Goal: Task Accomplishment & Management: Use online tool/utility

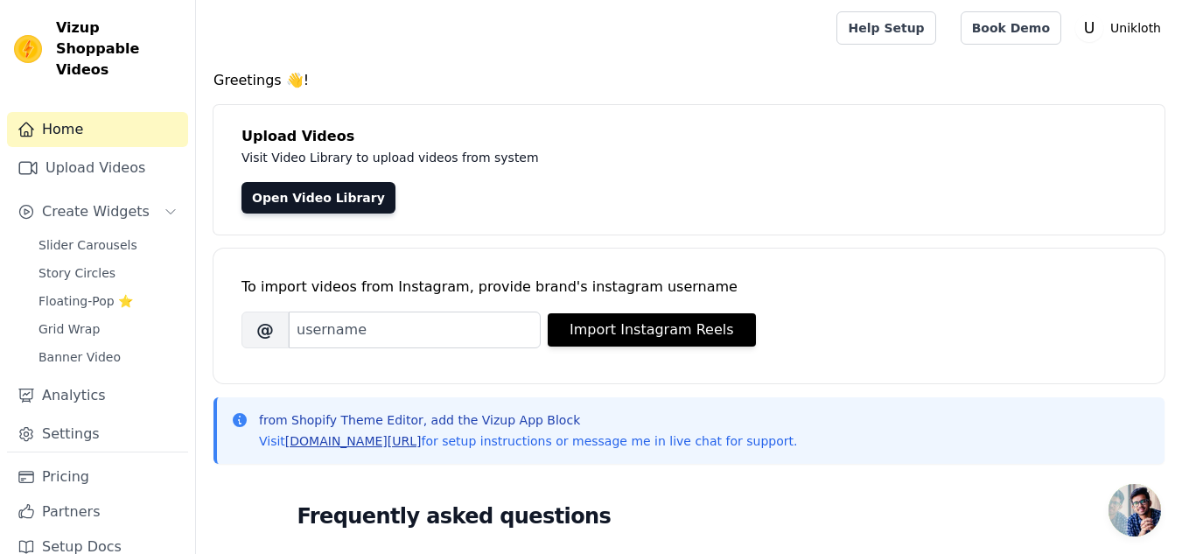
scroll to position [87, 0]
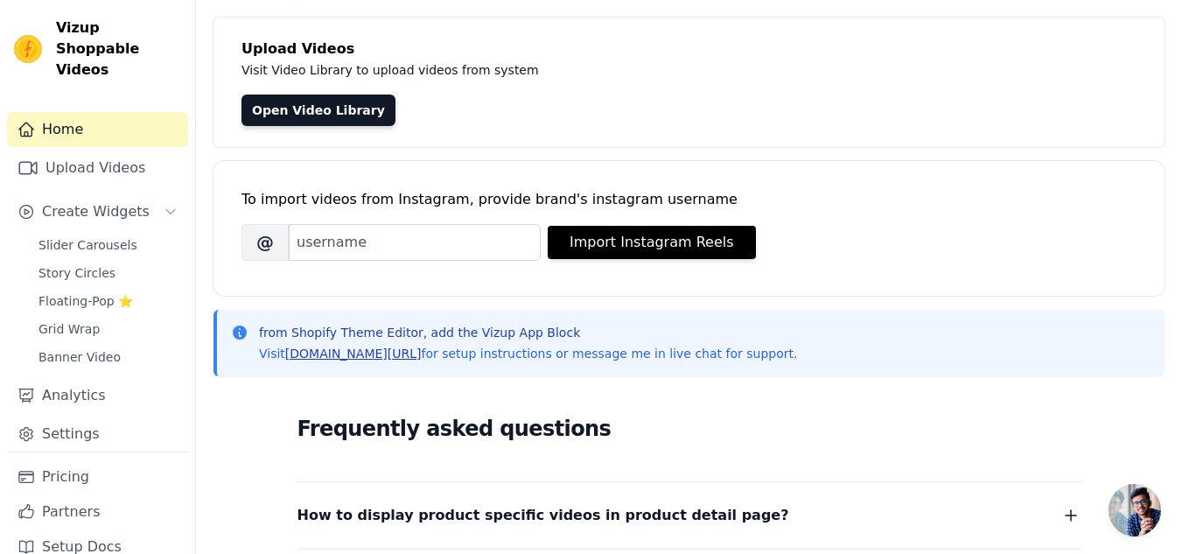
click at [330, 351] on link "[DOMAIN_NAME][URL]" at bounding box center [353, 353] width 136 height 14
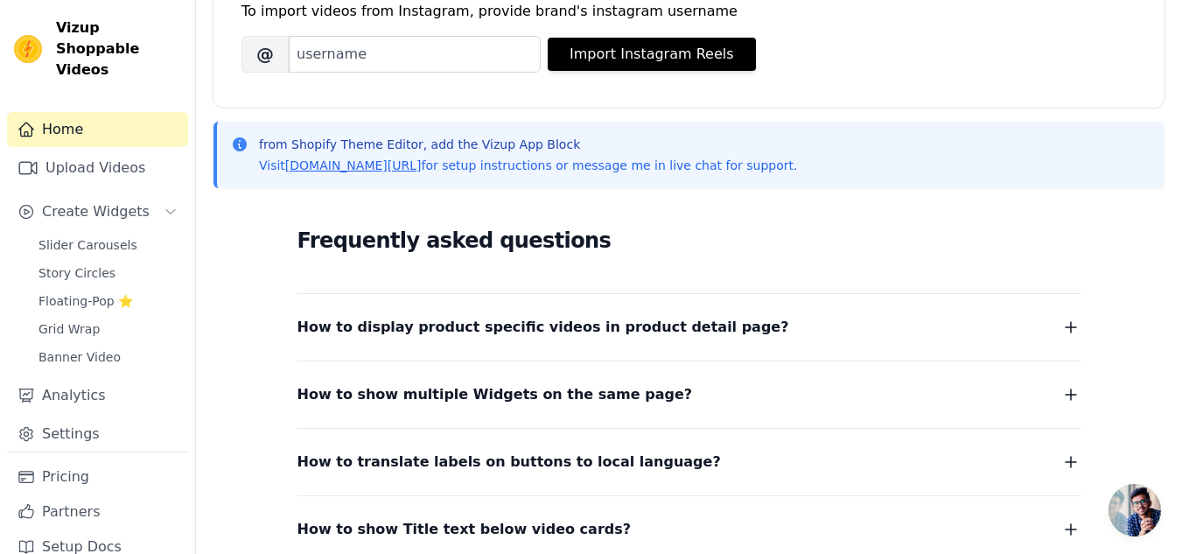
scroll to position [350, 0]
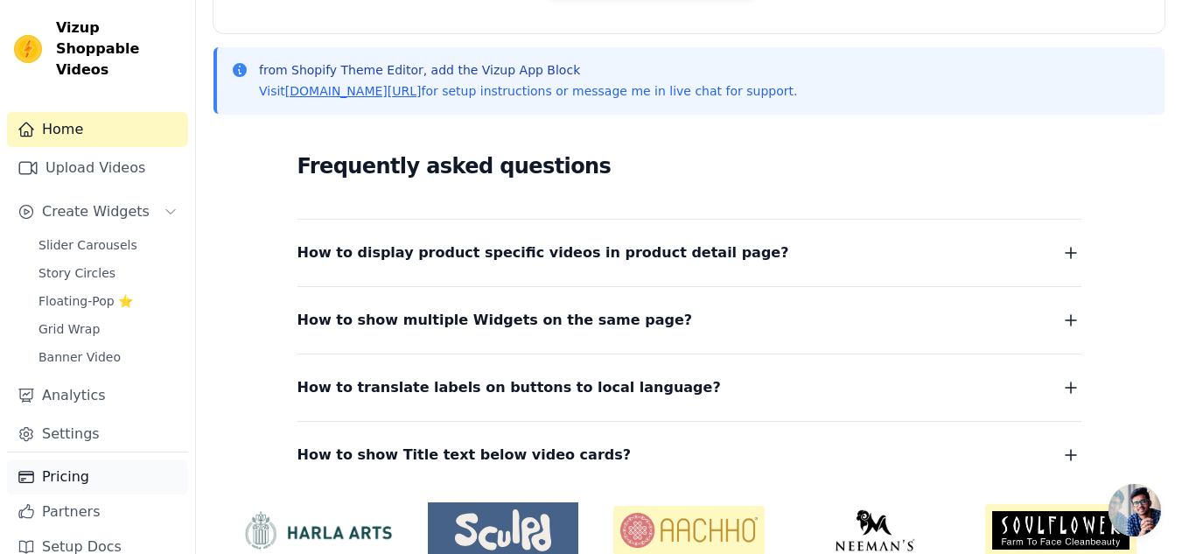
click at [71, 459] on link "Pricing" at bounding box center [97, 476] width 181 height 35
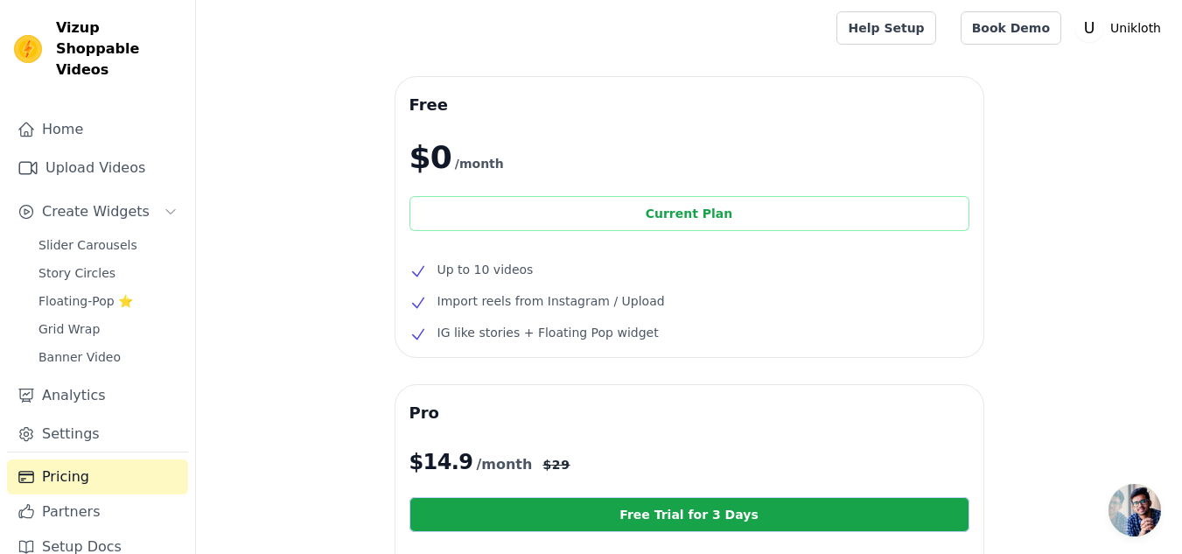
click at [709, 225] on div "Current Plan" at bounding box center [689, 213] width 560 height 35
click at [91, 236] on span "Slider Carousels" at bounding box center [87, 244] width 99 height 17
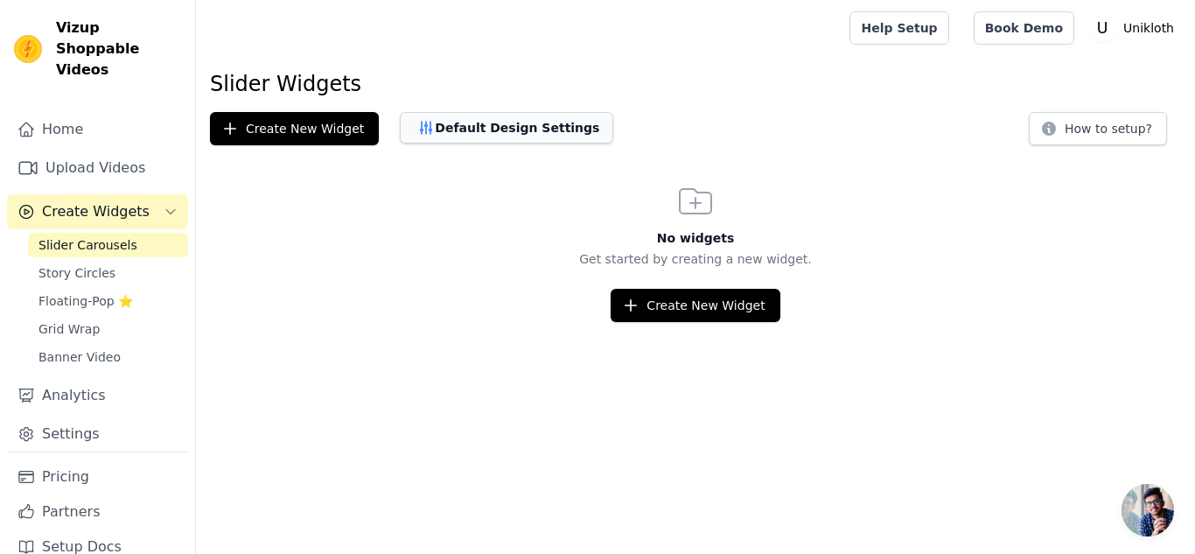
click at [448, 127] on button "Default Design Settings" at bounding box center [506, 127] width 213 height 31
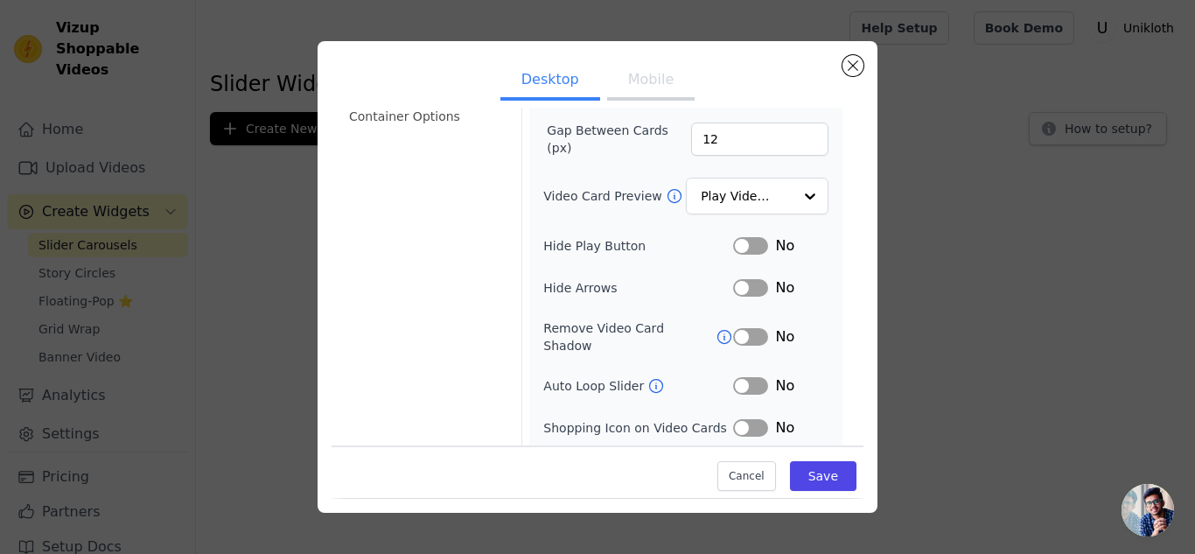
scroll to position [241, 0]
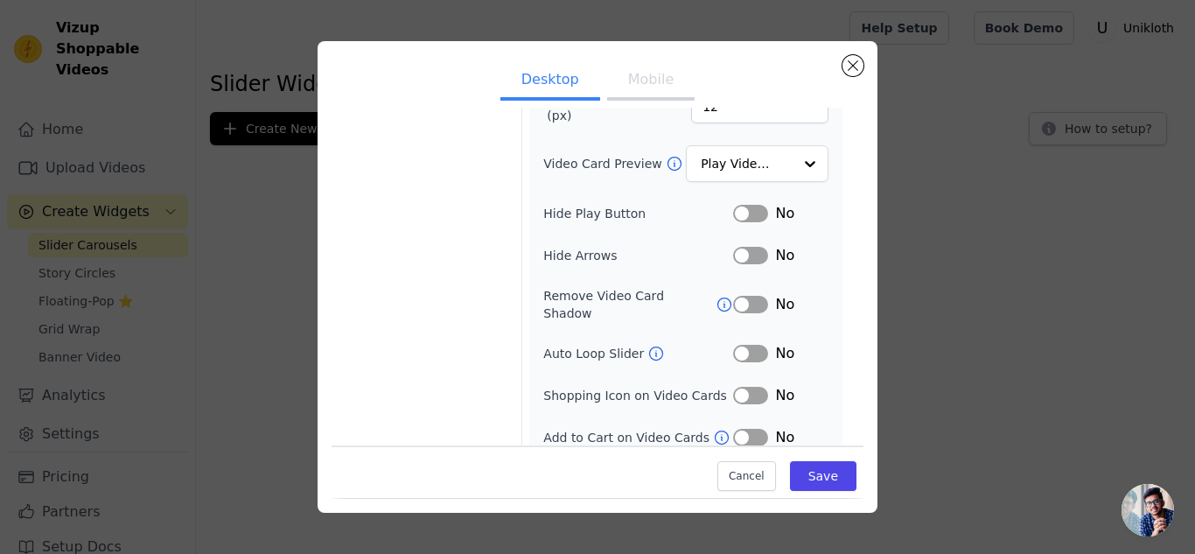
click at [744, 387] on button "Label" at bounding box center [750, 395] width 35 height 17
click at [713, 429] on icon at bounding box center [721, 437] width 17 height 17
click at [737, 387] on button "Label" at bounding box center [750, 395] width 35 height 17
click at [749, 429] on button "Label" at bounding box center [750, 437] width 35 height 17
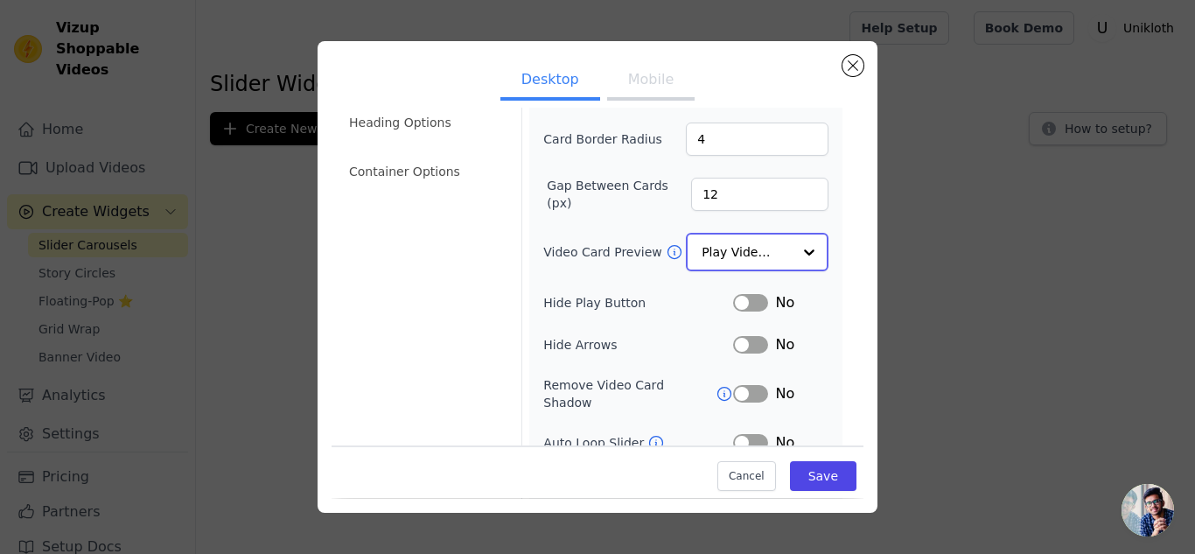
click at [794, 248] on div at bounding box center [809, 251] width 35 height 35
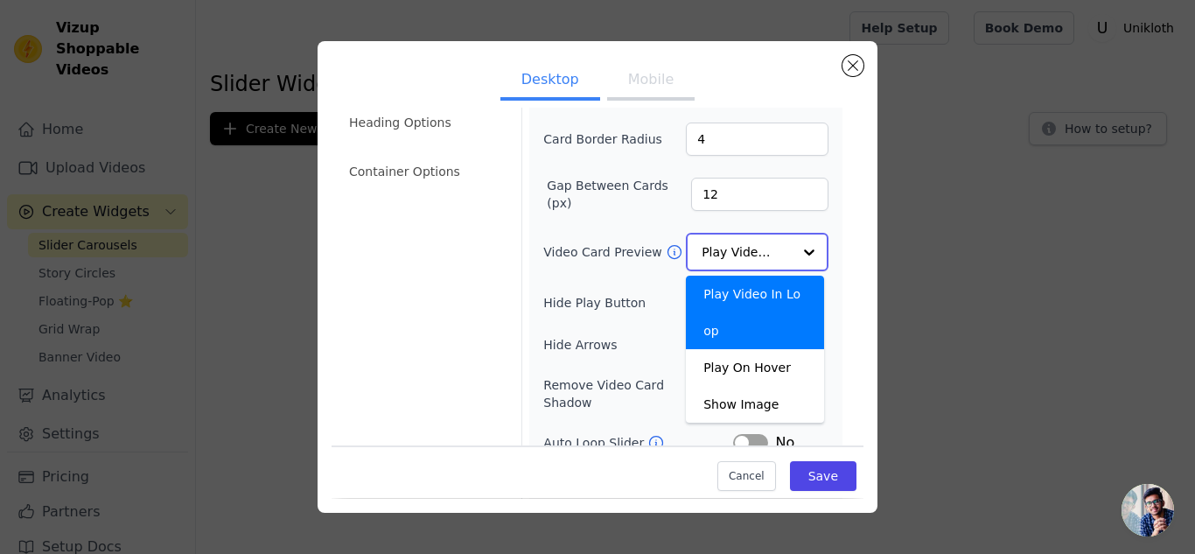
click at [794, 248] on div at bounding box center [809, 251] width 35 height 35
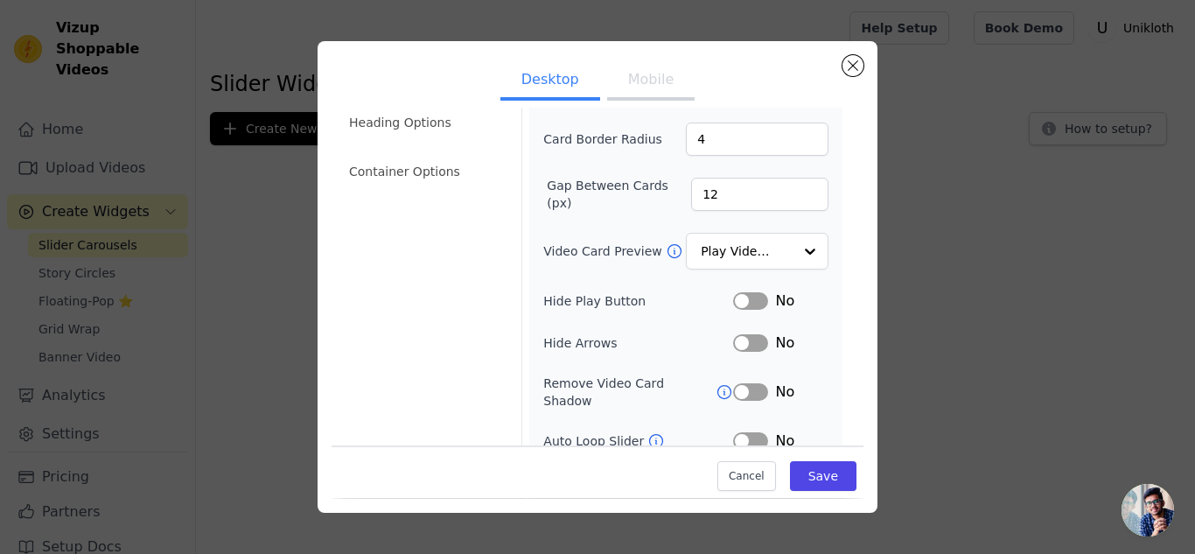
click at [819, 225] on div "Width (in px) 200 Height (in px) 355 Card Border Radius 4 Gap Between Cards (px…" at bounding box center [685, 274] width 313 height 535
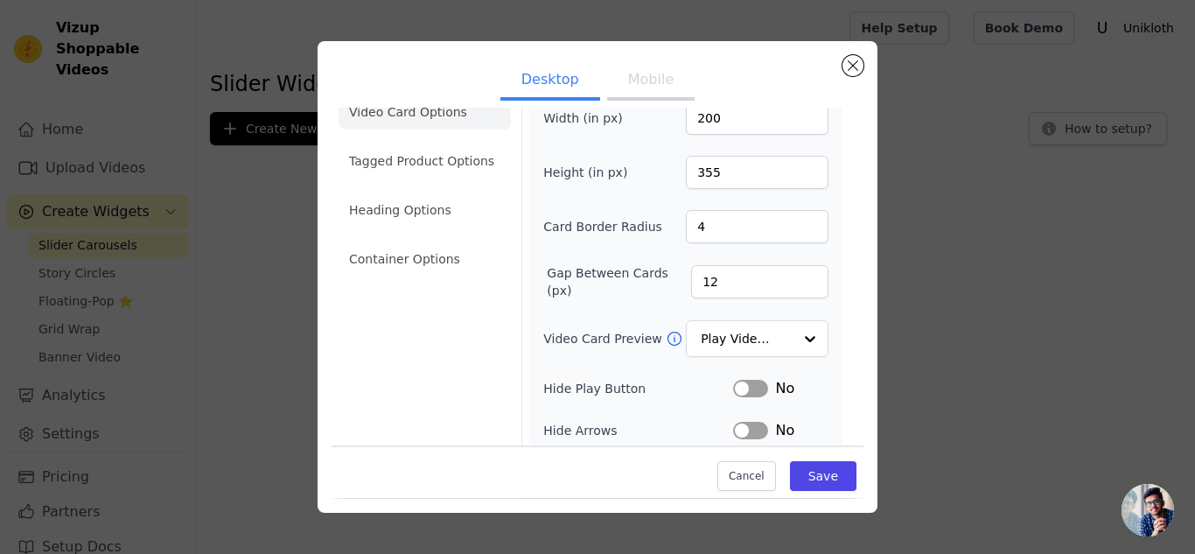
scroll to position [0, 0]
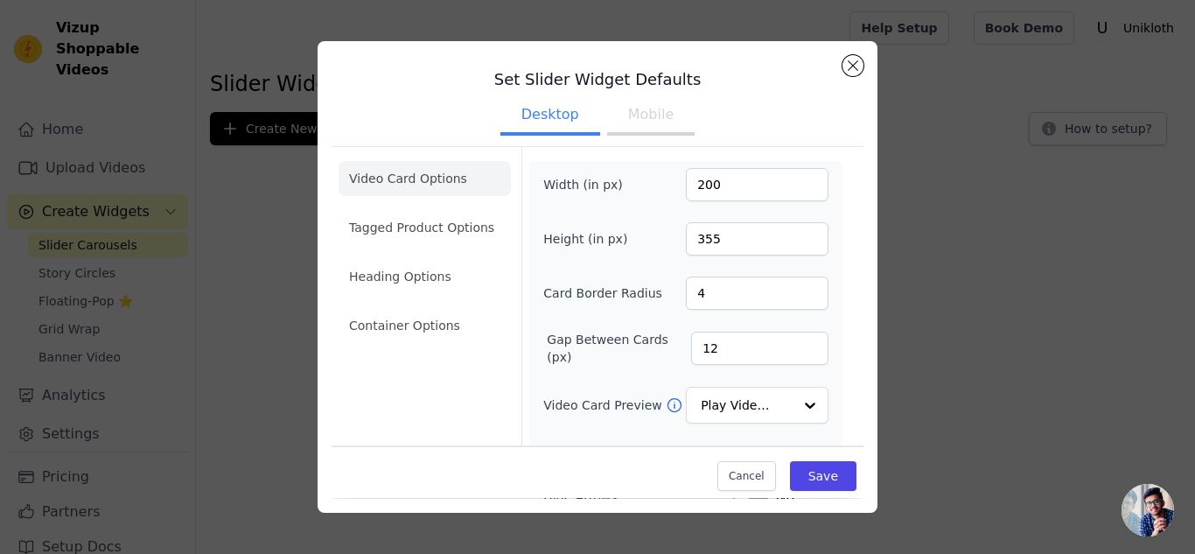
click at [641, 116] on button "Mobile" at bounding box center [650, 116] width 87 height 38
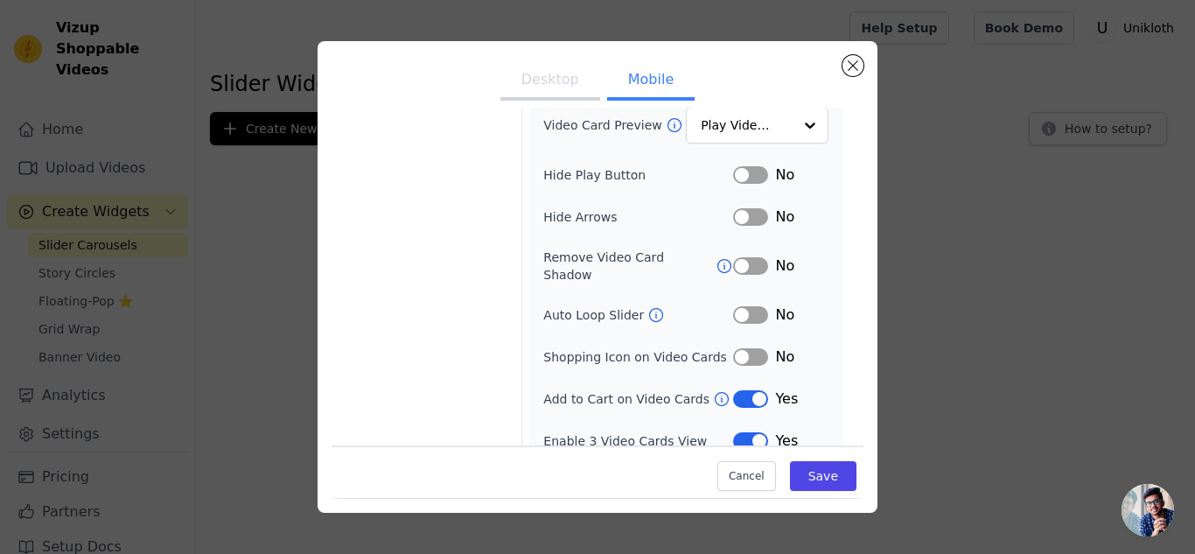
scroll to position [283, 0]
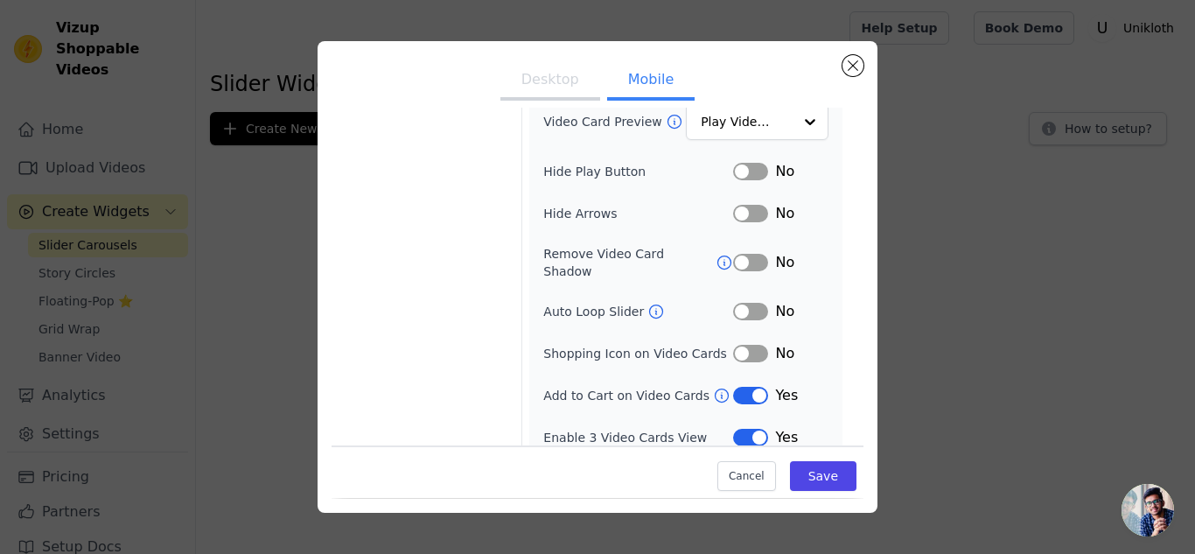
click at [543, 74] on button "Desktop" at bounding box center [550, 81] width 100 height 38
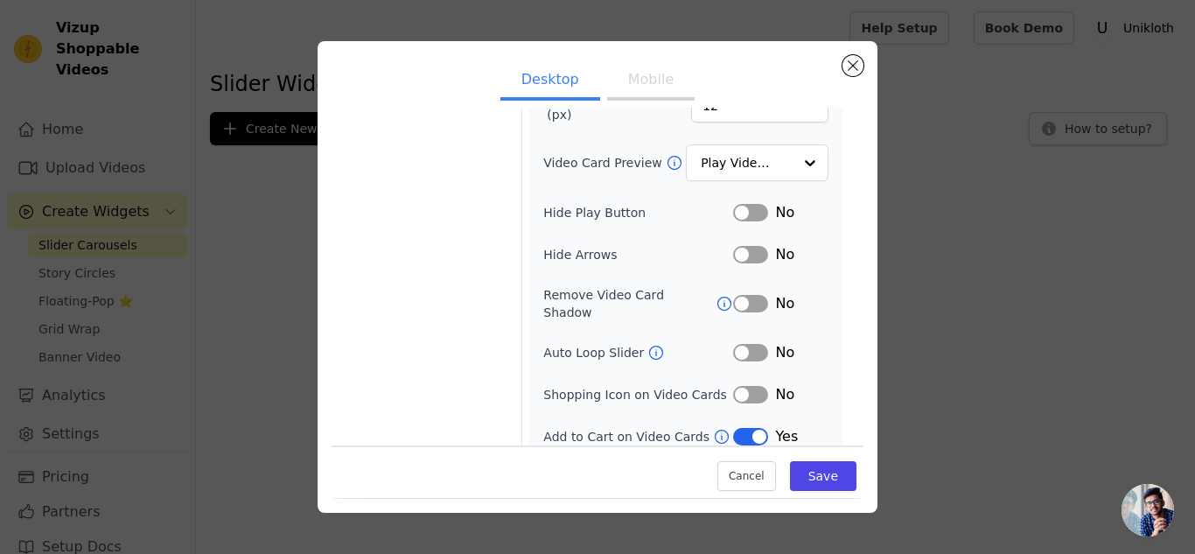
click at [638, 75] on button "Mobile" at bounding box center [650, 81] width 87 height 38
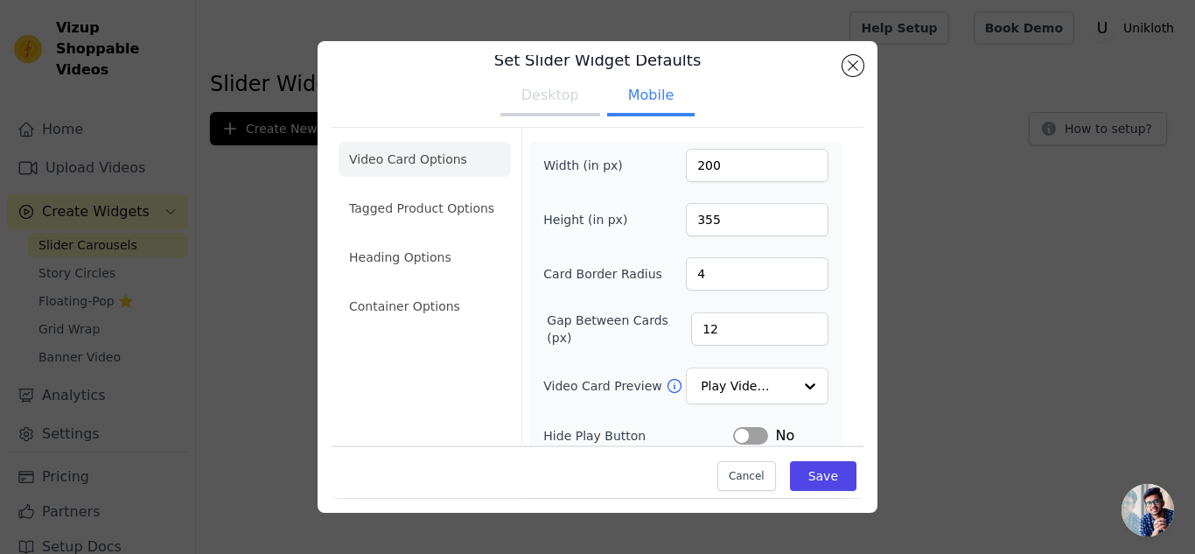
scroll to position [0, 0]
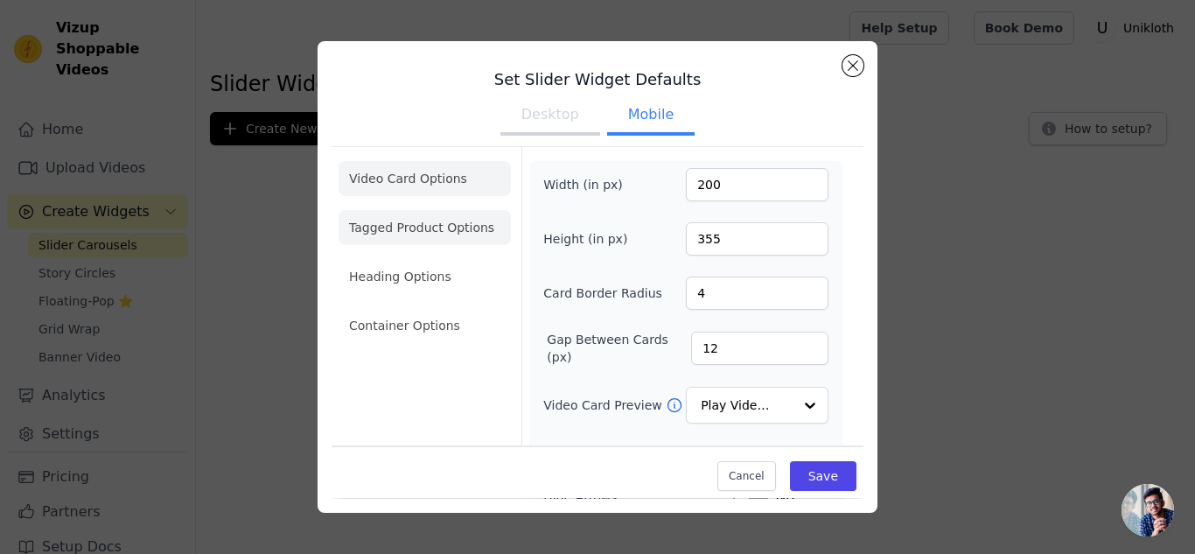
click at [424, 233] on li "Tagged Product Options" at bounding box center [425, 227] width 172 height 35
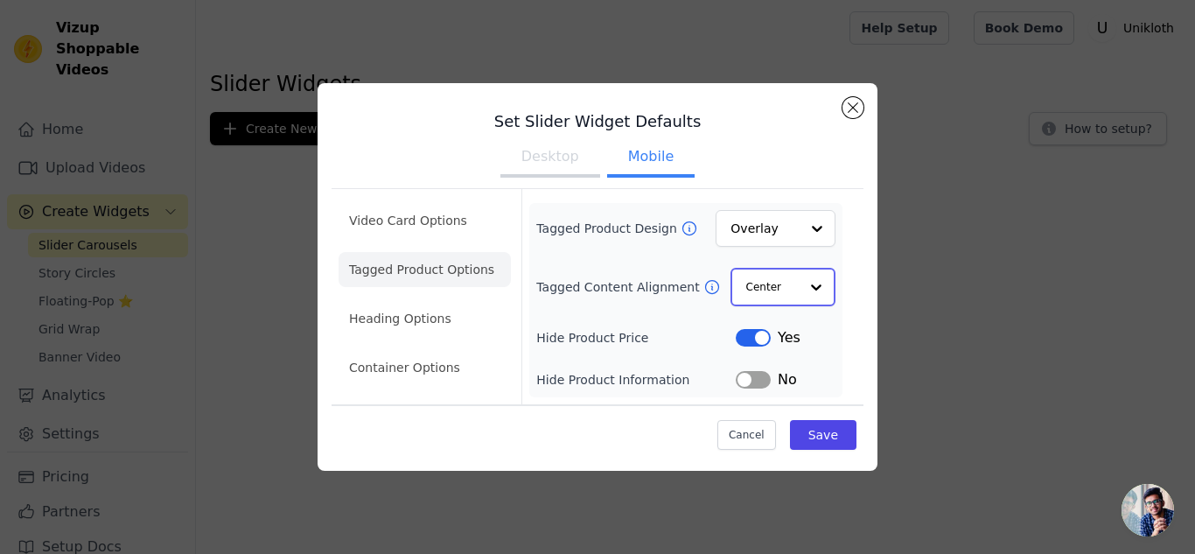
click at [818, 285] on div at bounding box center [816, 286] width 35 height 35
click at [807, 359] on div "Left" at bounding box center [781, 365] width 101 height 37
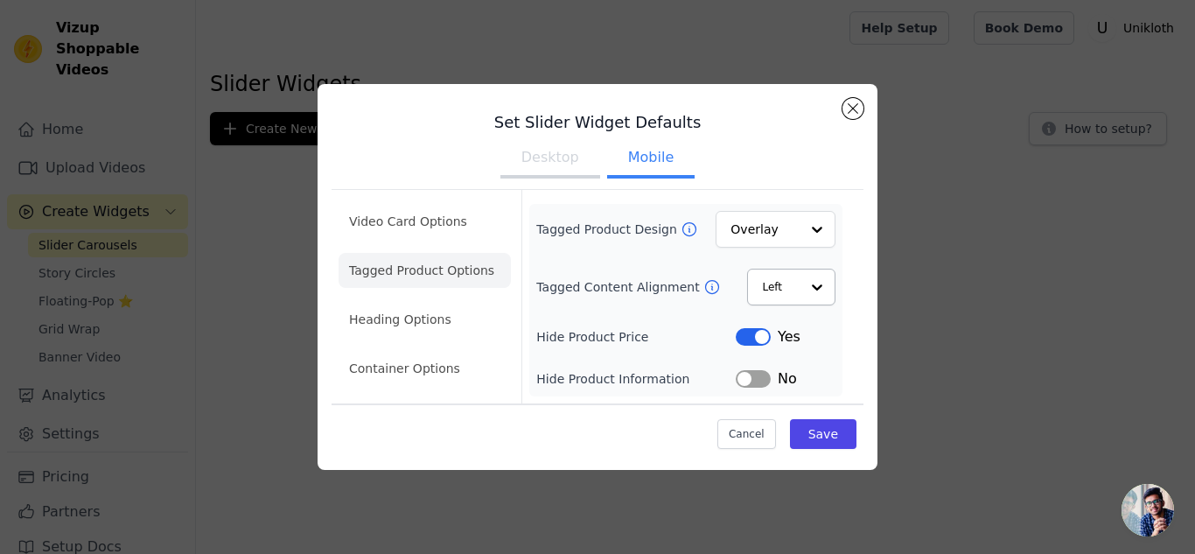
click at [740, 334] on button "Label" at bounding box center [753, 336] width 35 height 17
click at [760, 338] on button "Label" at bounding box center [753, 336] width 35 height 17
click at [397, 320] on li "Heading Options" at bounding box center [425, 319] width 172 height 35
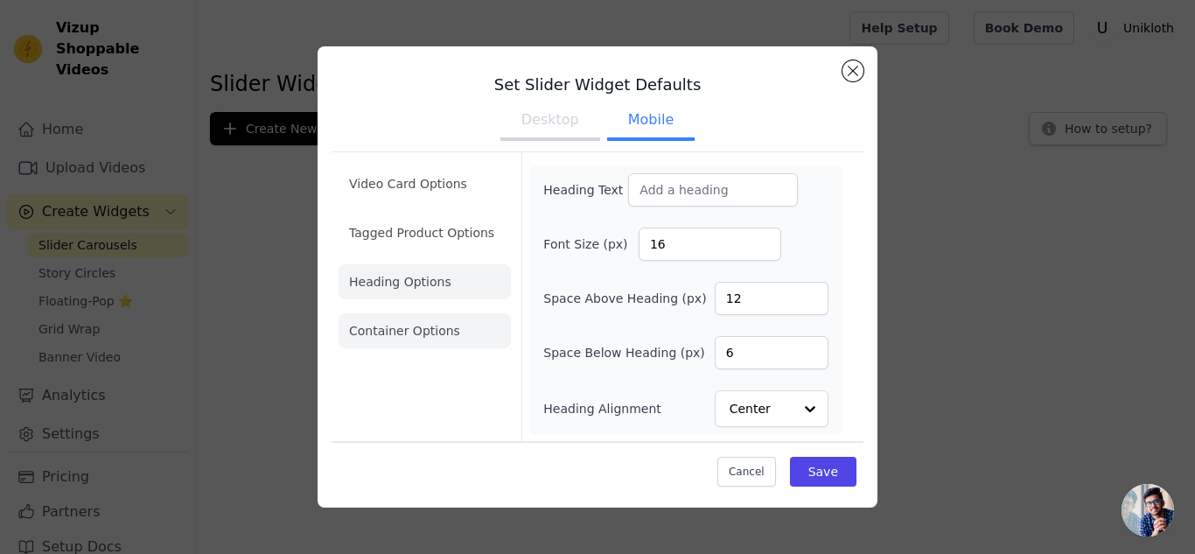
click at [402, 333] on li "Container Options" at bounding box center [425, 330] width 172 height 35
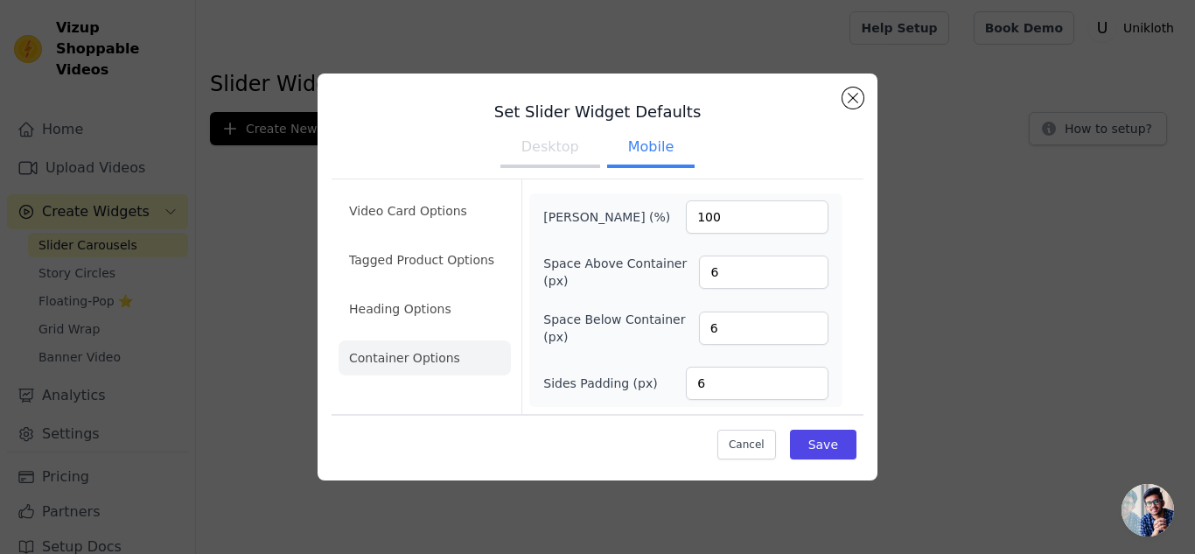
click at [570, 157] on button "Desktop" at bounding box center [550, 148] width 100 height 38
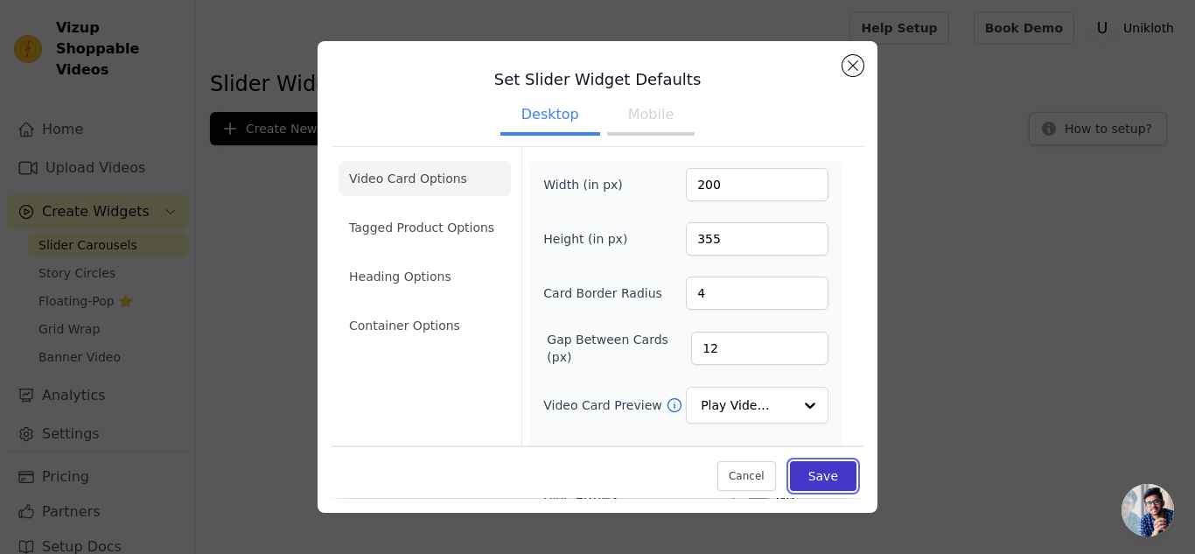
click at [801, 472] on button "Save" at bounding box center [823, 477] width 66 height 30
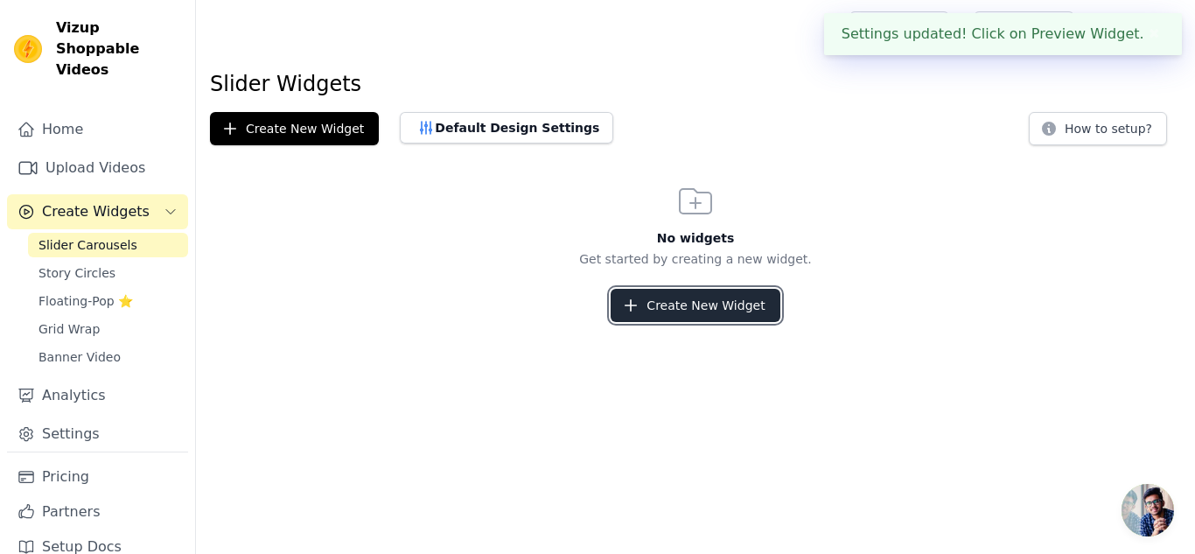
click at [720, 306] on button "Create New Widget" at bounding box center [695, 305] width 169 height 33
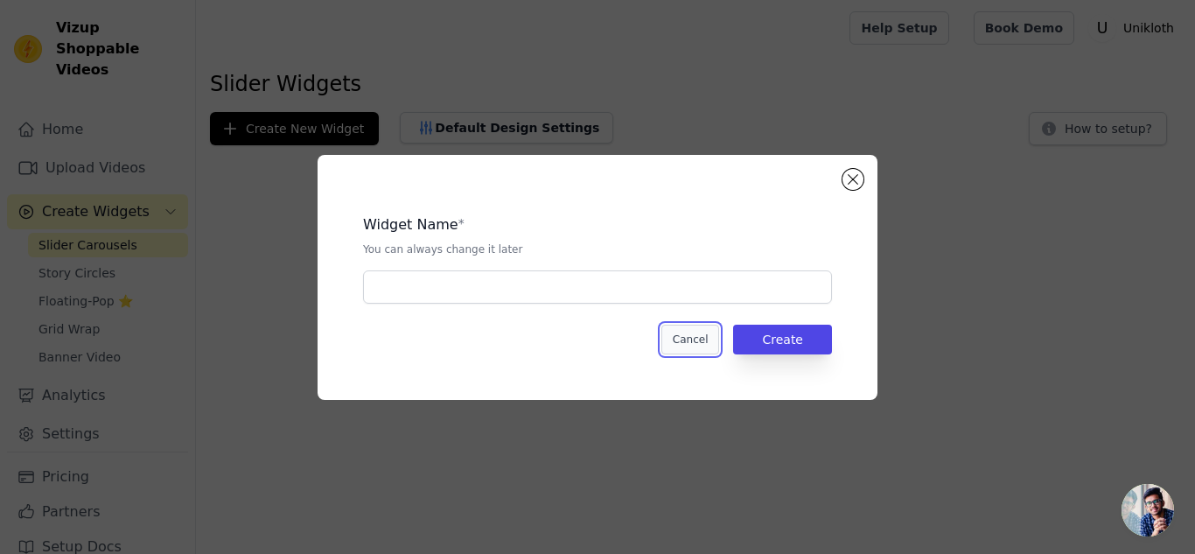
click at [700, 339] on button "Cancel" at bounding box center [690, 340] width 59 height 30
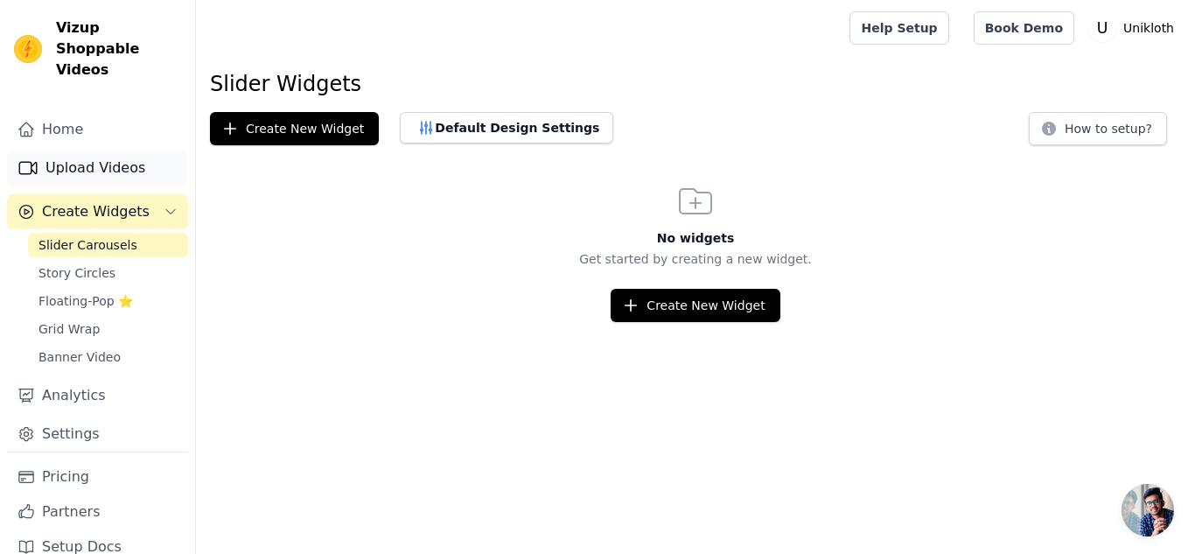
click at [66, 150] on link "Upload Videos" at bounding box center [97, 167] width 181 height 35
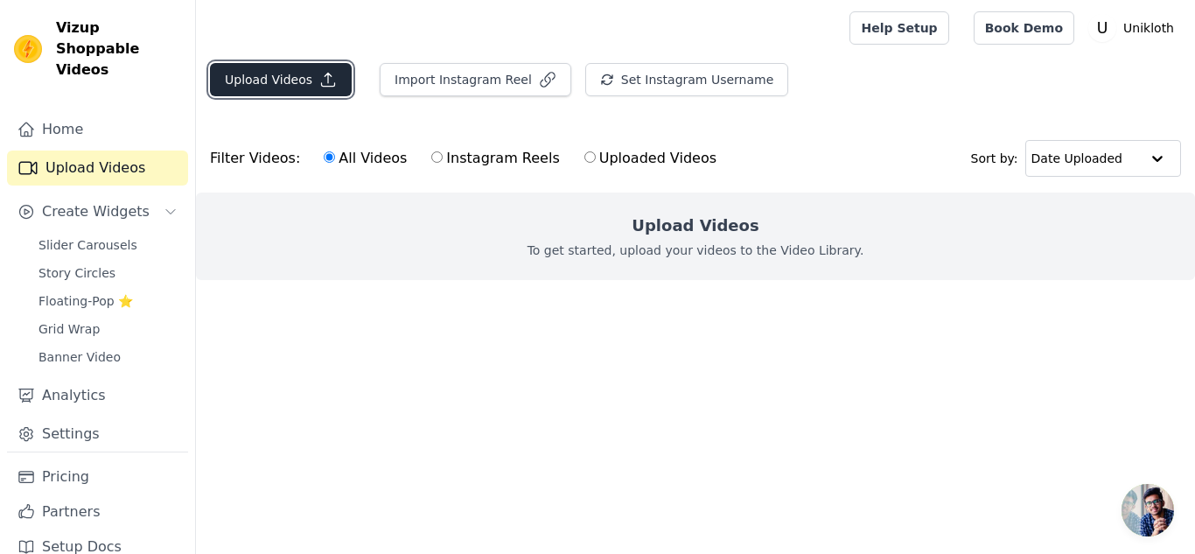
click at [304, 81] on button "Upload Videos" at bounding box center [281, 79] width 142 height 33
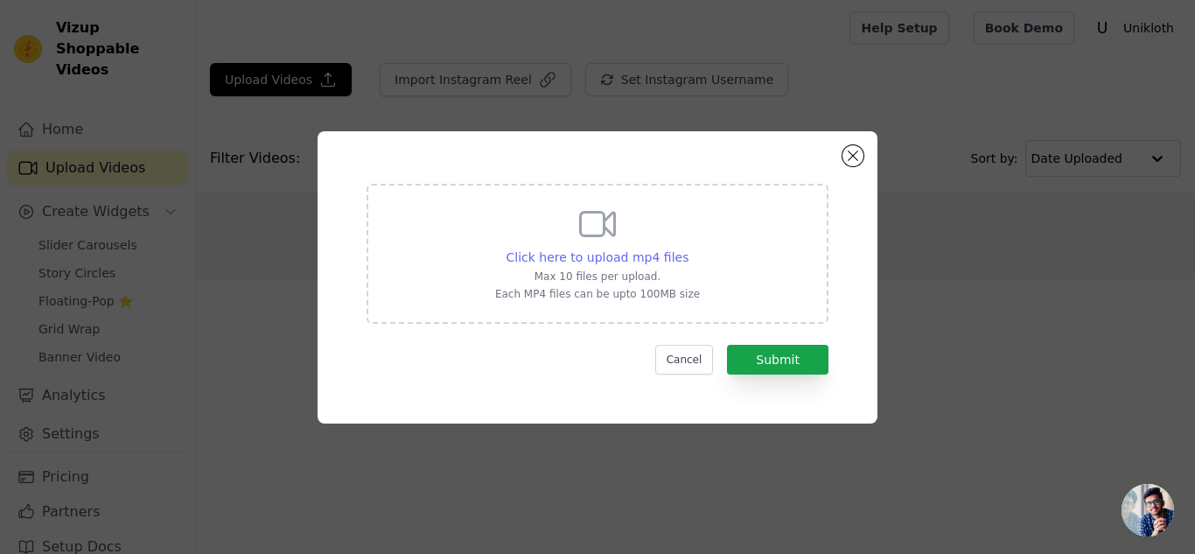
click at [557, 250] on span "Click here to upload mp4 files" at bounding box center [598, 257] width 183 height 14
click at [688, 248] on input "Click here to upload mp4 files Max 10 files per upload. Each MP4 files can be u…" at bounding box center [688, 248] width 1 height 1
type input "C:\fakepath\S25SB22 (video).mp4"
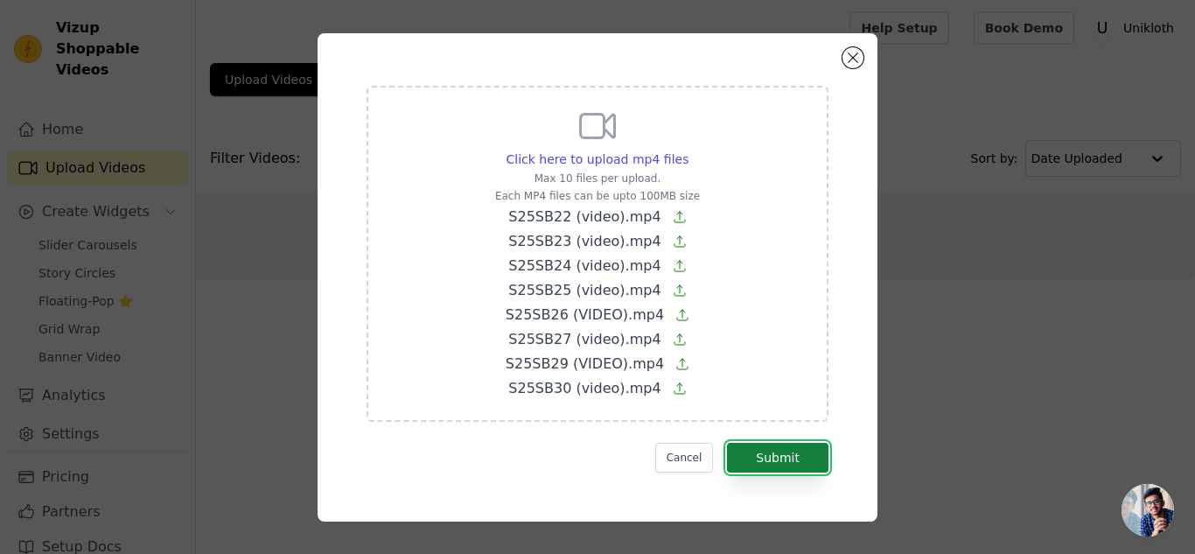
click at [781, 462] on button "Submit" at bounding box center [777, 458] width 101 height 30
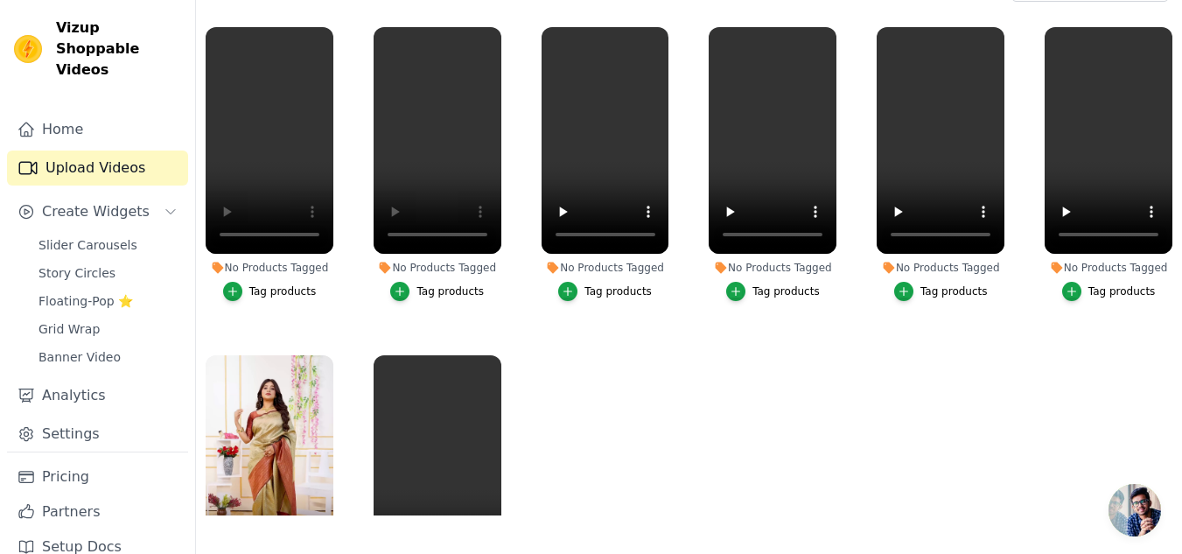
click at [282, 285] on div "Tag products" at bounding box center [282, 291] width 67 height 14
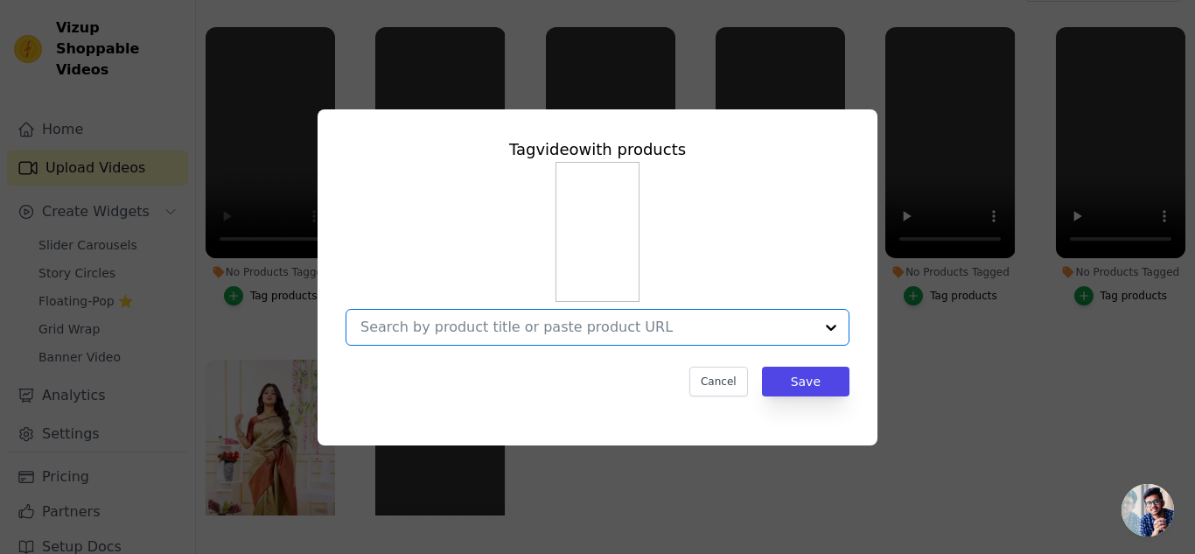
click at [459, 327] on input "No Products Tagged Tag video with products Option undefined, selected. Select i…" at bounding box center [586, 326] width 453 height 17
click at [652, 332] on input "No Products Tagged Tag video with products Option undefined, selected. Select i…" at bounding box center [586, 326] width 453 height 17
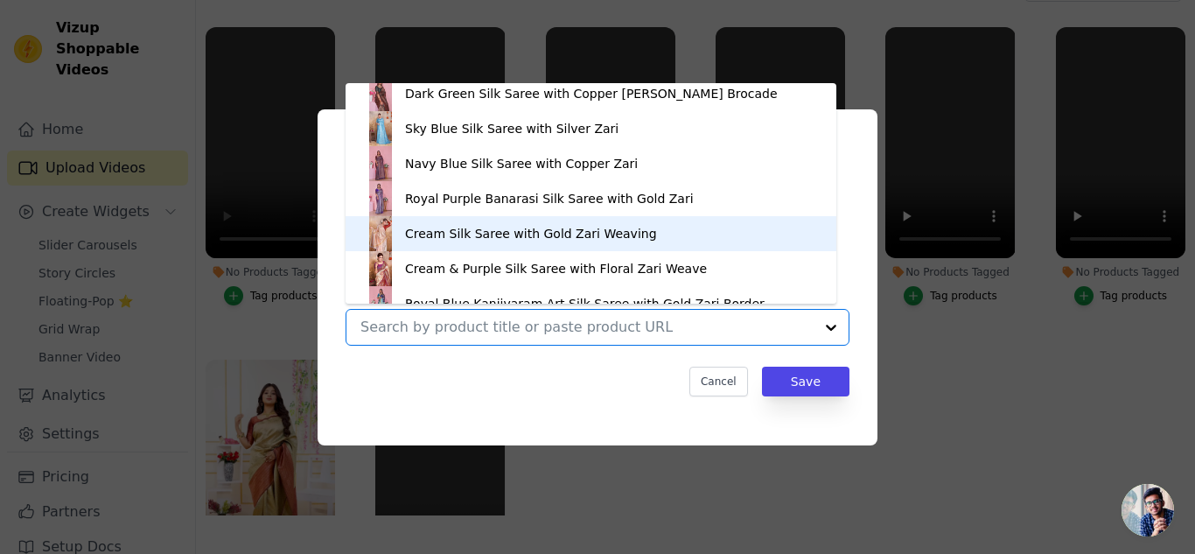
scroll to position [129, 0]
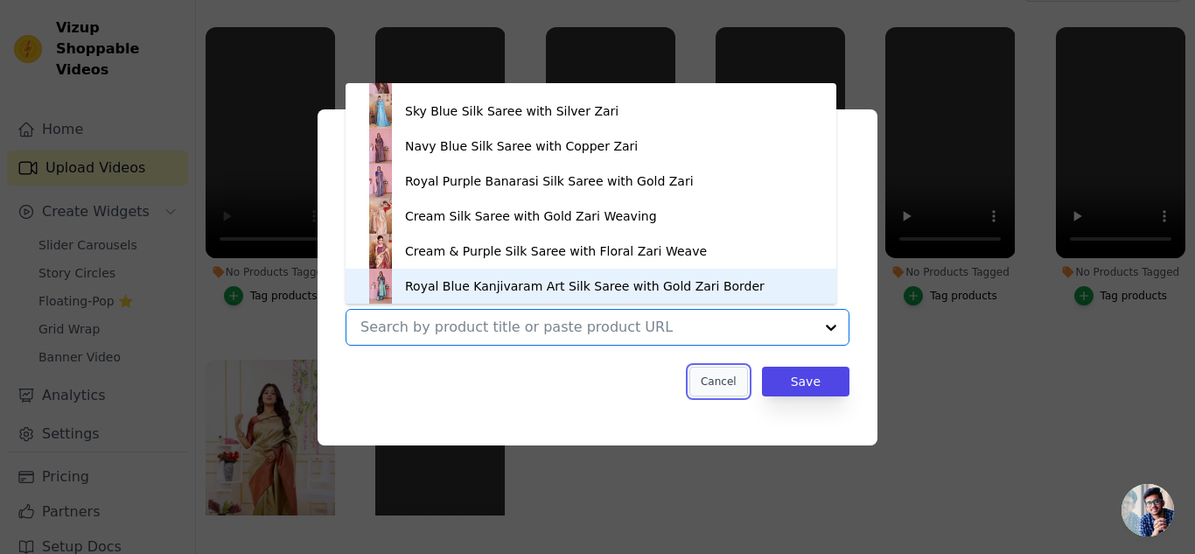
click at [731, 381] on button "Cancel" at bounding box center [718, 382] width 59 height 30
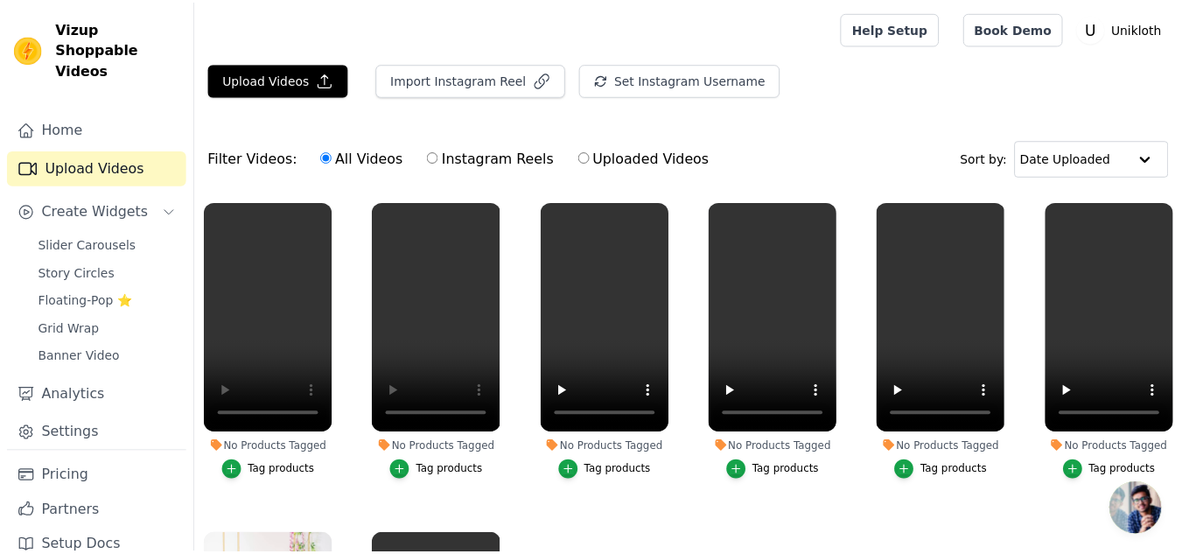
scroll to position [175, 0]
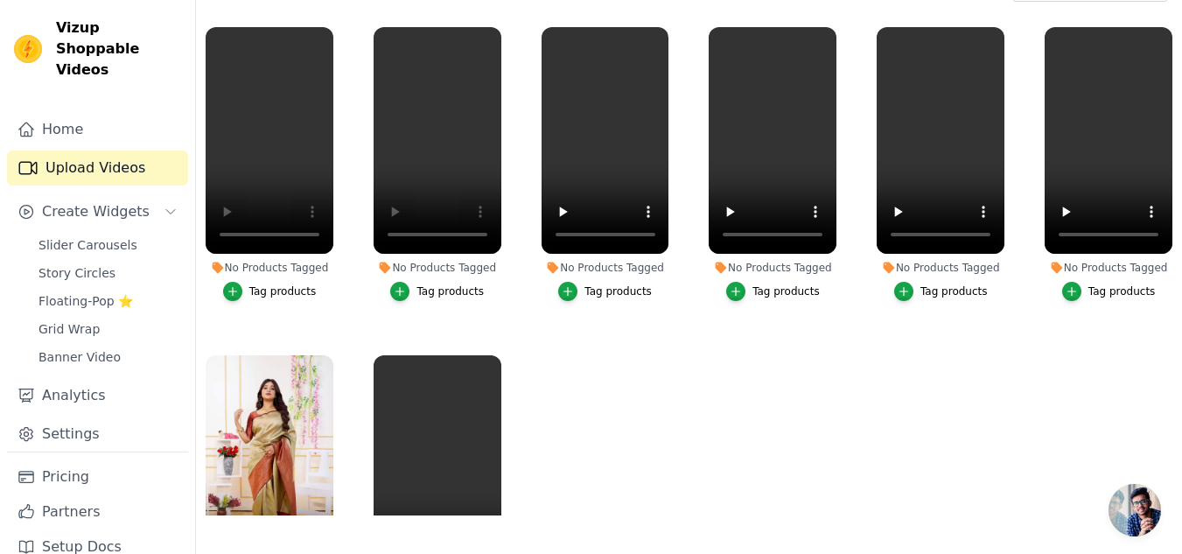
click at [297, 286] on div "Tag products" at bounding box center [282, 291] width 67 height 14
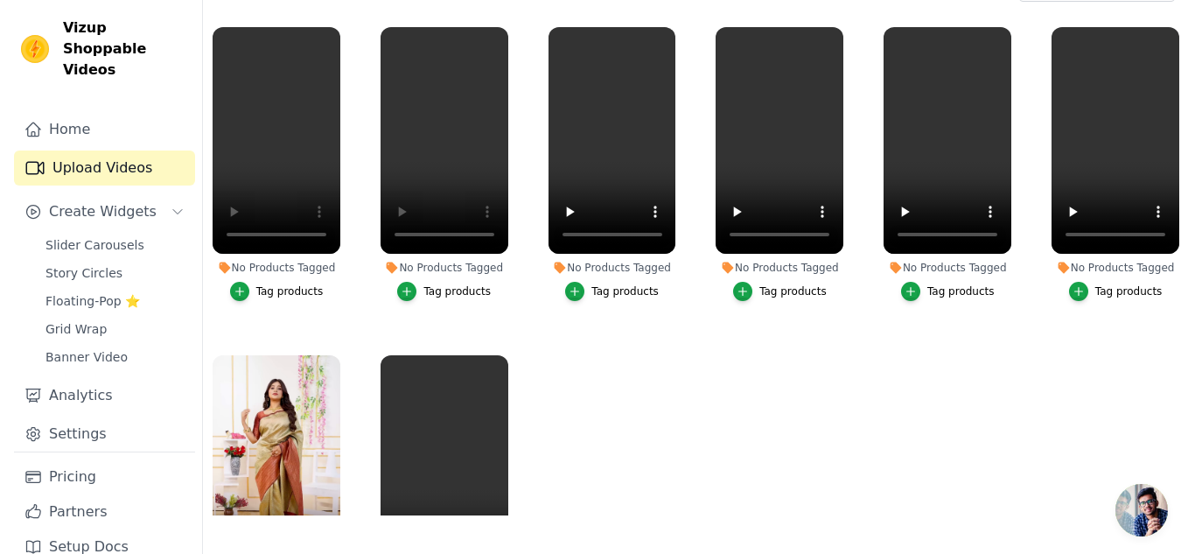
scroll to position [0, 0]
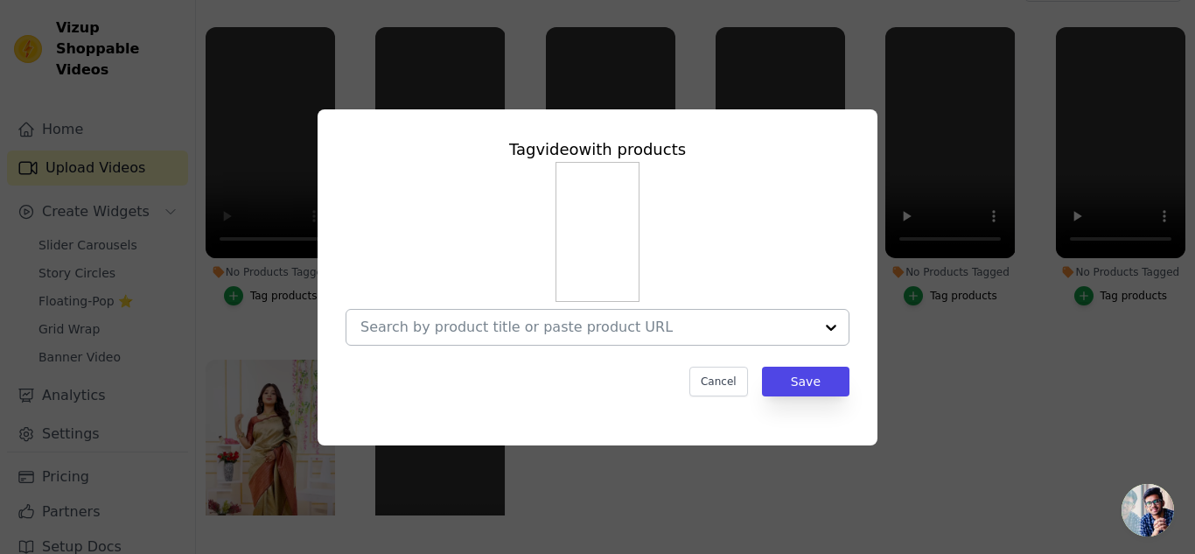
click at [831, 329] on div at bounding box center [831, 327] width 35 height 35
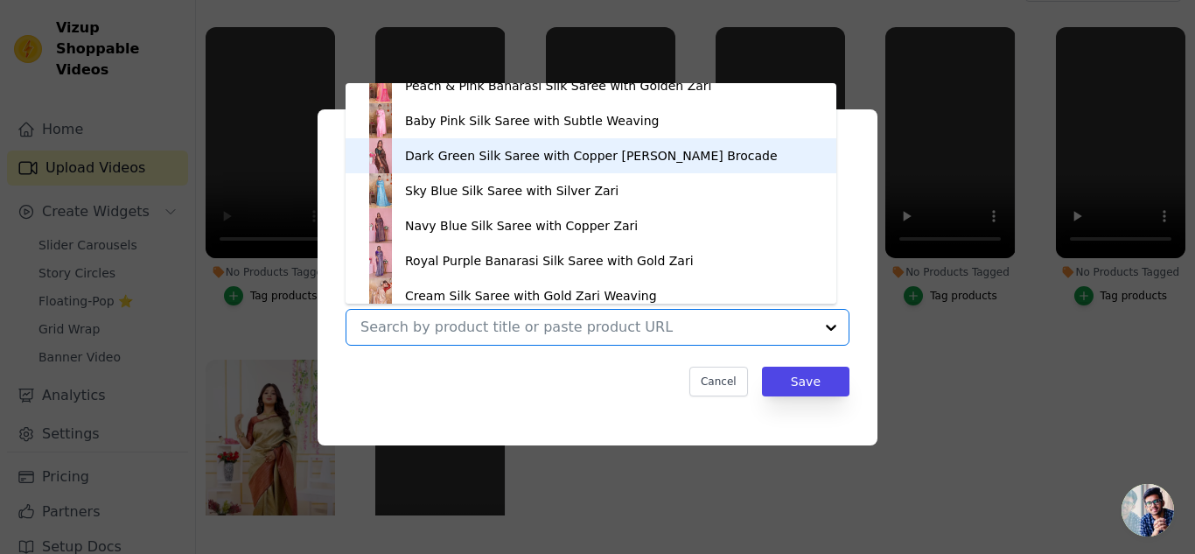
scroll to position [87, 0]
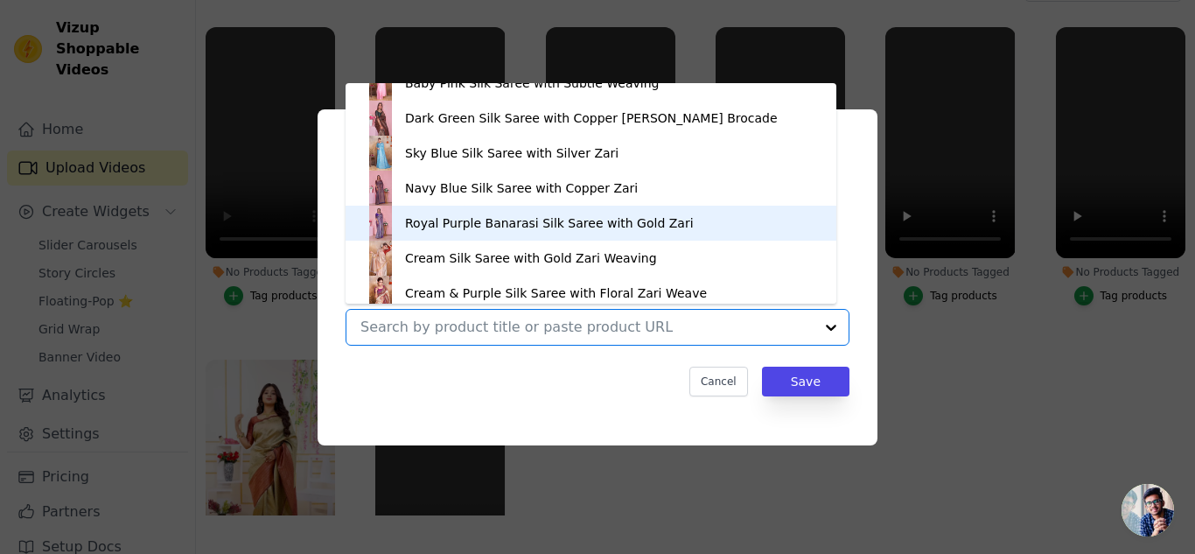
click at [587, 220] on div "Royal Purple Banarasi Silk Saree with Gold Zari" at bounding box center [549, 222] width 289 height 17
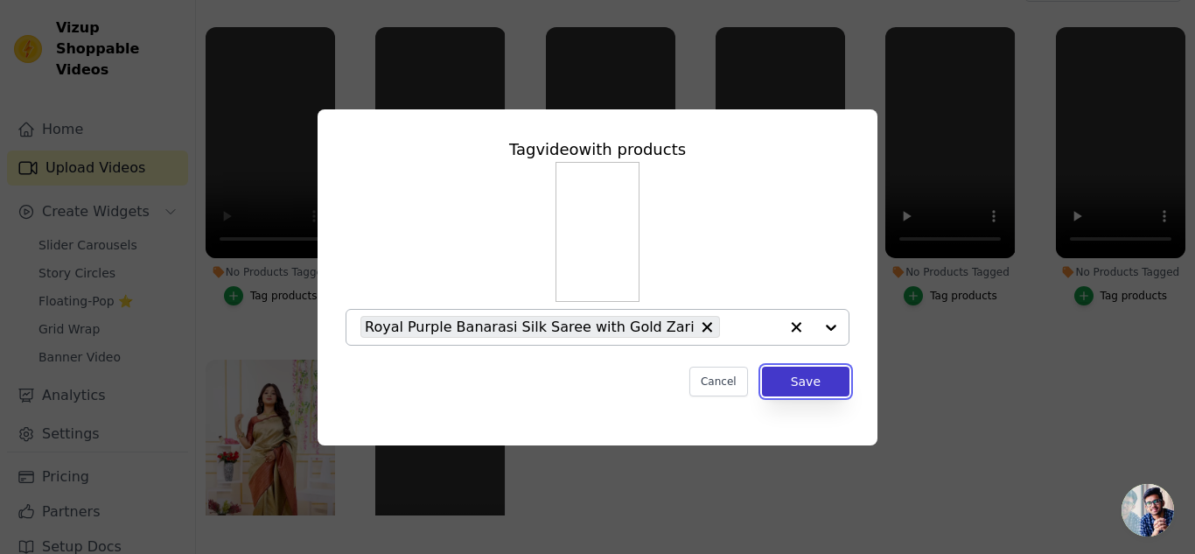
click at [801, 377] on button "Save" at bounding box center [805, 382] width 87 height 30
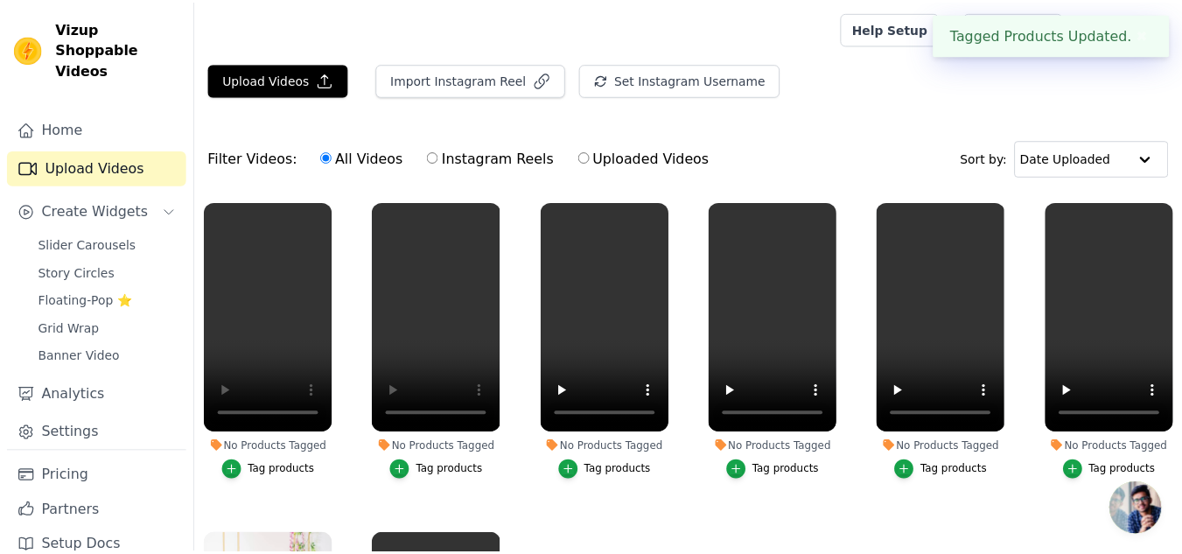
scroll to position [175, 0]
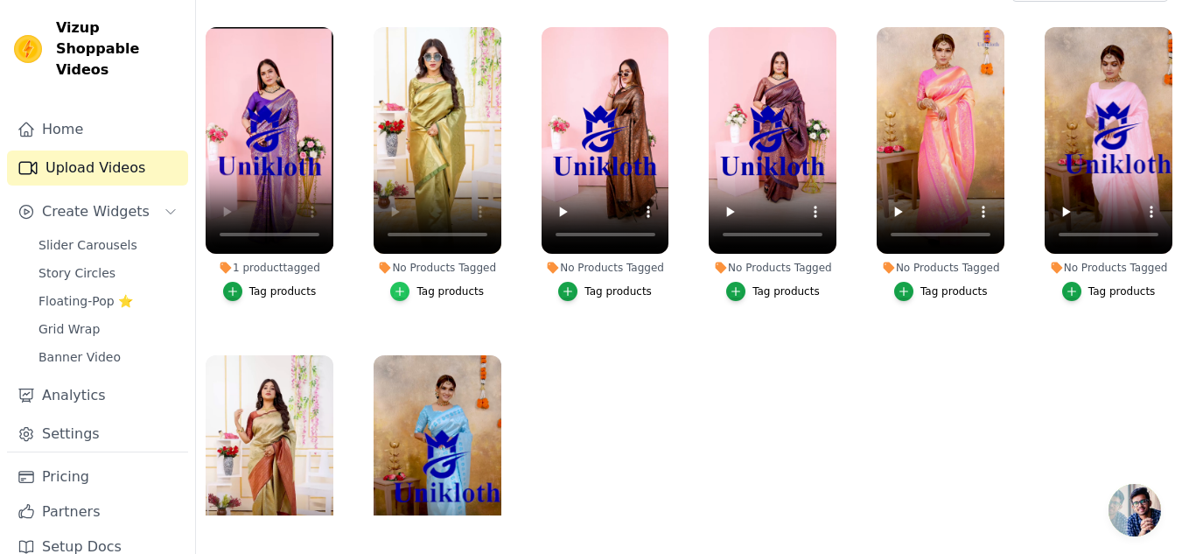
click at [401, 289] on icon "button" at bounding box center [400, 292] width 8 height 8
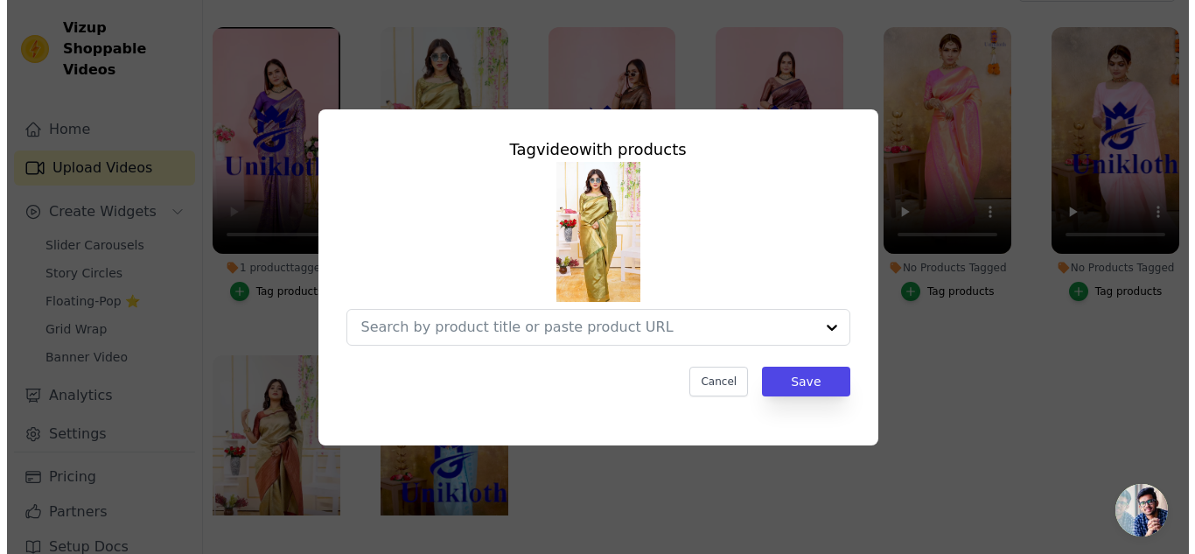
scroll to position [0, 0]
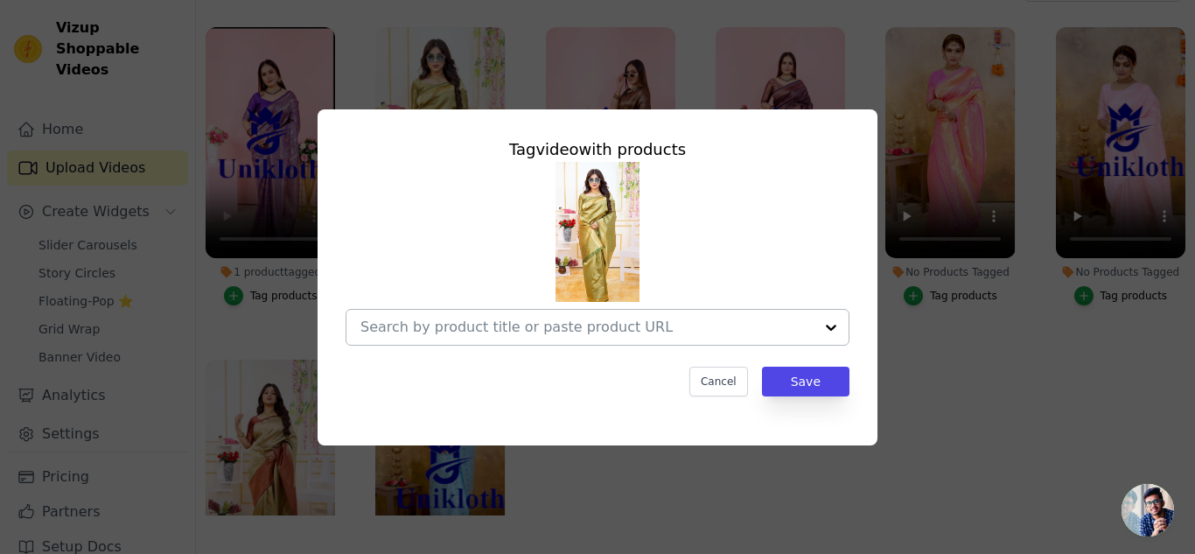
click at [549, 333] on input "No Products Tagged Tag video with products Cancel Save Tag products" at bounding box center [586, 326] width 453 height 17
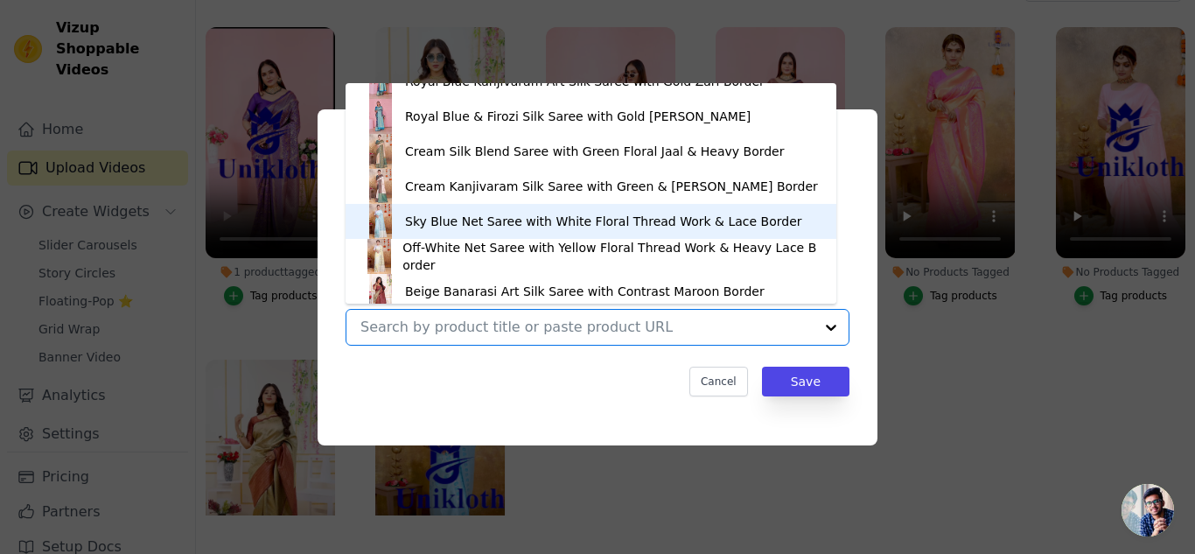
scroll to position [374, 0]
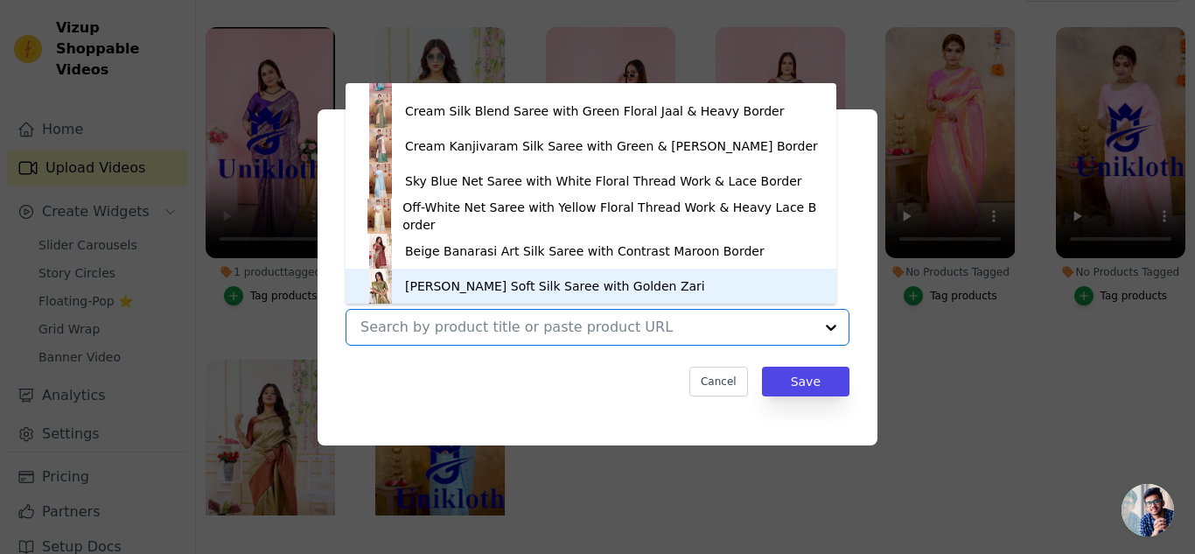
click at [499, 287] on div "Olive Green Soft Silk Saree with Golden Zari" at bounding box center [555, 285] width 300 height 17
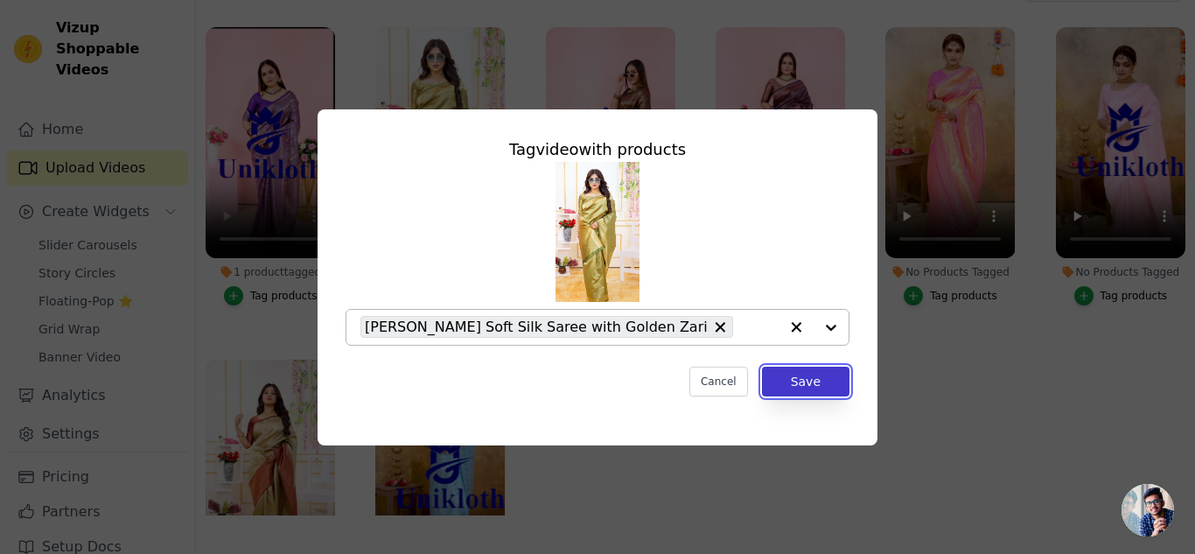
click at [812, 377] on button "Save" at bounding box center [805, 382] width 87 height 30
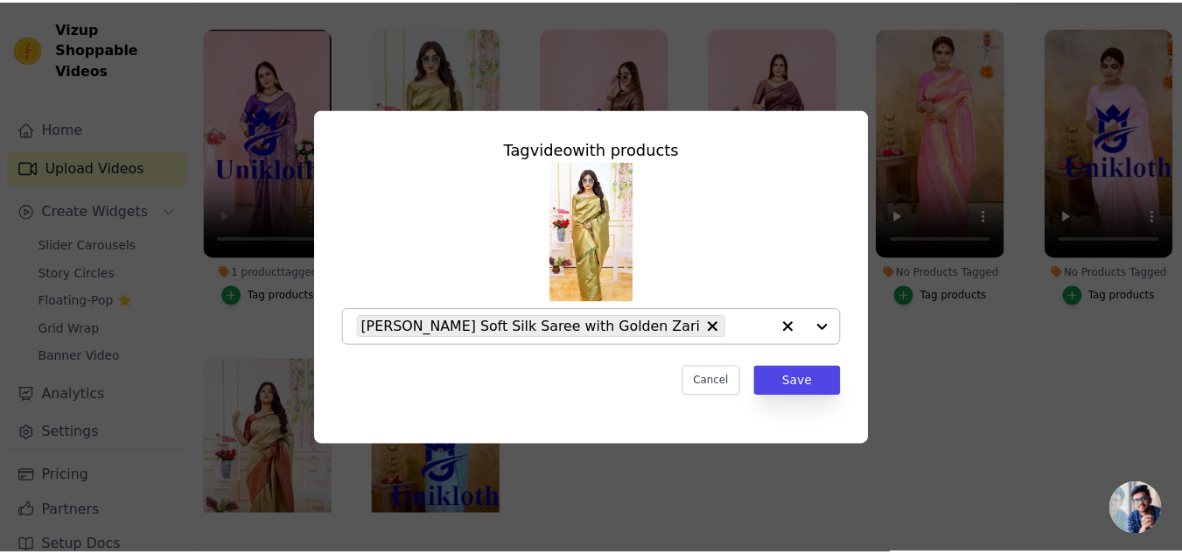
scroll to position [175, 0]
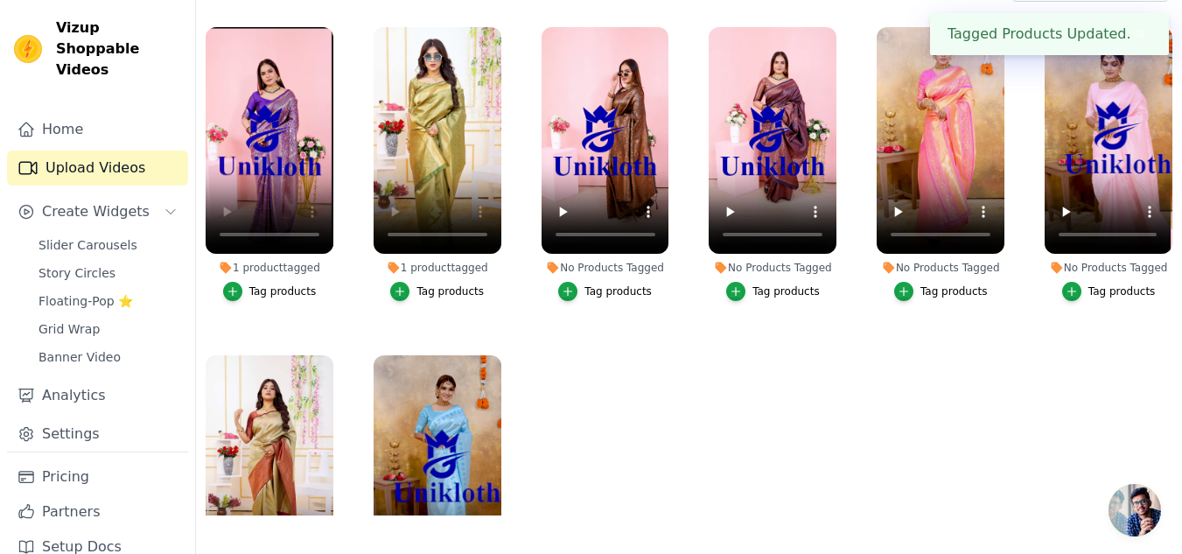
click at [609, 290] on div "Tag products" at bounding box center [617, 291] width 67 height 14
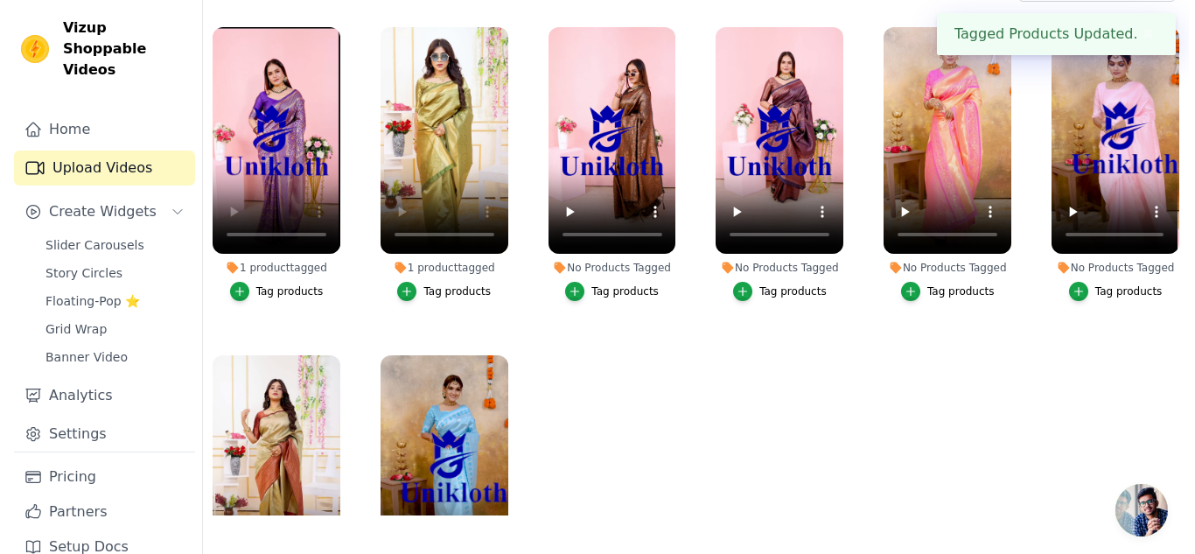
scroll to position [0, 0]
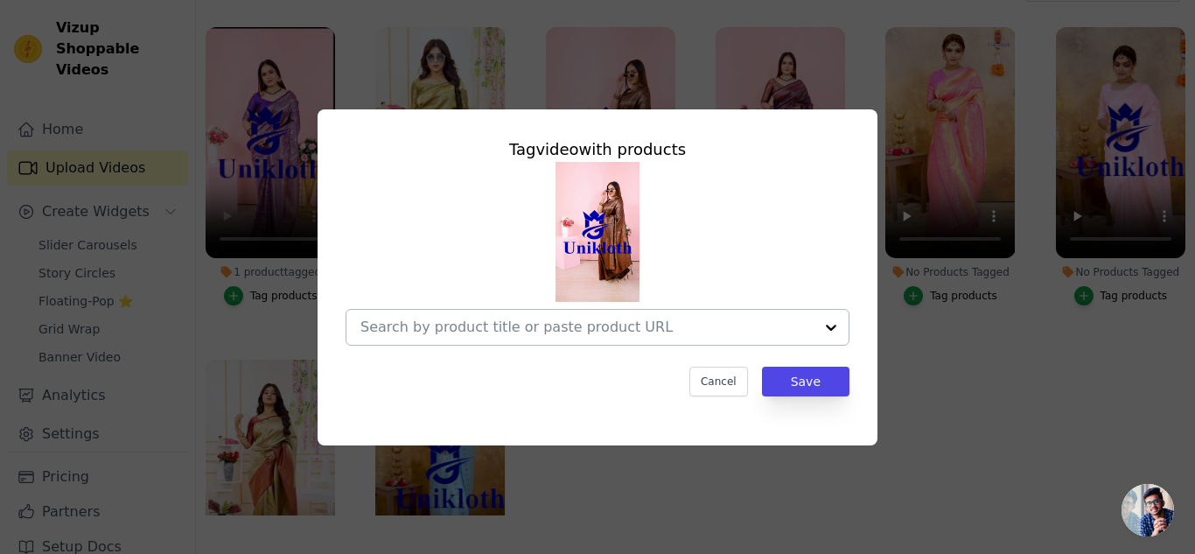
click at [834, 330] on div at bounding box center [831, 327] width 35 height 35
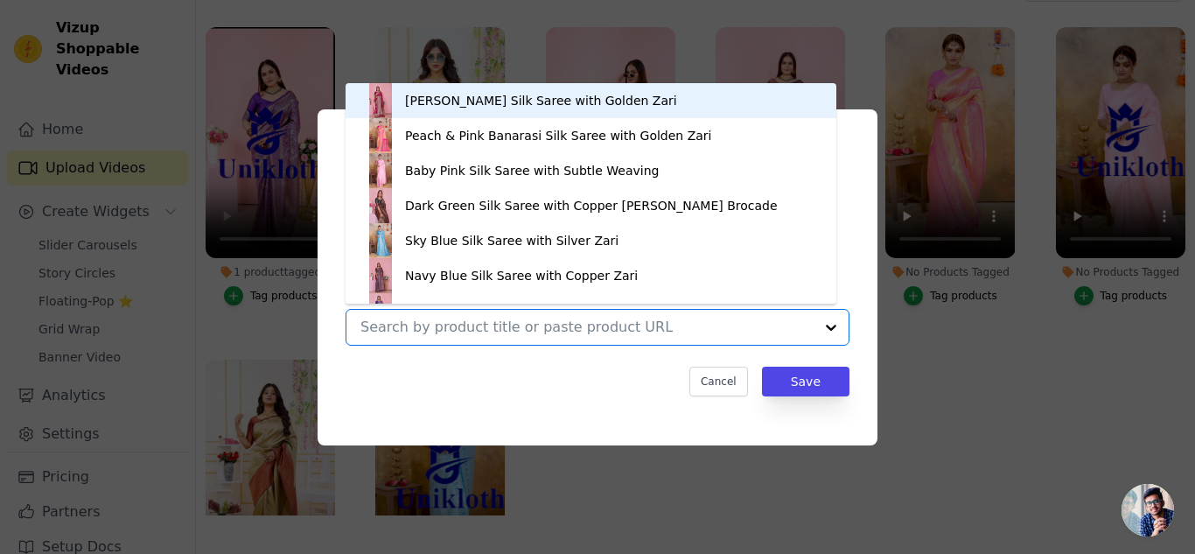
scroll to position [24, 0]
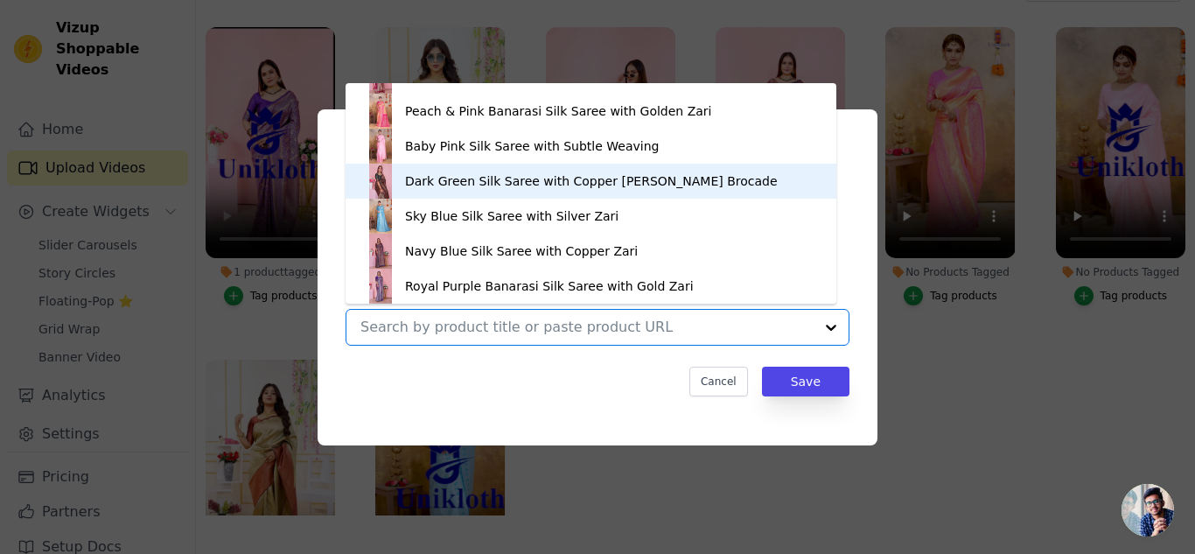
click at [565, 182] on div "Dark Green Silk Saree with Copper Brown Zari Brocade" at bounding box center [591, 180] width 373 height 17
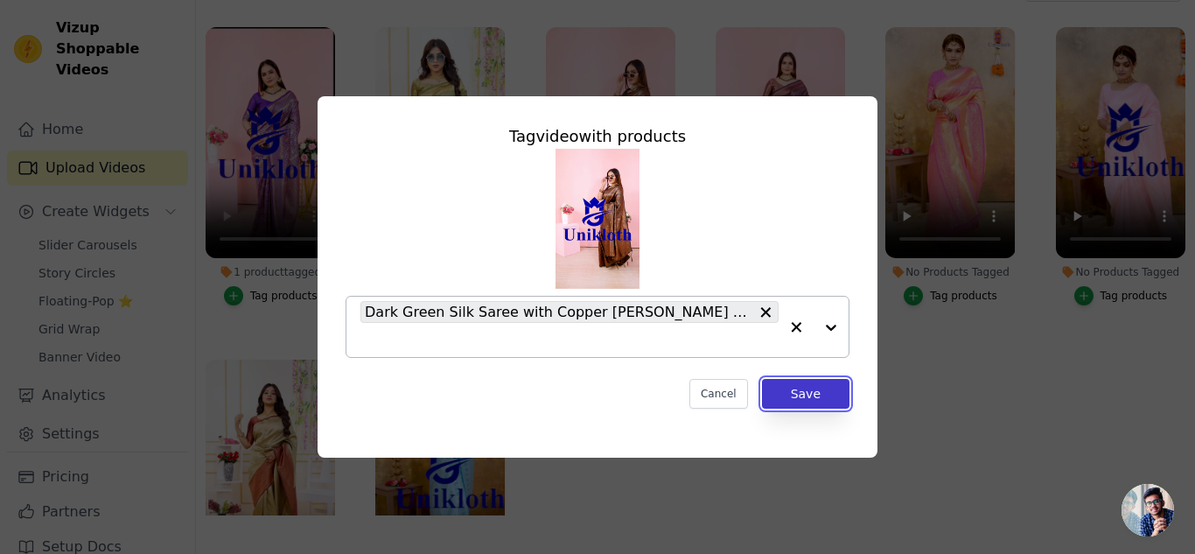
click at [805, 384] on button "Save" at bounding box center [805, 394] width 87 height 30
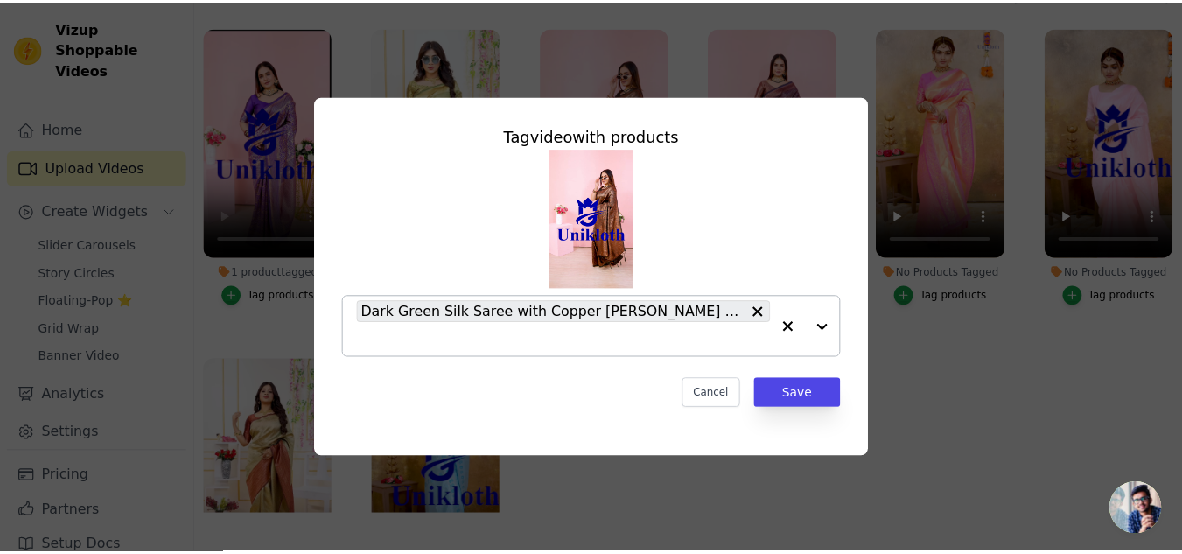
scroll to position [175, 0]
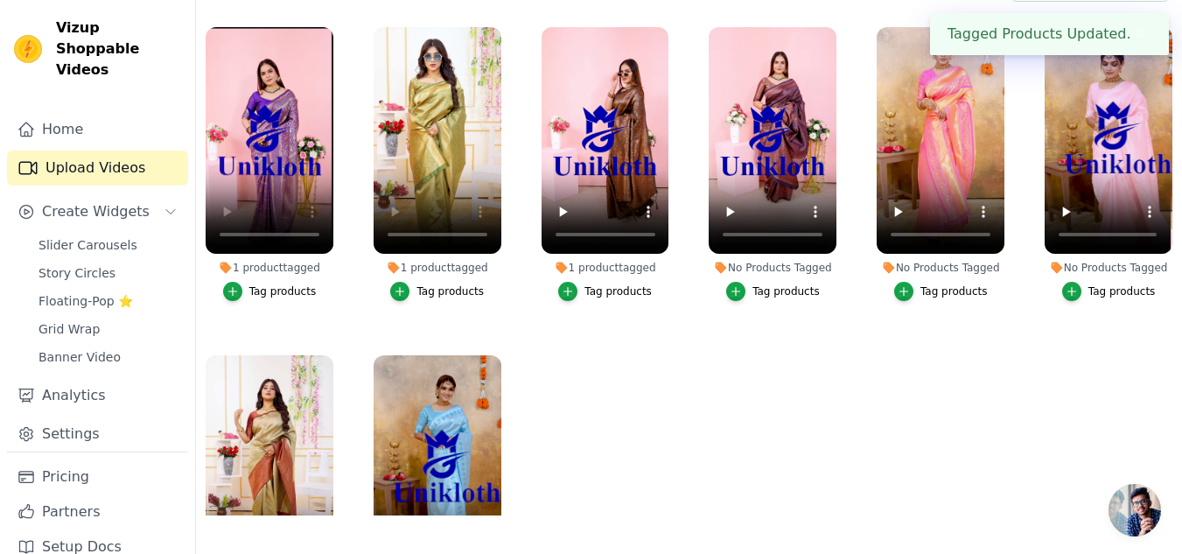
click at [782, 293] on div "Tag products" at bounding box center [785, 291] width 67 height 14
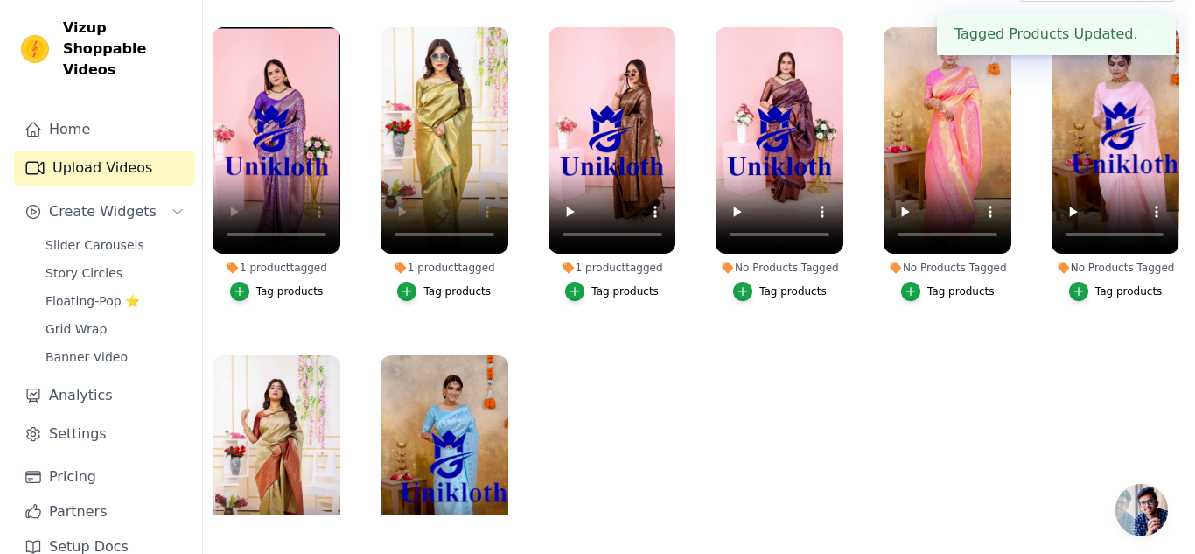
scroll to position [0, 0]
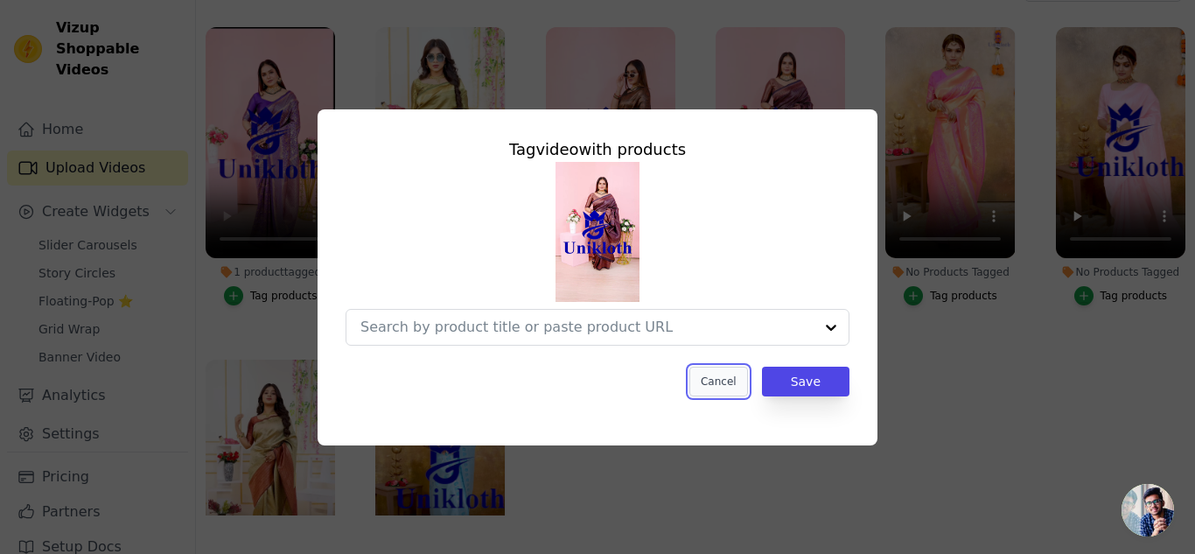
click at [728, 380] on button "Cancel" at bounding box center [718, 382] width 59 height 30
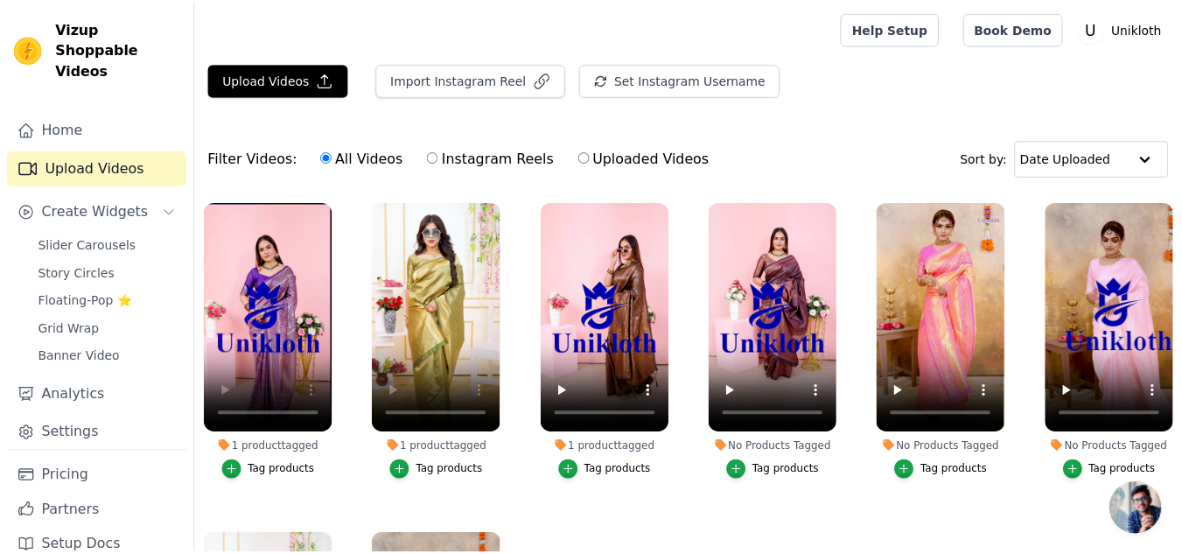
scroll to position [175, 0]
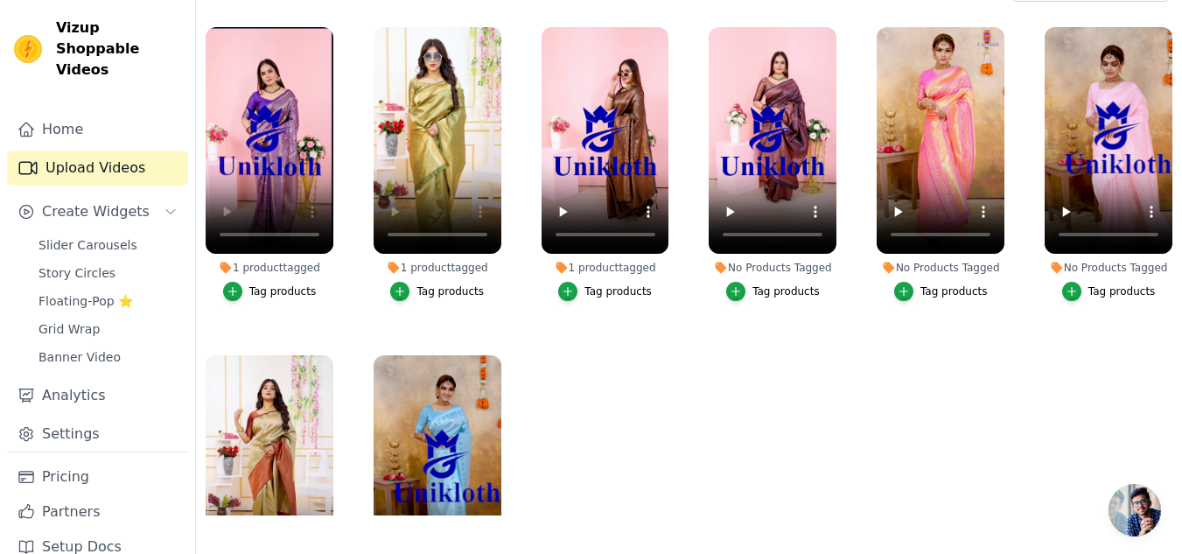
click at [775, 290] on div "Tag products" at bounding box center [785, 291] width 67 height 14
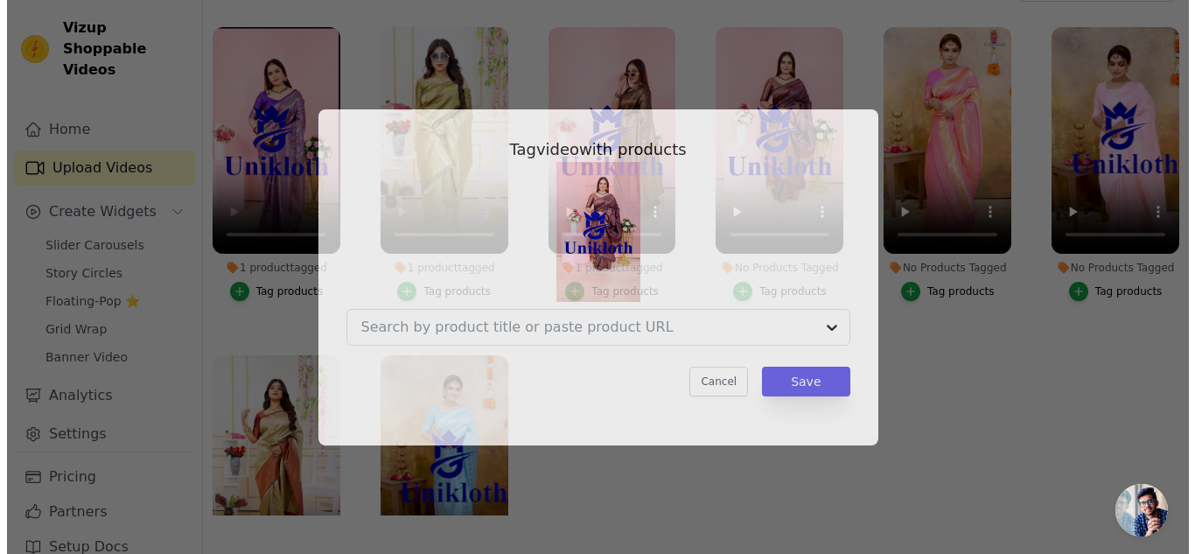
scroll to position [0, 0]
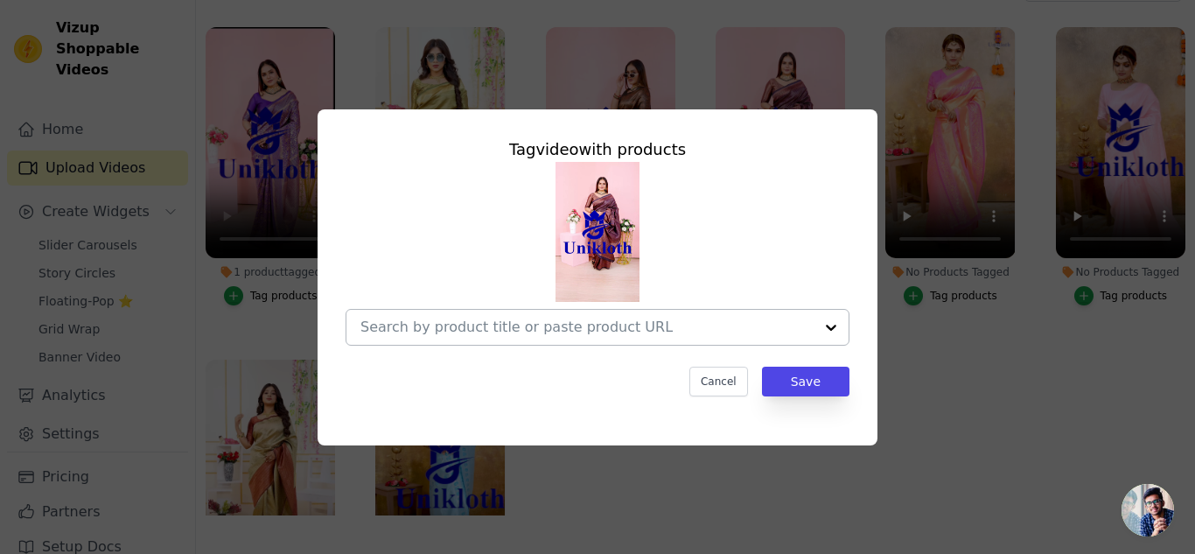
click at [834, 323] on div at bounding box center [831, 327] width 35 height 35
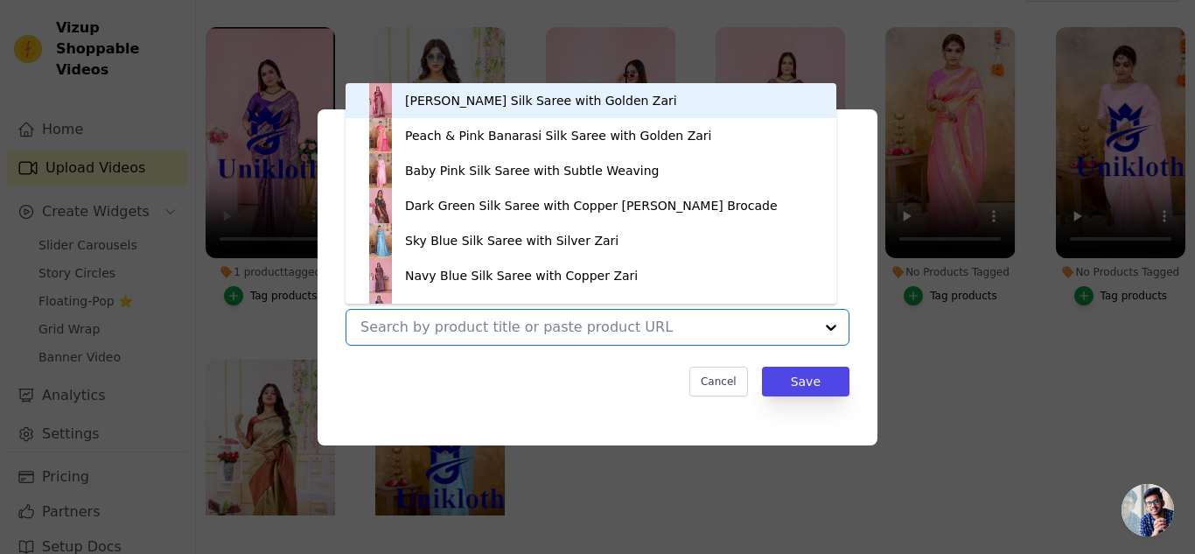
scroll to position [24, 0]
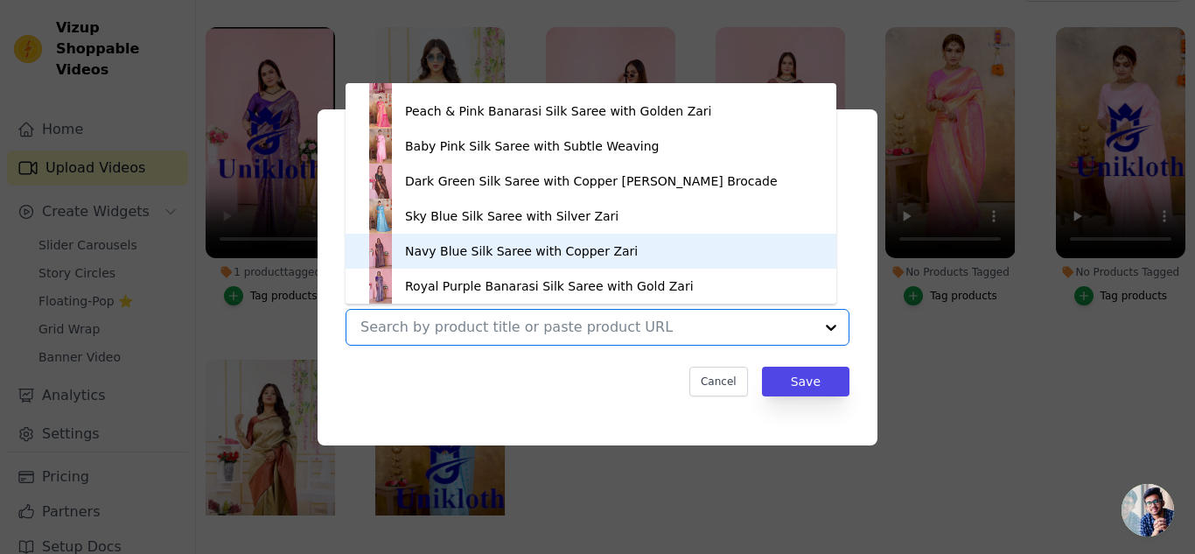
click at [652, 258] on div "Navy Blue Silk Saree with Copper Zari" at bounding box center [591, 251] width 456 height 35
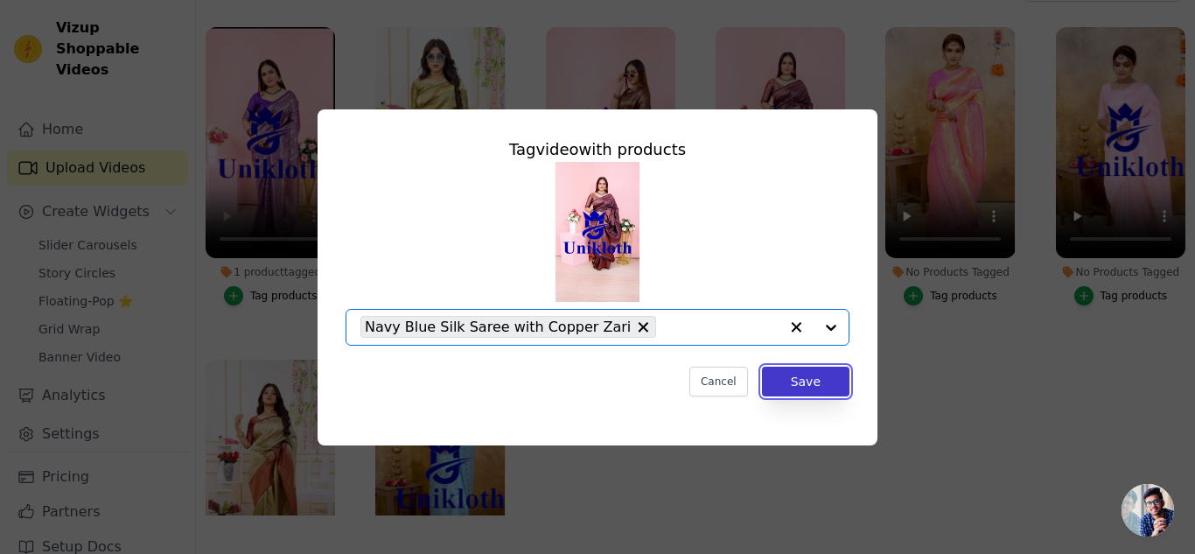
click at [806, 381] on button "Save" at bounding box center [805, 382] width 87 height 30
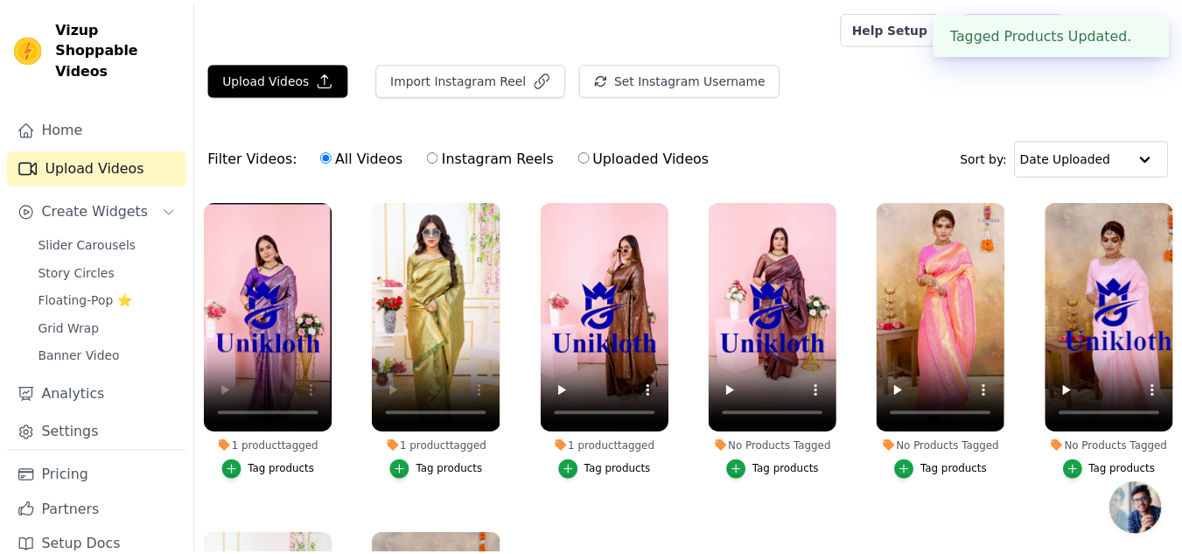
scroll to position [175, 0]
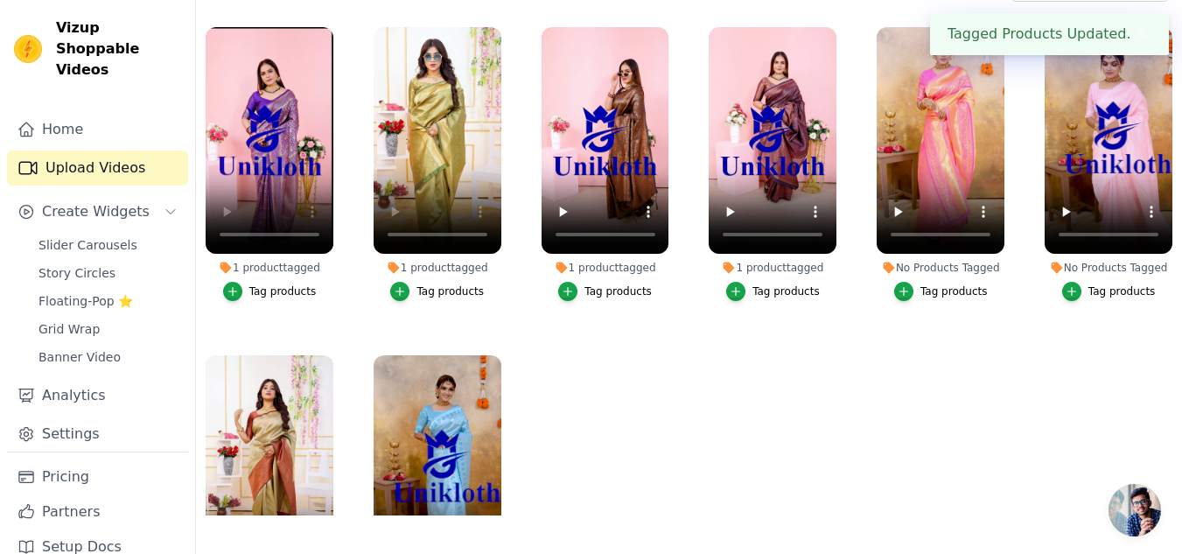
click at [920, 286] on div "Tag products" at bounding box center [953, 291] width 67 height 14
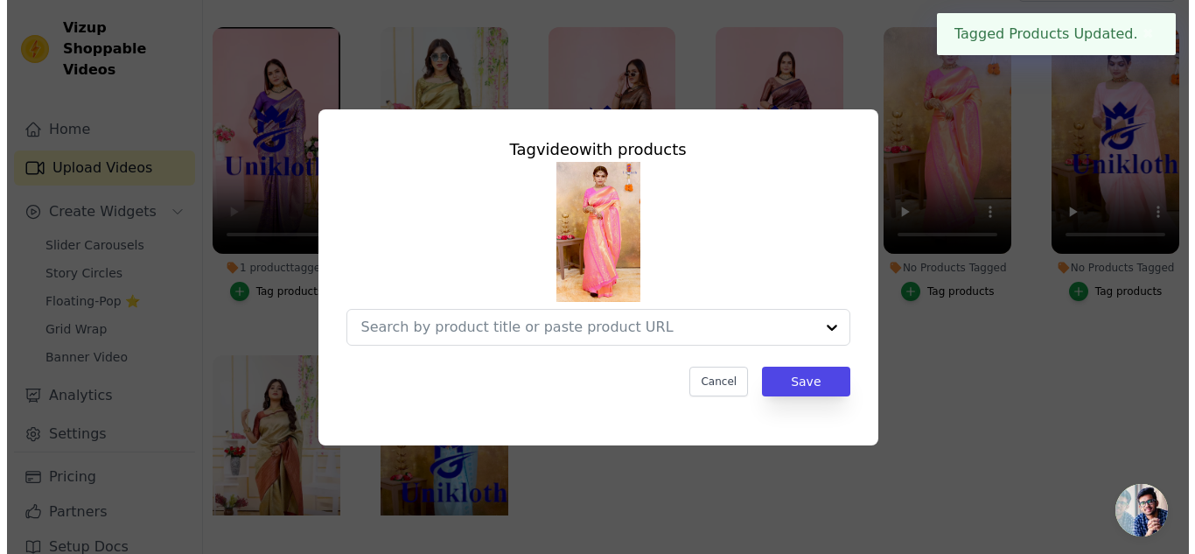
scroll to position [0, 0]
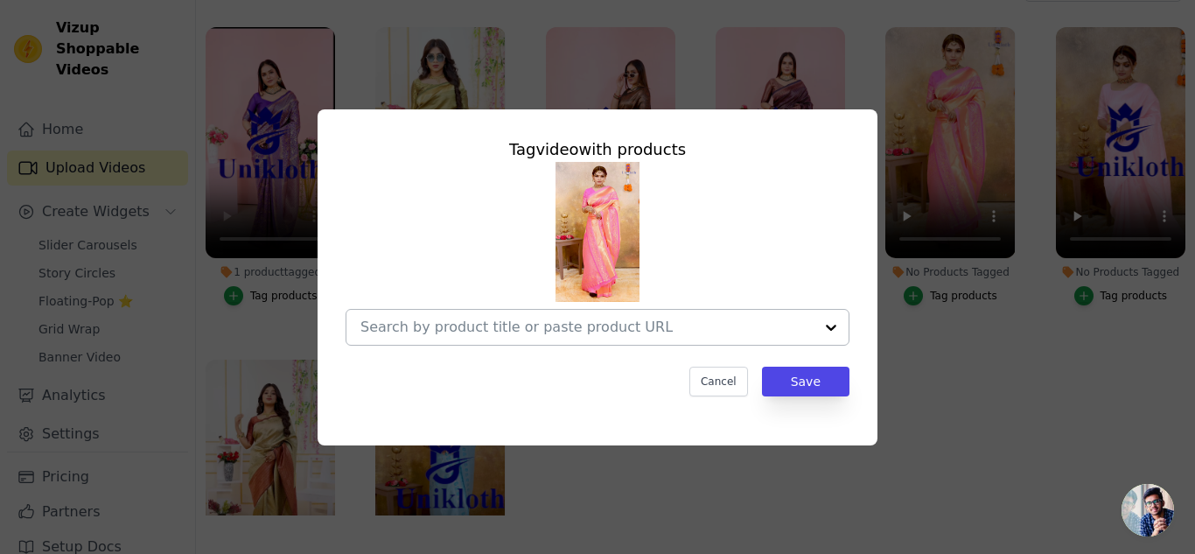
click at [831, 327] on div at bounding box center [831, 327] width 35 height 35
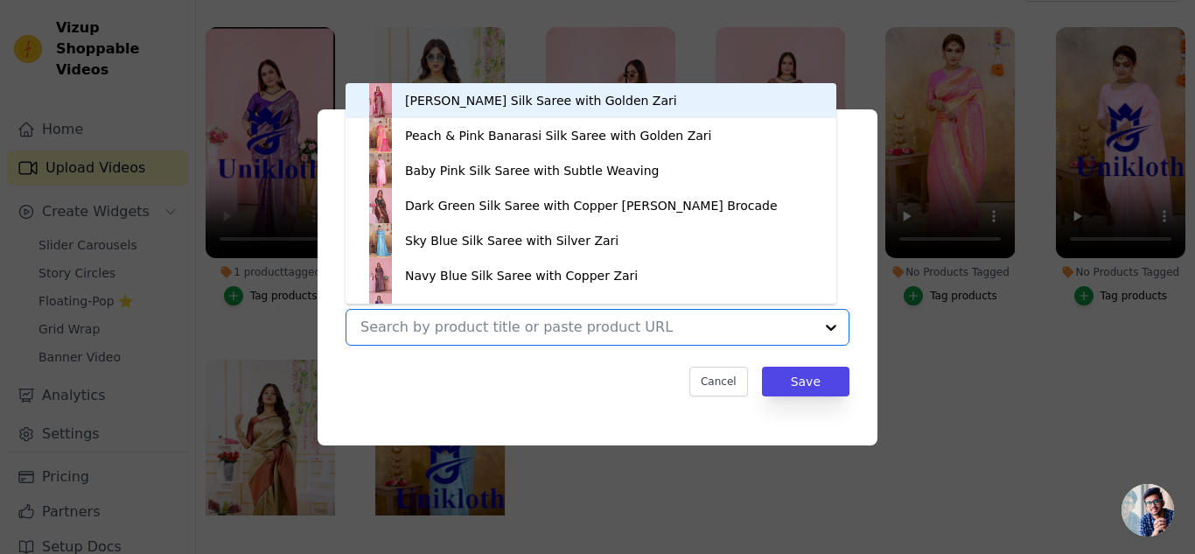
scroll to position [24, 0]
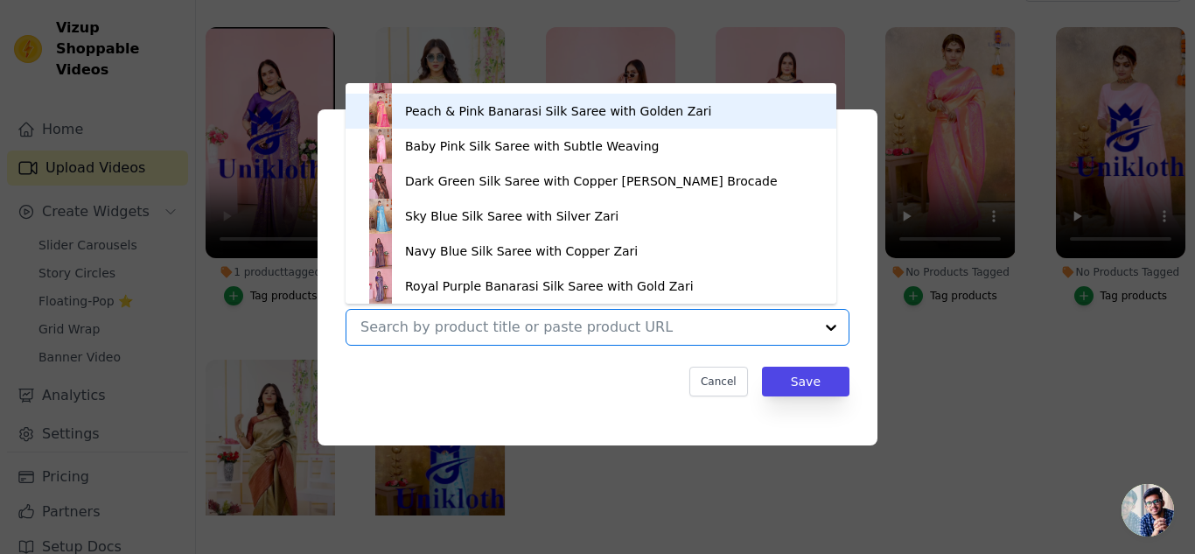
click at [696, 105] on div "Peach & Pink Banarasi Silk Saree with Golden Zari" at bounding box center [591, 111] width 456 height 35
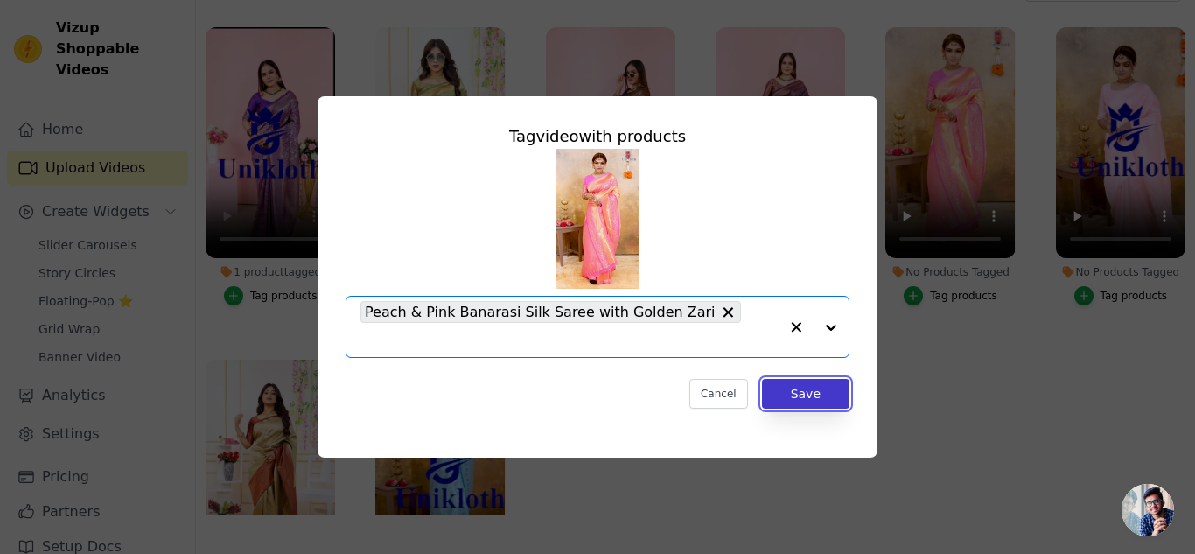
click at [800, 379] on button "Save" at bounding box center [805, 394] width 87 height 30
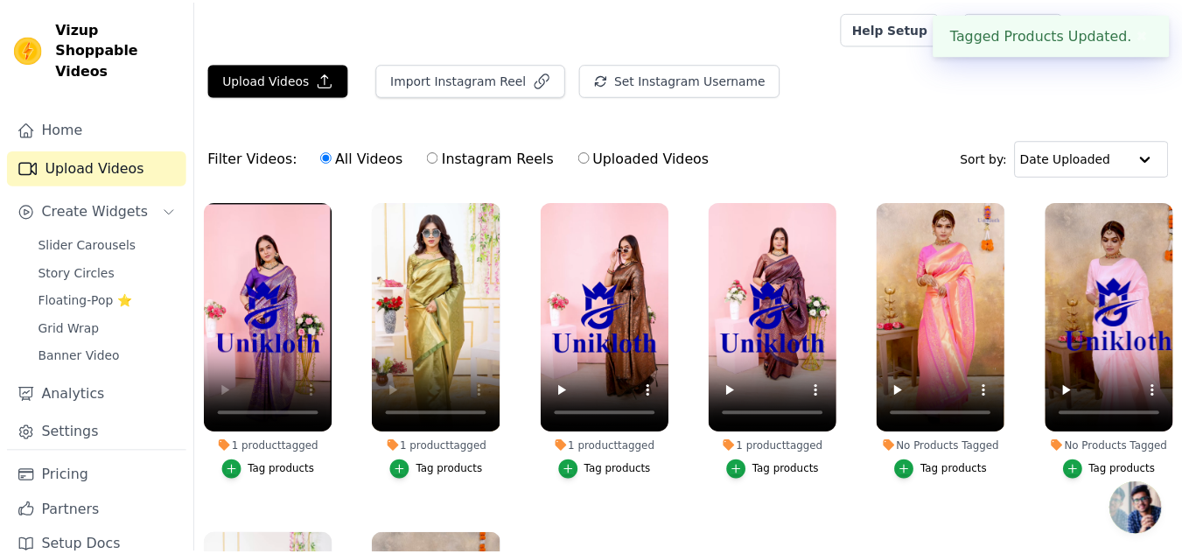
scroll to position [175, 0]
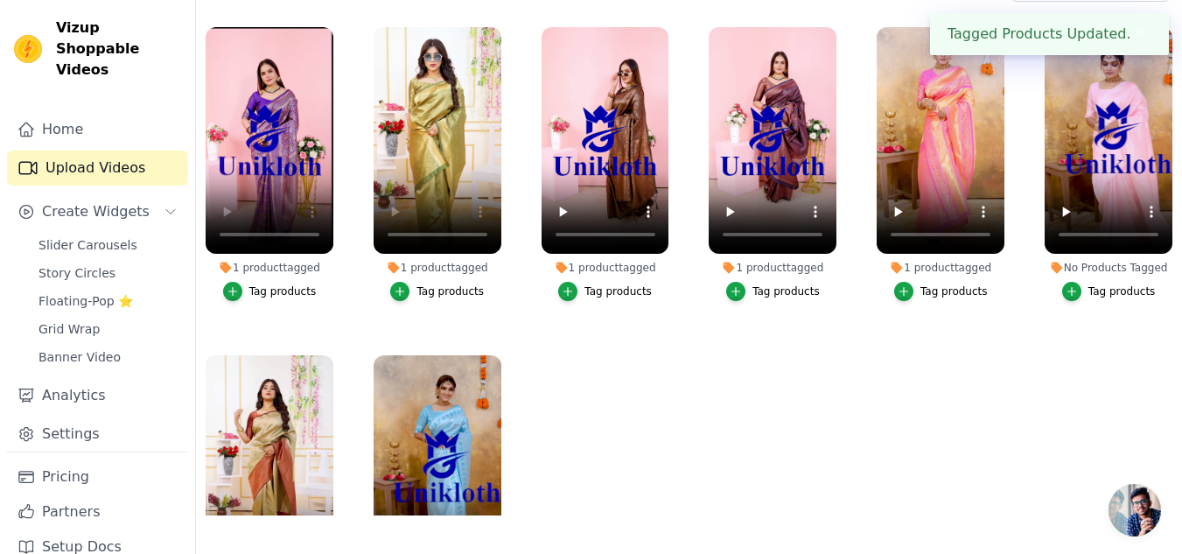
click at [1097, 292] on div "Tag products" at bounding box center [1121, 291] width 67 height 14
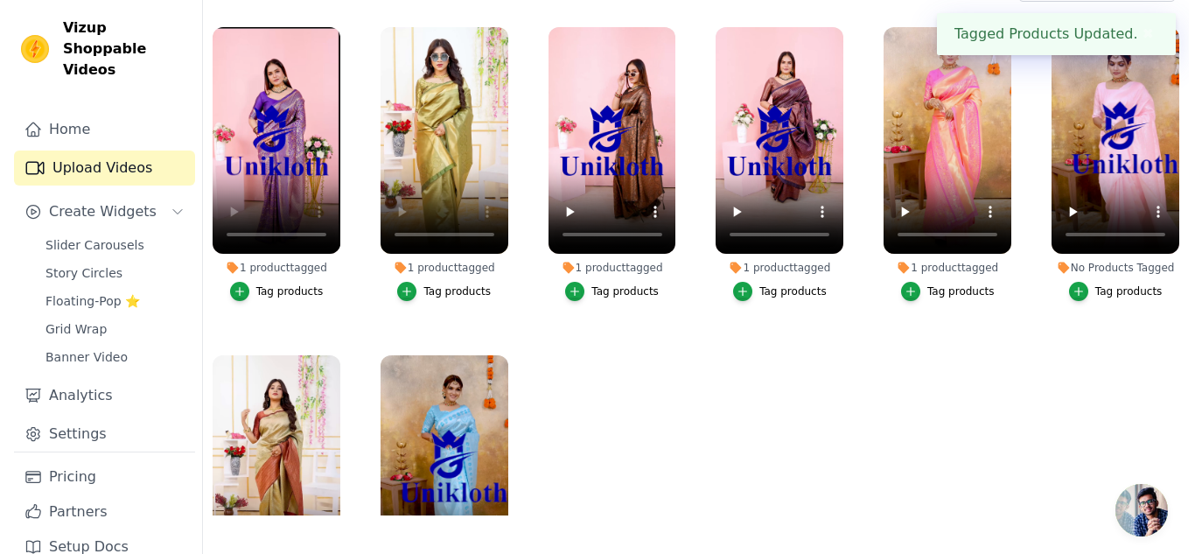
scroll to position [0, 0]
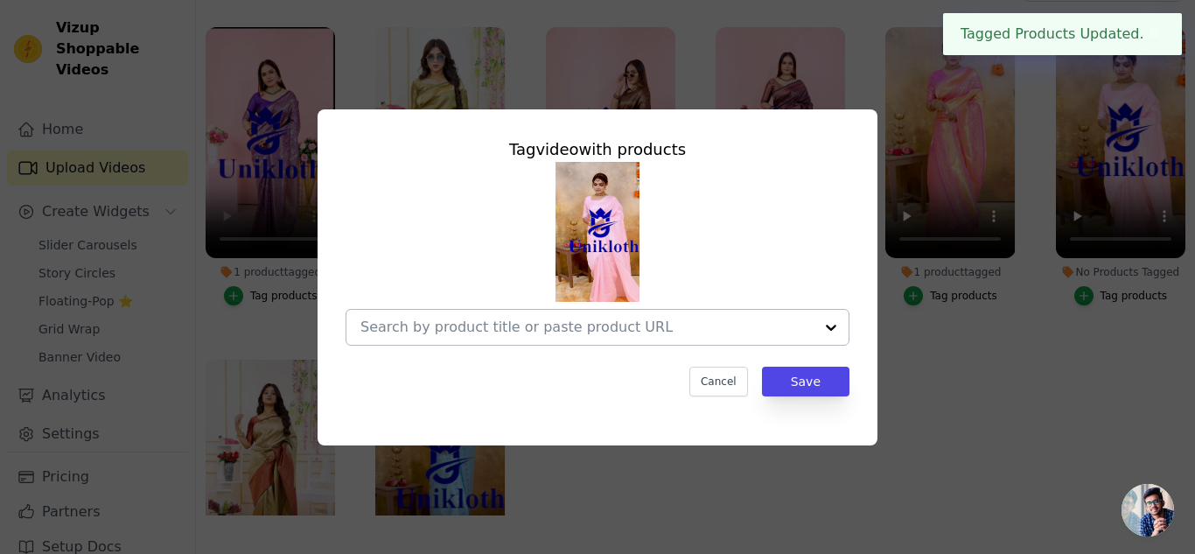
click at [829, 325] on div at bounding box center [831, 327] width 35 height 35
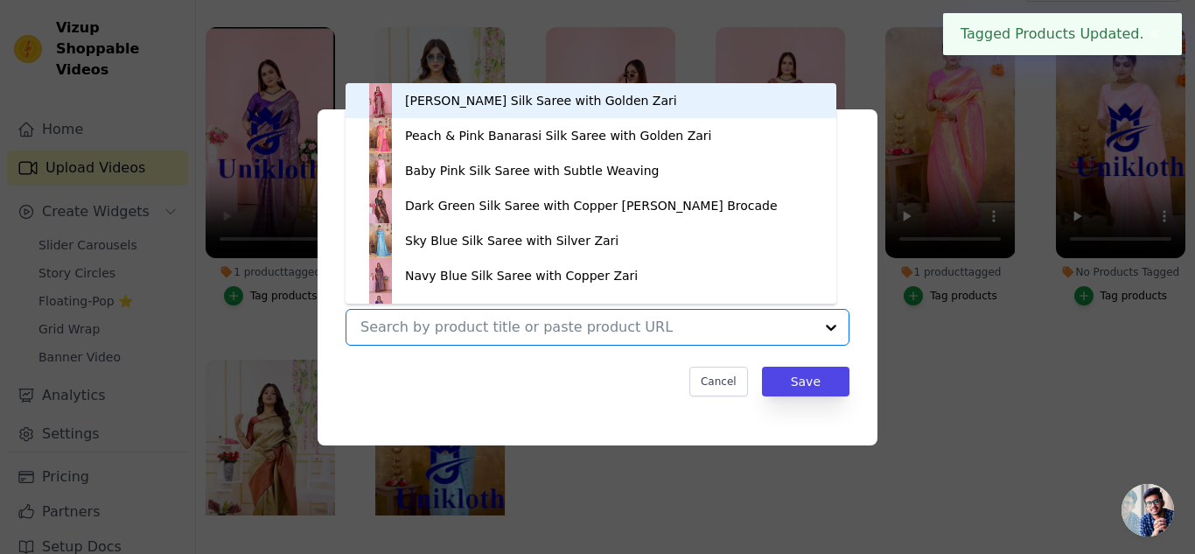
scroll to position [24, 0]
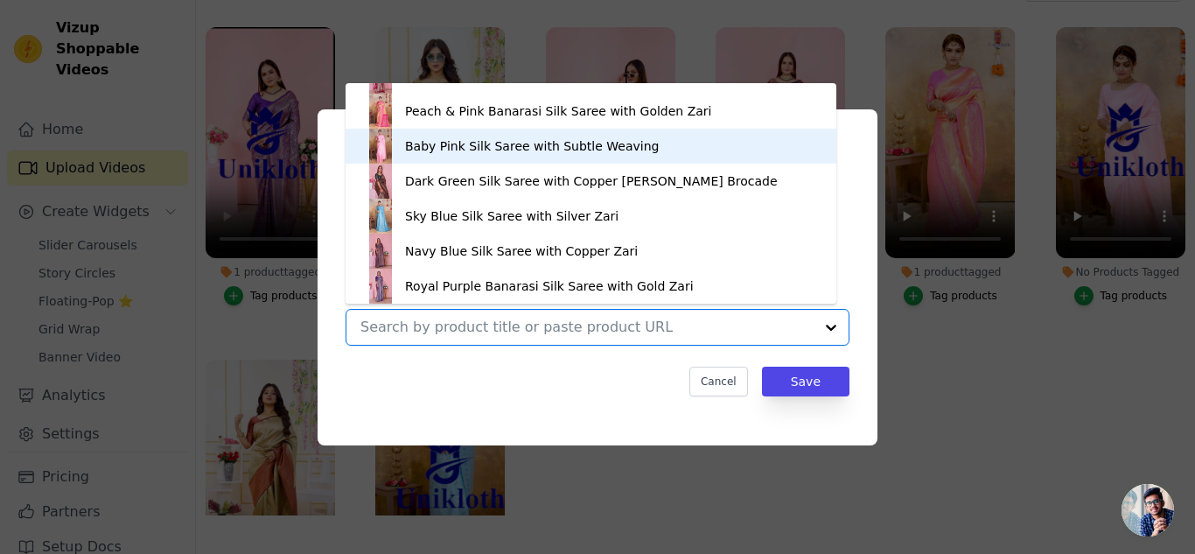
click at [655, 154] on div "Baby Pink Silk Saree with Subtle Weaving" at bounding box center [591, 146] width 456 height 35
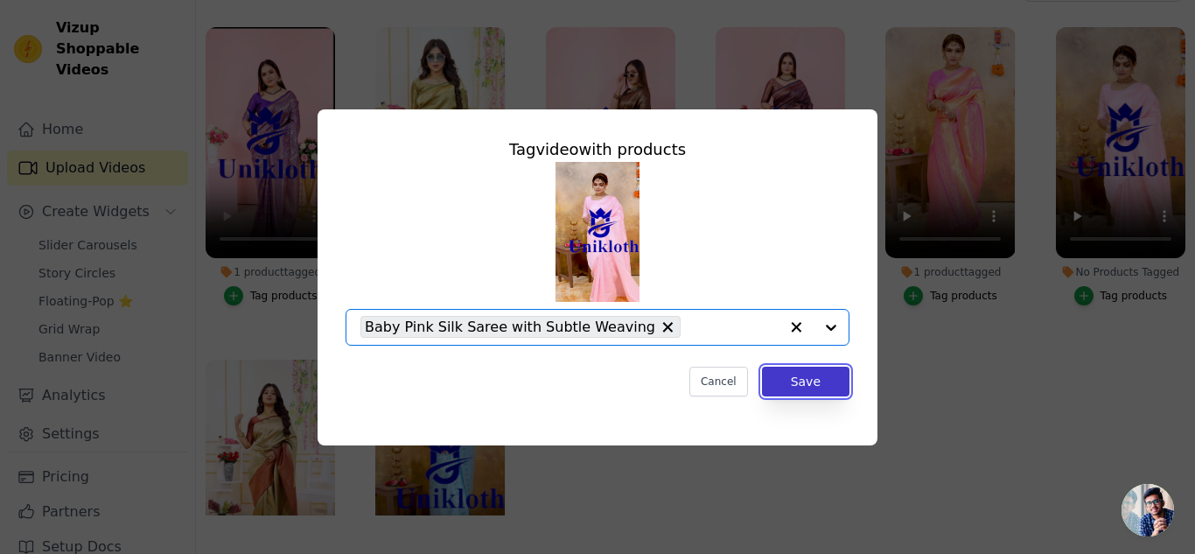
click at [801, 380] on button "Save" at bounding box center [805, 382] width 87 height 30
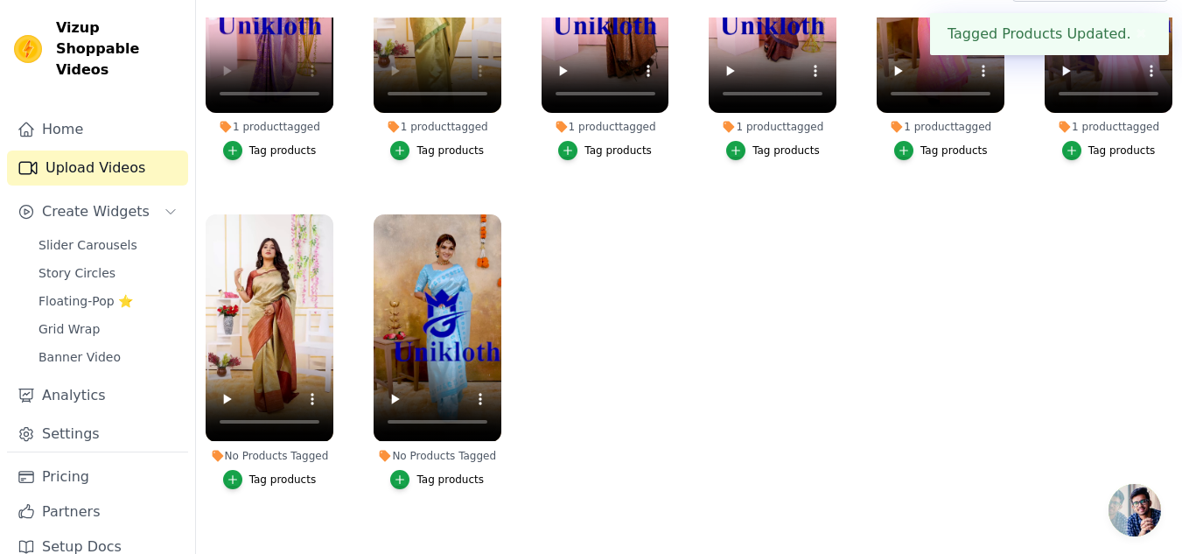
scroll to position [163, 0]
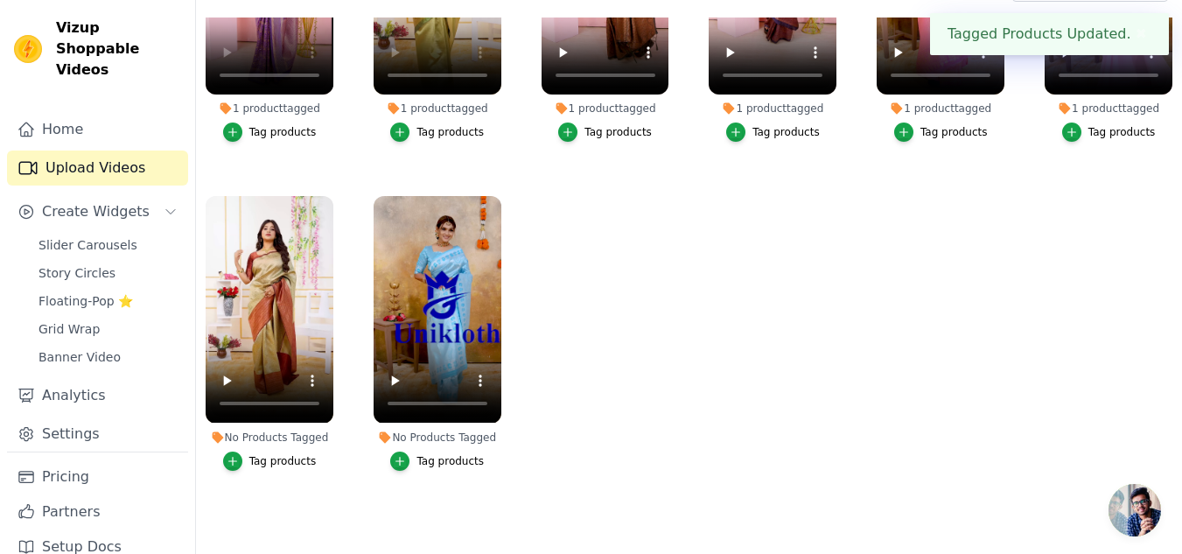
click at [276, 454] on div "Tag products" at bounding box center [282, 461] width 67 height 14
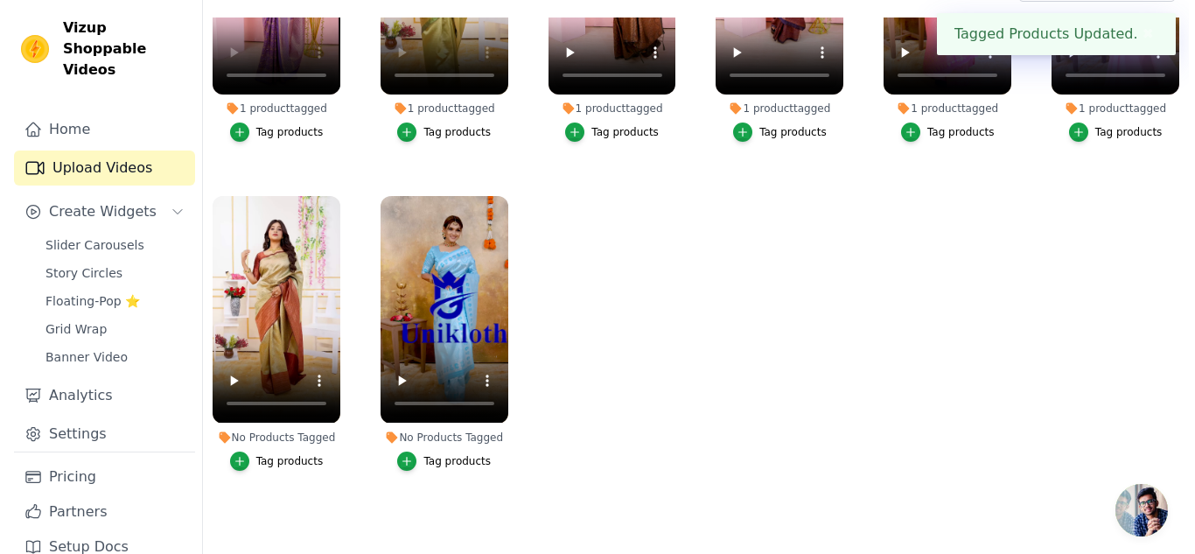
scroll to position [0, 0]
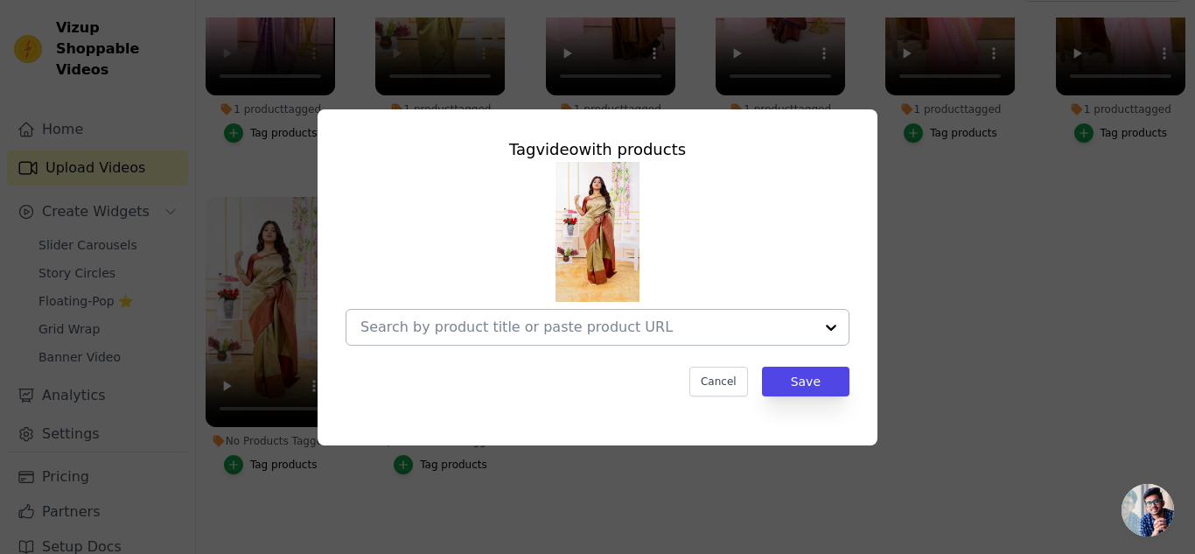
click at [830, 329] on div at bounding box center [831, 327] width 35 height 35
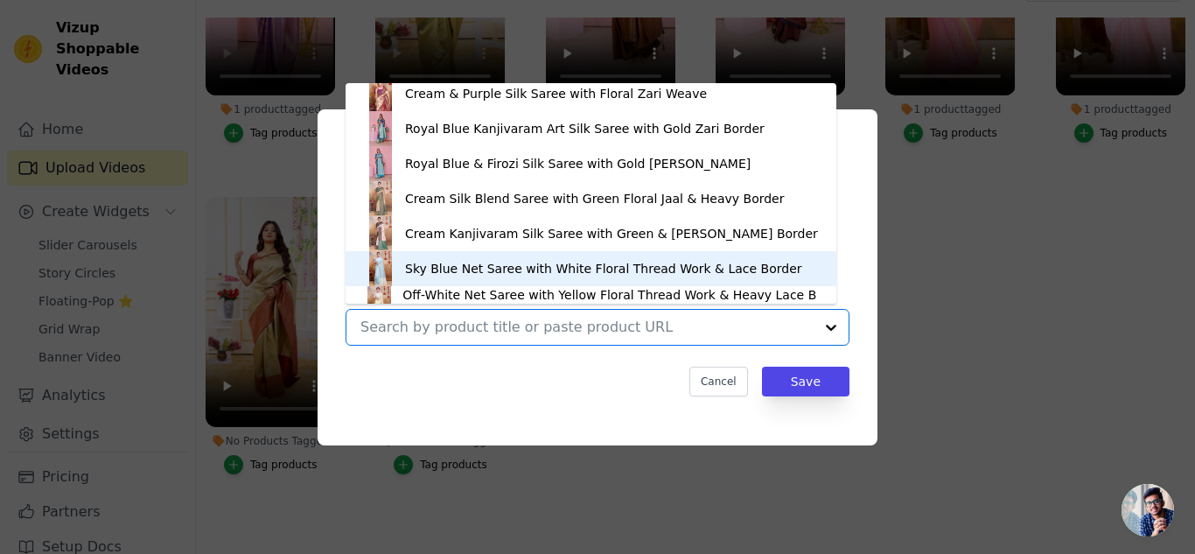
scroll to position [374, 0]
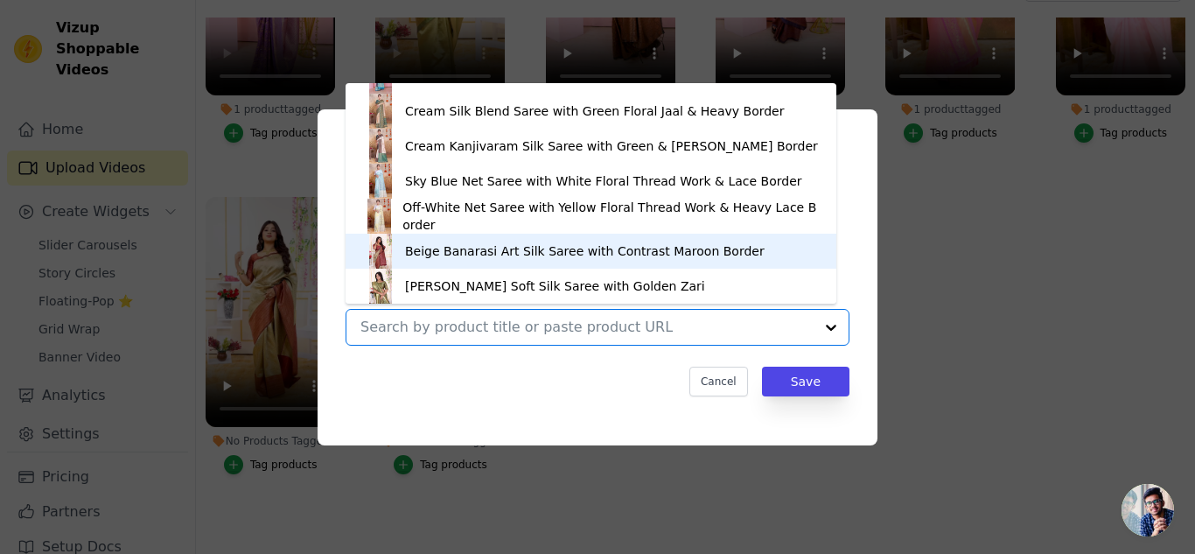
click at [731, 261] on div "Beige Banarasi Art Silk Saree with Contrast Maroon Border" at bounding box center [591, 251] width 456 height 35
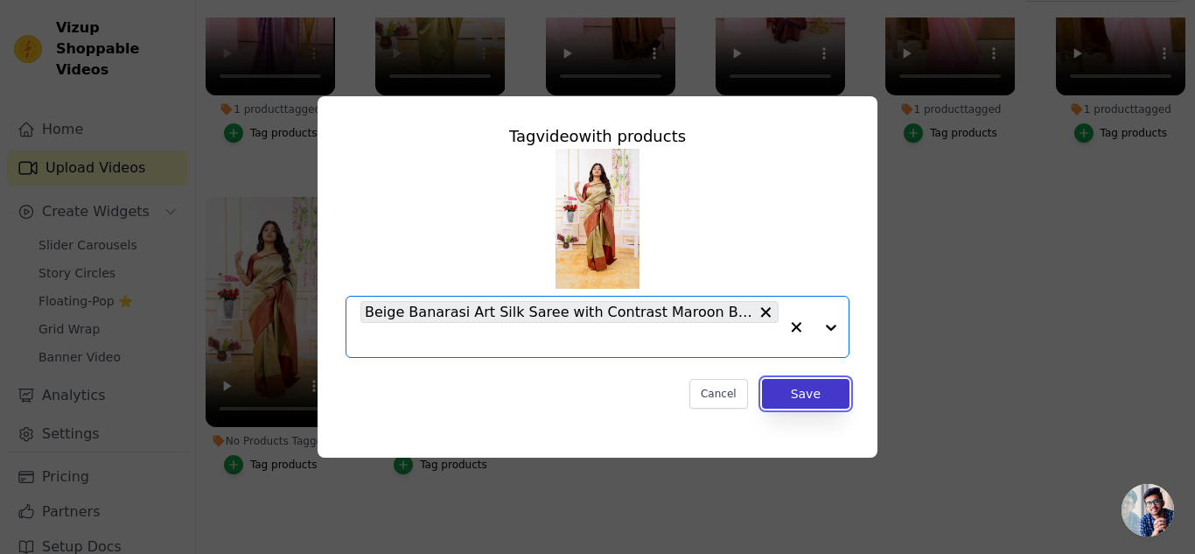
click at [815, 392] on button "Save" at bounding box center [805, 394] width 87 height 30
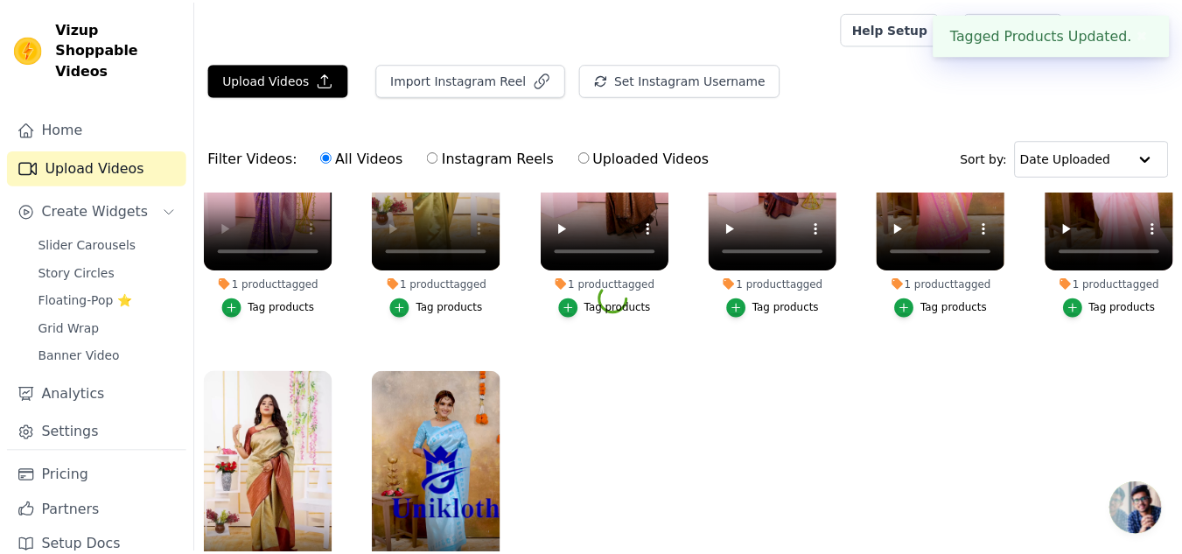
scroll to position [175, 0]
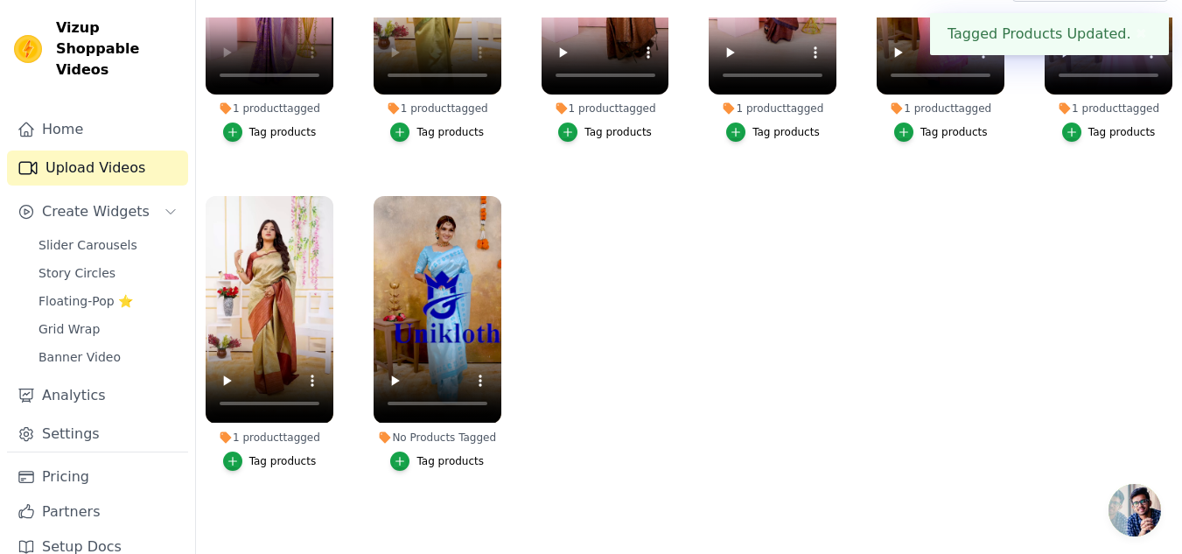
click at [437, 454] on div "Tag products" at bounding box center [449, 461] width 67 height 14
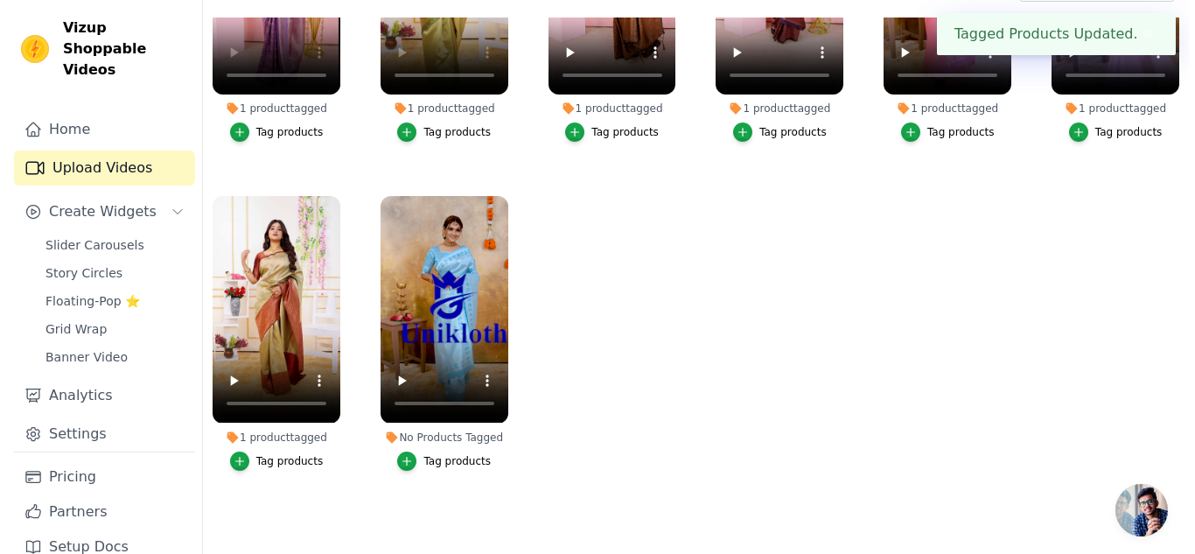
scroll to position [0, 0]
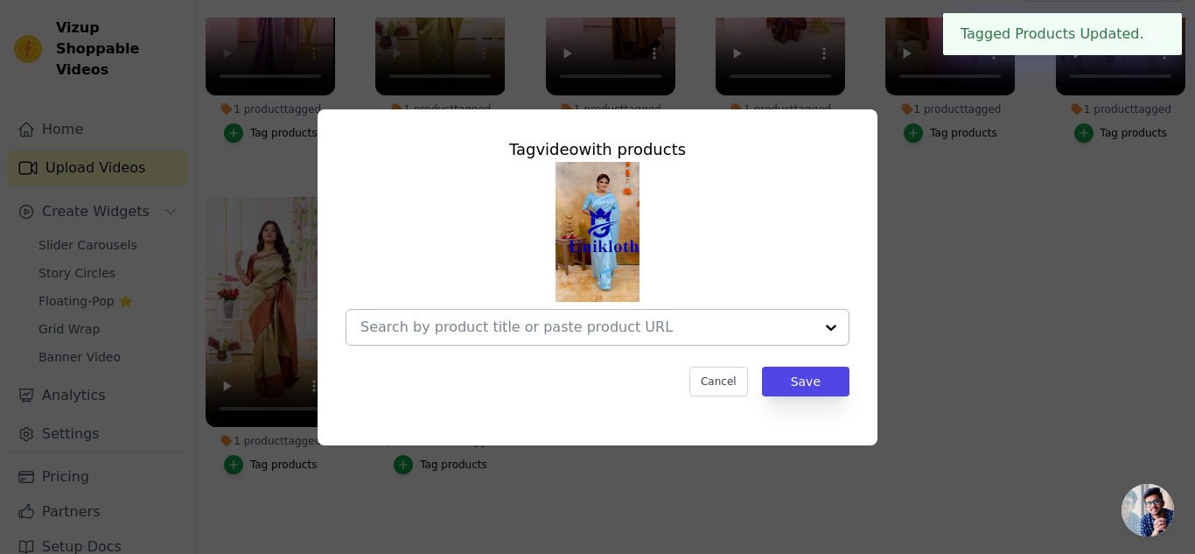
click at [829, 323] on div at bounding box center [831, 327] width 35 height 35
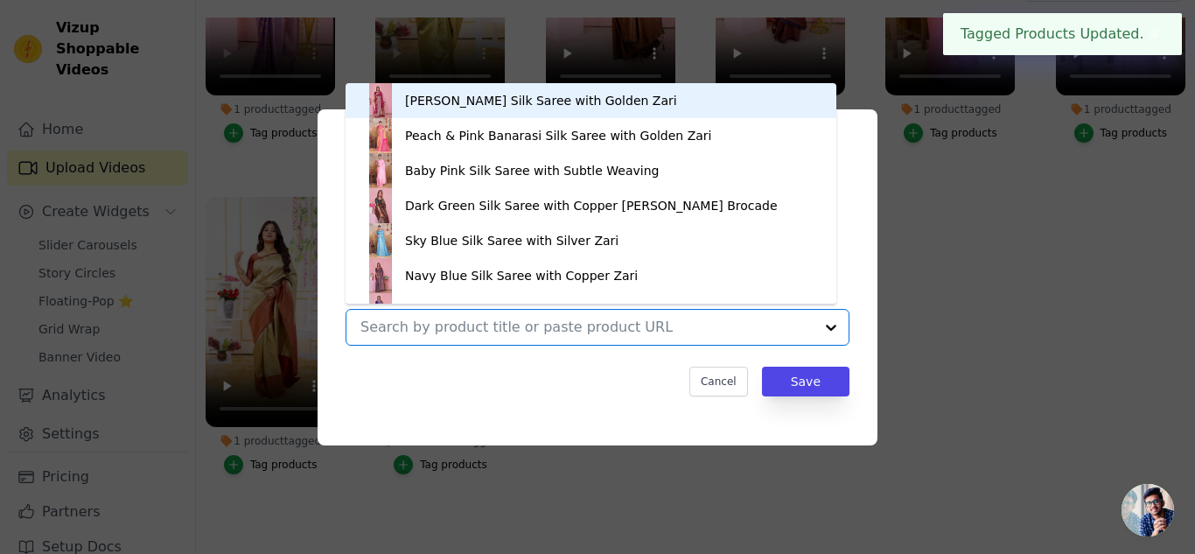
scroll to position [24, 0]
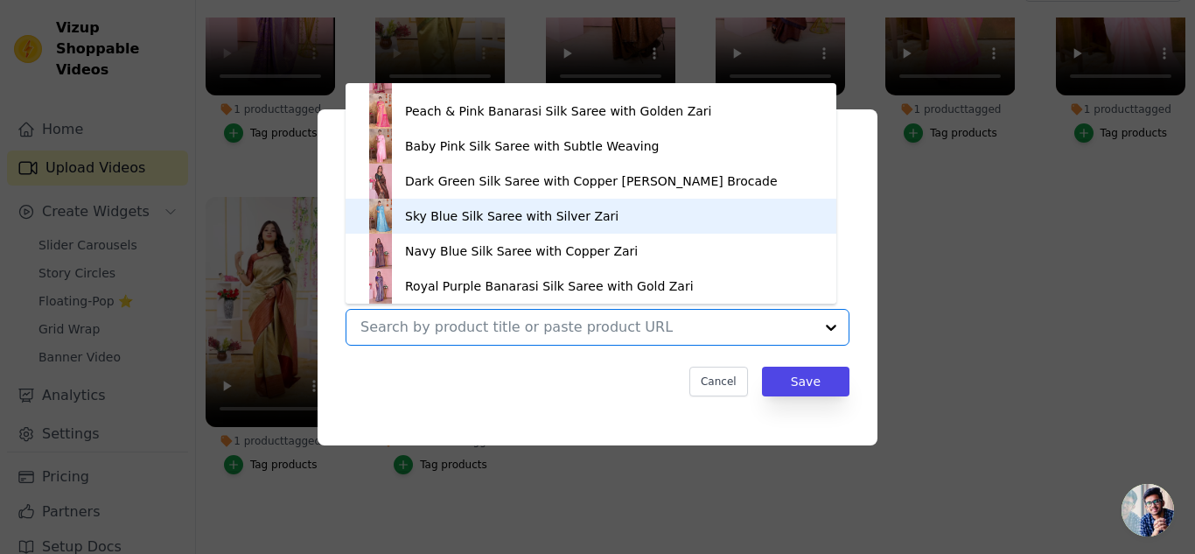
click at [567, 217] on div "Sky Blue Silk Saree with Silver Zari" at bounding box center [511, 215] width 213 height 17
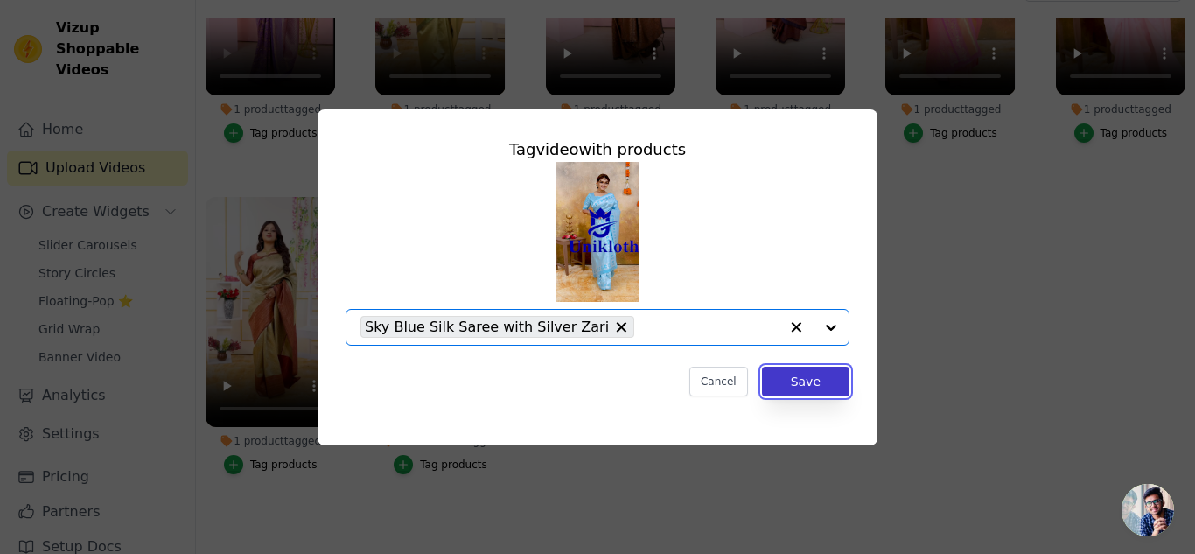
click at [808, 384] on button "Save" at bounding box center [805, 382] width 87 height 30
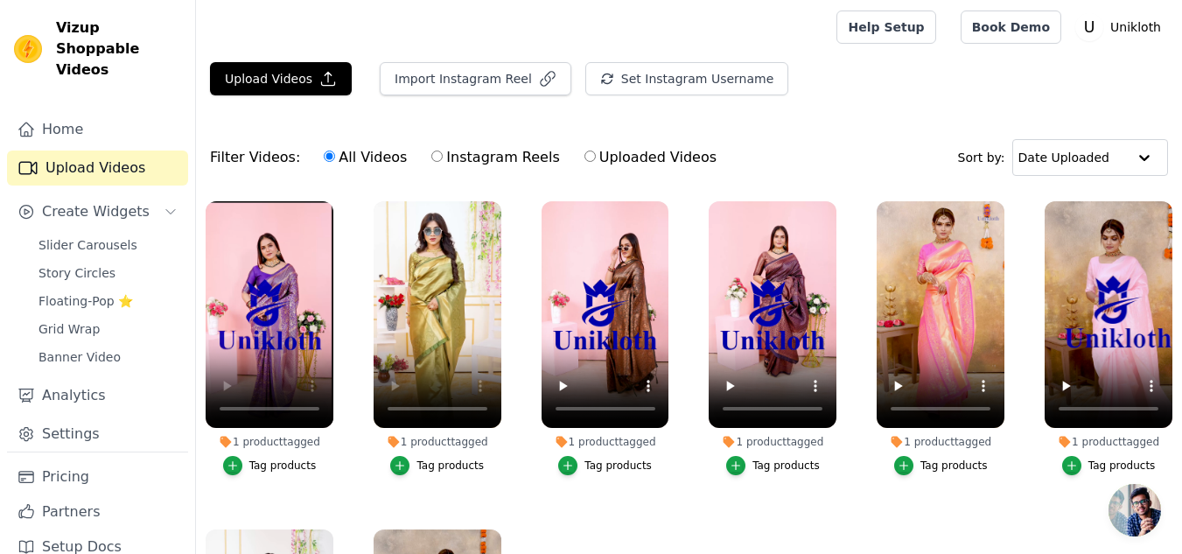
scroll to position [0, 0]
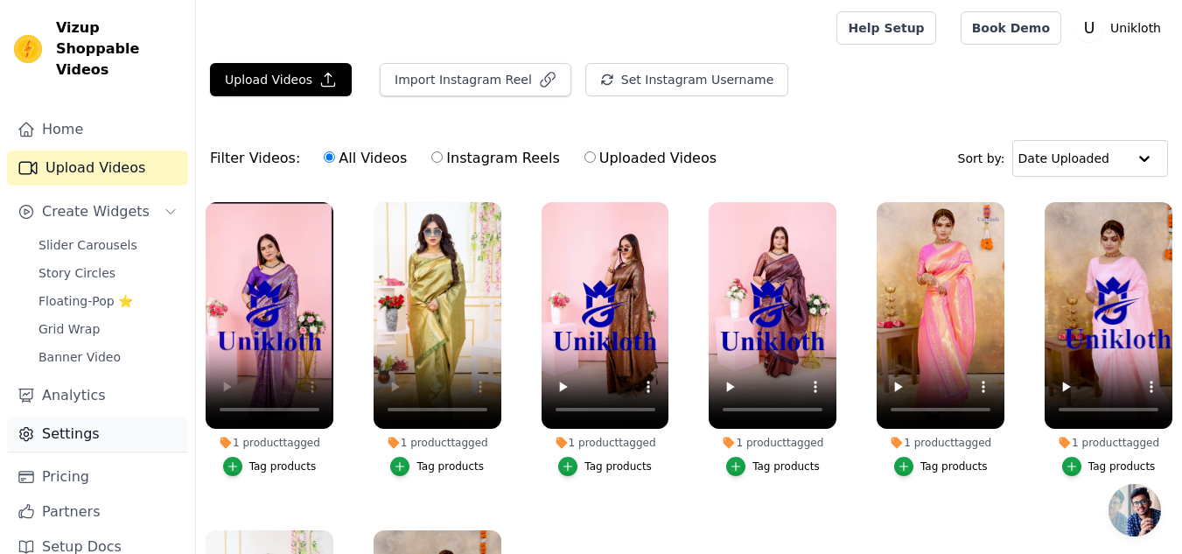
click at [73, 418] on link "Settings" at bounding box center [97, 433] width 181 height 35
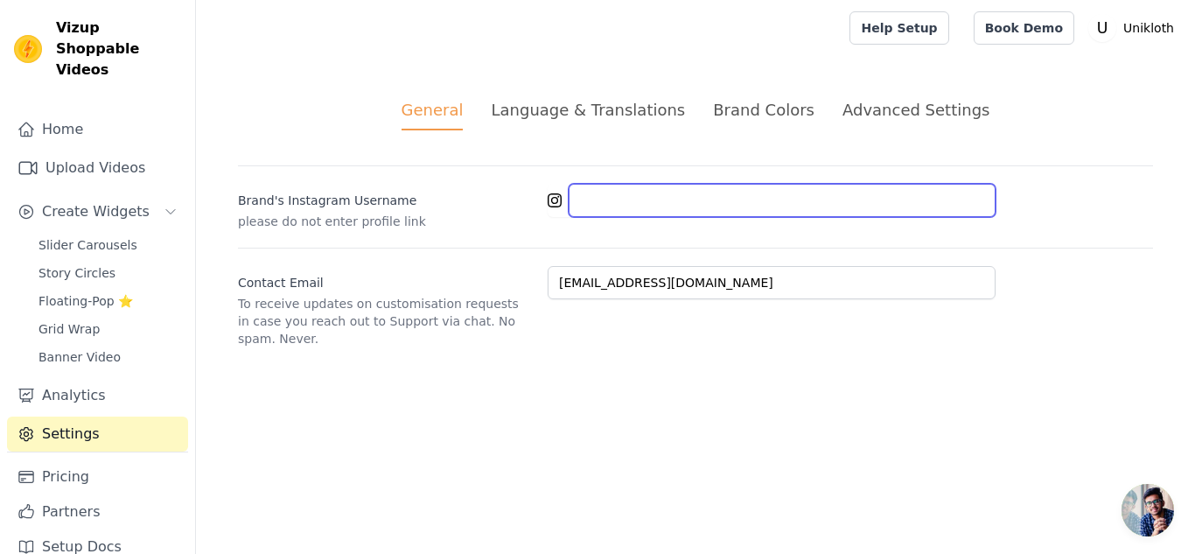
click at [595, 206] on input "Brand's Instagram Username" at bounding box center [782, 200] width 427 height 33
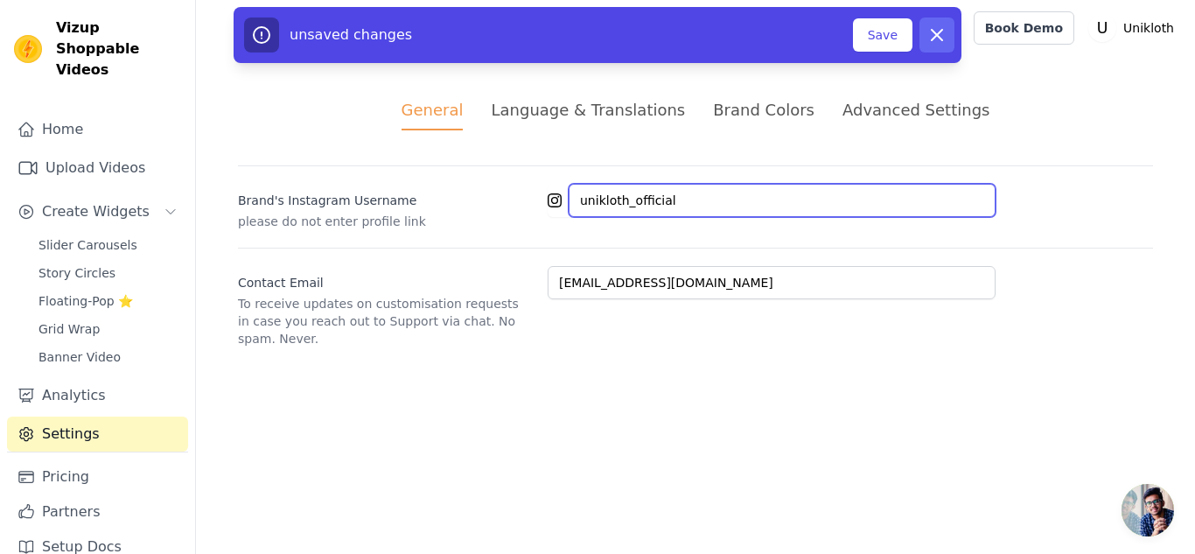
type input "unikloth_official"
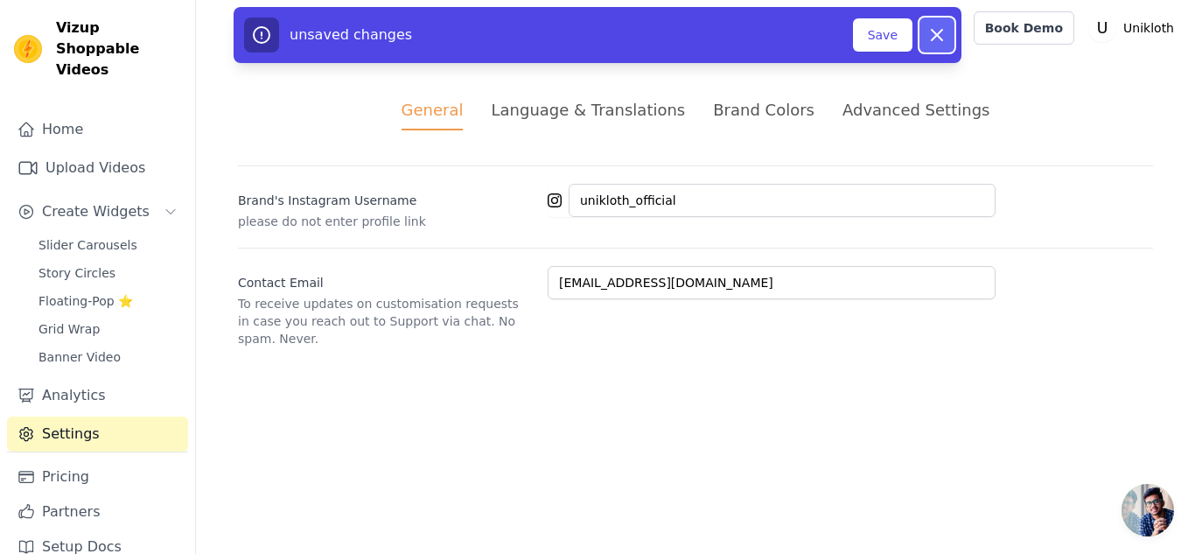
click at [947, 36] on icon at bounding box center [937, 34] width 21 height 21
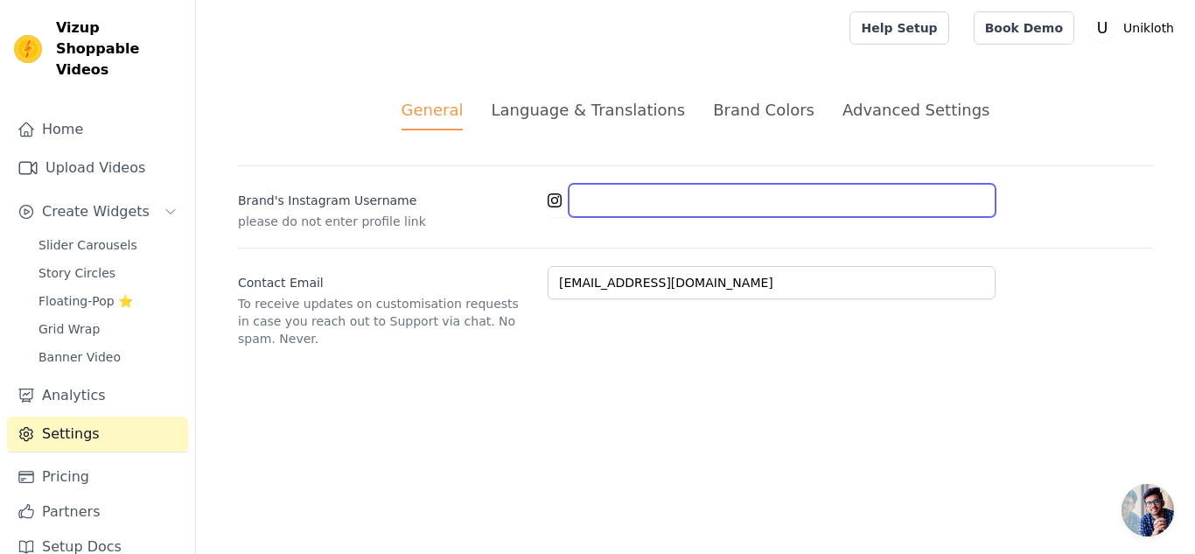
click at [660, 203] on input "Brand's Instagram Username" at bounding box center [782, 200] width 427 height 33
type input "unikloth_official"
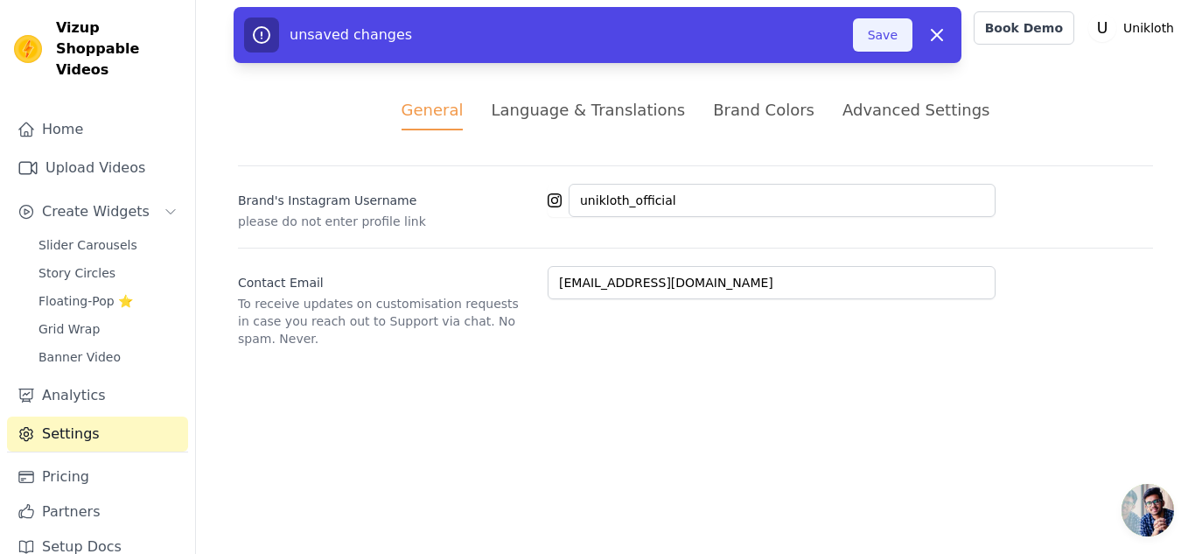
click at [882, 35] on button "Save" at bounding box center [882, 34] width 59 height 33
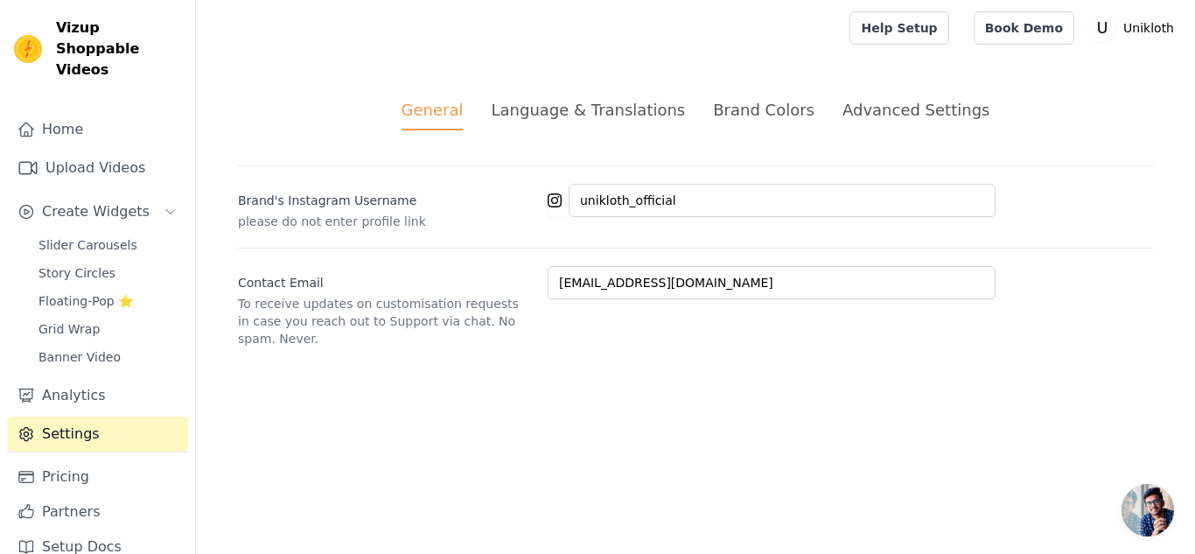
click at [619, 112] on div "Language & Translations" at bounding box center [588, 110] width 194 height 24
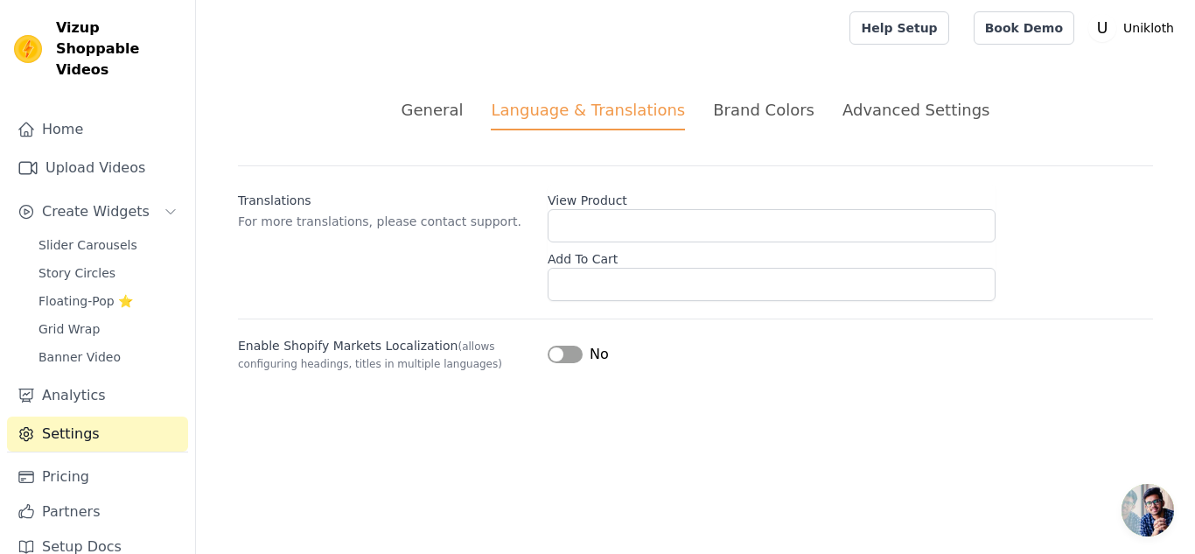
click at [574, 356] on button "Label" at bounding box center [565, 354] width 35 height 17
click at [747, 110] on div "Brand Colors" at bounding box center [763, 110] width 101 height 24
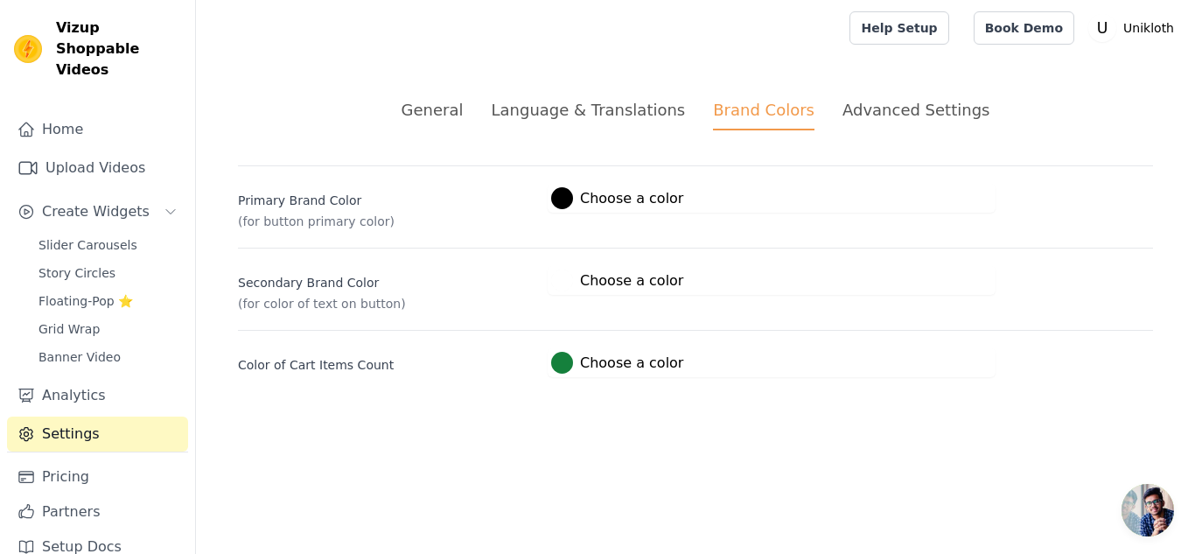
click at [859, 110] on div "Advanced Settings" at bounding box center [916, 110] width 147 height 24
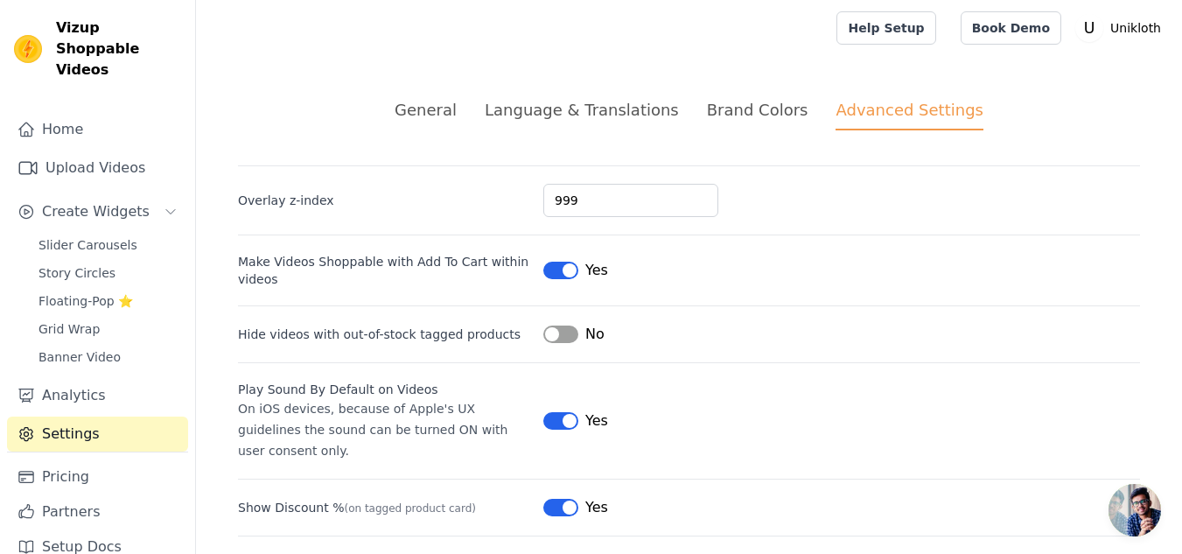
click at [622, 111] on div "Language & Translations" at bounding box center [582, 110] width 194 height 24
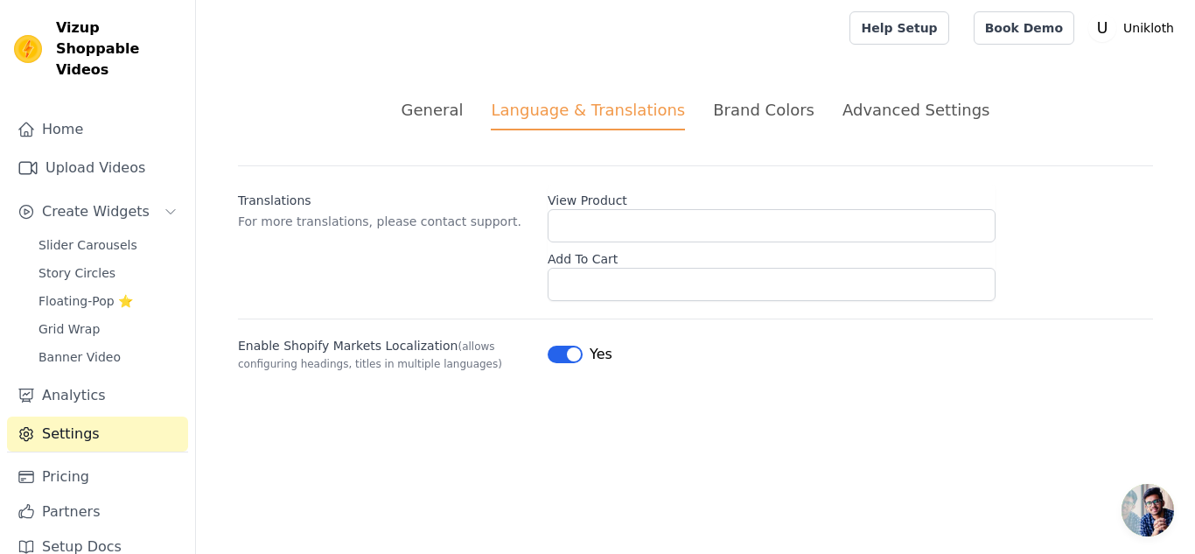
click at [451, 108] on div "General" at bounding box center [433, 110] width 62 height 24
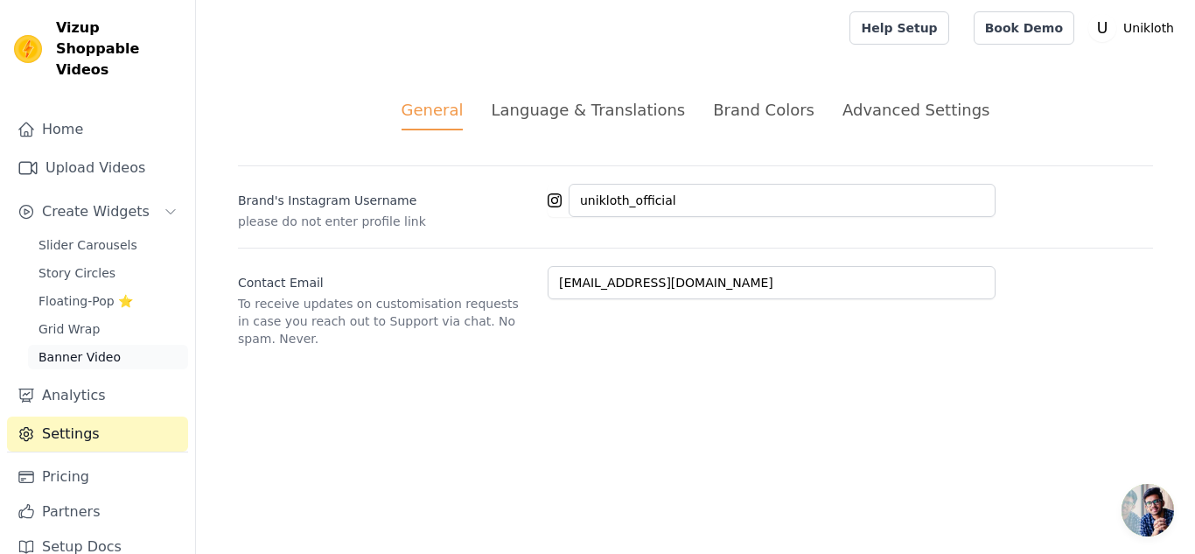
click at [78, 348] on span "Banner Video" at bounding box center [79, 356] width 82 height 17
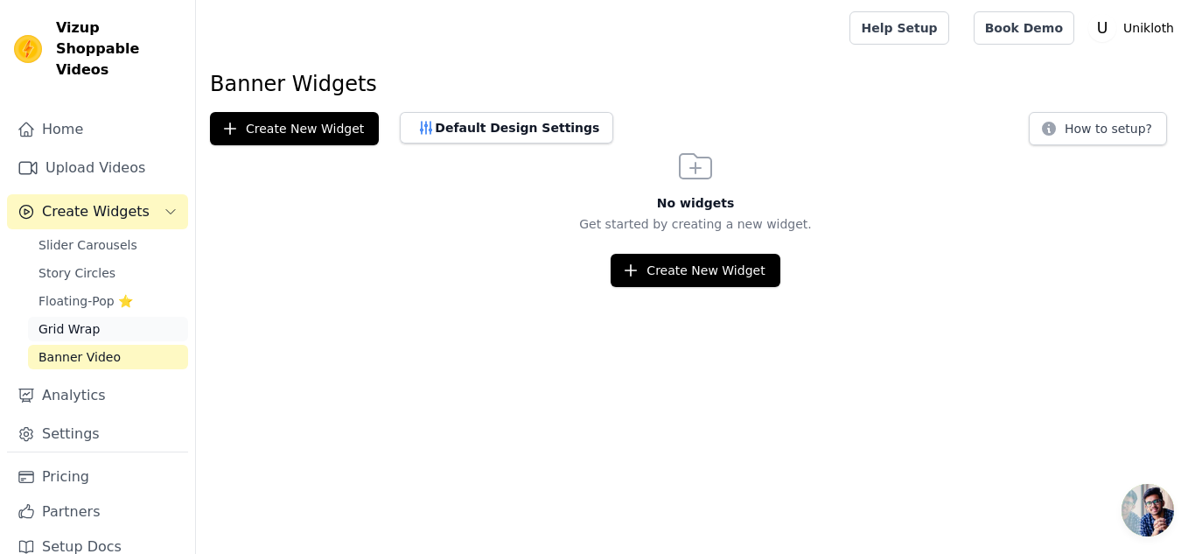
click at [87, 320] on span "Grid Wrap" at bounding box center [68, 328] width 61 height 17
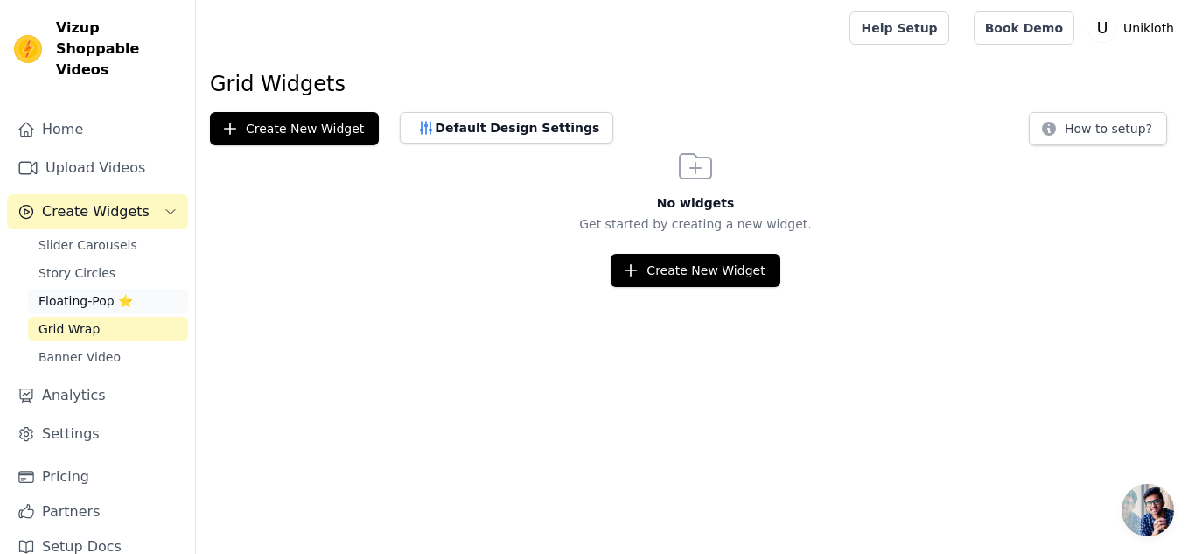
click at [85, 292] on span "Floating-Pop ⭐" at bounding box center [85, 300] width 94 height 17
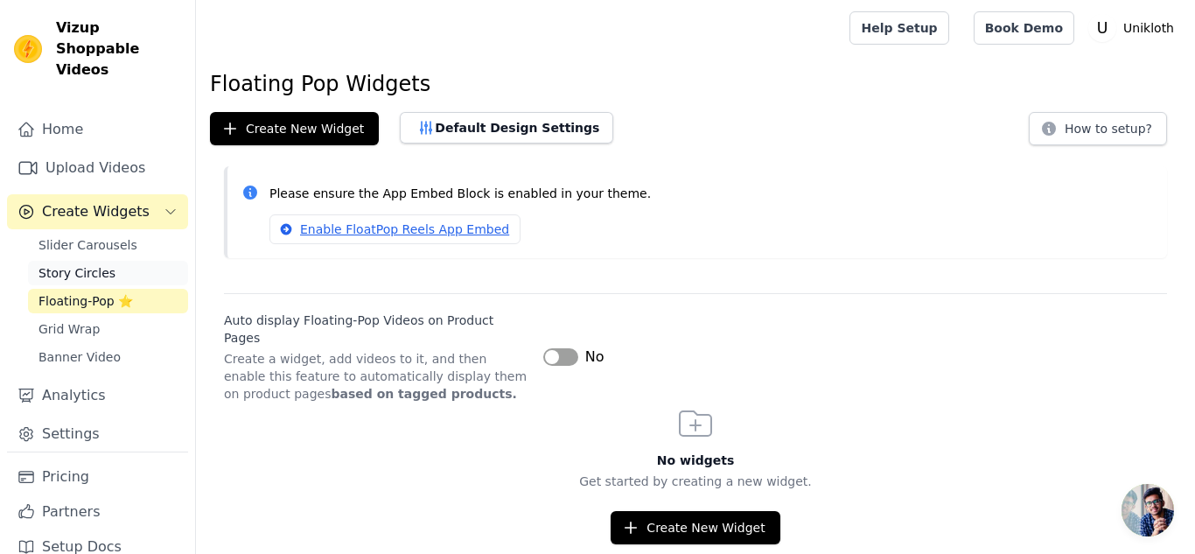
click at [89, 264] on span "Story Circles" at bounding box center [76, 272] width 77 height 17
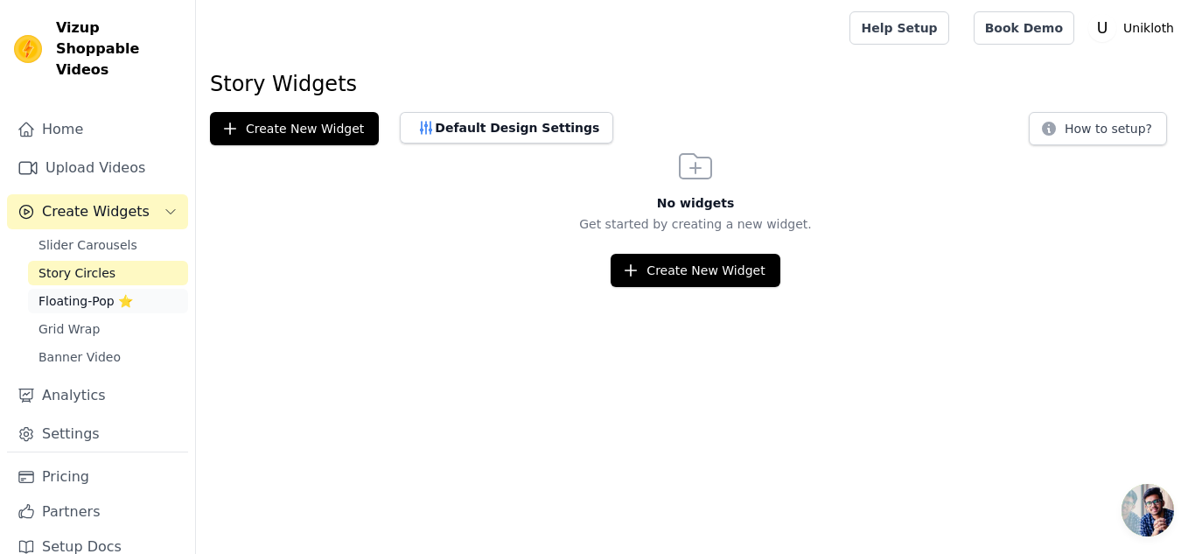
click at [91, 292] on span "Floating-Pop ⭐" at bounding box center [85, 300] width 94 height 17
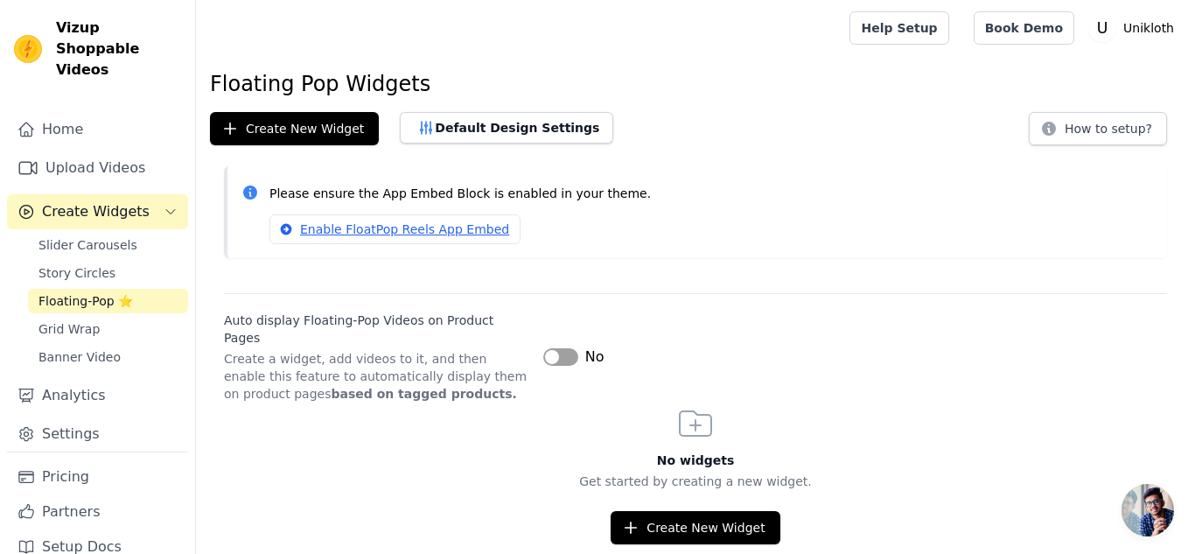
click at [565, 348] on button "Label" at bounding box center [560, 356] width 35 height 17
click at [88, 236] on span "Slider Carousels" at bounding box center [87, 244] width 99 height 17
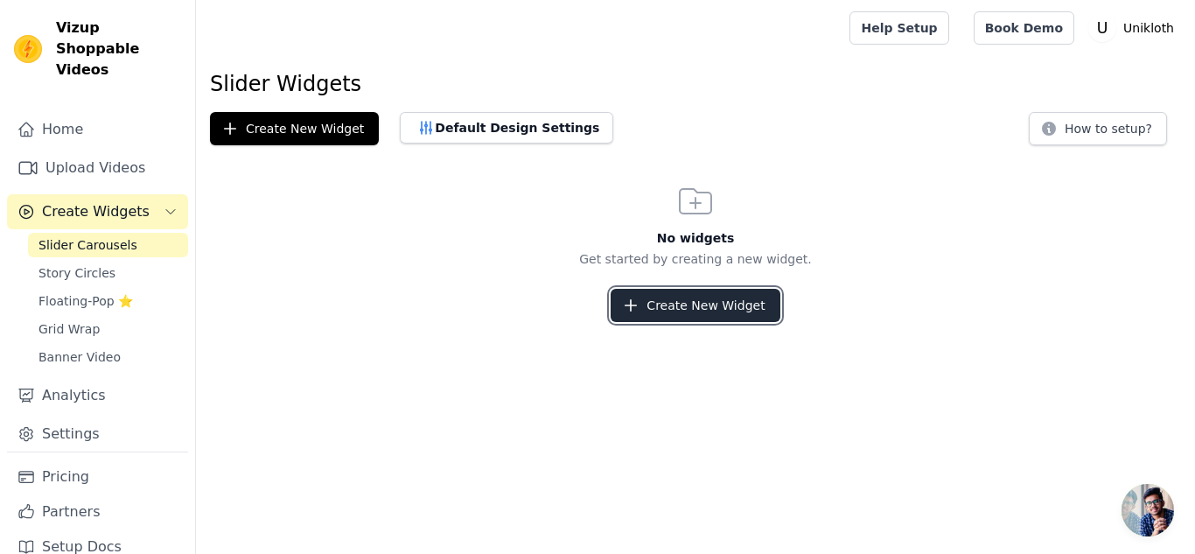
click at [684, 301] on button "Create New Widget" at bounding box center [695, 305] width 169 height 33
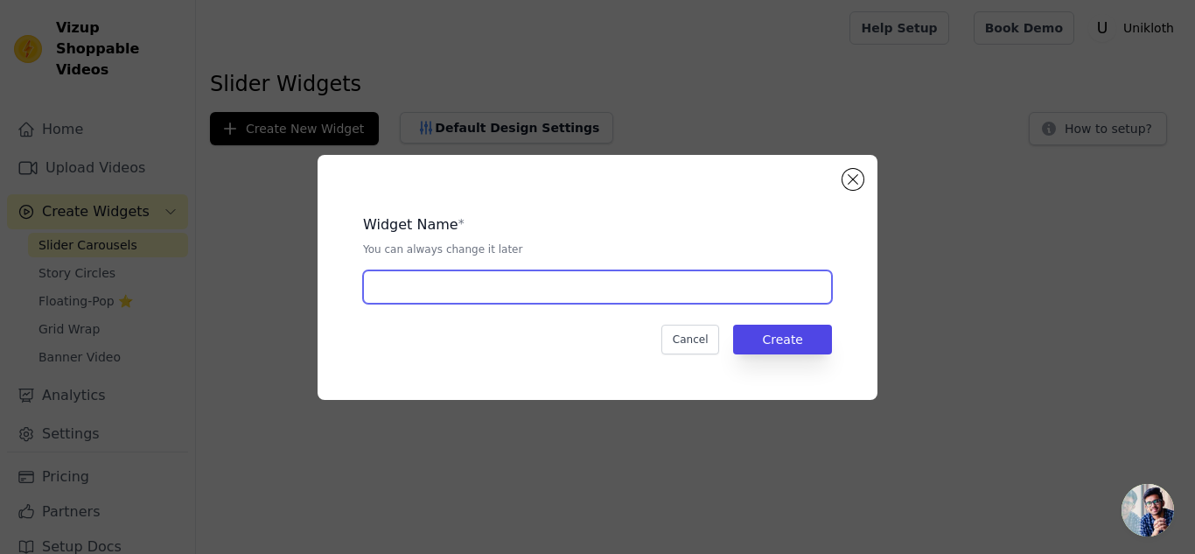
click at [627, 297] on input "text" at bounding box center [597, 286] width 469 height 33
type input "1"
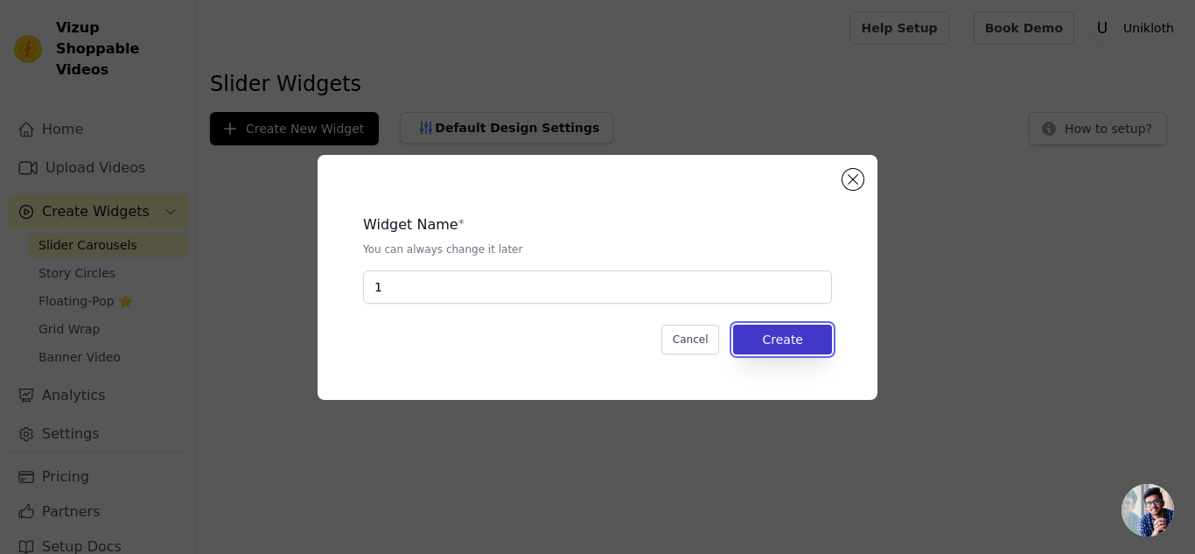
click at [769, 338] on button "Create" at bounding box center [782, 340] width 99 height 30
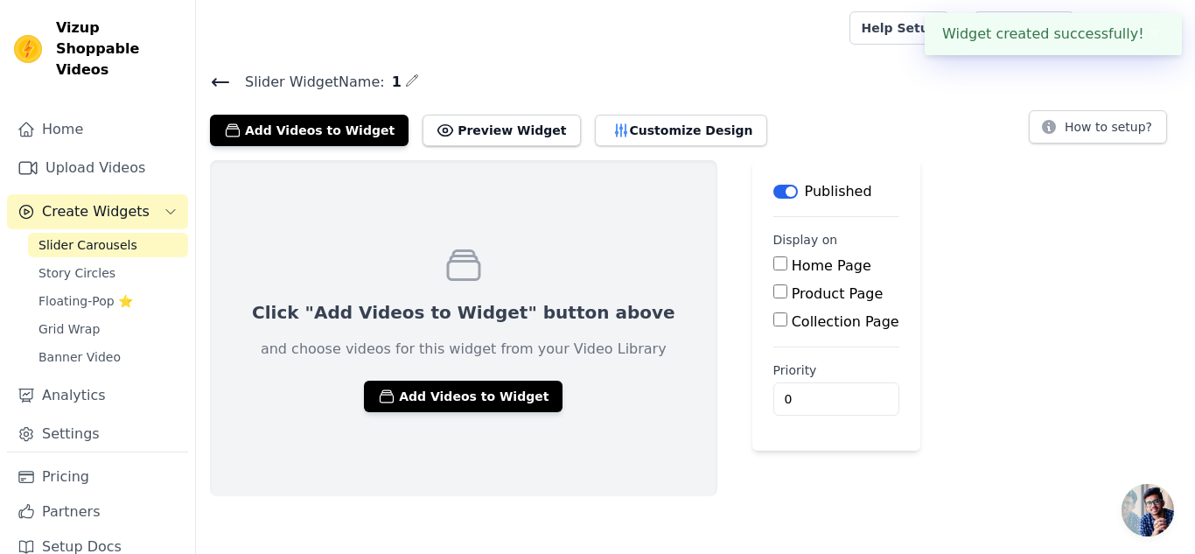
click at [773, 266] on div "Home Page" at bounding box center [836, 265] width 126 height 21
click at [773, 262] on input "Home Page" at bounding box center [780, 263] width 14 height 14
checkbox input "true"
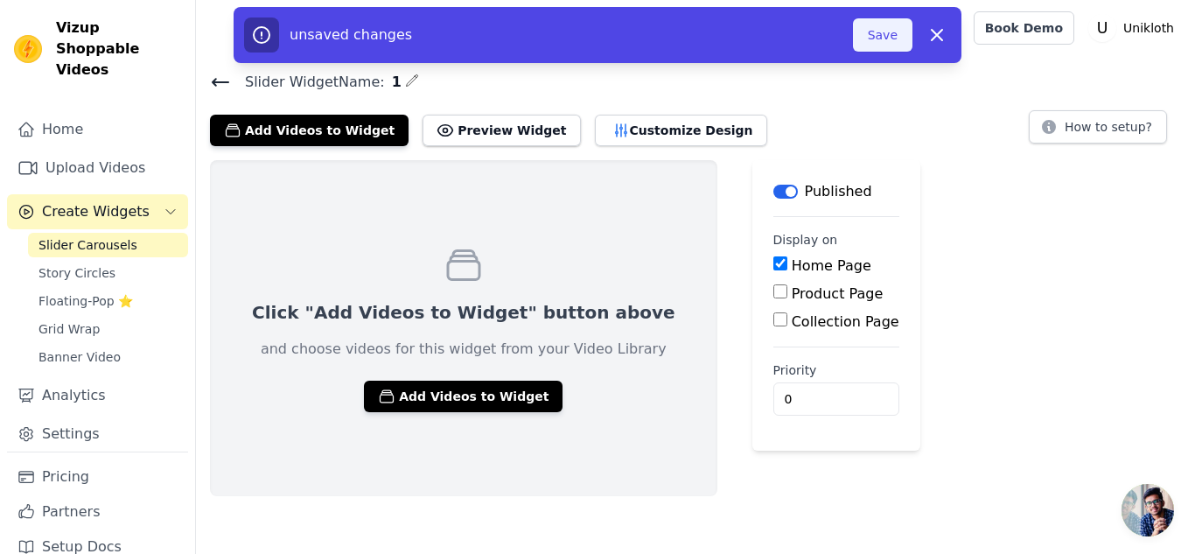
click at [884, 32] on button "Save" at bounding box center [882, 34] width 59 height 33
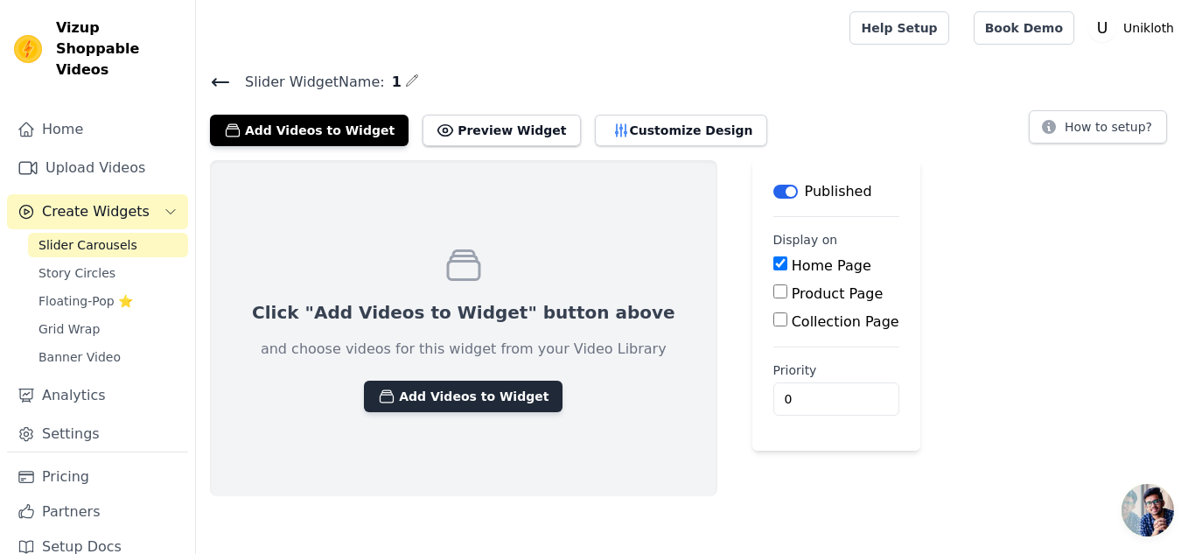
click at [421, 397] on button "Add Videos to Widget" at bounding box center [463, 396] width 199 height 31
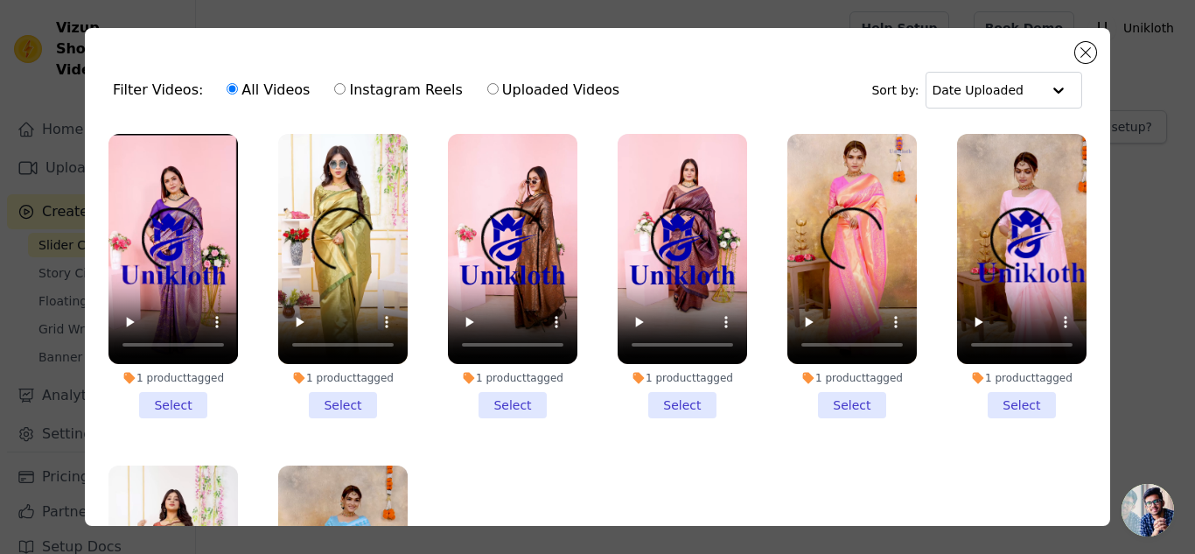
click at [178, 403] on li "1 product tagged Select" at bounding box center [172, 276] width 129 height 284
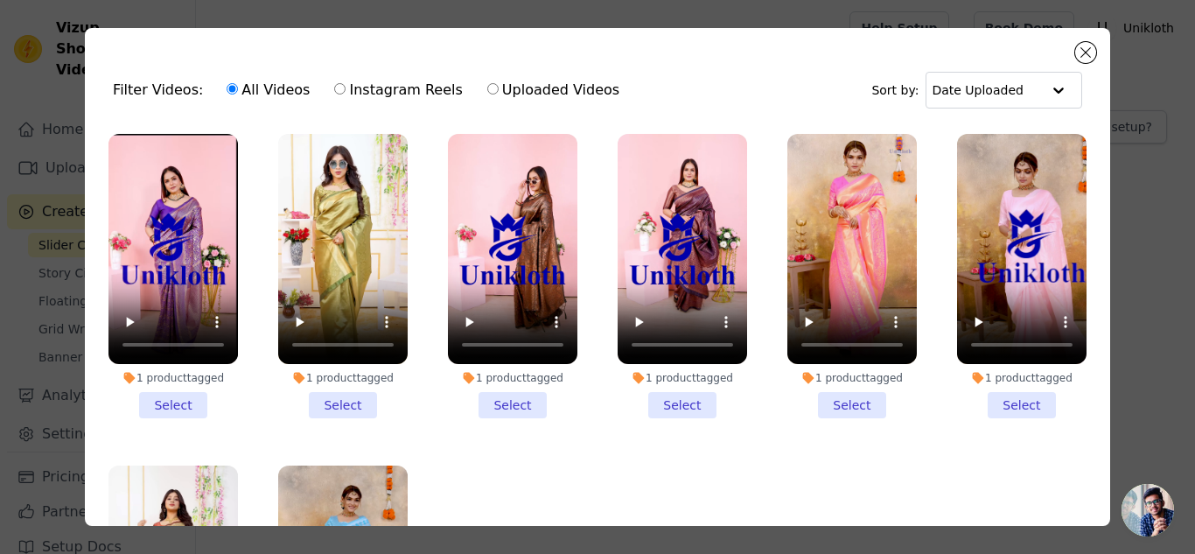
click at [0, 0] on input "1 product tagged Select" at bounding box center [0, 0] width 0 height 0
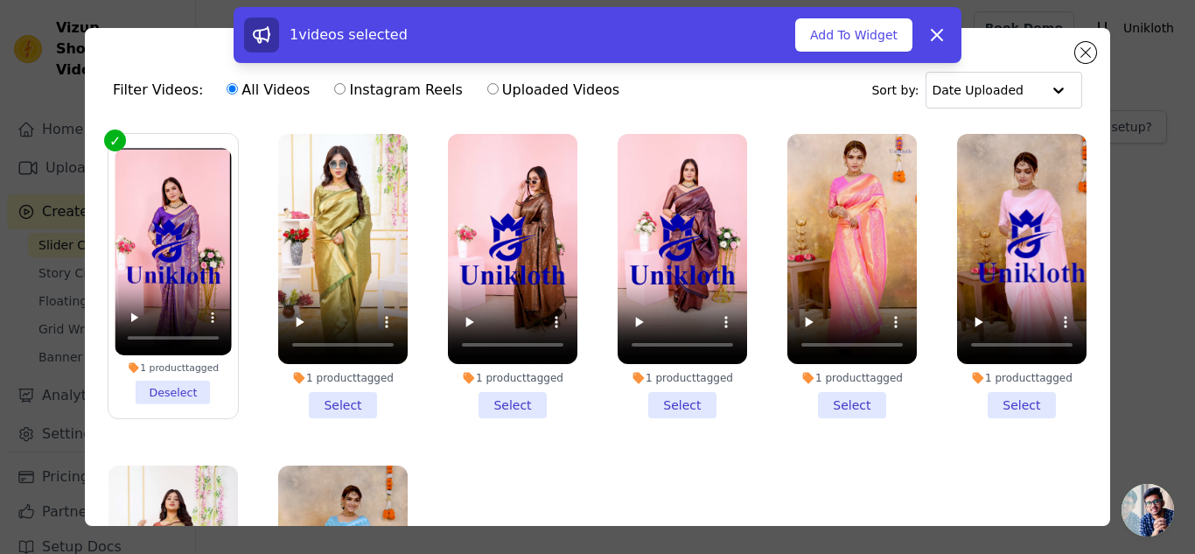
click at [336, 396] on li "1 product tagged Select" at bounding box center [342, 276] width 129 height 284
click at [0, 0] on input "1 product tagged Select" at bounding box center [0, 0] width 0 height 0
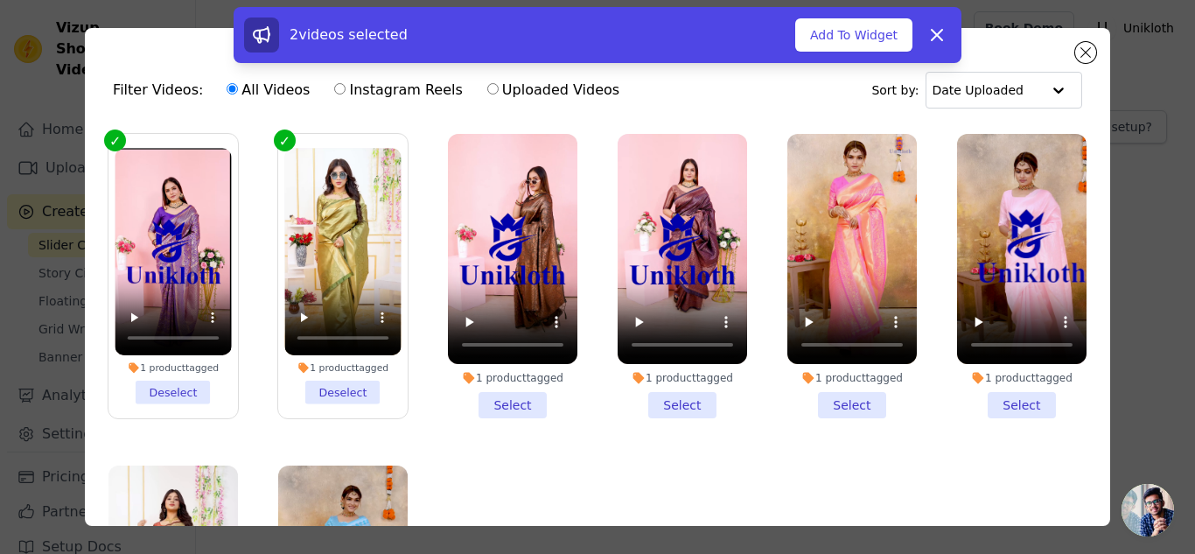
click at [484, 390] on li "1 product tagged Select" at bounding box center [512, 276] width 129 height 284
click at [0, 0] on input "1 product tagged Select" at bounding box center [0, 0] width 0 height 0
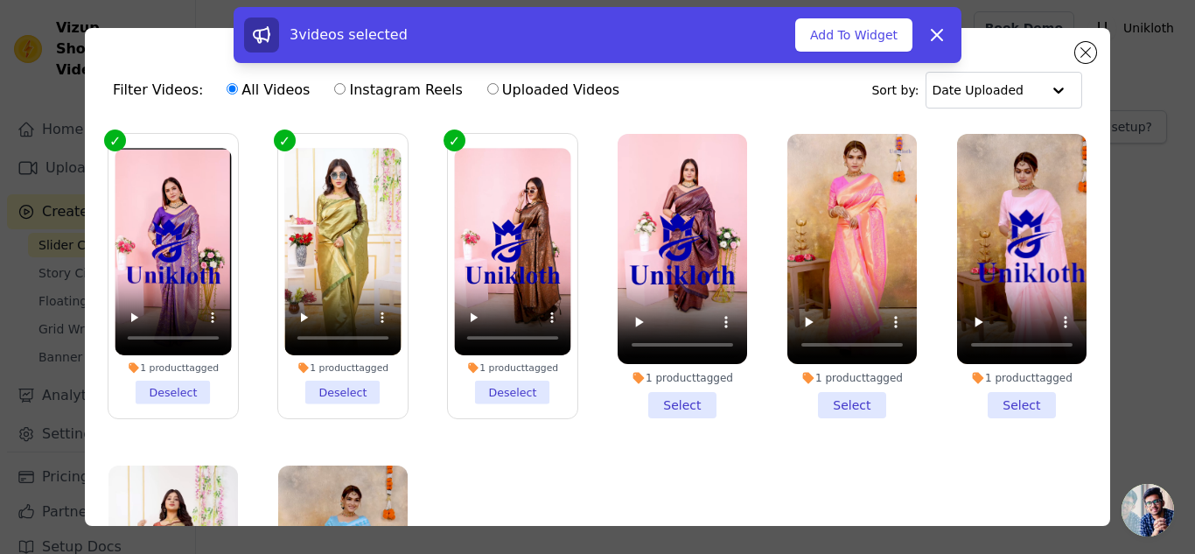
click at [660, 393] on li "1 product tagged Select" at bounding box center [682, 276] width 129 height 284
click at [0, 0] on input "1 product tagged Select" at bounding box center [0, 0] width 0 height 0
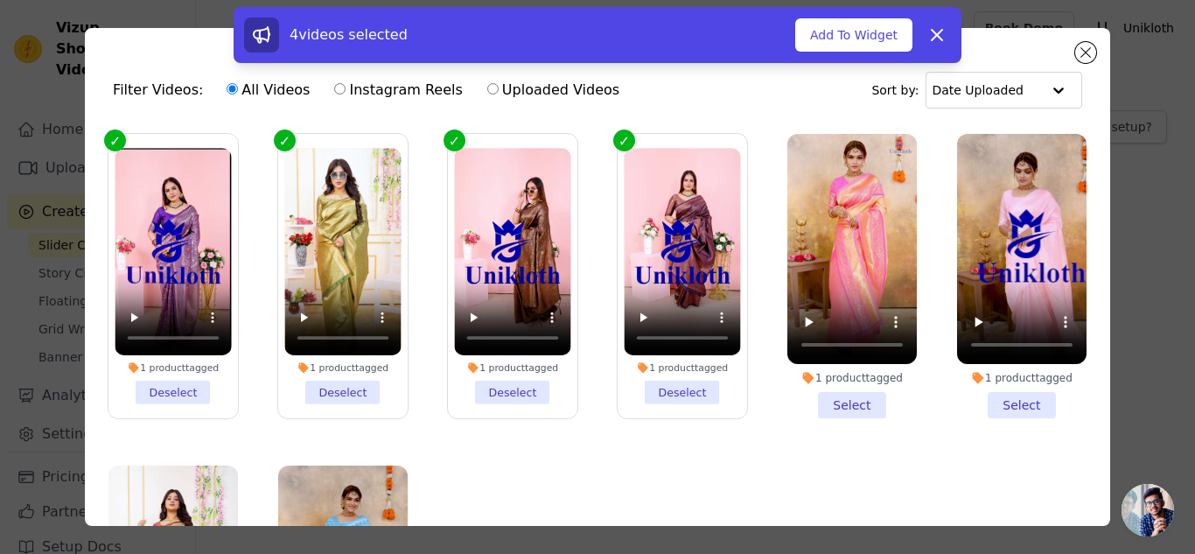
click at [805, 390] on li "1 product tagged Select" at bounding box center [851, 276] width 129 height 284
click at [0, 0] on input "1 product tagged Select" at bounding box center [0, 0] width 0 height 0
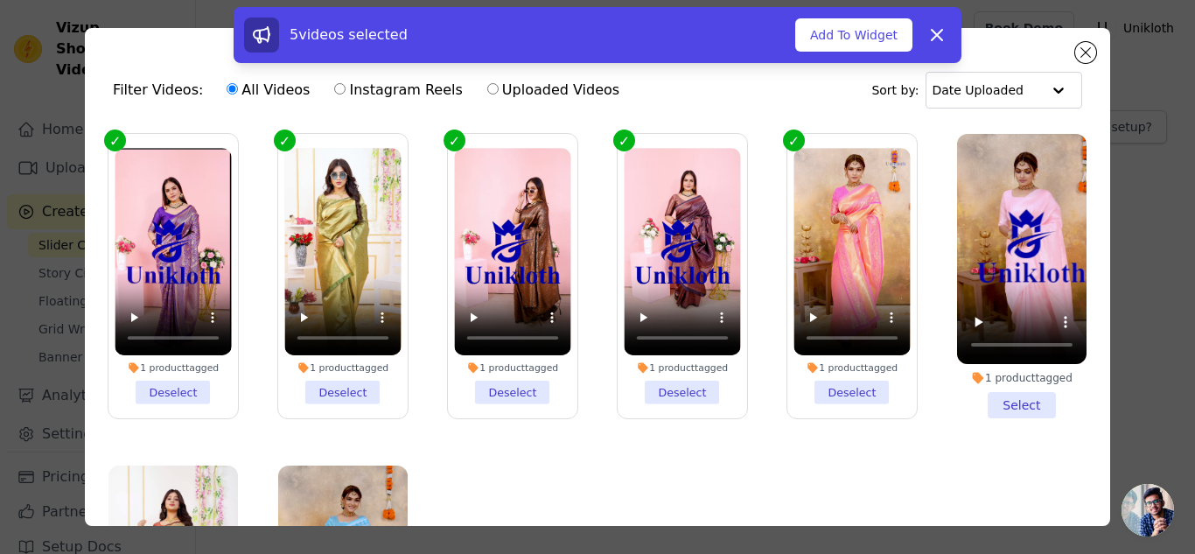
click at [968, 390] on li "1 product tagged Select" at bounding box center [1021, 276] width 129 height 284
click at [0, 0] on input "1 product tagged Select" at bounding box center [0, 0] width 0 height 0
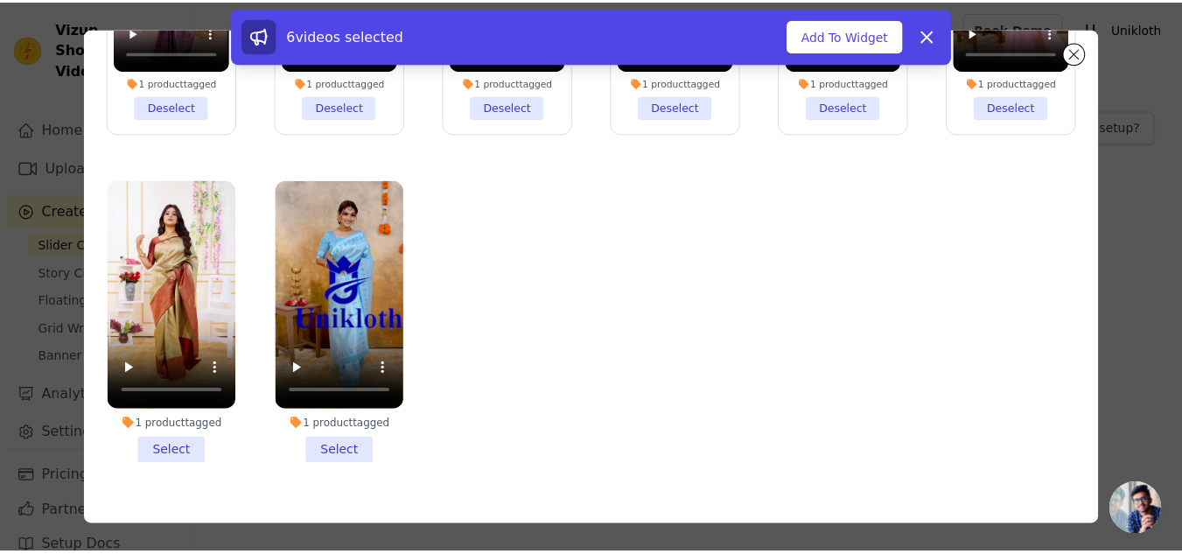
scroll to position [152, 0]
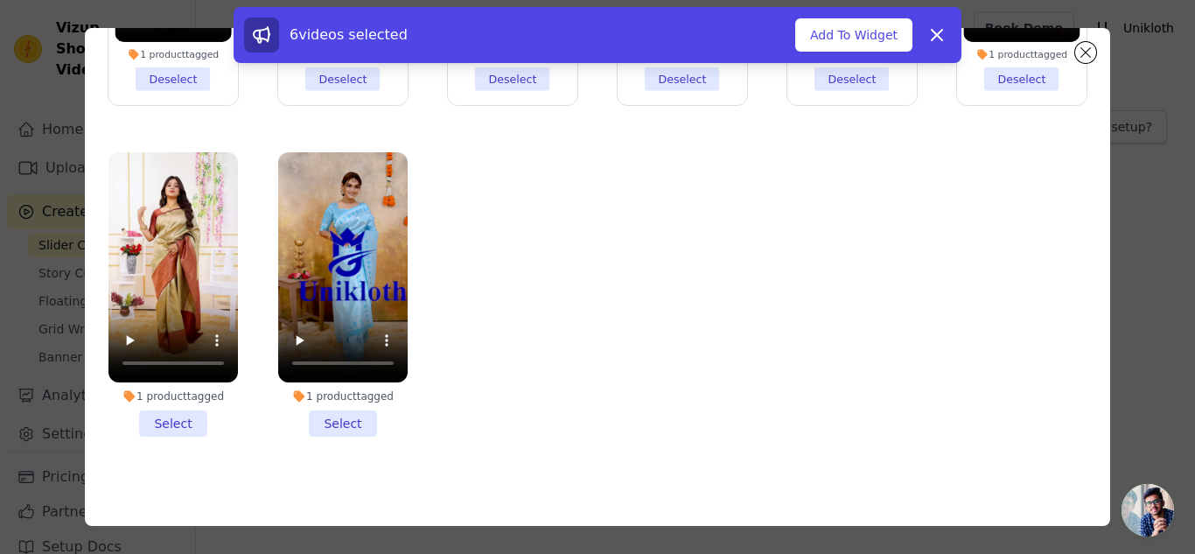
click at [174, 419] on li "1 product tagged Select" at bounding box center [172, 294] width 129 height 284
click at [0, 0] on input "1 product tagged Select" at bounding box center [0, 0] width 0 height 0
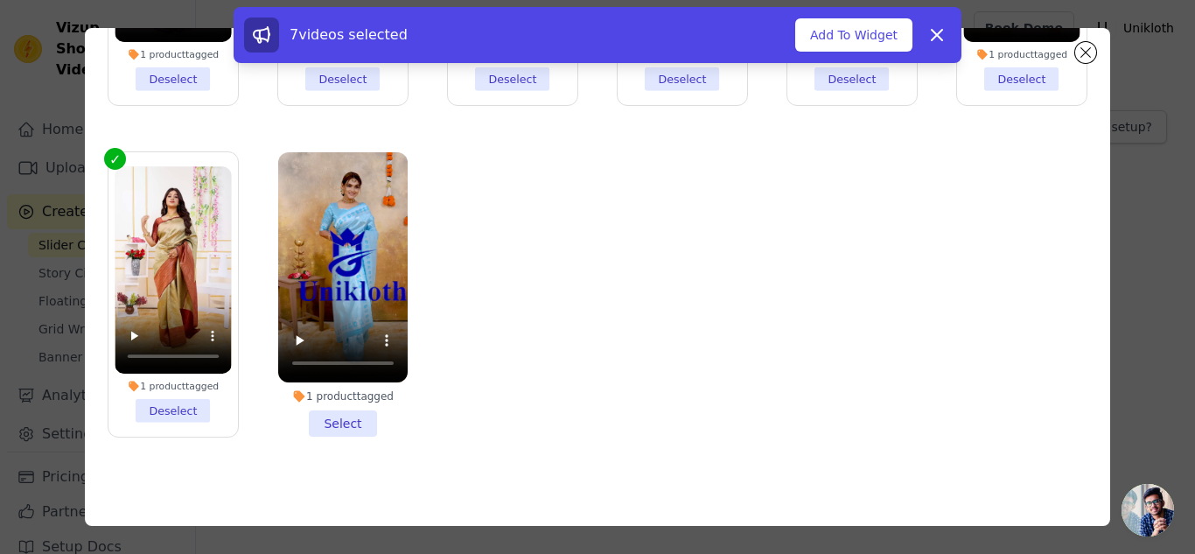
click at [335, 415] on li "1 product tagged Select" at bounding box center [342, 294] width 129 height 284
click at [0, 0] on input "1 product tagged Select" at bounding box center [0, 0] width 0 height 0
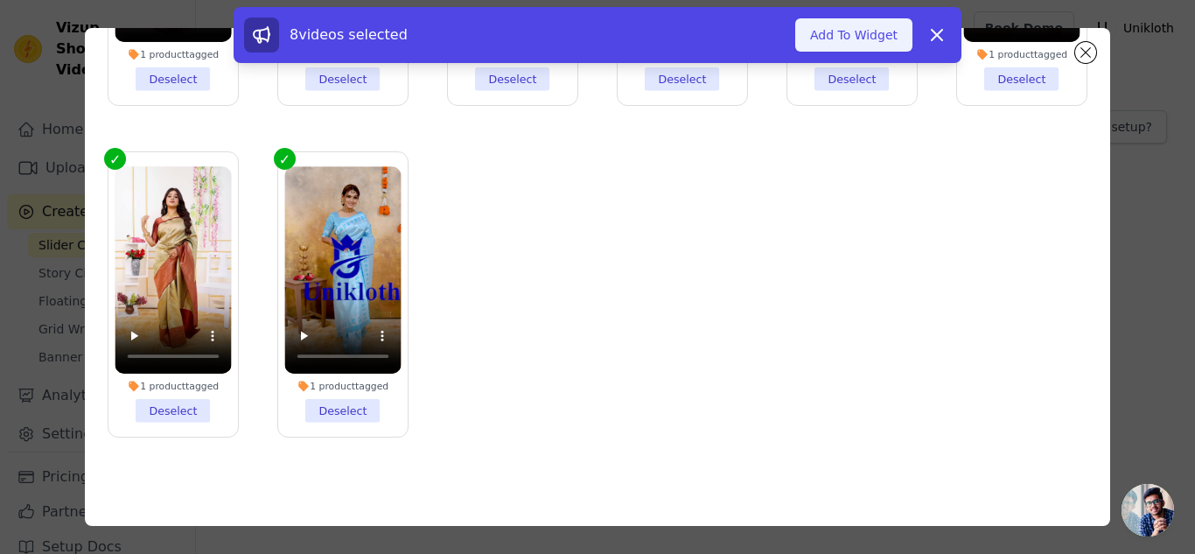
click at [849, 43] on button "Add To Widget" at bounding box center [853, 34] width 117 height 33
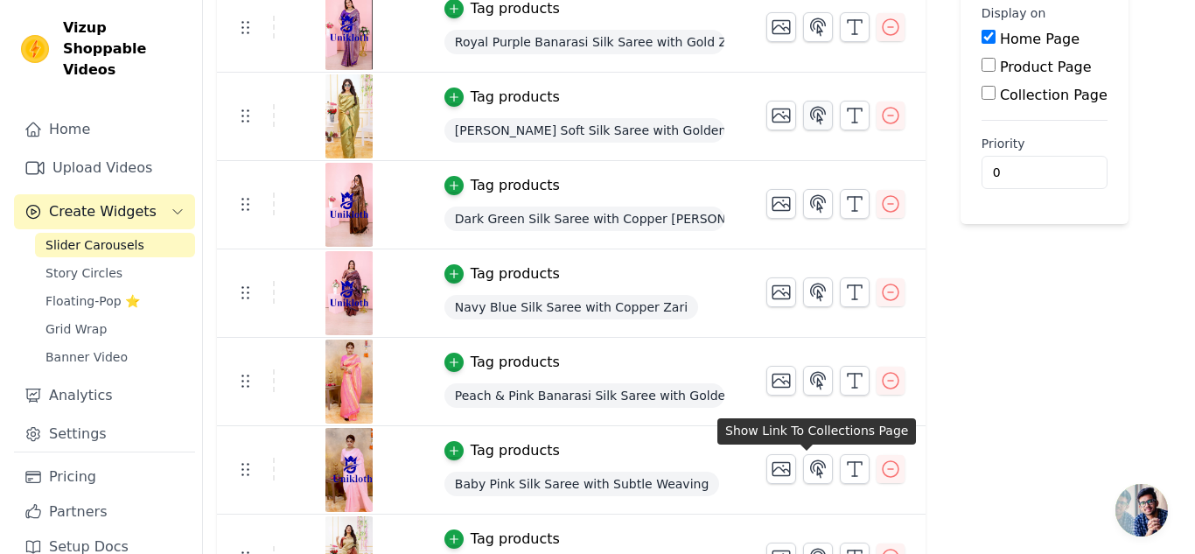
scroll to position [0, 0]
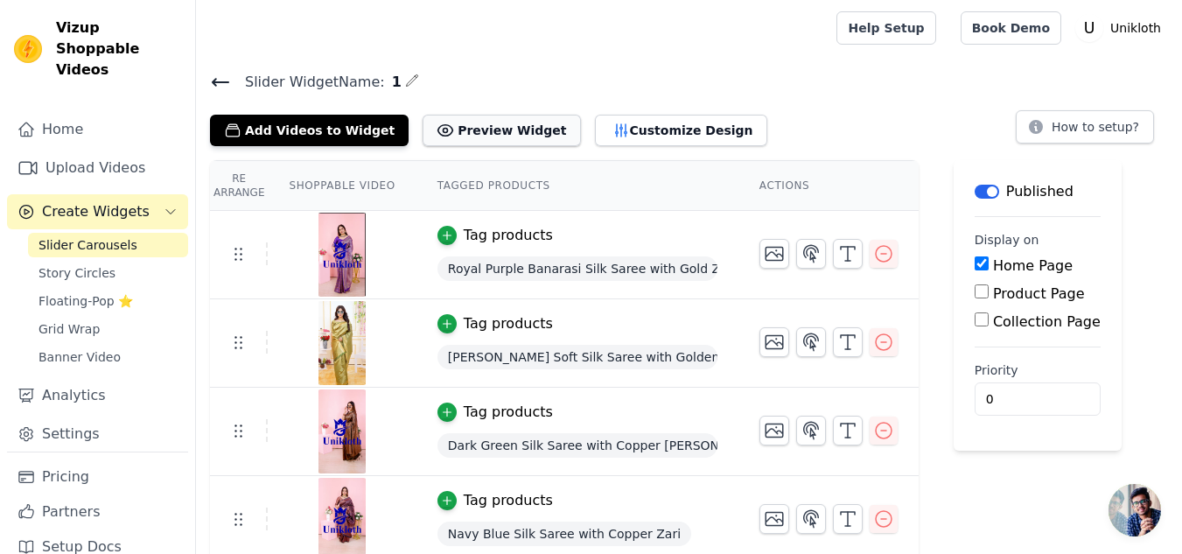
click at [469, 125] on button "Preview Widget" at bounding box center [501, 130] width 157 height 31
click at [73, 292] on span "Floating-Pop ⭐" at bounding box center [85, 300] width 94 height 17
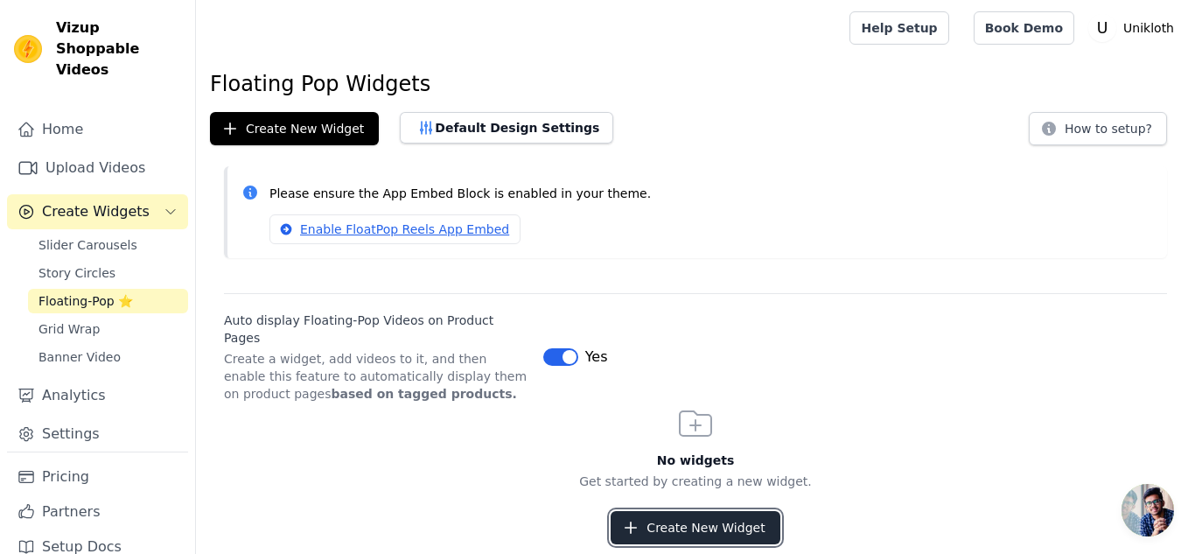
click at [698, 511] on button "Create New Widget" at bounding box center [695, 527] width 169 height 33
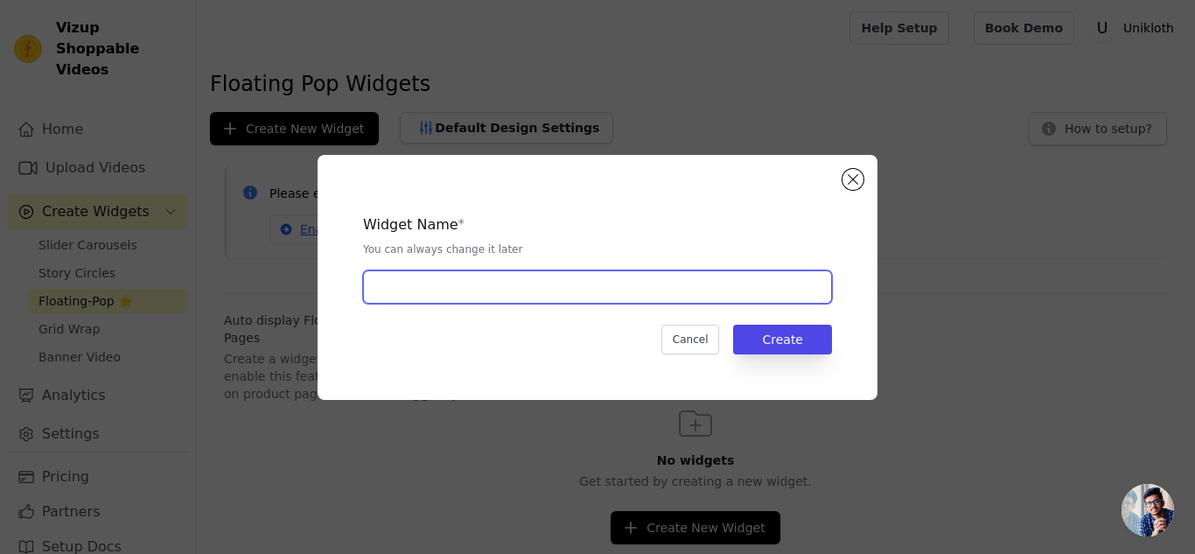
click at [440, 289] on input "text" at bounding box center [597, 286] width 469 height 33
type input "1"
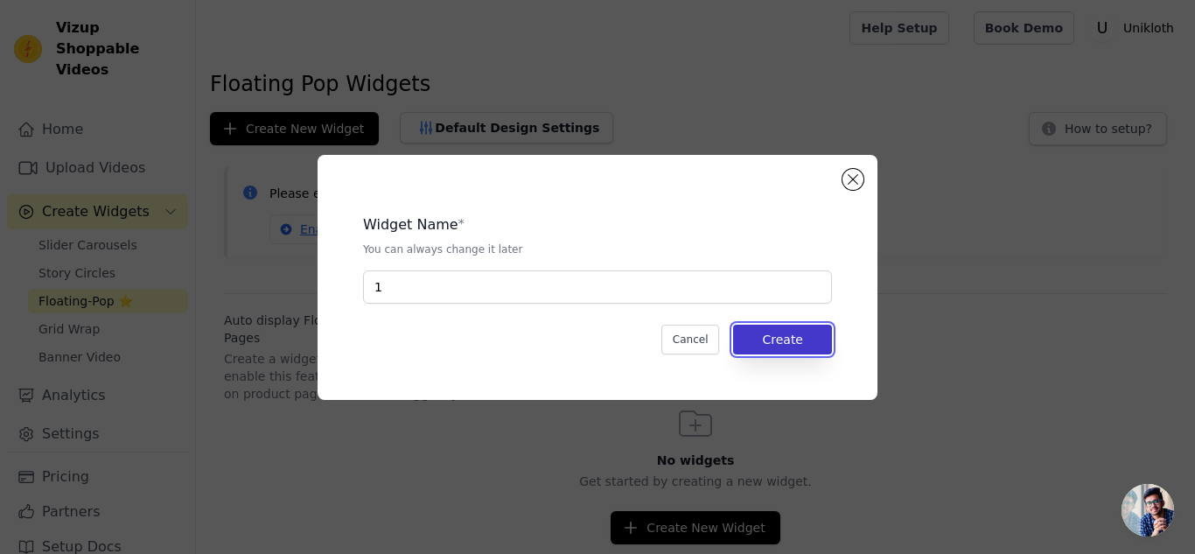
click at [772, 334] on button "Create" at bounding box center [782, 340] width 99 height 30
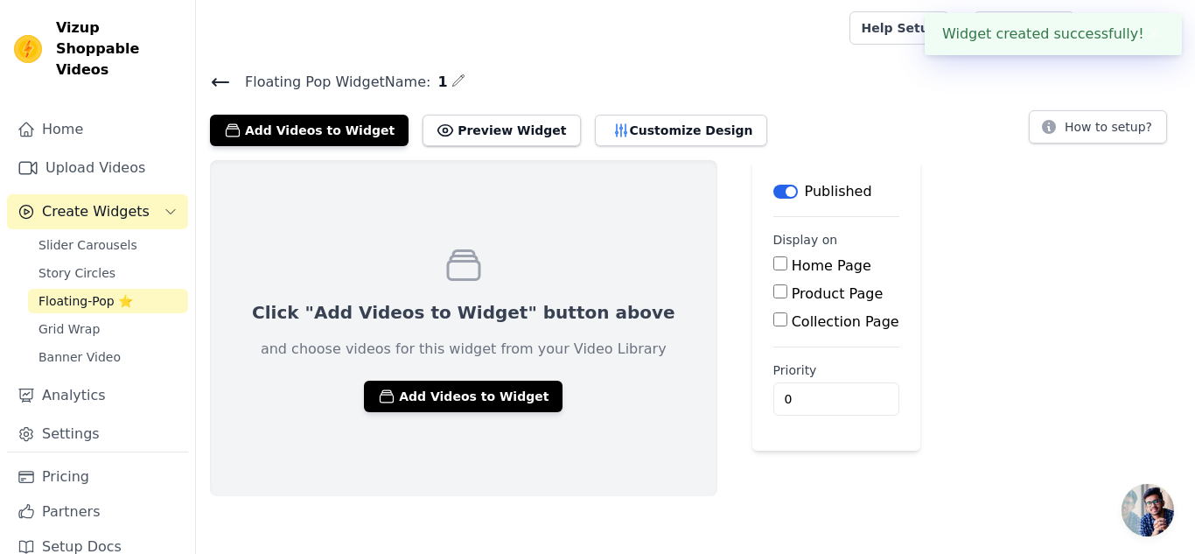
click at [773, 293] on div "Product Page" at bounding box center [836, 293] width 126 height 21
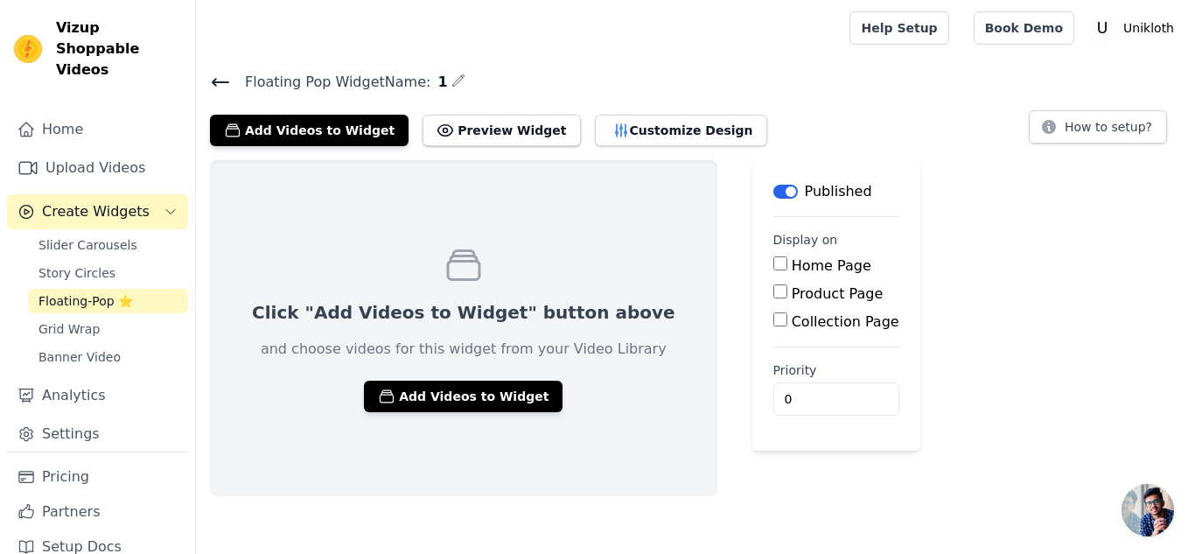
click at [773, 292] on input "Product Page" at bounding box center [780, 291] width 14 height 14
checkbox input "true"
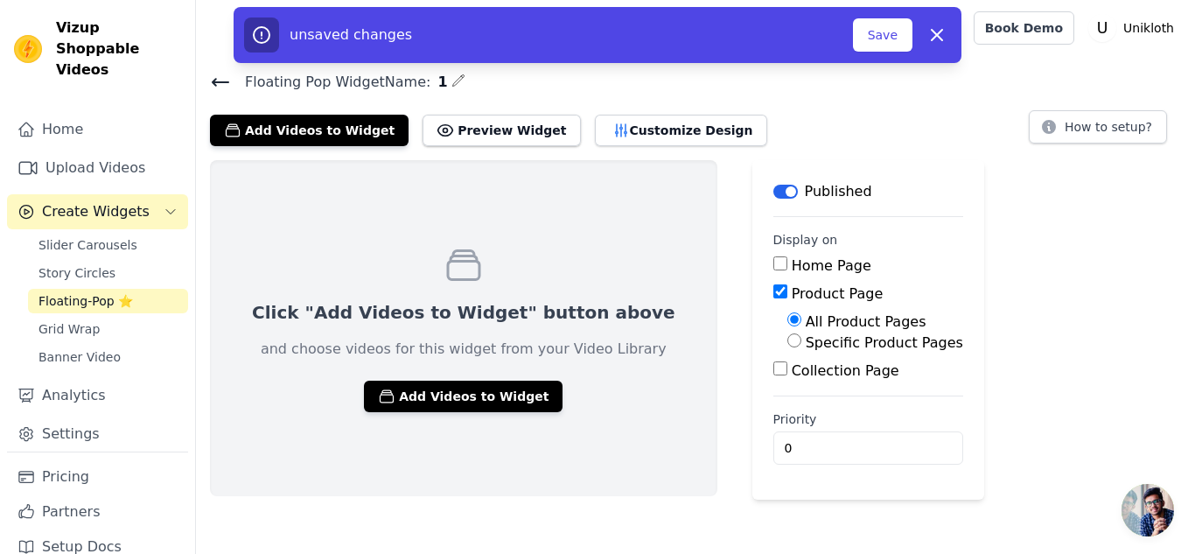
click at [773, 370] on input "Collection Page" at bounding box center [780, 368] width 14 height 14
checkbox input "true"
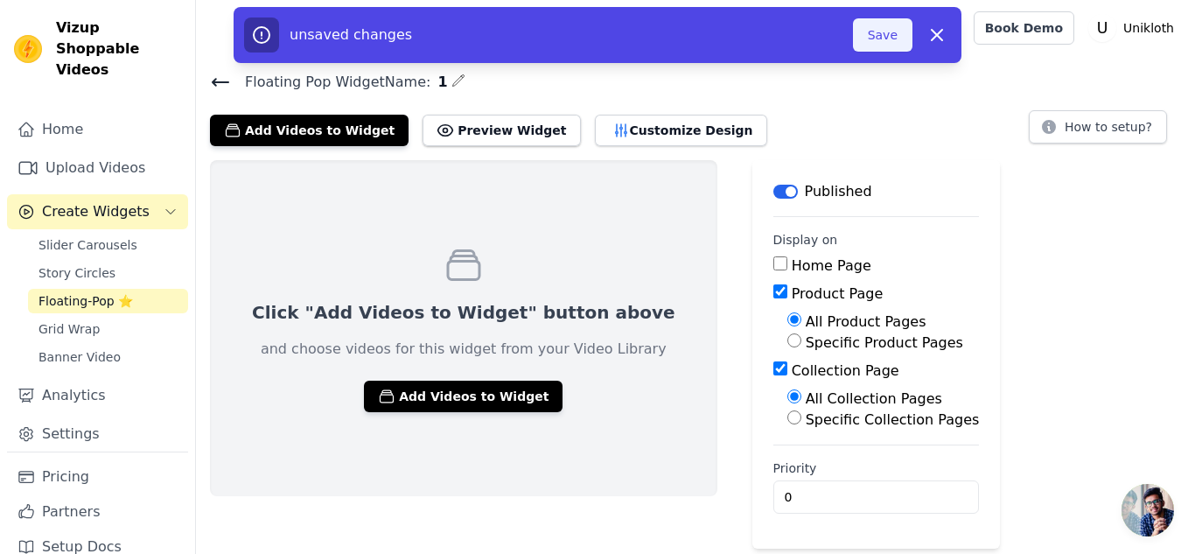
click at [879, 38] on button "Save" at bounding box center [882, 34] width 59 height 33
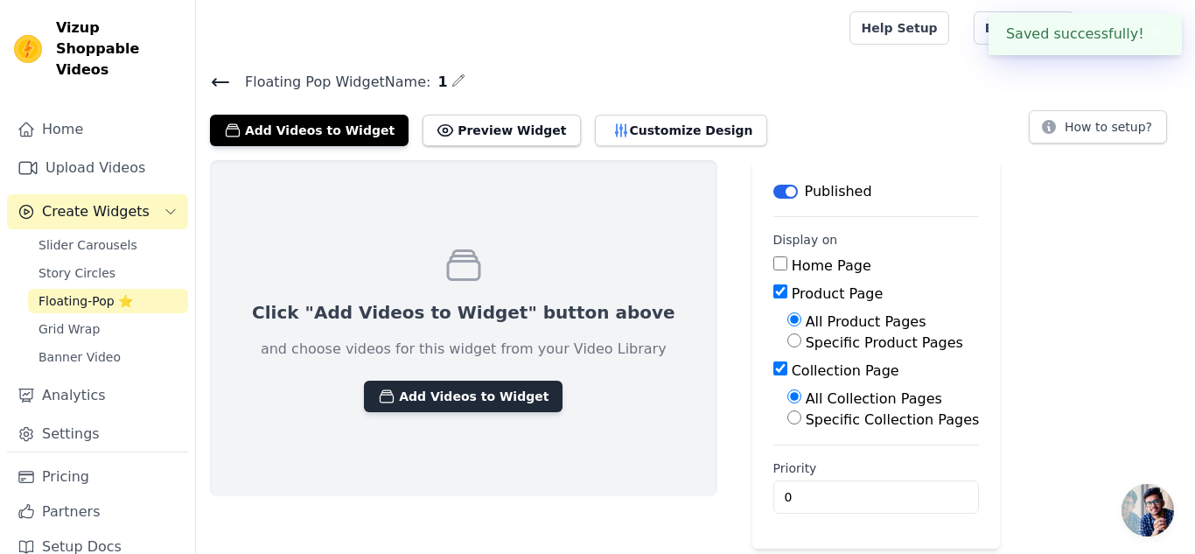
click at [419, 395] on button "Add Videos to Widget" at bounding box center [463, 396] width 199 height 31
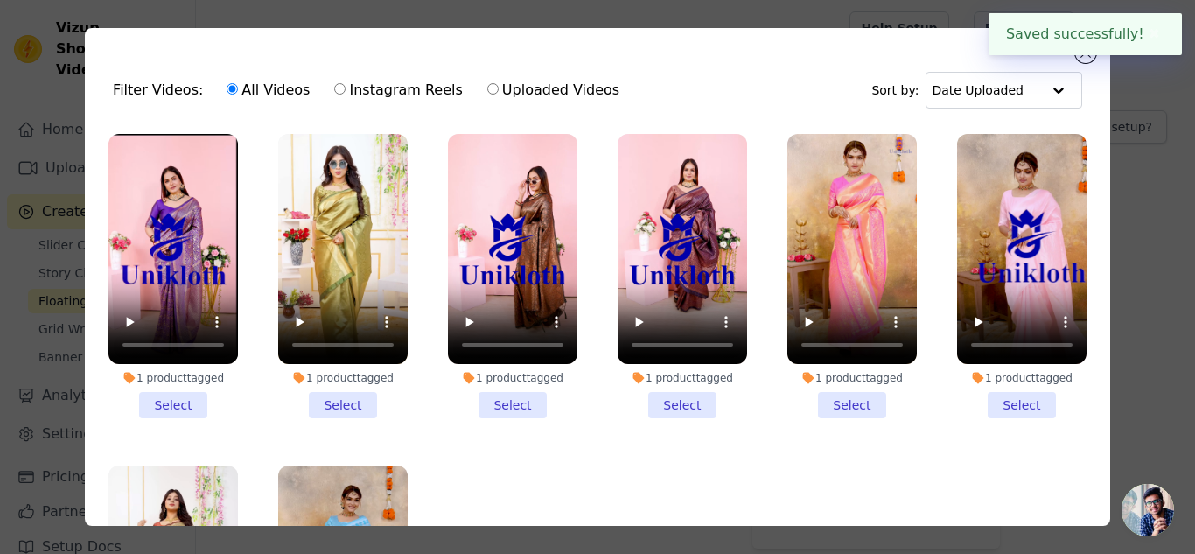
click at [176, 392] on li "1 product tagged Select" at bounding box center [172, 276] width 129 height 284
click at [0, 0] on input "1 product tagged Select" at bounding box center [0, 0] width 0 height 0
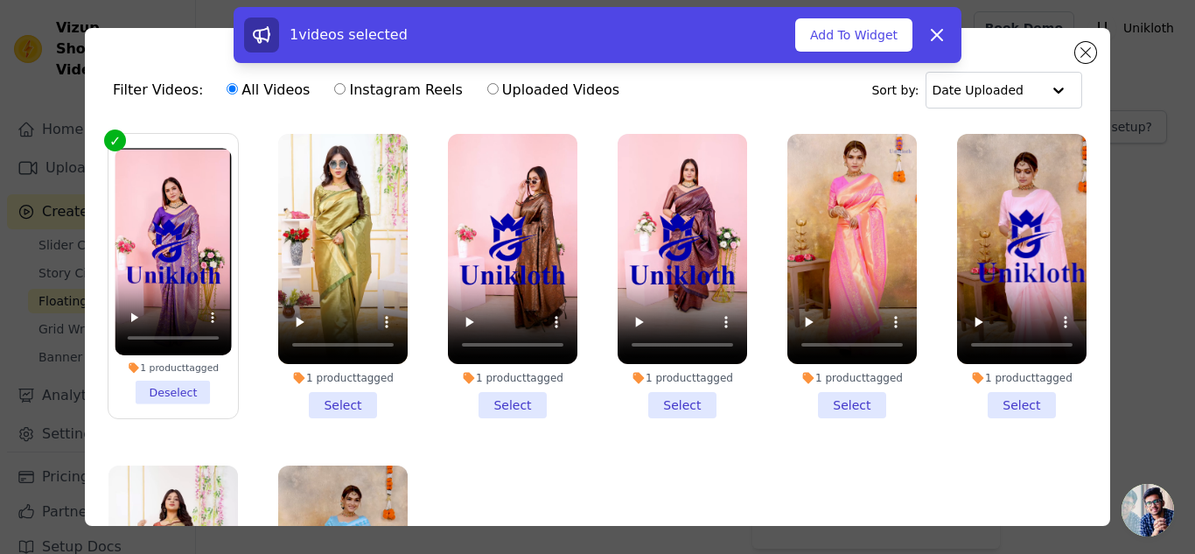
click at [339, 397] on li "1 product tagged Select" at bounding box center [342, 276] width 129 height 284
click at [0, 0] on input "1 product tagged Select" at bounding box center [0, 0] width 0 height 0
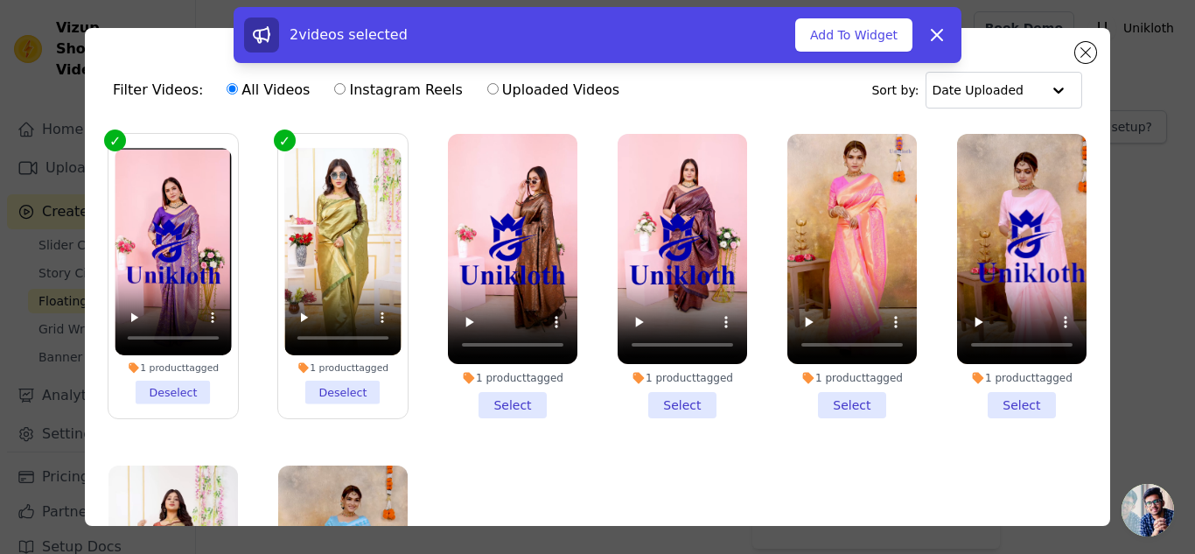
click at [508, 389] on li "1 product tagged Select" at bounding box center [512, 276] width 129 height 284
click at [0, 0] on input "1 product tagged Select" at bounding box center [0, 0] width 0 height 0
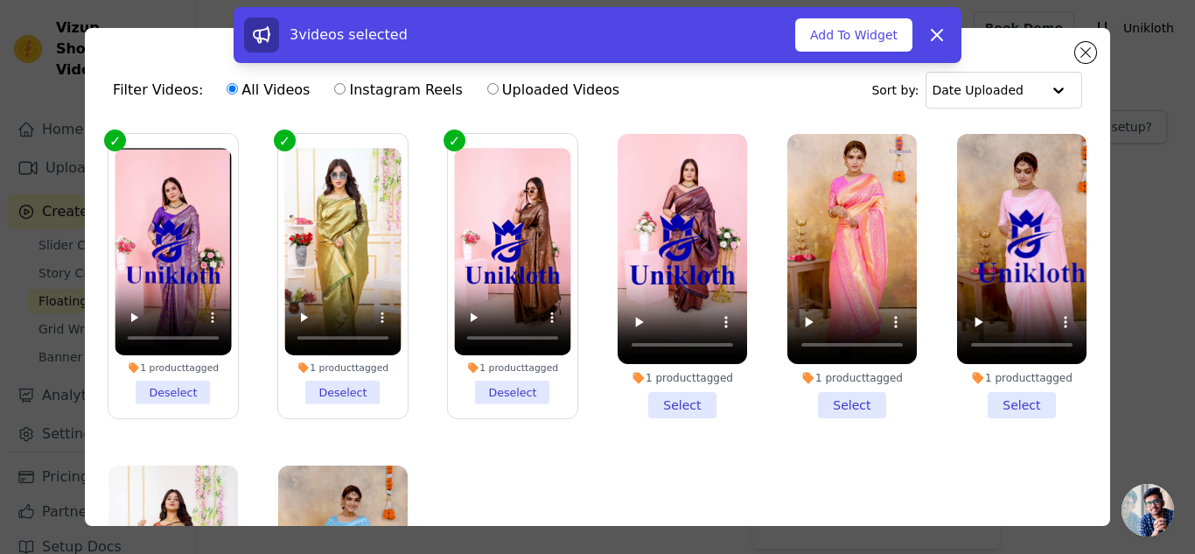
click at [659, 396] on li "1 product tagged Select" at bounding box center [682, 276] width 129 height 284
click at [0, 0] on input "1 product tagged Select" at bounding box center [0, 0] width 0 height 0
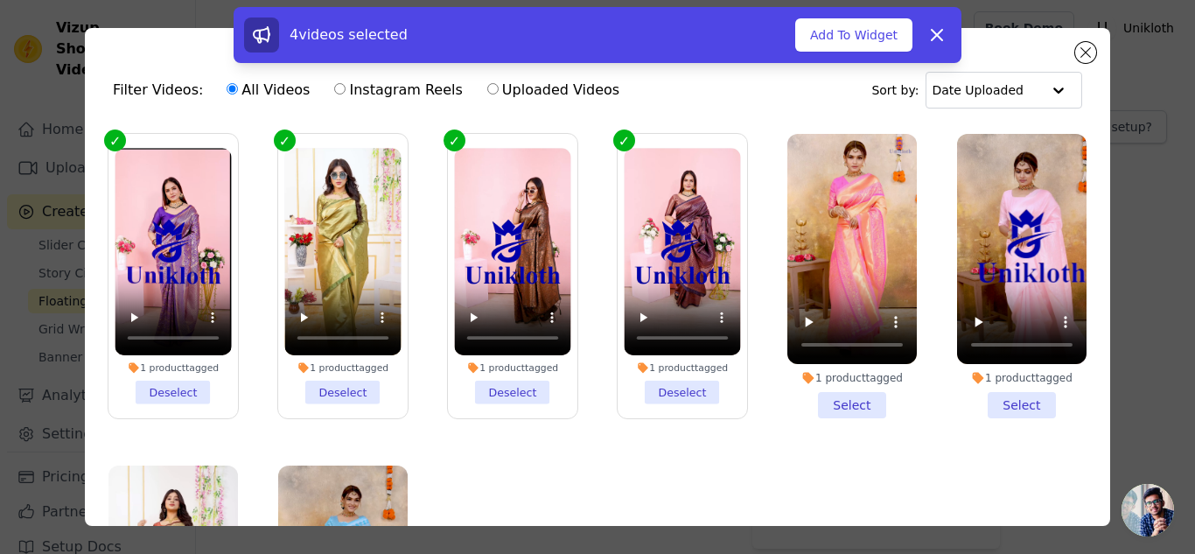
click at [808, 391] on li "1 product tagged Select" at bounding box center [851, 276] width 129 height 284
click at [0, 0] on input "1 product tagged Select" at bounding box center [0, 0] width 0 height 0
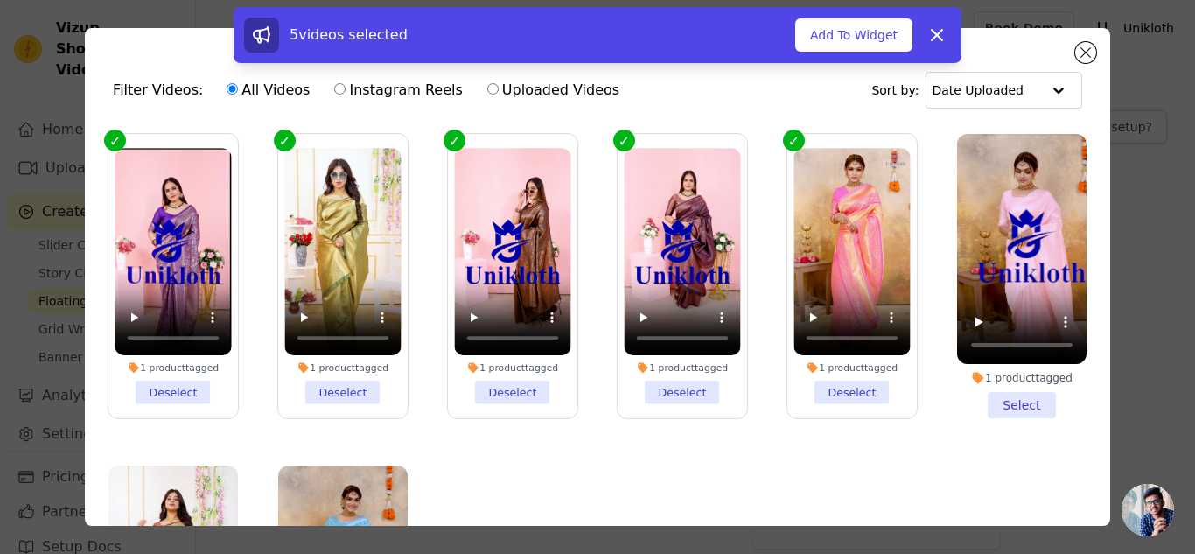
click at [1011, 393] on li "1 product tagged Select" at bounding box center [1021, 276] width 129 height 284
click at [0, 0] on input "1 product tagged Select" at bounding box center [0, 0] width 0 height 0
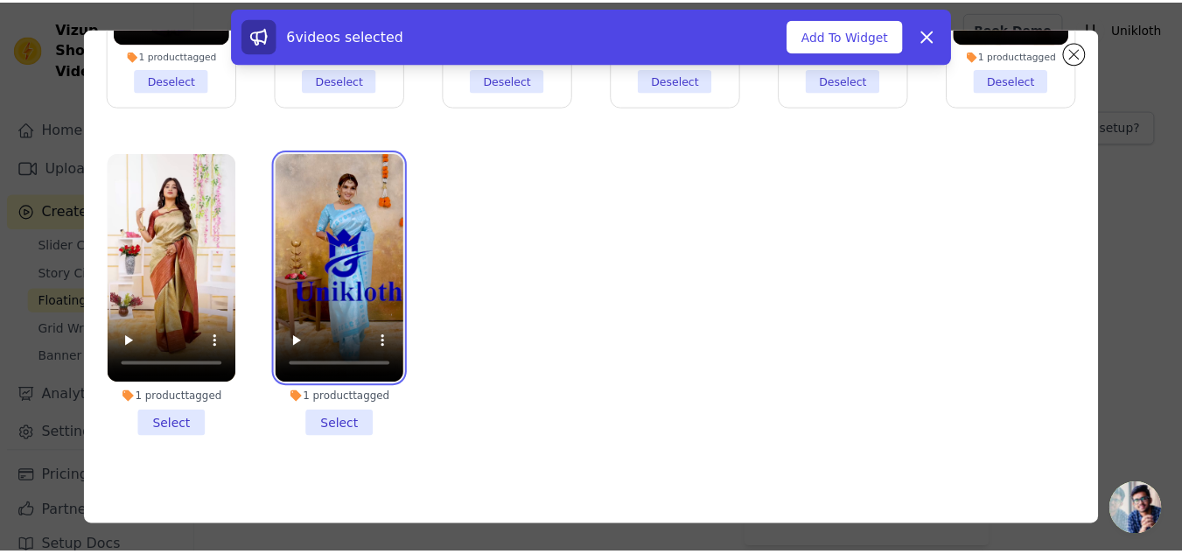
scroll to position [152, 0]
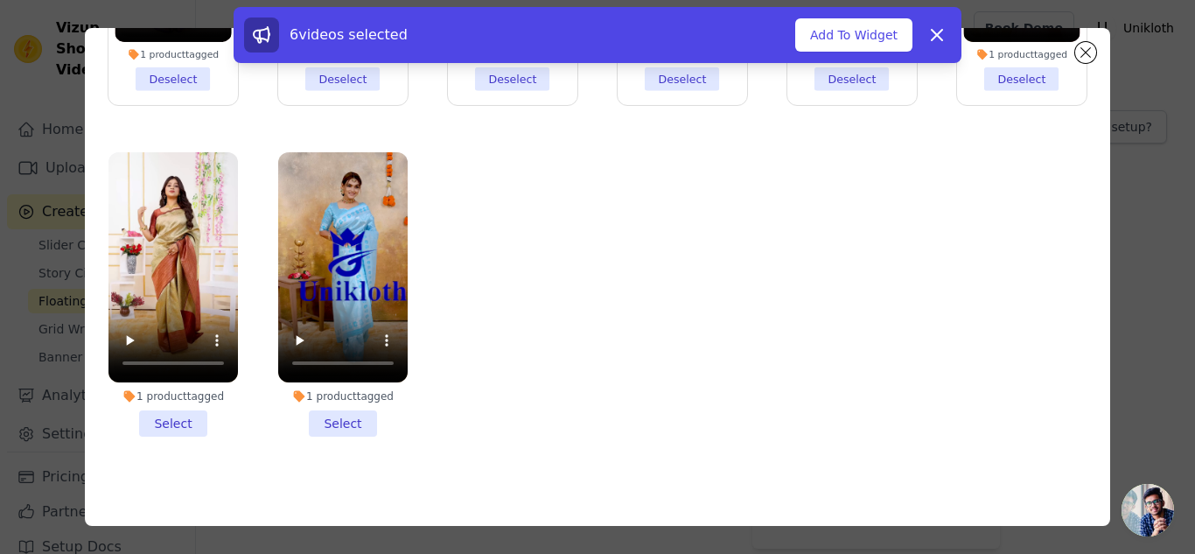
click at [165, 415] on li "1 product tagged Select" at bounding box center [172, 294] width 129 height 284
click at [340, 414] on li "1 product tagged Select" at bounding box center [342, 294] width 129 height 284
click at [0, 0] on input "1 product tagged Select" at bounding box center [0, 0] width 0 height 0
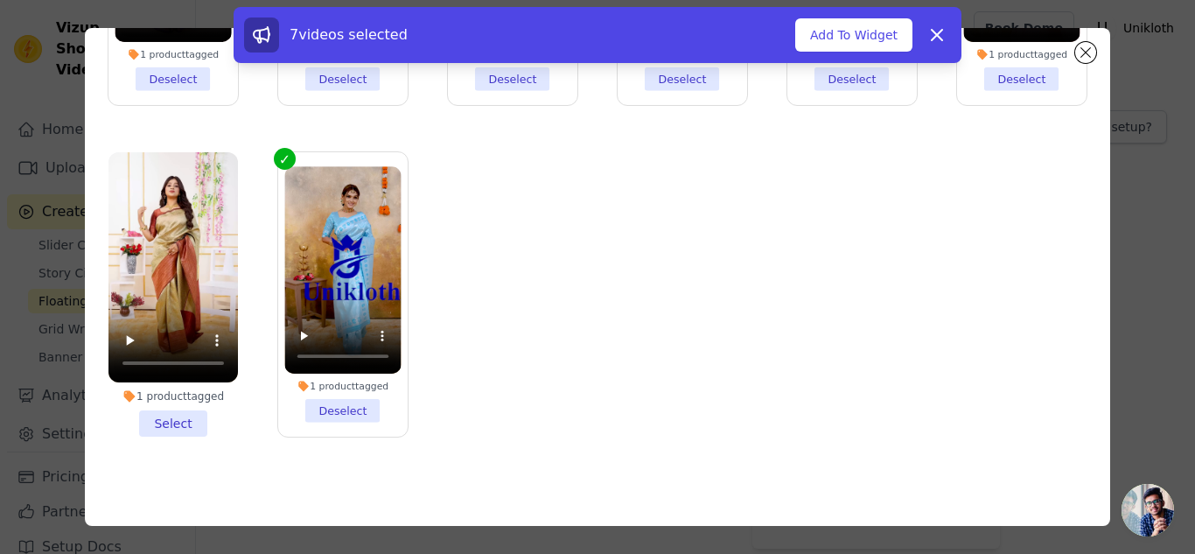
click at [170, 411] on li "1 product tagged Select" at bounding box center [172, 294] width 129 height 284
click at [0, 0] on input "1 product tagged Select" at bounding box center [0, 0] width 0 height 0
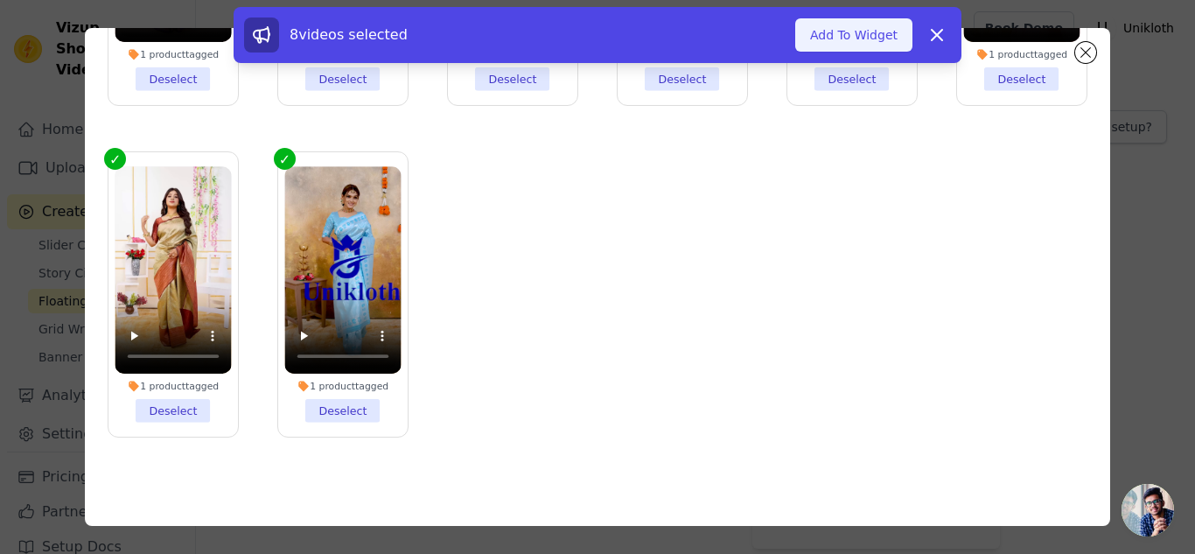
click at [854, 35] on button "Add To Widget" at bounding box center [853, 34] width 117 height 33
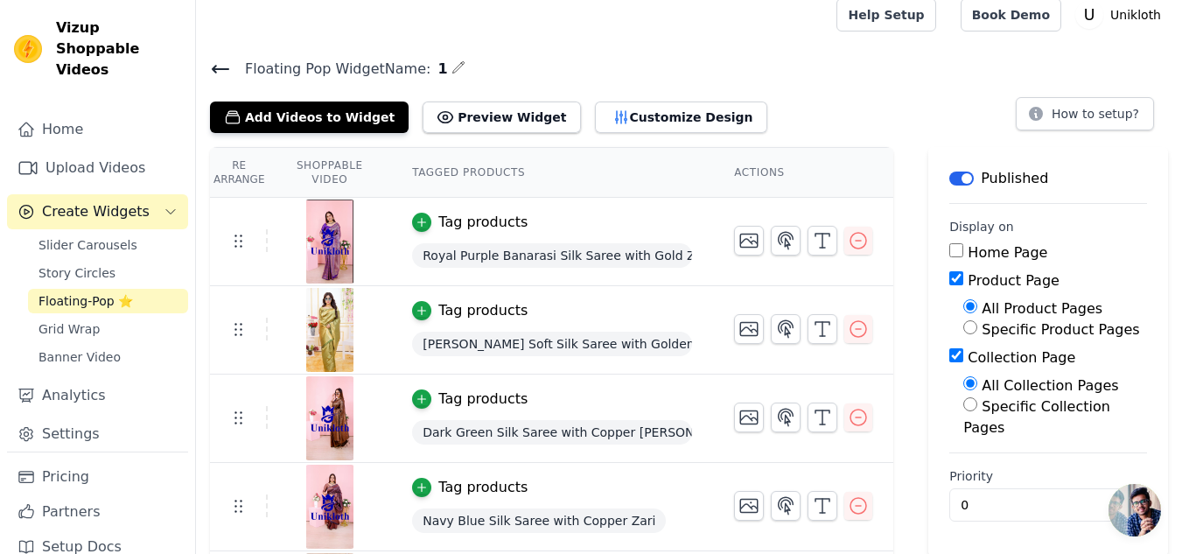
scroll to position [0, 0]
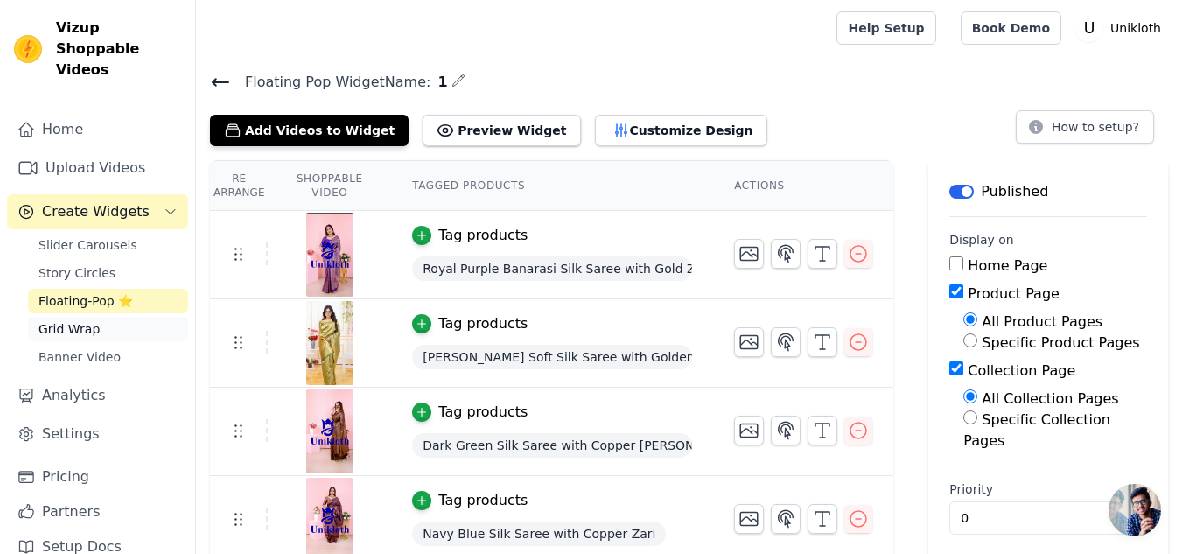
click at [78, 320] on span "Grid Wrap" at bounding box center [68, 328] width 61 height 17
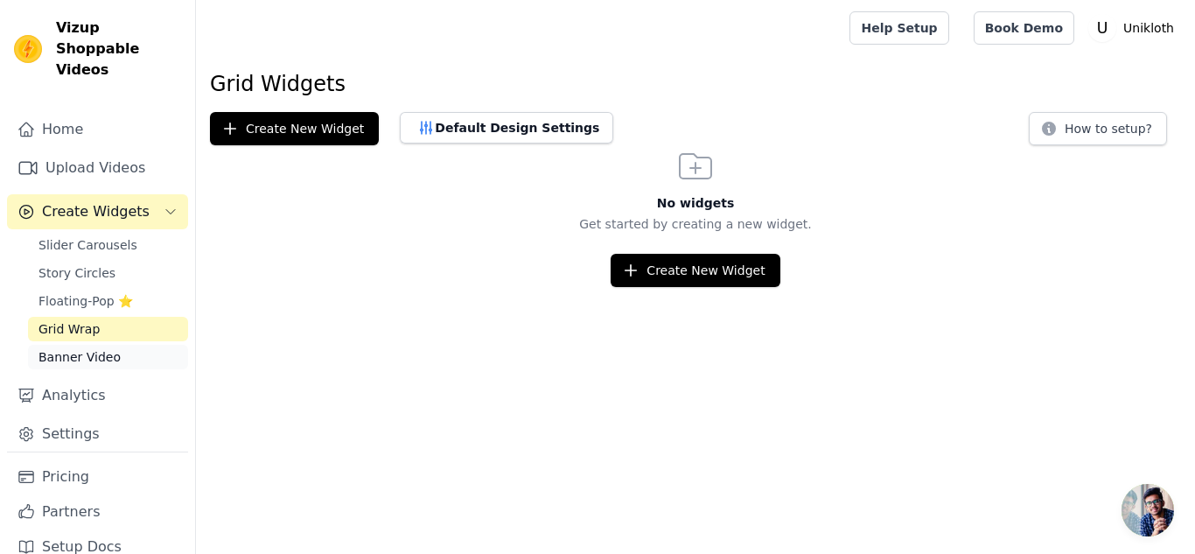
click at [83, 348] on span "Banner Video" at bounding box center [79, 356] width 82 height 17
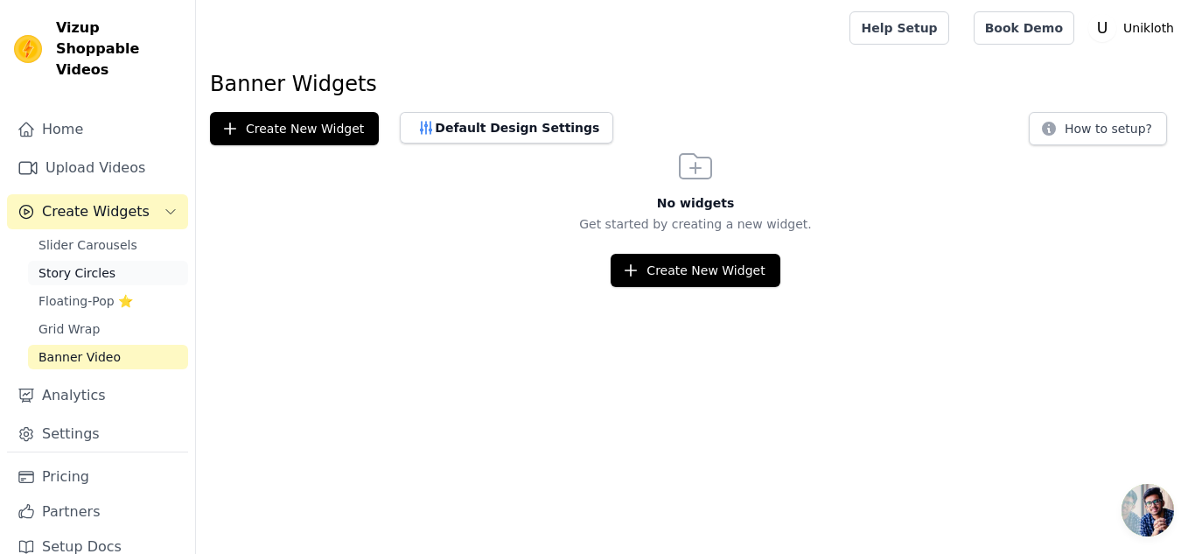
click at [76, 264] on span "Story Circles" at bounding box center [76, 272] width 77 height 17
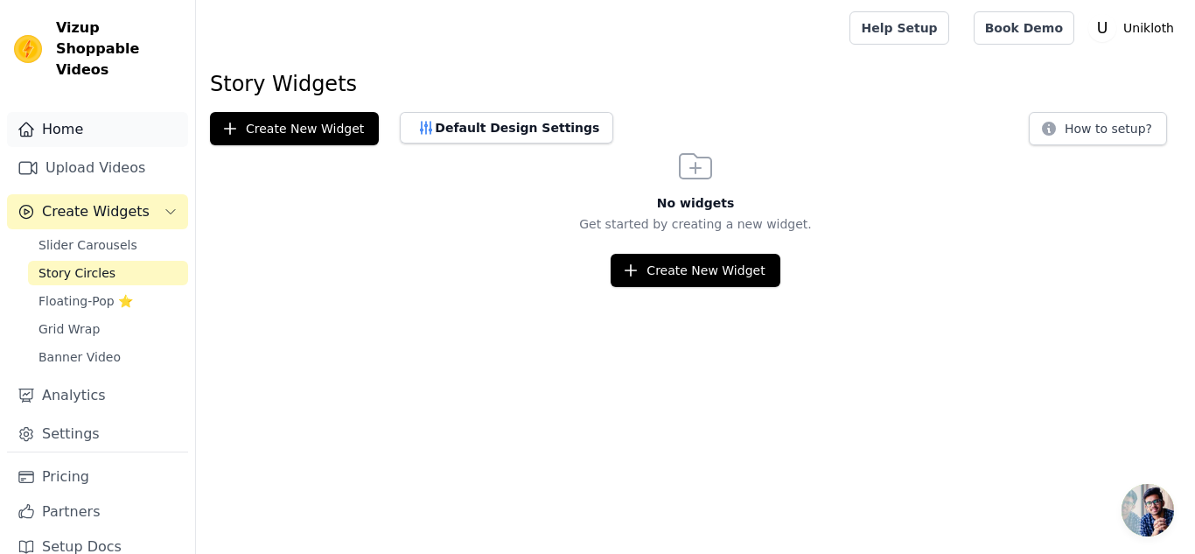
click at [82, 112] on link "Home" at bounding box center [97, 129] width 181 height 35
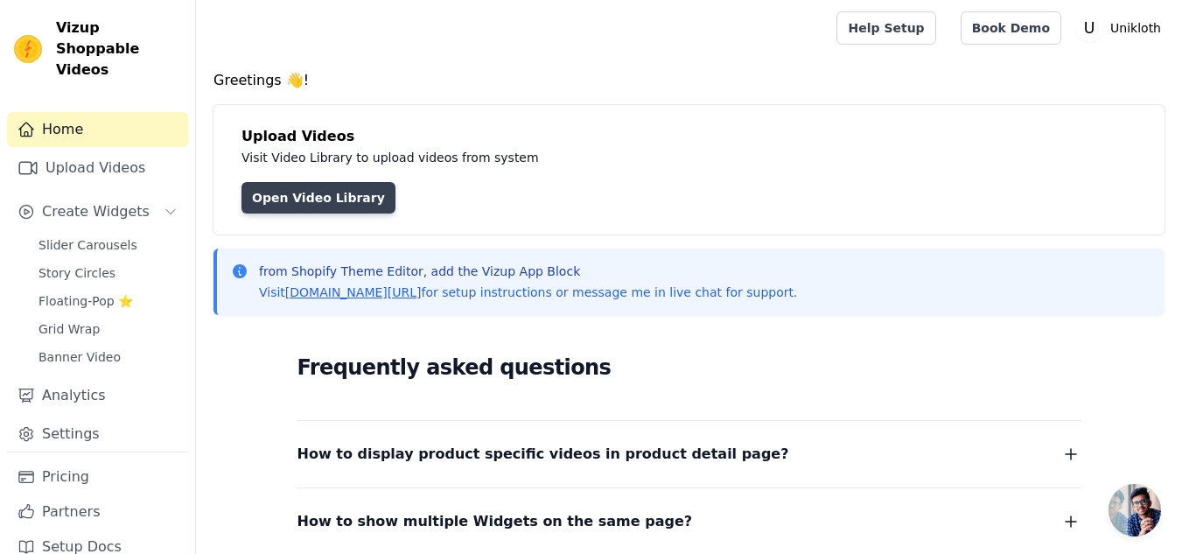
click at [286, 193] on link "Open Video Library" at bounding box center [318, 197] width 154 height 31
click at [342, 292] on link "vizupcommerce.com/docs" at bounding box center [353, 292] width 136 height 14
click at [317, 191] on link "Open Video Library" at bounding box center [318, 197] width 154 height 31
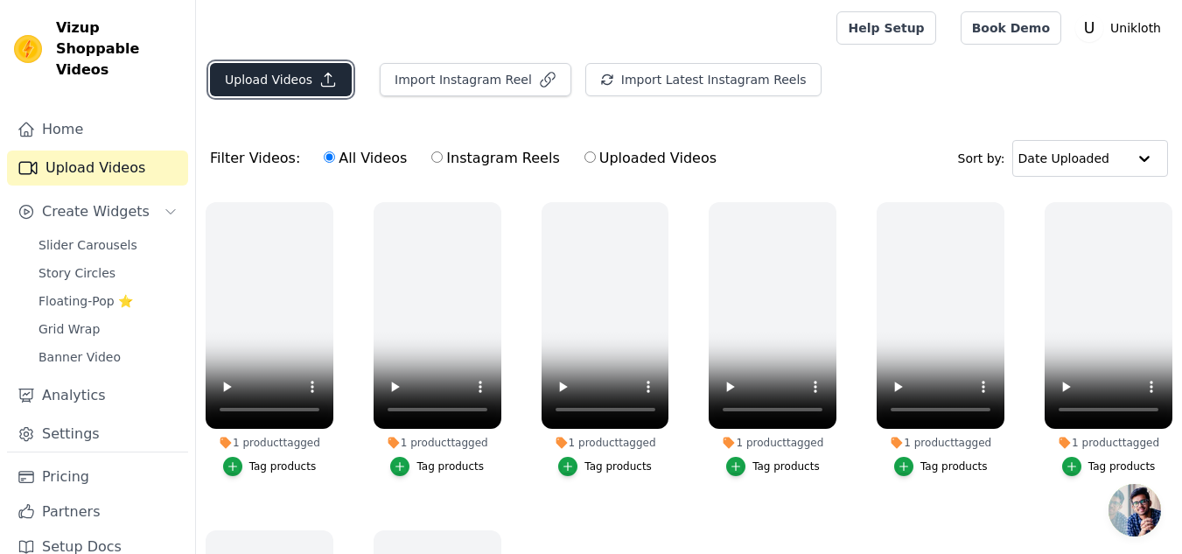
click at [300, 83] on button "Upload Videos" at bounding box center [281, 79] width 142 height 33
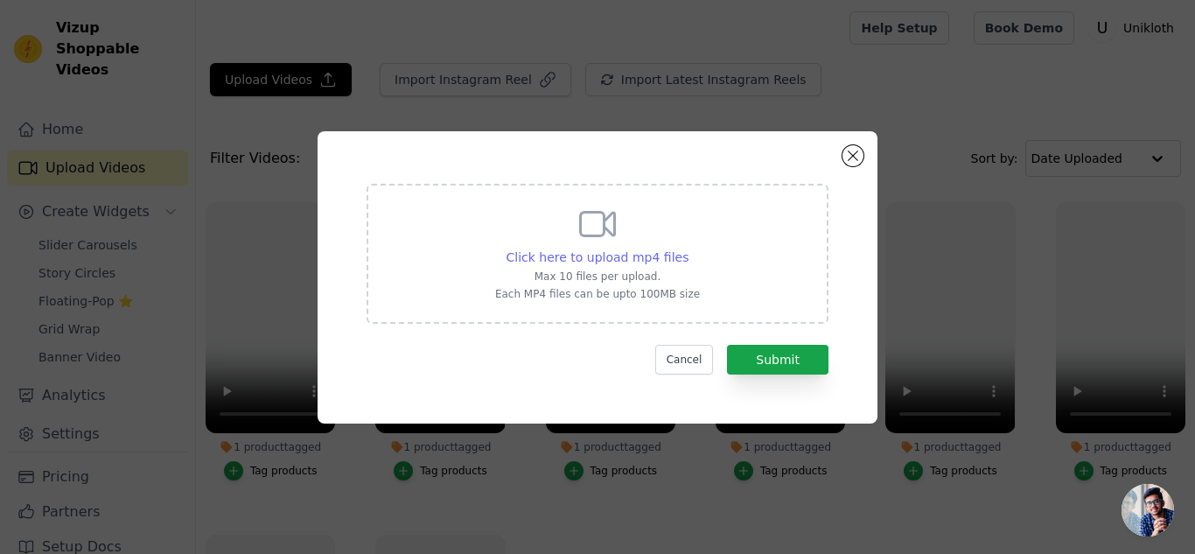
click at [599, 253] on span "Click here to upload mp4 files" at bounding box center [598, 257] width 183 height 14
click at [688, 248] on input "Click here to upload mp4 files Max 10 files per upload. Each MP4 files can be u…" at bounding box center [688, 248] width 1 height 1
type input "C:\fakepath\S25SK11 (video).mp4"
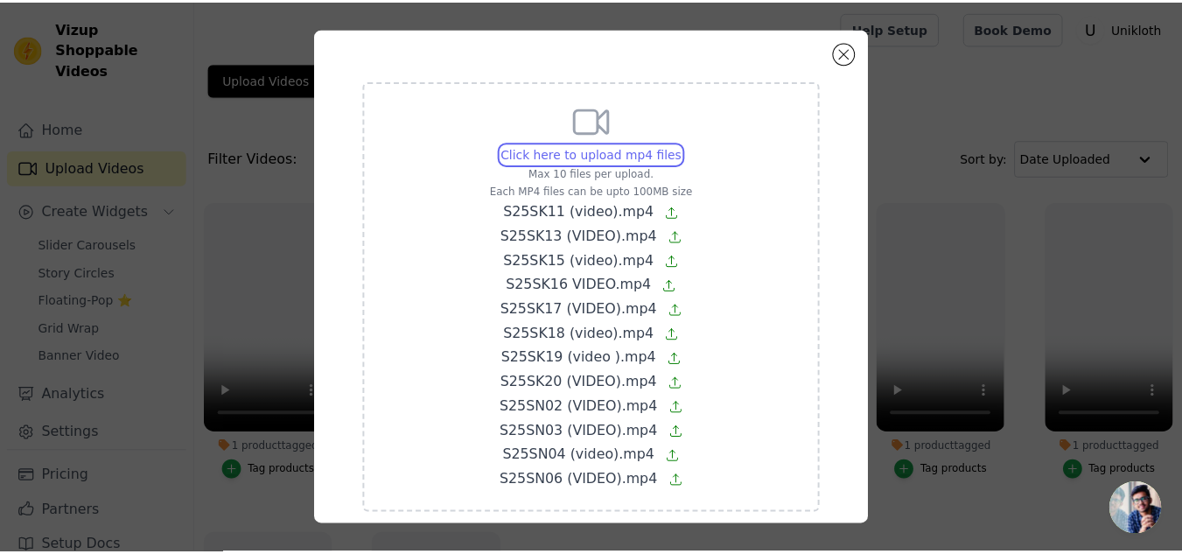
scroll to position [88, 0]
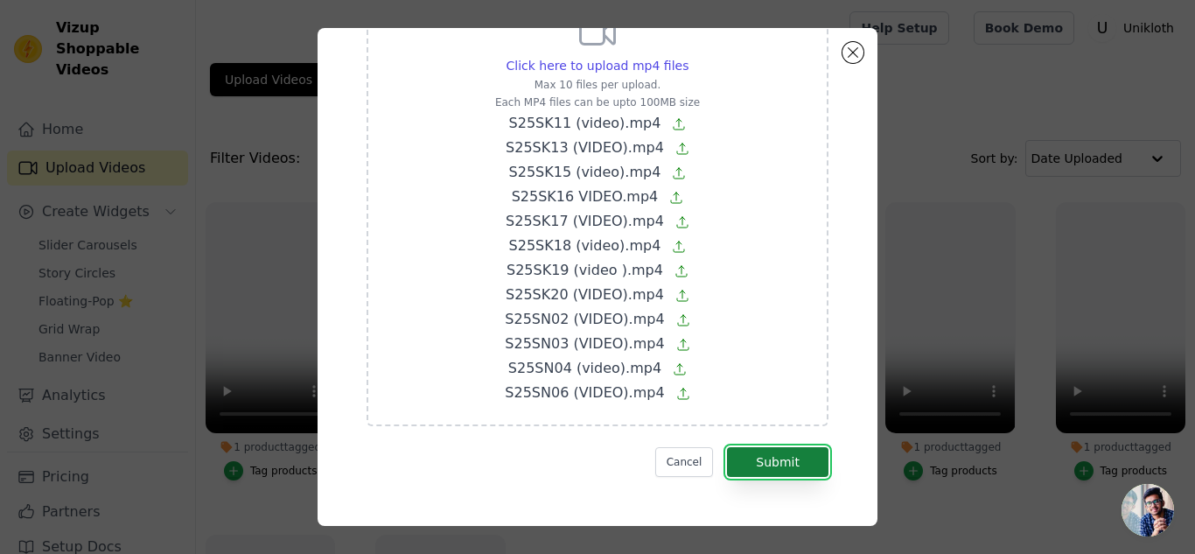
click at [763, 459] on button "Submit" at bounding box center [777, 462] width 101 height 30
click at [677, 469] on button "Cancel" at bounding box center [684, 462] width 59 height 30
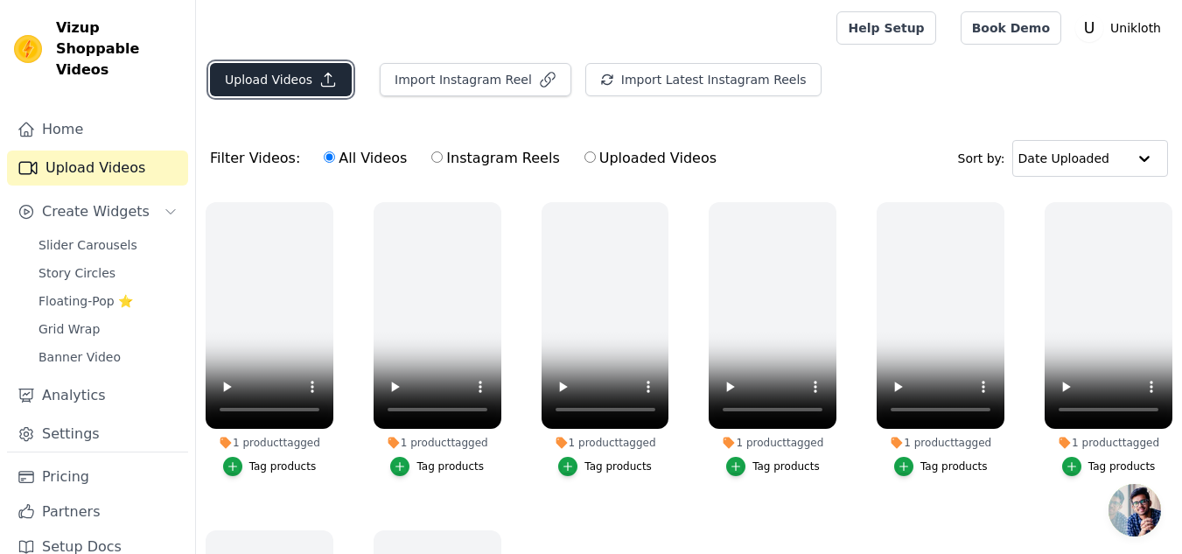
click at [275, 83] on button "Upload Videos" at bounding box center [281, 79] width 142 height 33
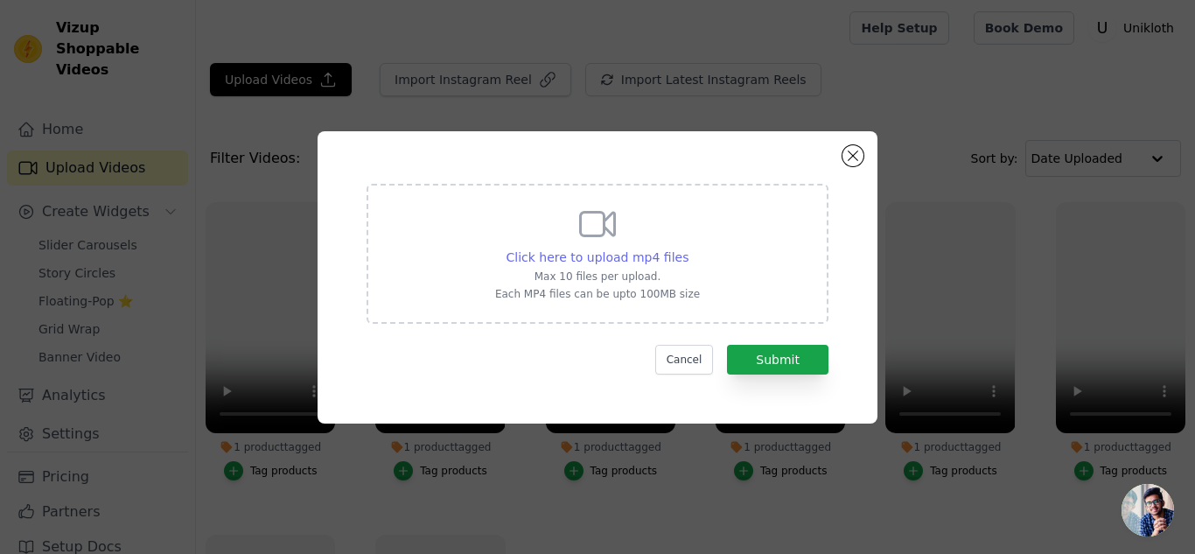
click at [624, 250] on span "Click here to upload mp4 files" at bounding box center [598, 257] width 183 height 14
click at [688, 248] on input "Click here to upload mp4 files Max 10 files per upload. Each MP4 files can be u…" at bounding box center [688, 248] width 1 height 1
type input "C:\fakepath\S25SK11 (video).mp4"
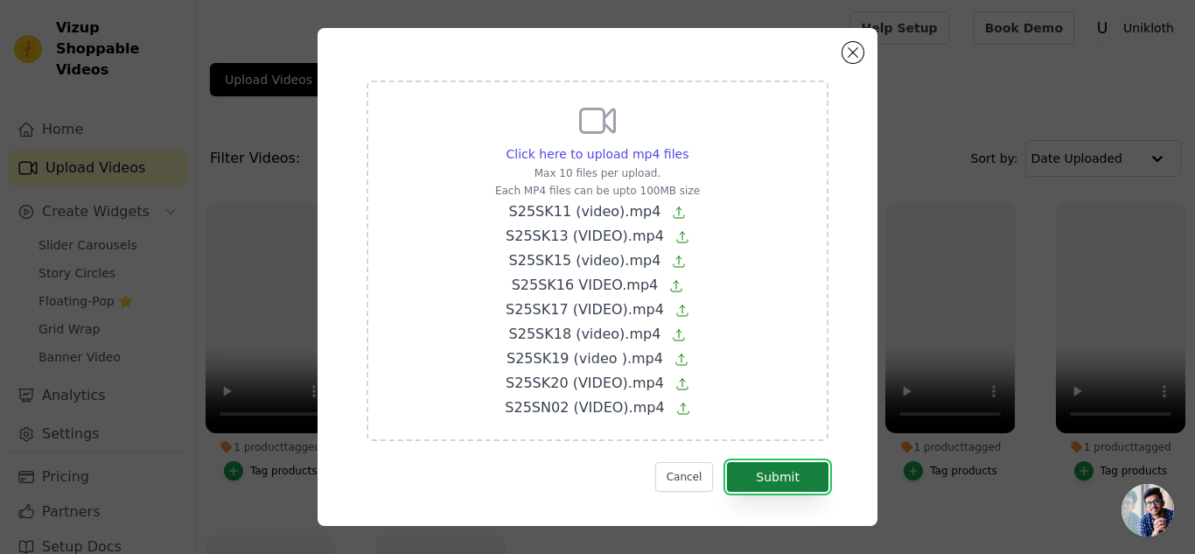
click at [761, 486] on button "Submit" at bounding box center [777, 477] width 101 height 30
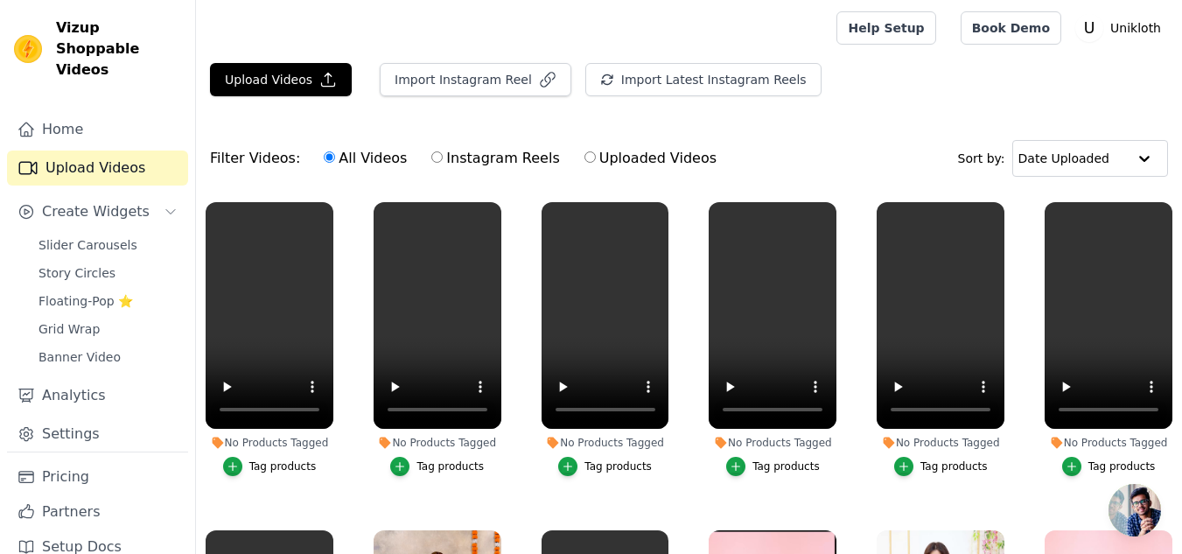
click at [276, 465] on div "Tag products" at bounding box center [282, 466] width 67 height 14
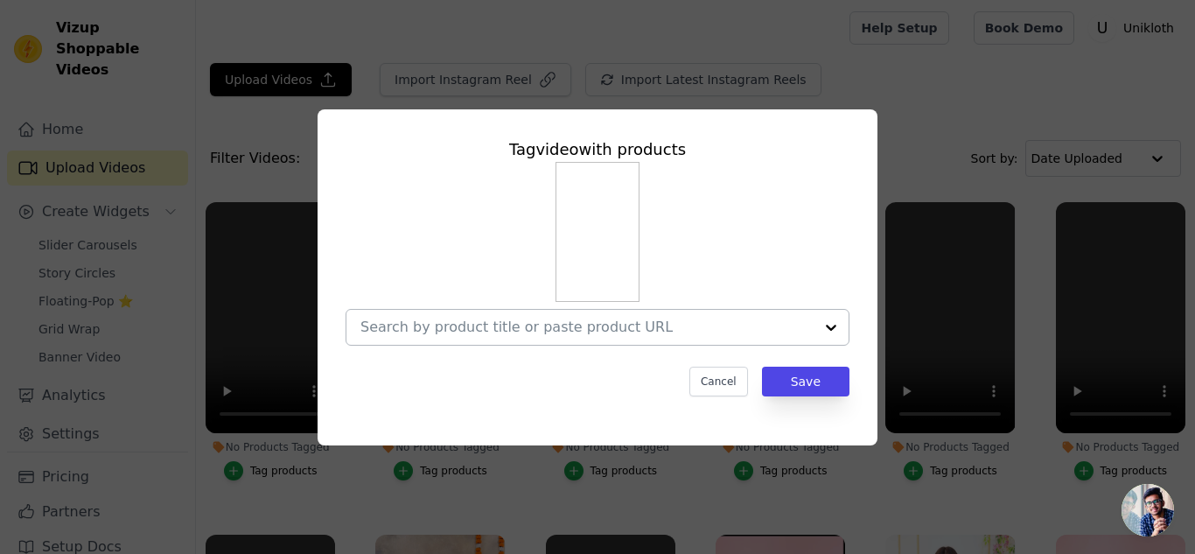
click at [836, 327] on div at bounding box center [831, 327] width 35 height 35
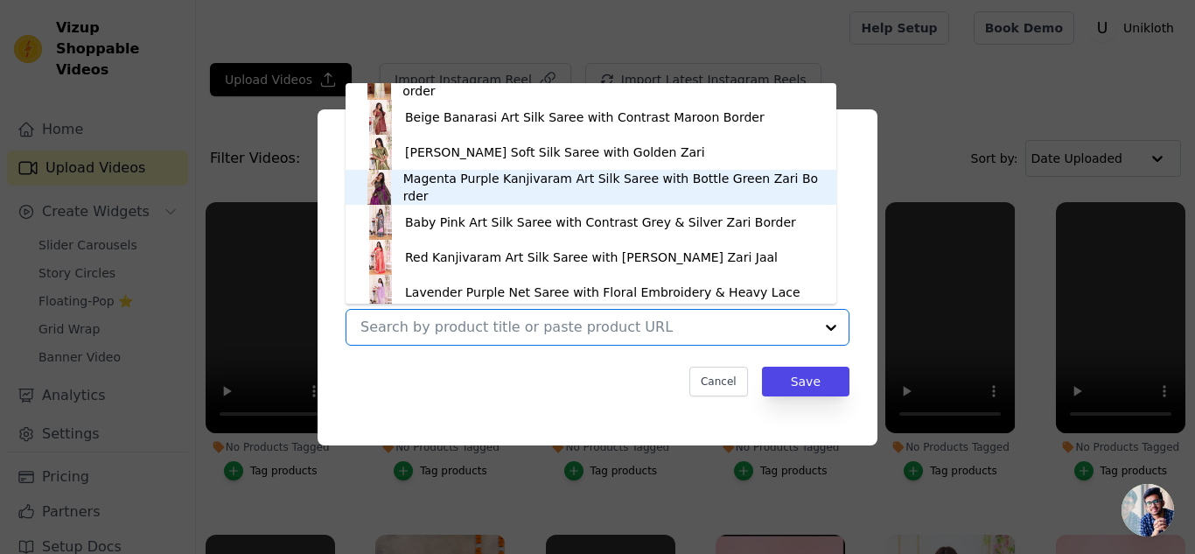
scroll to position [549, 0]
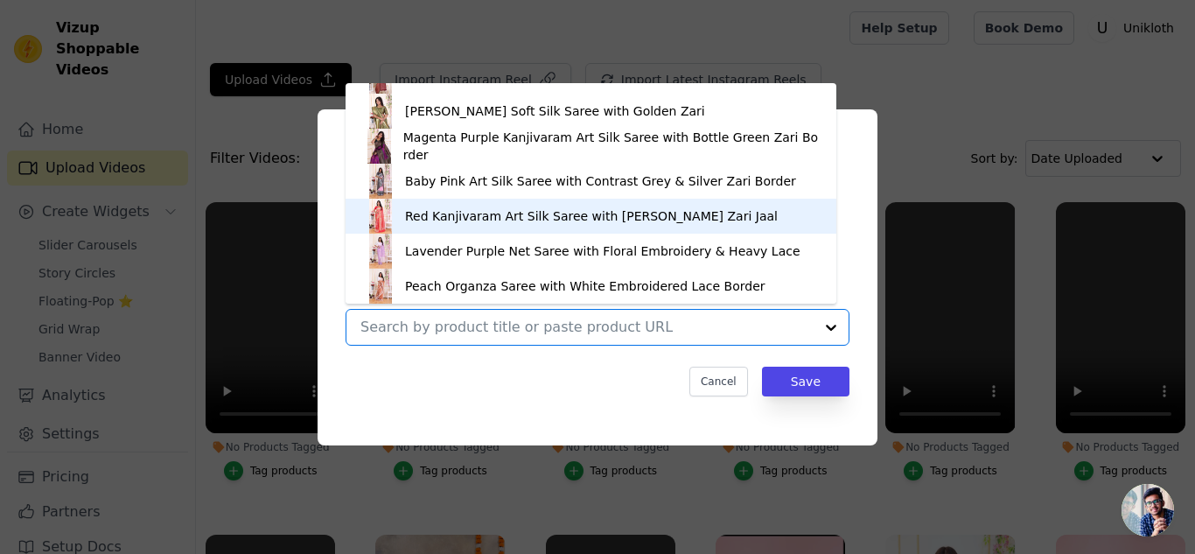
click at [524, 228] on div "Red Kanjivaram Art Silk Saree with Rich Golden Zari Jaal" at bounding box center [591, 216] width 456 height 35
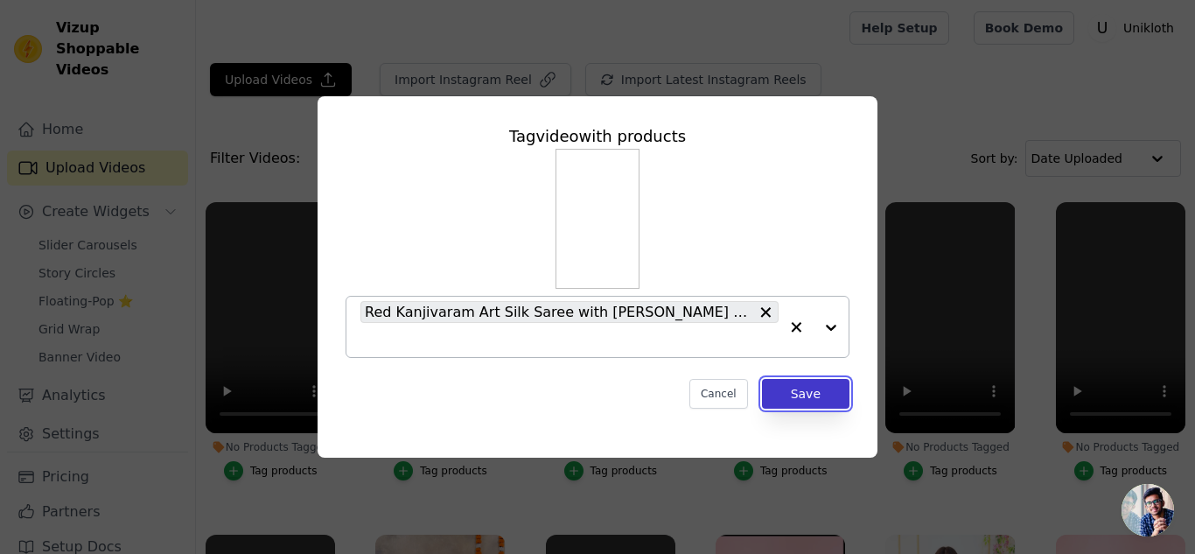
click at [800, 383] on button "Save" at bounding box center [805, 394] width 87 height 30
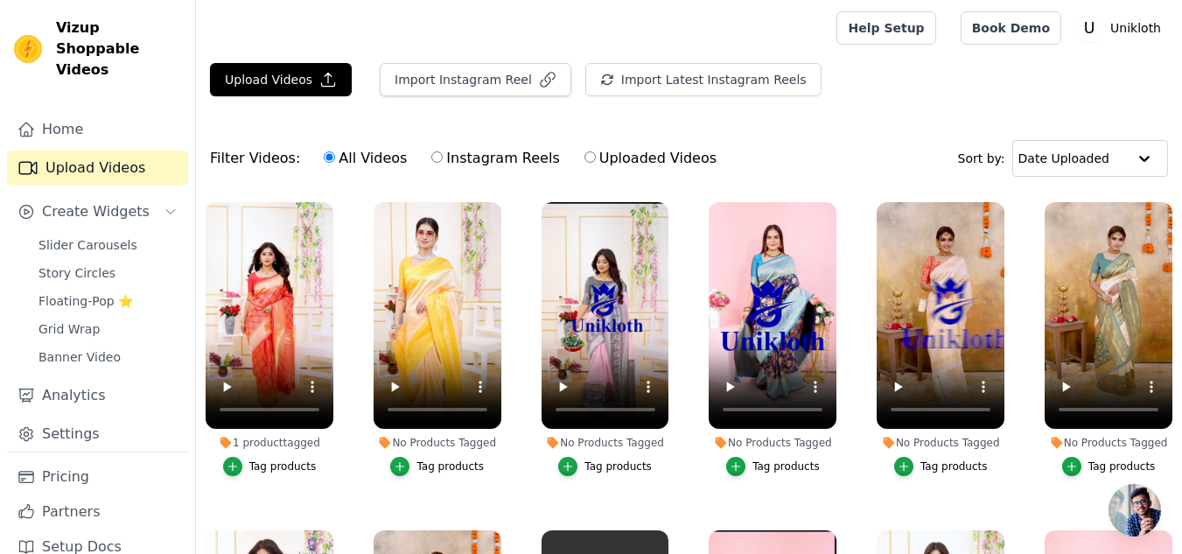
click at [435, 463] on div "Tag products" at bounding box center [449, 466] width 67 height 14
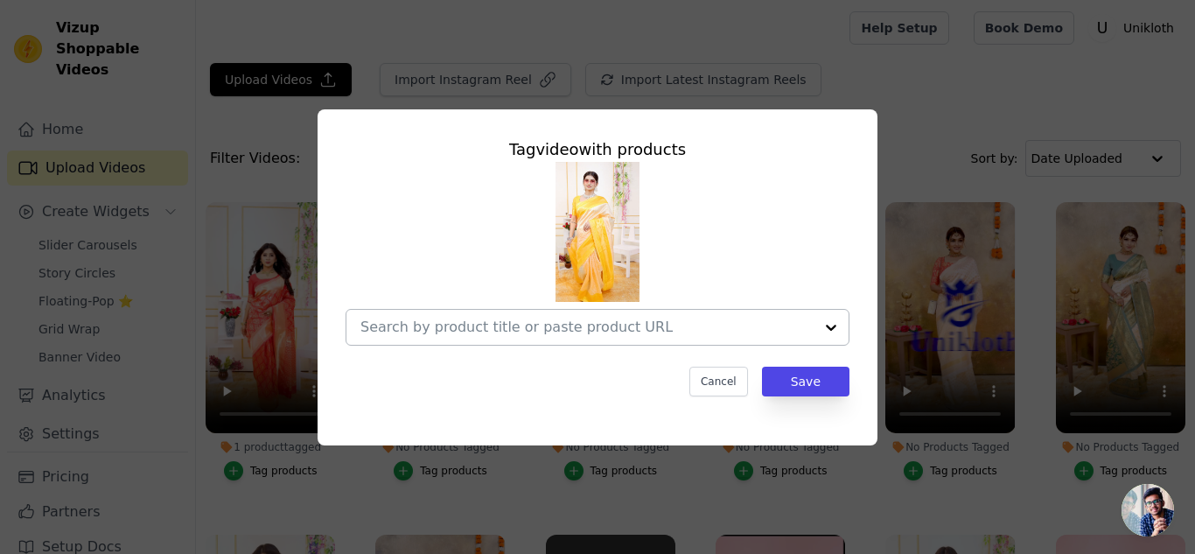
click at [835, 327] on div at bounding box center [831, 327] width 35 height 35
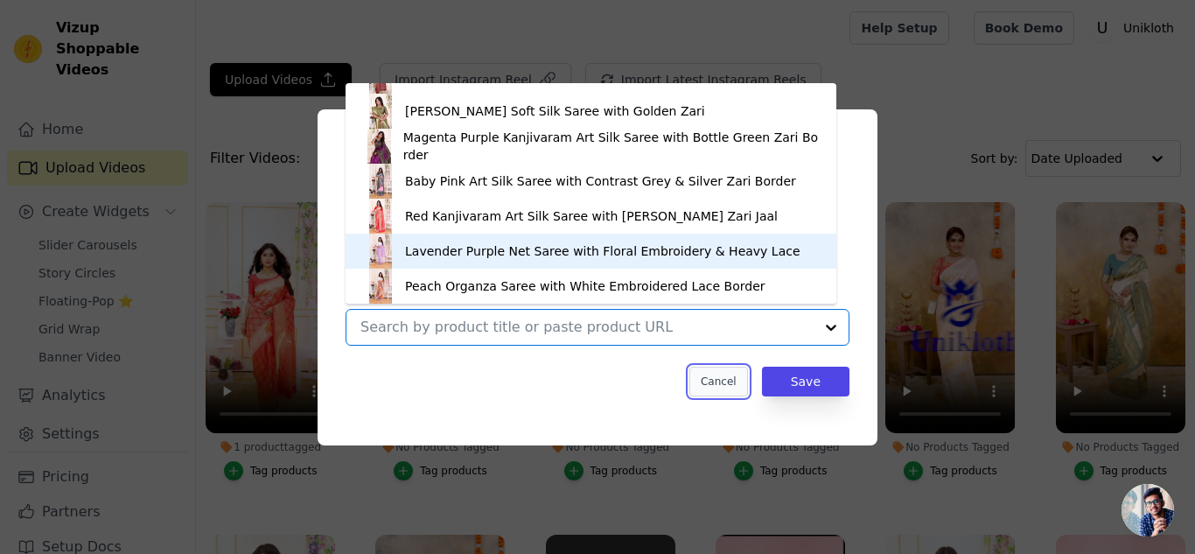
click at [715, 390] on button "Cancel" at bounding box center [718, 382] width 59 height 30
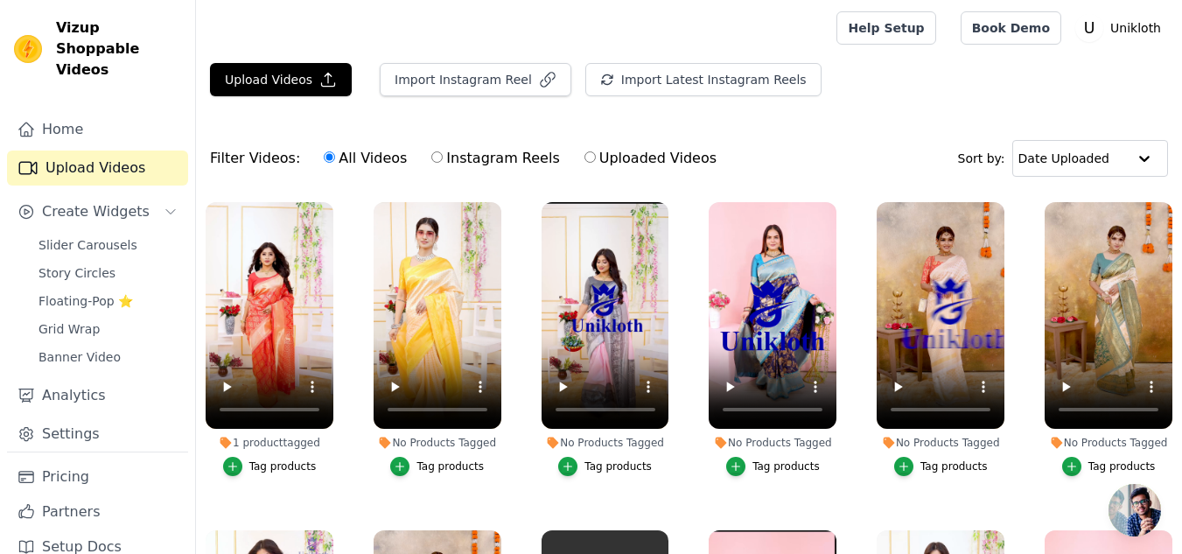
click at [594, 461] on div "Tag products" at bounding box center [617, 466] width 67 height 14
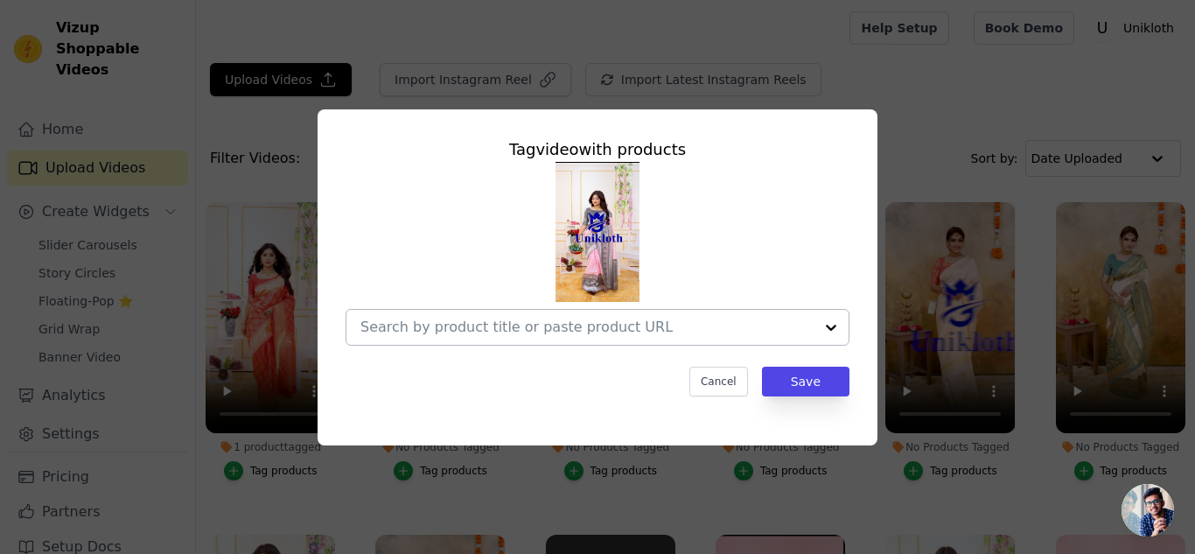
click at [834, 327] on div at bounding box center [831, 327] width 35 height 35
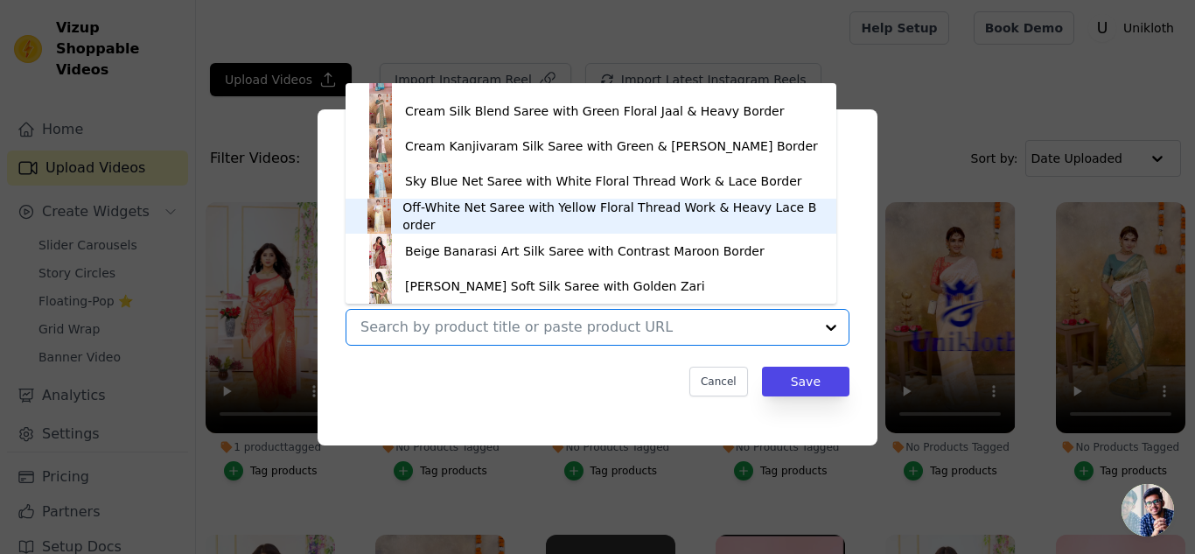
scroll to position [462, 0]
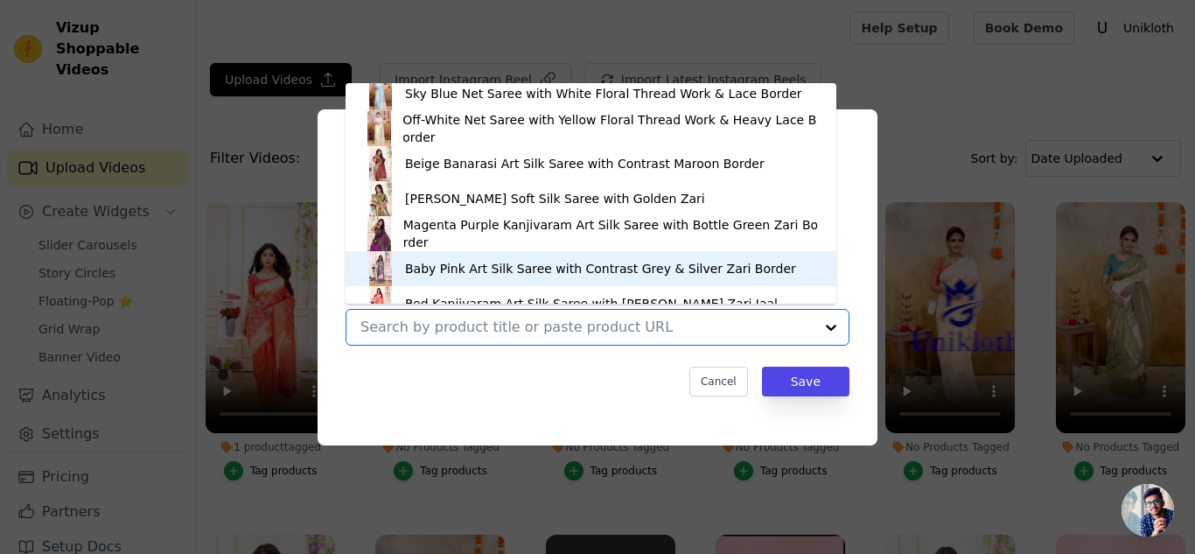
click at [742, 272] on div "Baby Pink Art Silk Saree with Contrast Grey & Silver Zari Border" at bounding box center [600, 268] width 391 height 17
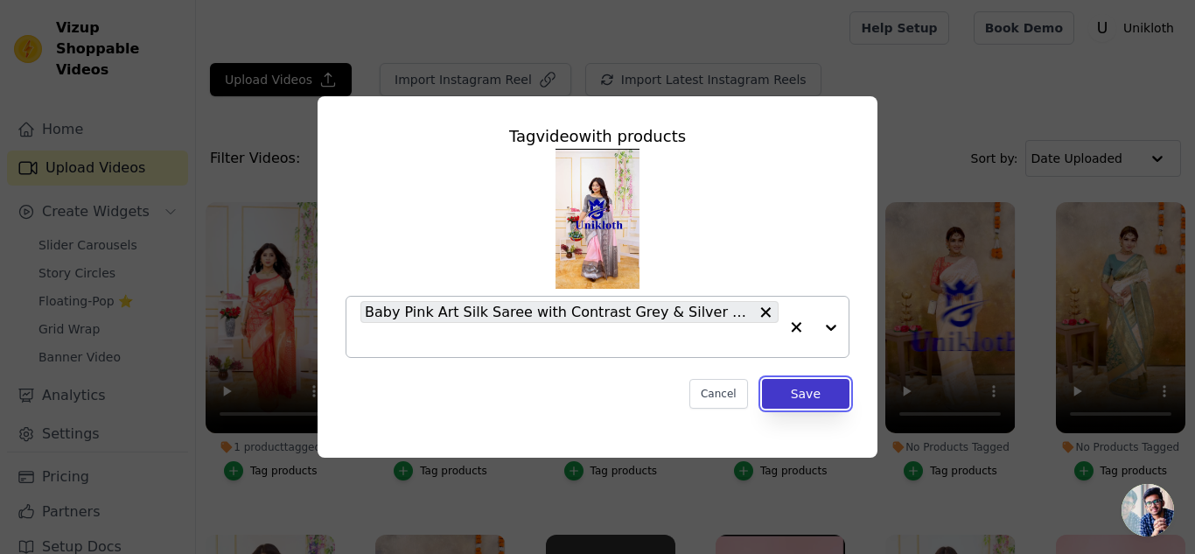
click at [815, 400] on button "Save" at bounding box center [805, 394] width 87 height 30
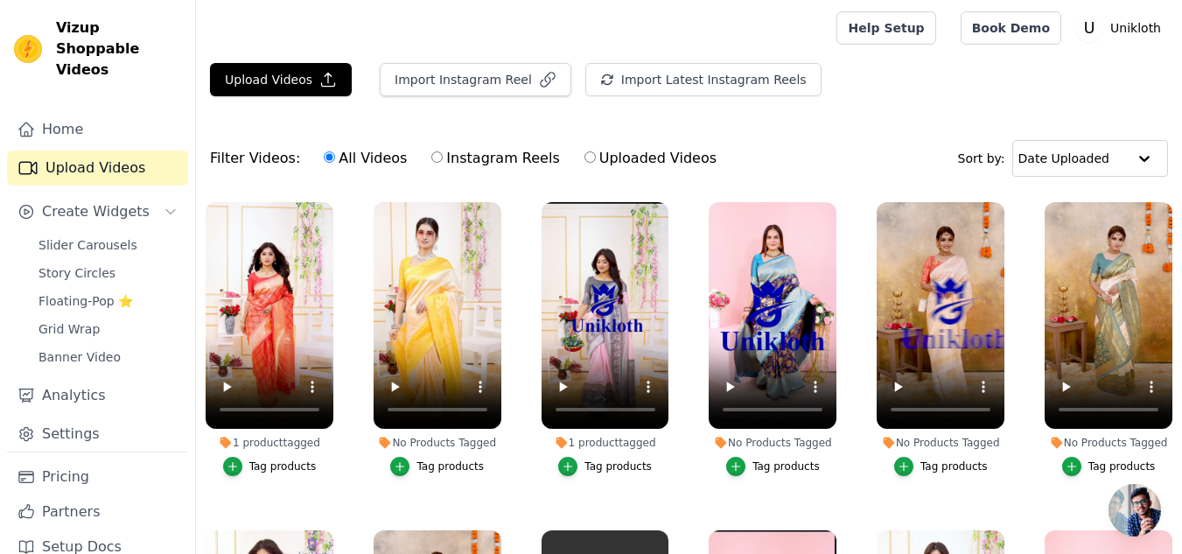
click at [776, 465] on div "Tag products" at bounding box center [785, 466] width 67 height 14
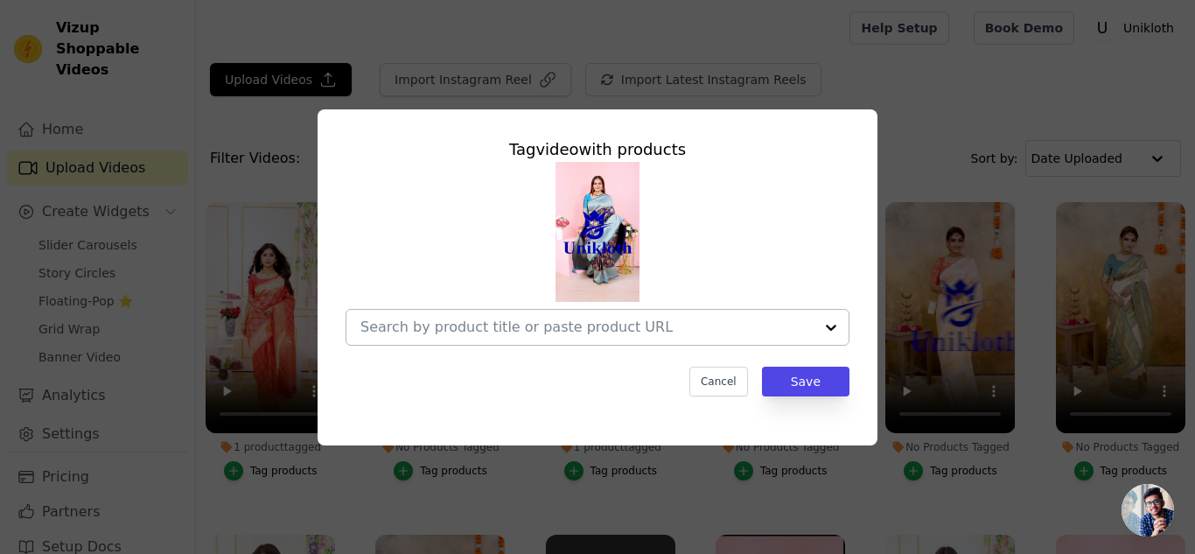
click at [830, 325] on div at bounding box center [831, 327] width 35 height 35
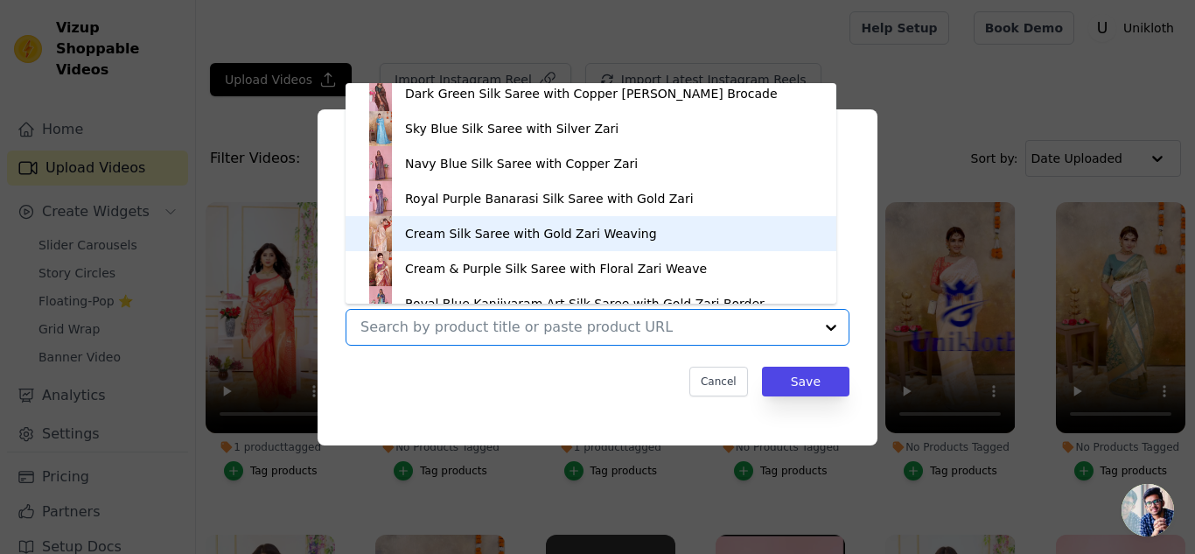
scroll to position [199, 0]
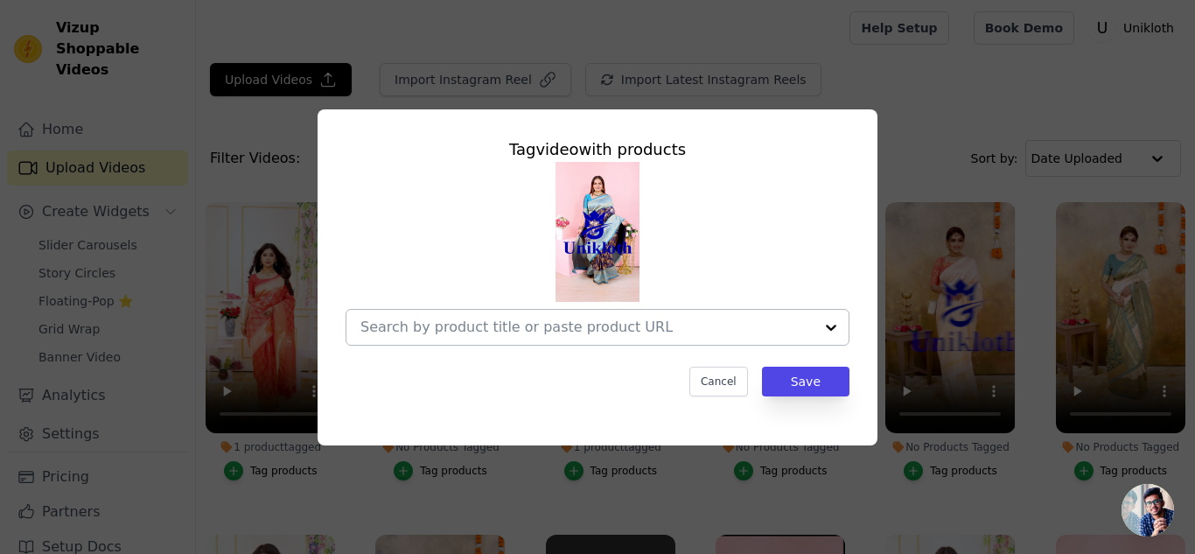
click at [816, 321] on div at bounding box center [831, 327] width 35 height 35
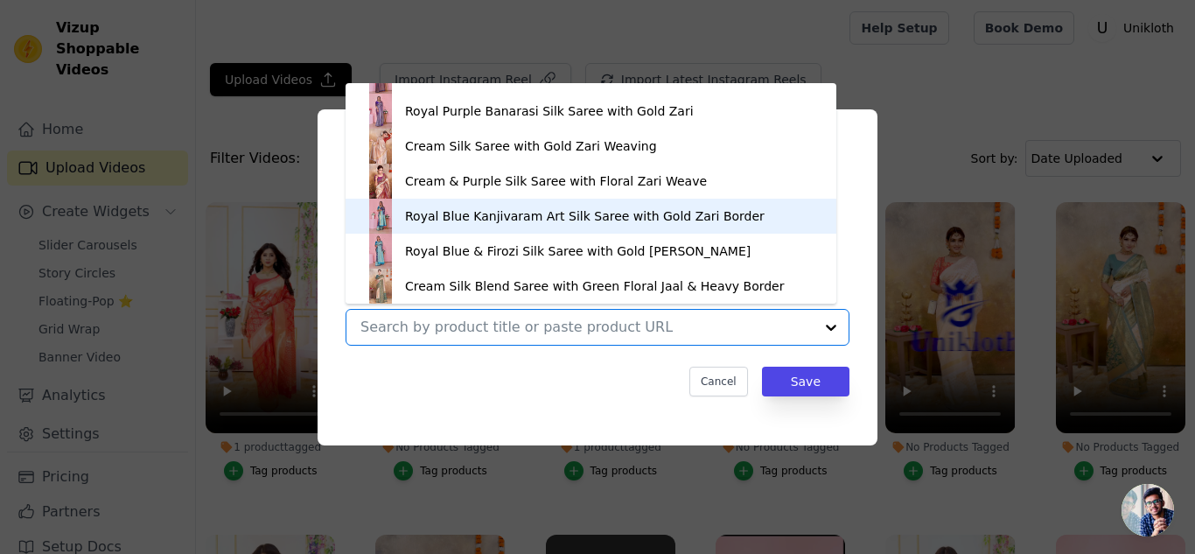
click at [591, 223] on div "Royal Blue Kanjivaram Art Silk Saree with Gold Zari Border" at bounding box center [585, 215] width 360 height 17
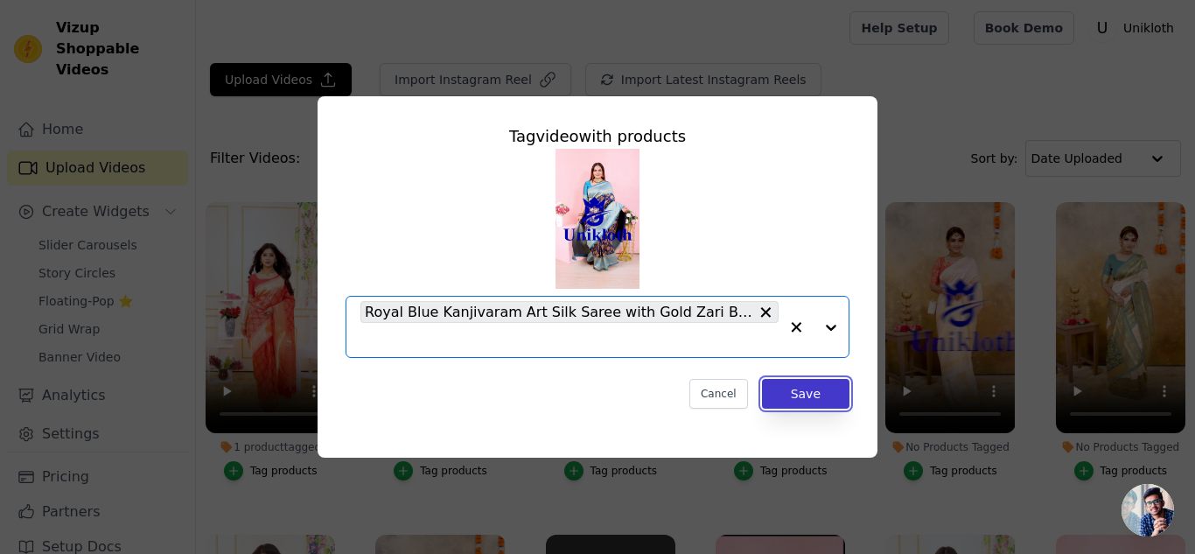
click at [806, 395] on button "Save" at bounding box center [805, 394] width 87 height 30
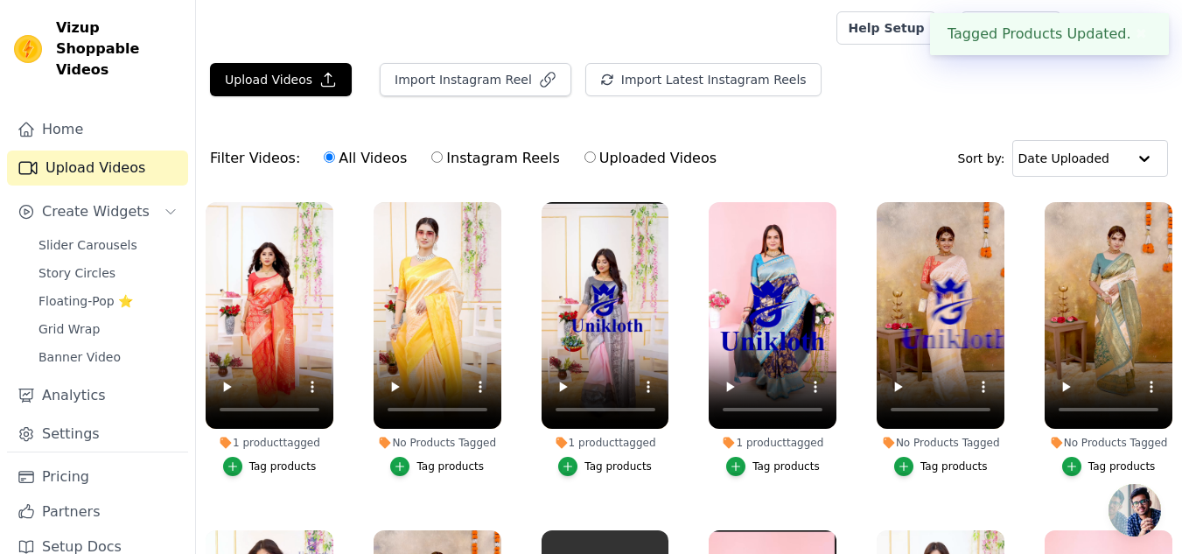
click at [947, 463] on div "Tag products" at bounding box center [953, 466] width 67 height 14
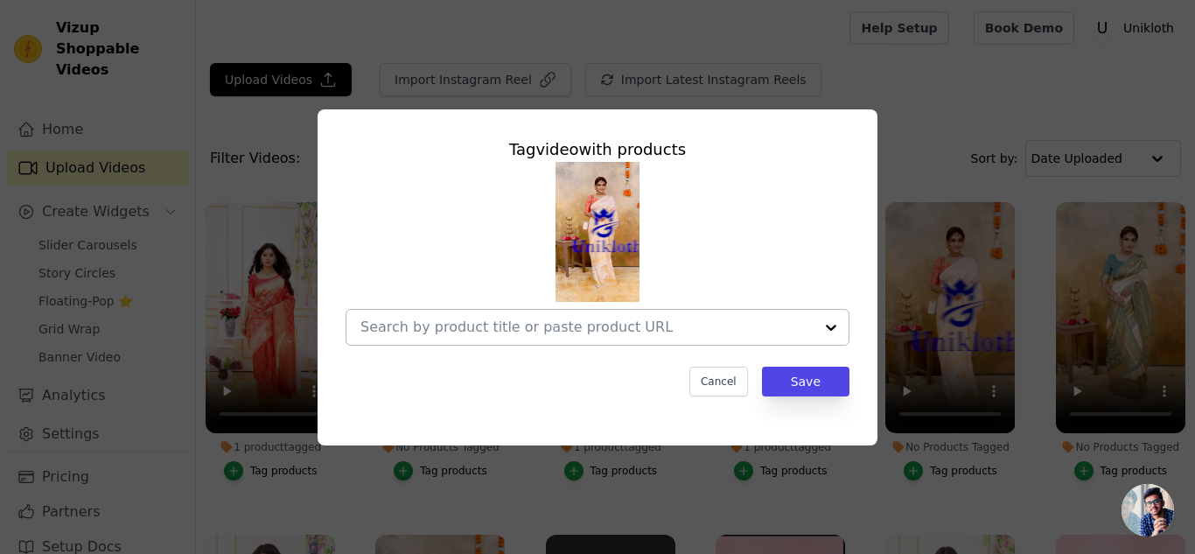
click at [832, 325] on div at bounding box center [831, 327] width 35 height 35
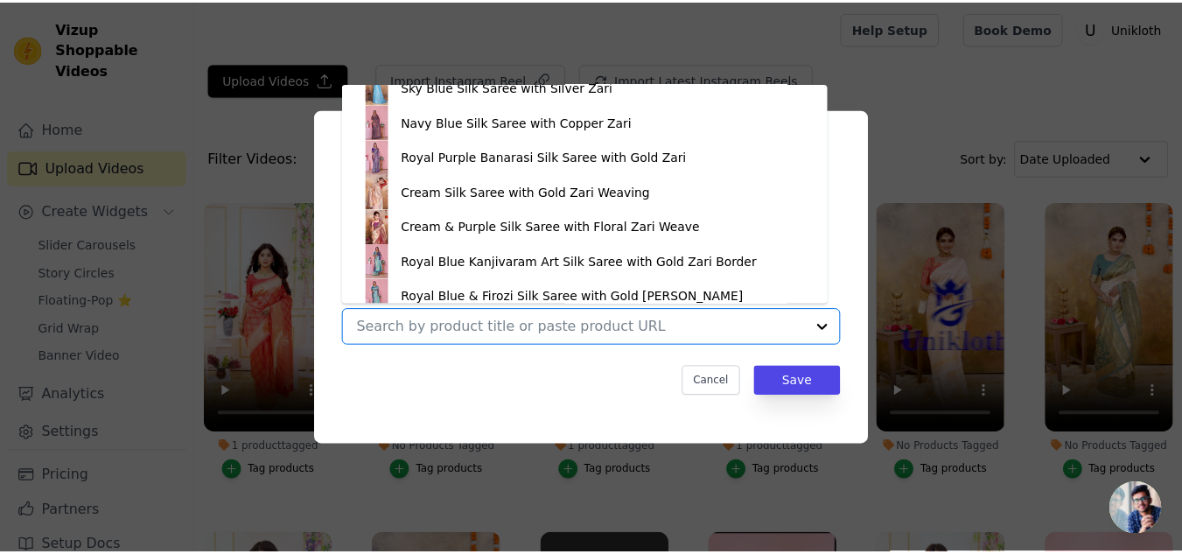
scroll to position [112, 0]
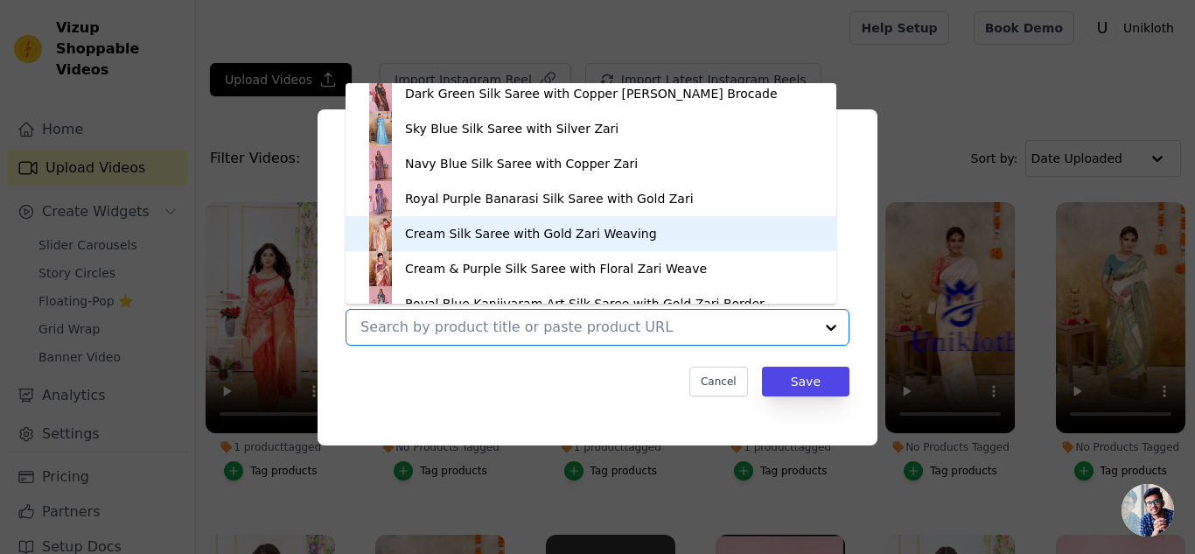
click at [605, 234] on div "Cream Silk Saree with Gold Zari Weaving" at bounding box center [531, 233] width 252 height 17
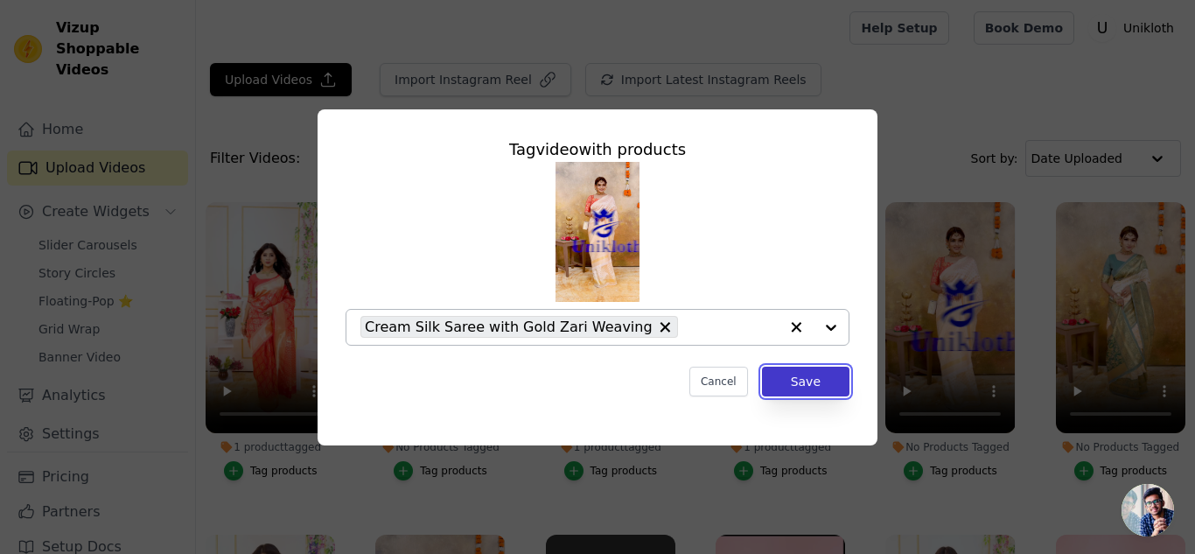
click at [802, 381] on button "Save" at bounding box center [805, 382] width 87 height 30
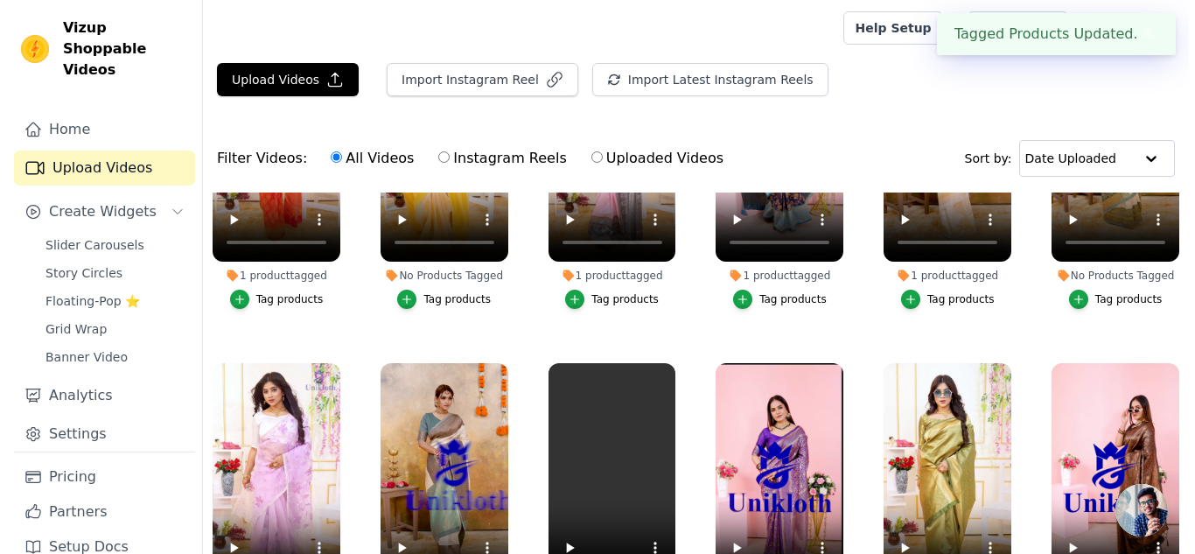
scroll to position [175, 0]
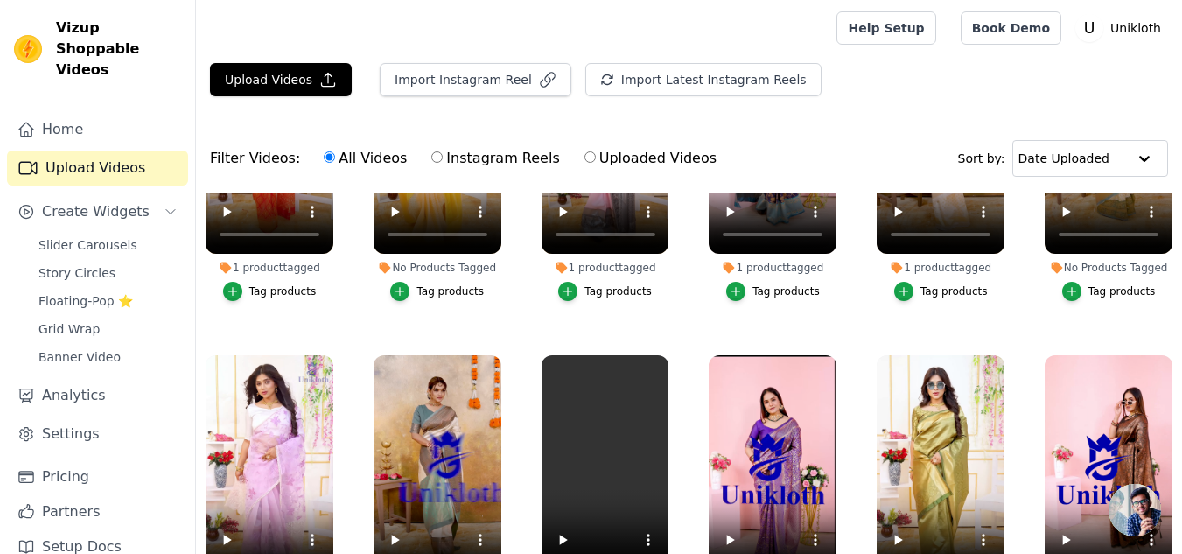
click at [1108, 293] on div "Tag products" at bounding box center [1121, 291] width 67 height 14
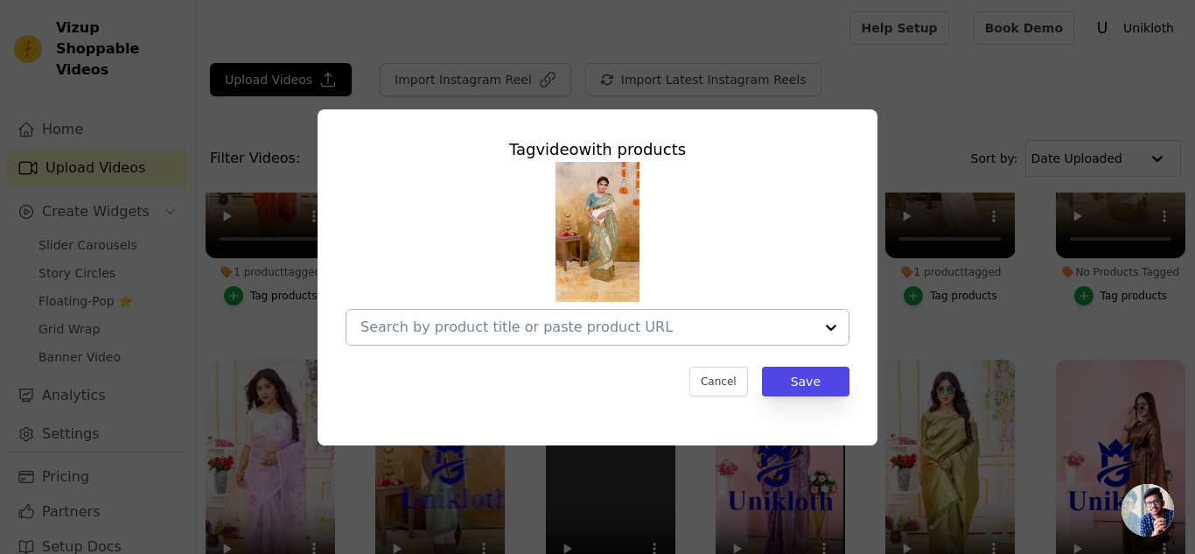
click at [835, 323] on div at bounding box center [831, 327] width 35 height 35
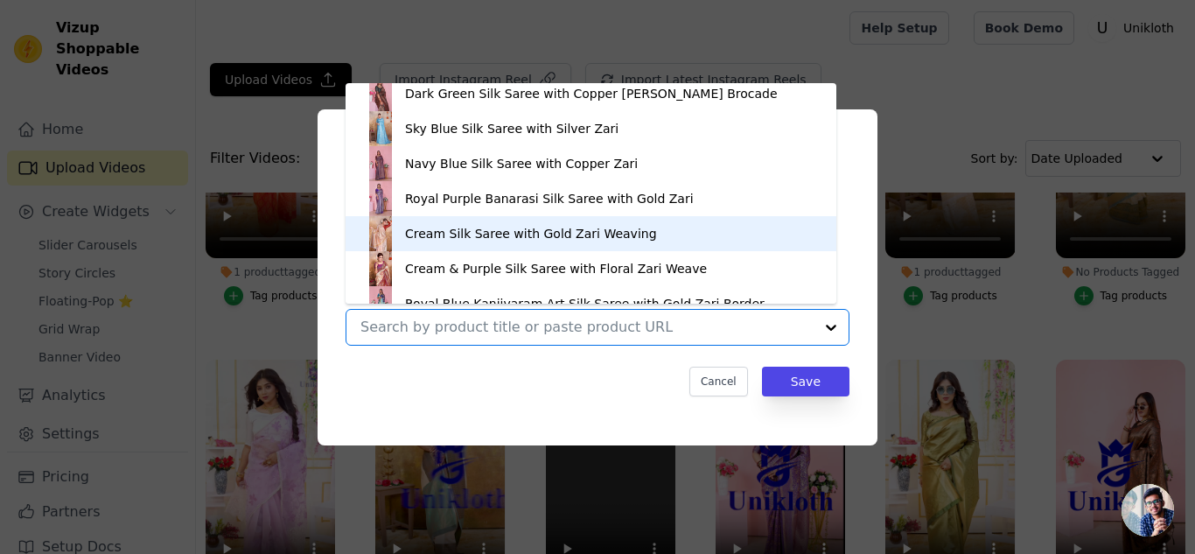
scroll to position [129, 0]
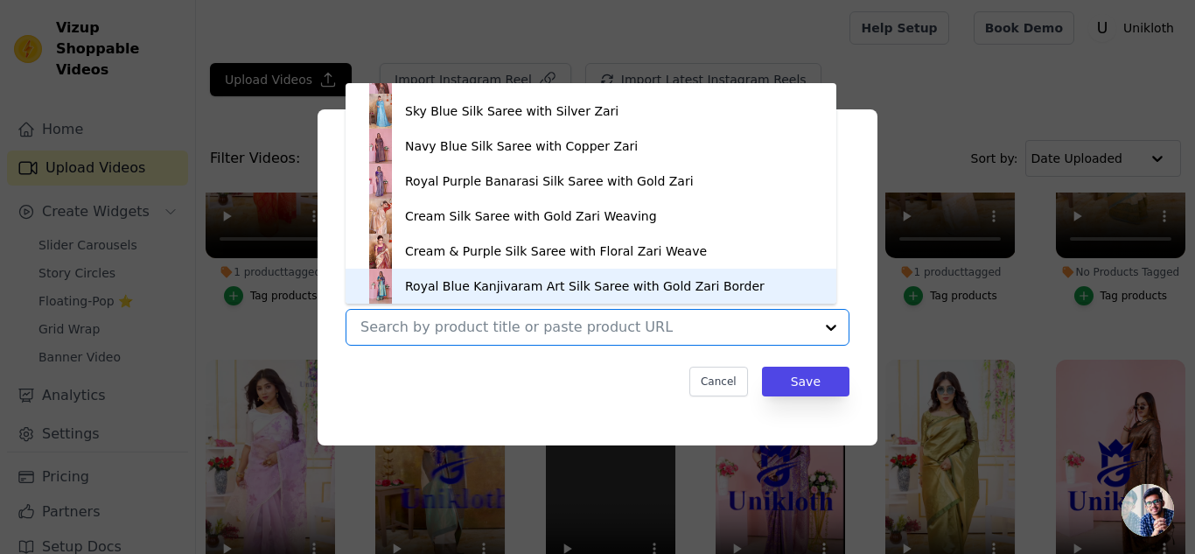
click at [846, 246] on div "Rani Banarasi Silk Saree with Golden Zari Peach & Pink Banarasi Silk Saree with…" at bounding box center [598, 254] width 504 height 184
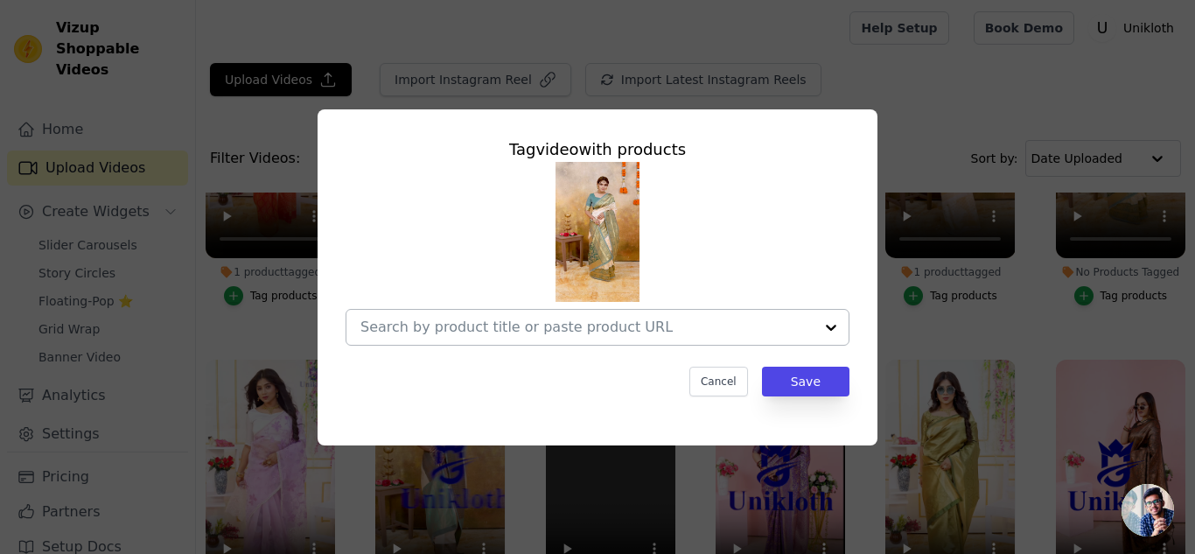
click at [829, 329] on div at bounding box center [831, 327] width 35 height 35
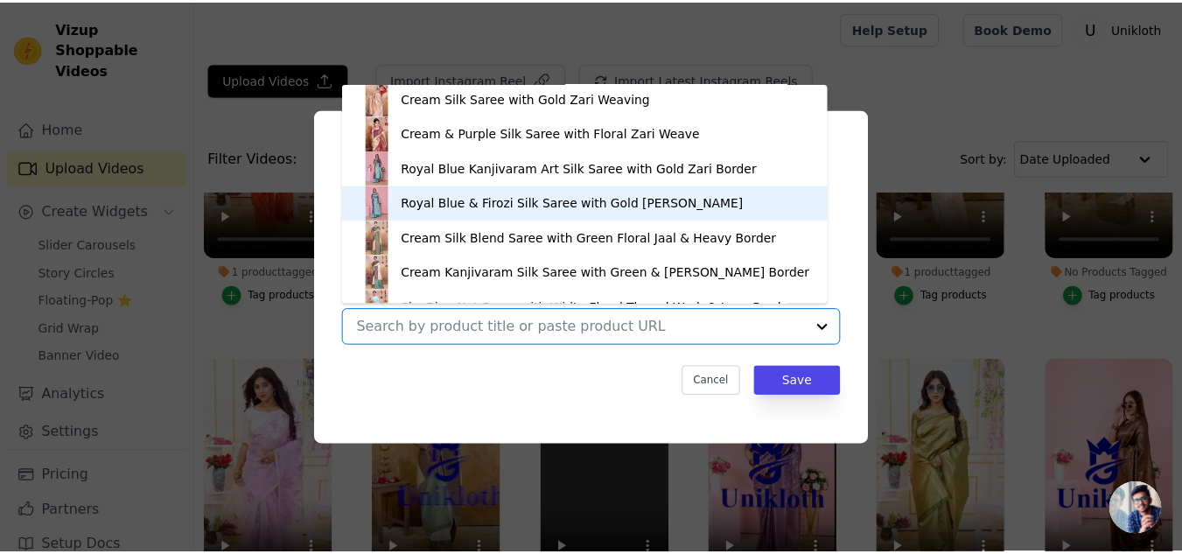
scroll to position [287, 0]
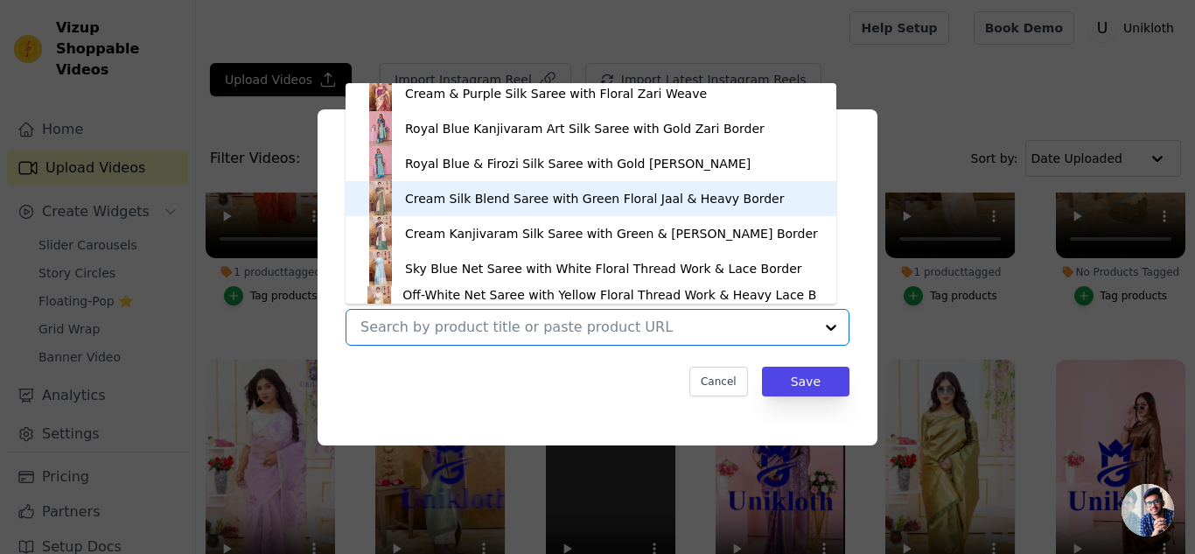
click at [574, 203] on div "Cream Silk Blend Saree with Green Floral Jaal & Heavy Border" at bounding box center [595, 198] width 380 height 17
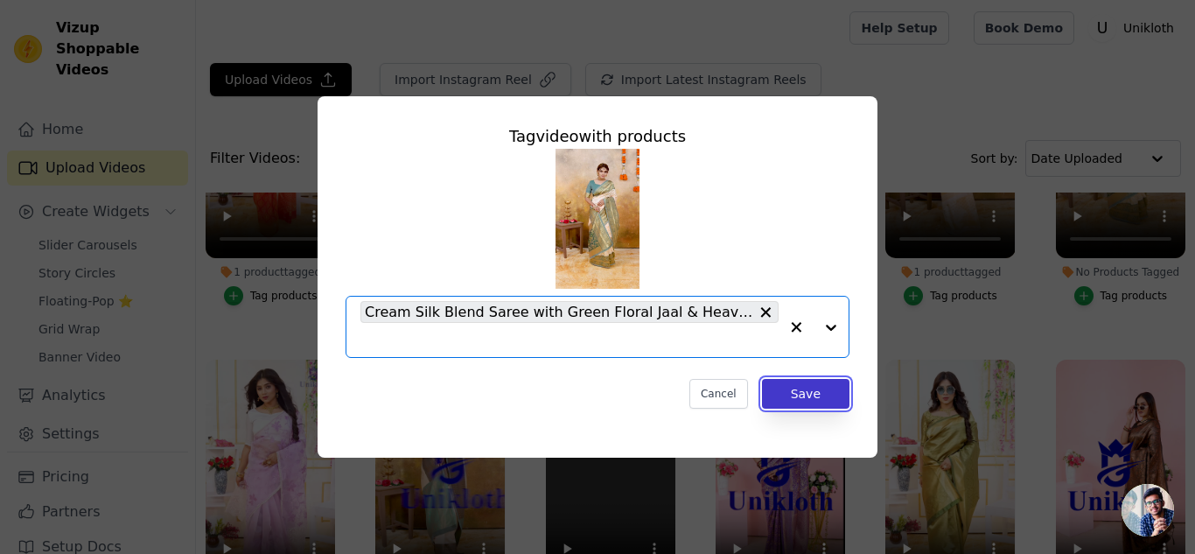
click at [808, 394] on button "Save" at bounding box center [805, 394] width 87 height 30
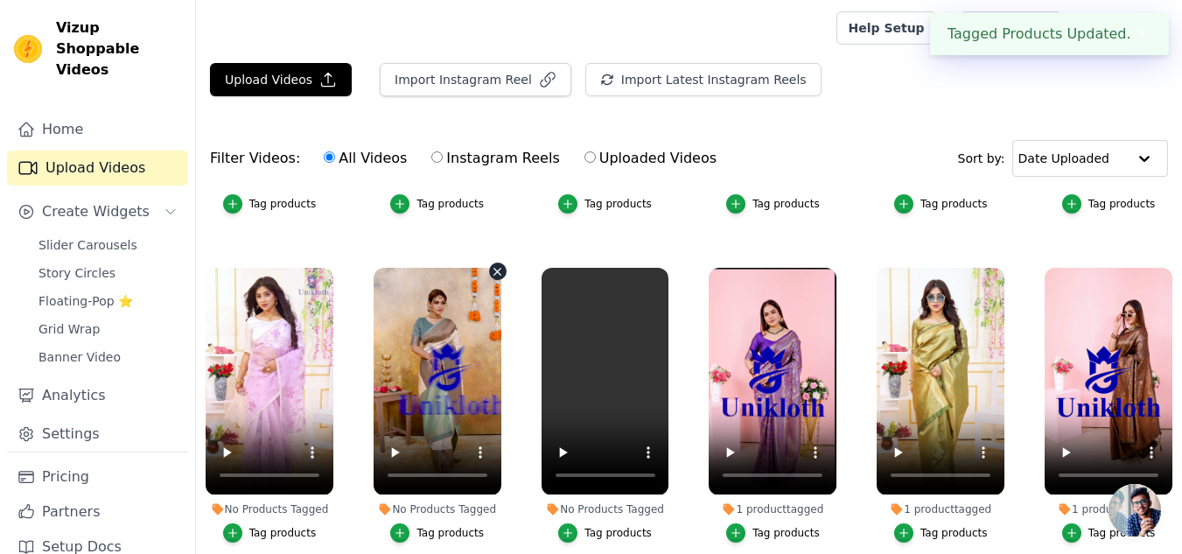
scroll to position [350, 0]
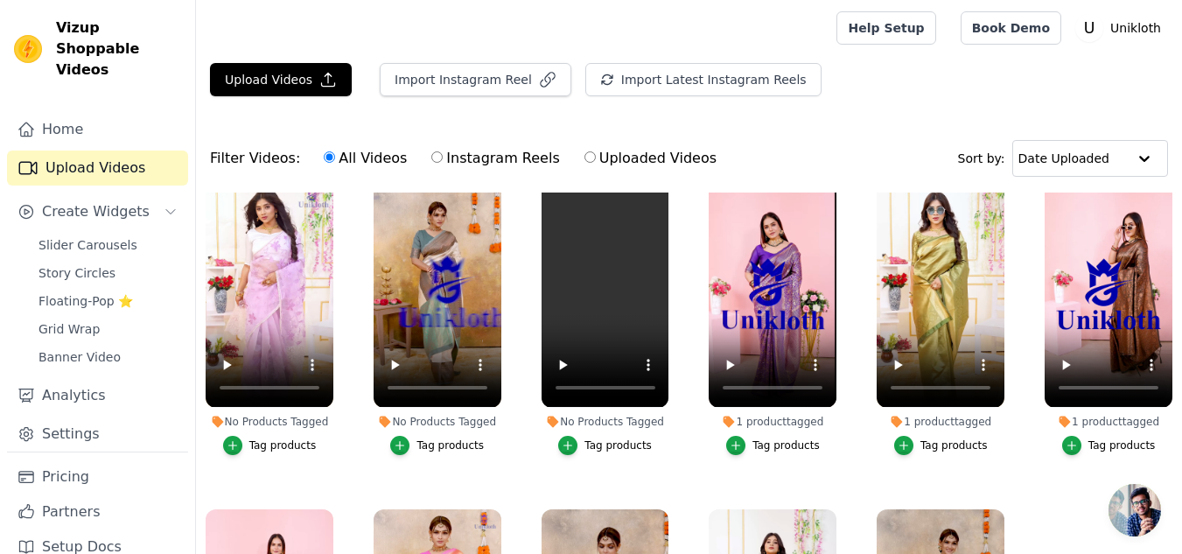
click at [286, 441] on div "Tag products" at bounding box center [282, 445] width 67 height 14
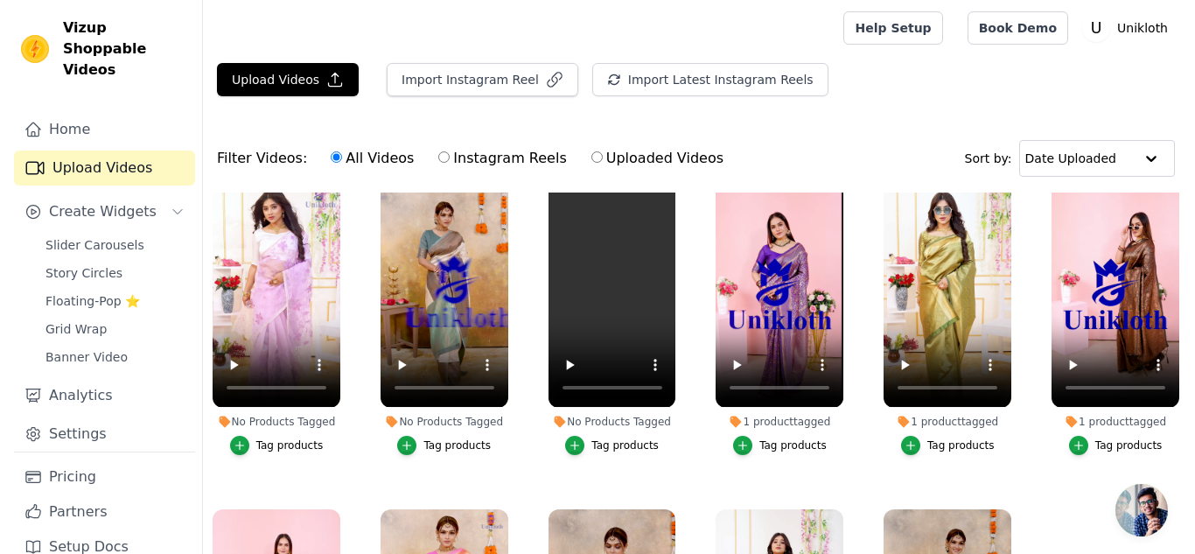
scroll to position [354, 0]
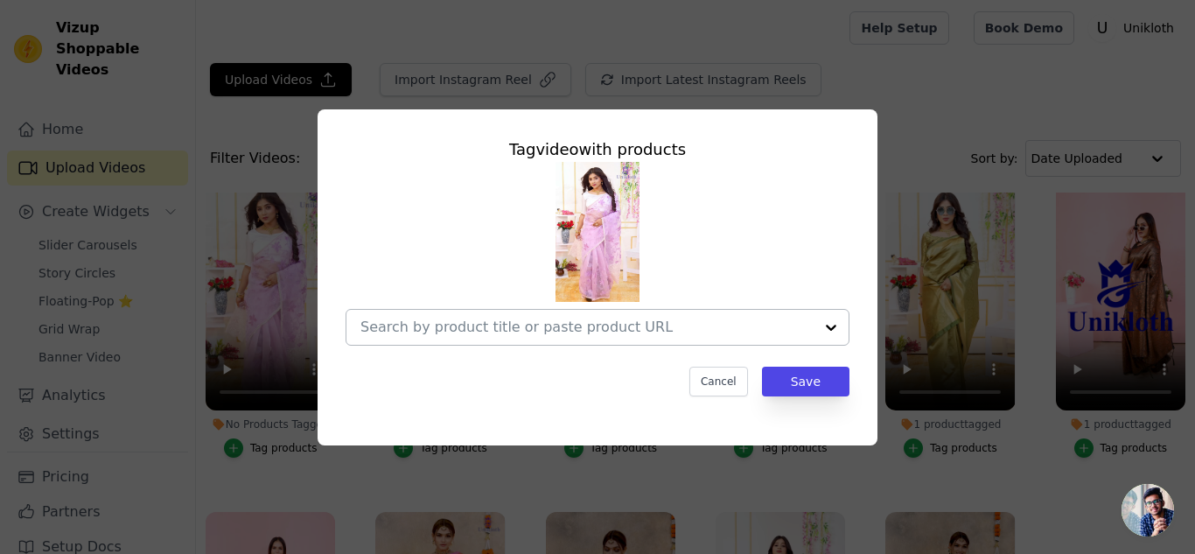
click at [833, 330] on div at bounding box center [831, 327] width 35 height 35
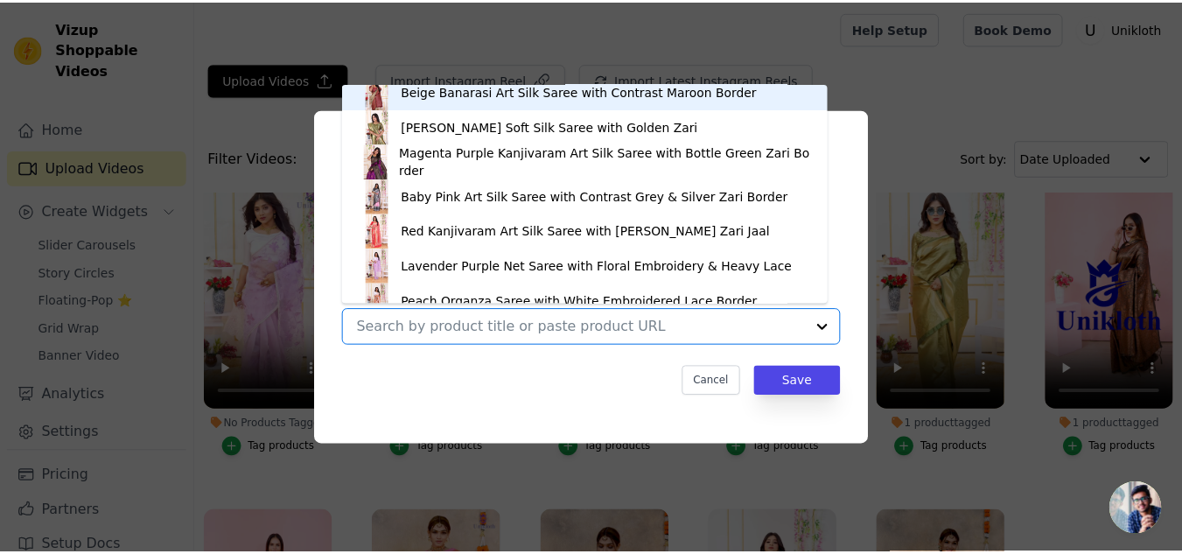
scroll to position [549, 0]
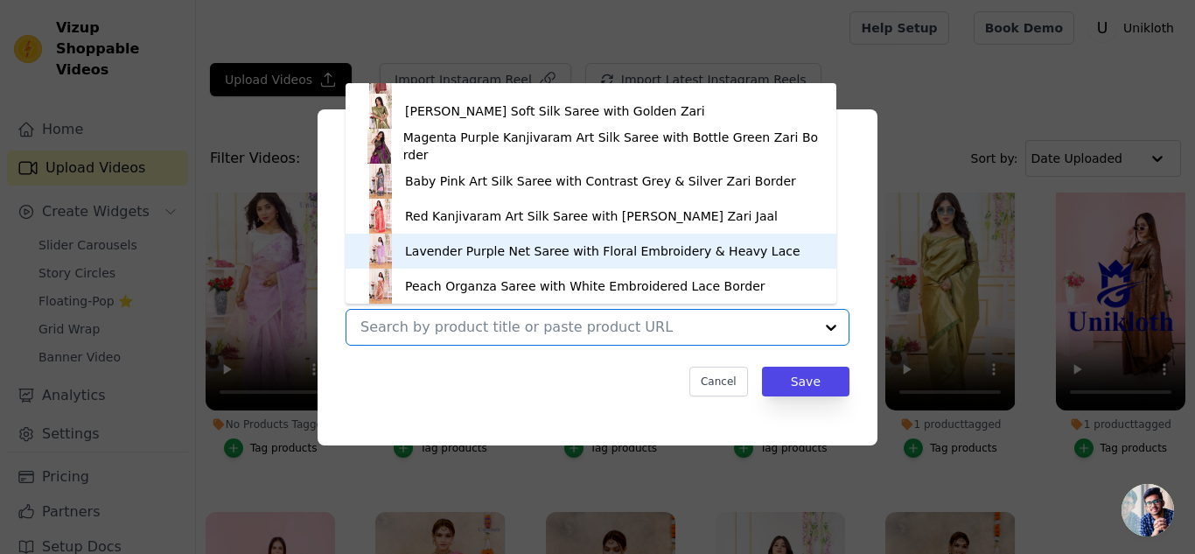
click at [657, 248] on div "Lavender Purple Net Saree with Floral Embroidery & Heavy Lace" at bounding box center [602, 250] width 395 height 17
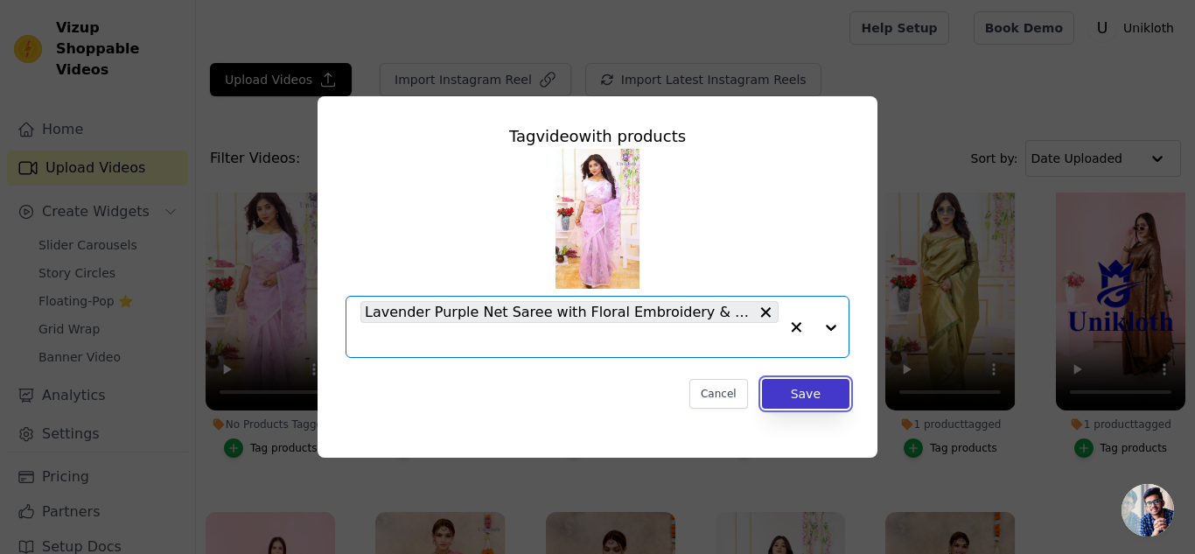
click at [805, 397] on button "Save" at bounding box center [805, 394] width 87 height 30
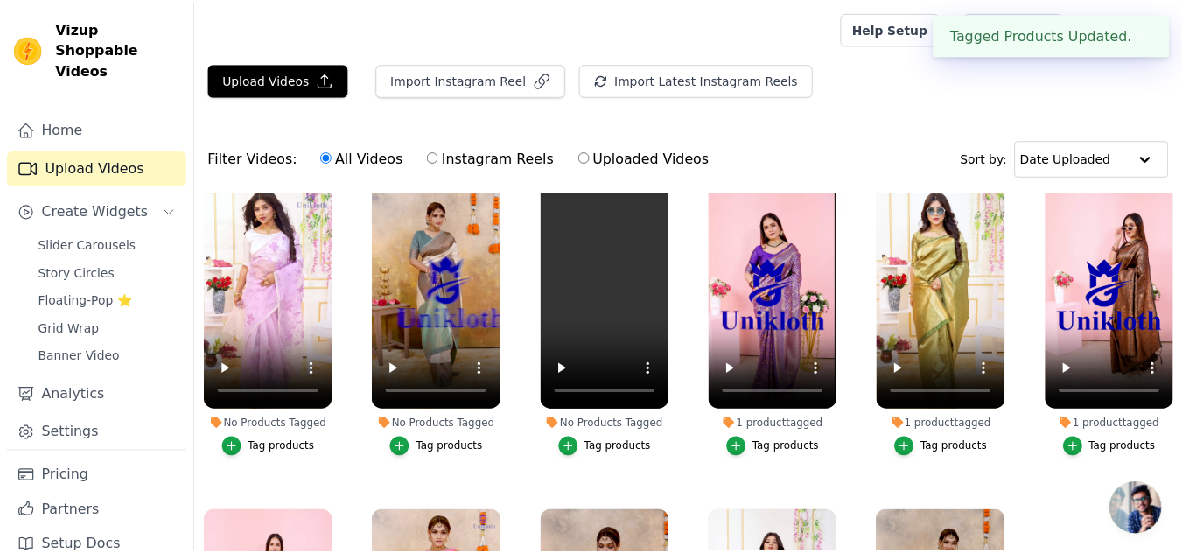
scroll to position [350, 0]
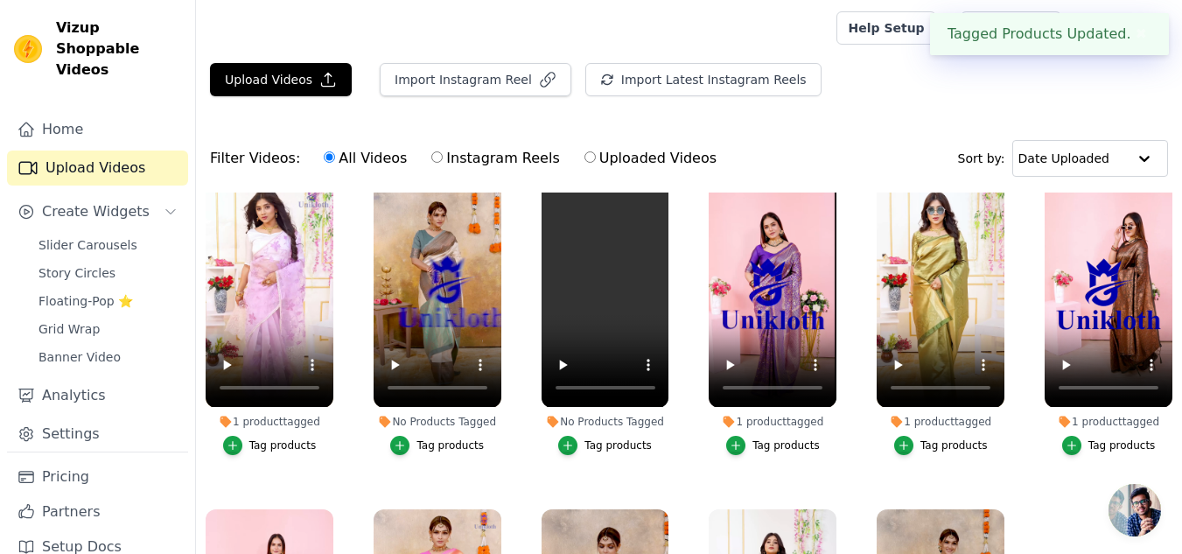
click at [450, 440] on div "Tag products" at bounding box center [449, 445] width 67 height 14
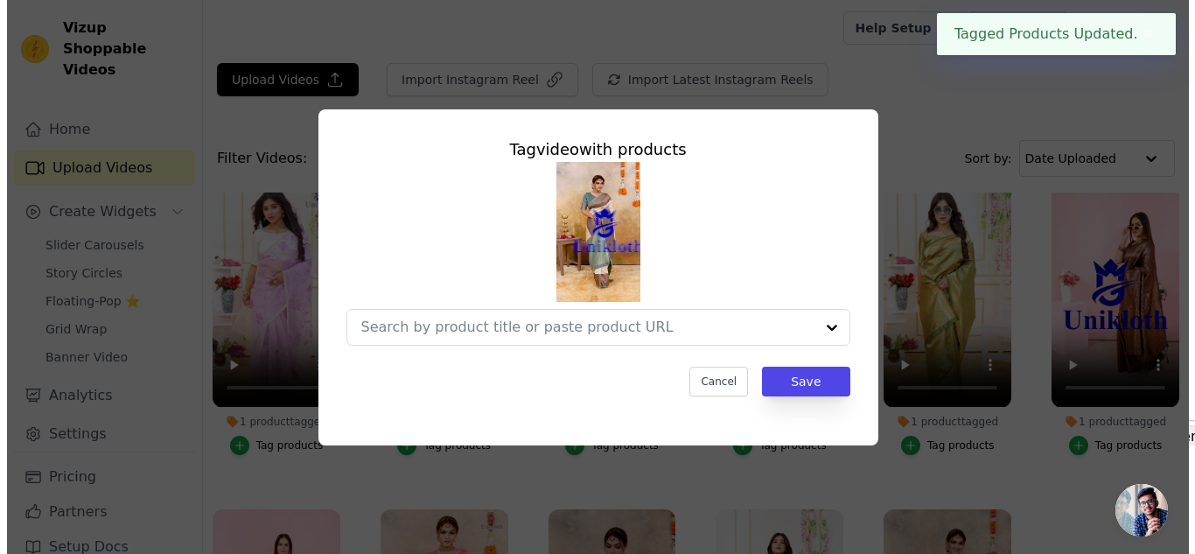
scroll to position [354, 0]
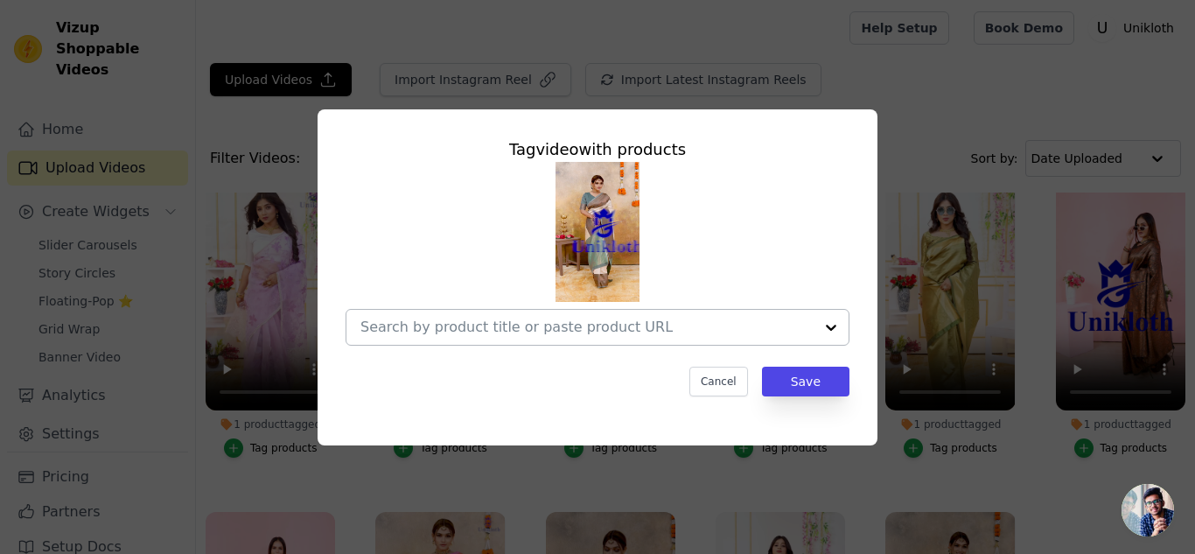
click at [830, 328] on div at bounding box center [831, 327] width 35 height 35
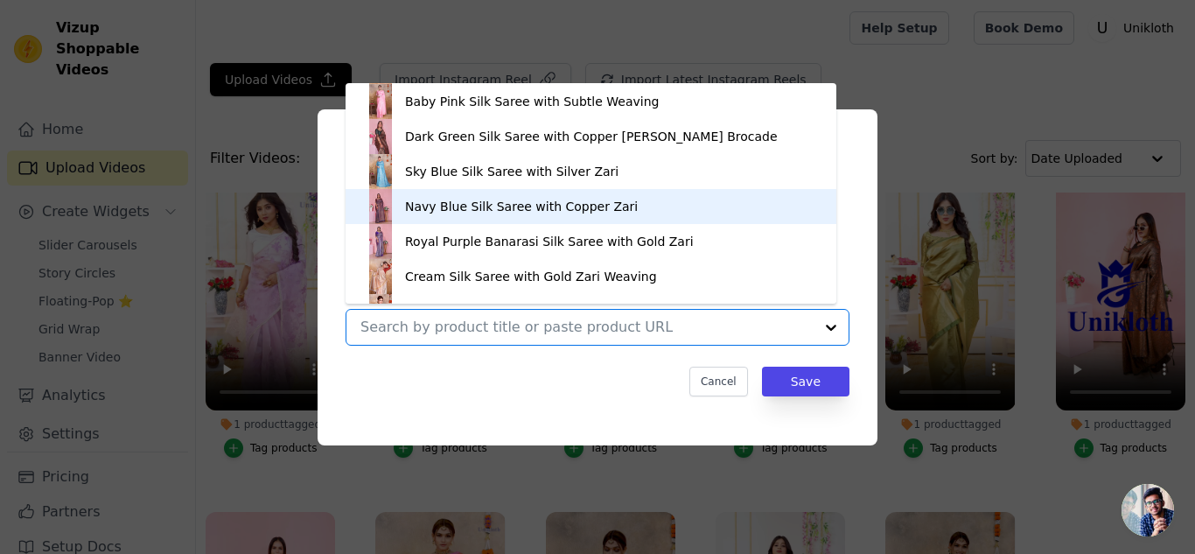
scroll to position [112, 0]
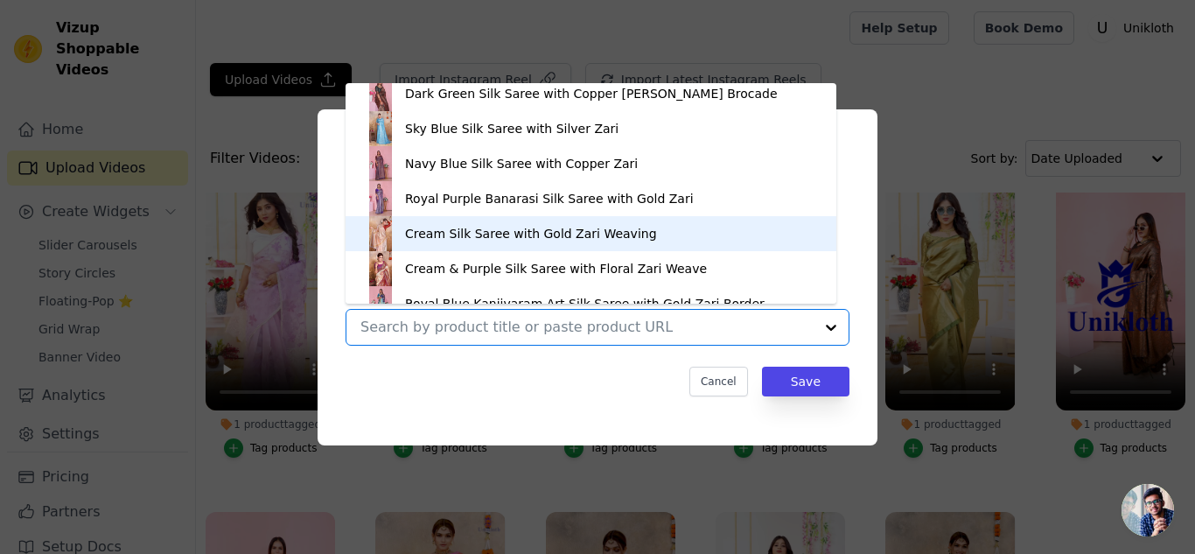
click at [855, 215] on div "Tag video with products Rani Banarasi Silk Saree with Golden Zari Peach & Pink …" at bounding box center [598, 266] width 532 height 287
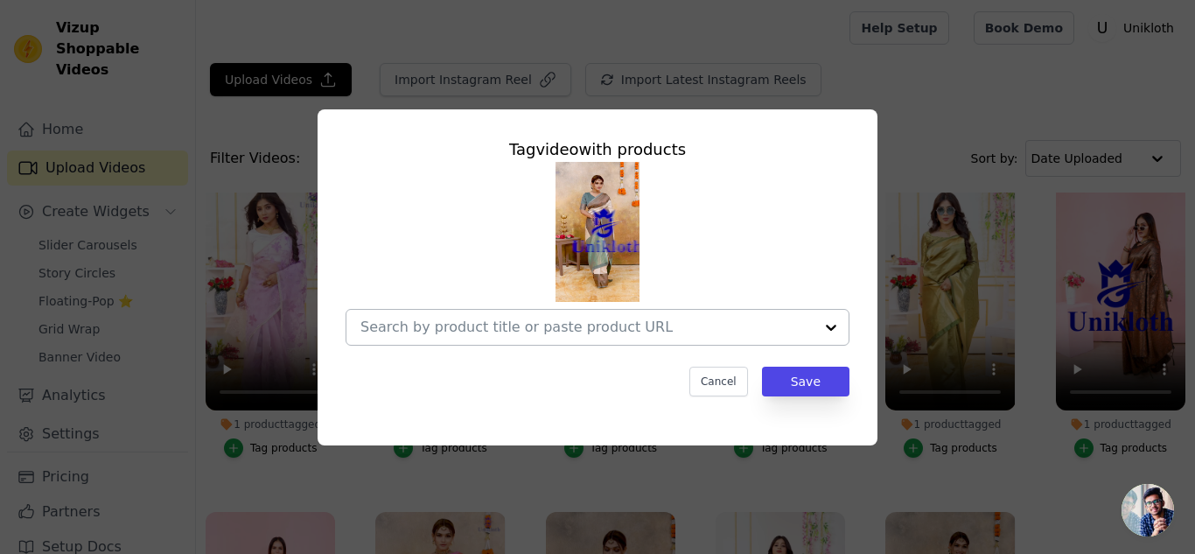
click at [830, 330] on div at bounding box center [831, 327] width 35 height 35
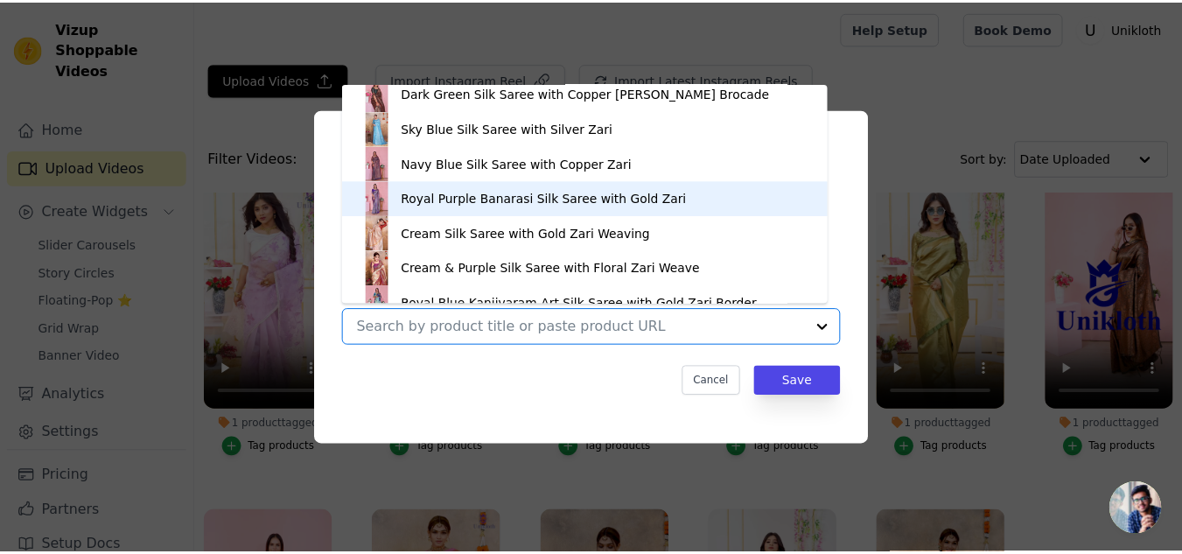
scroll to position [199, 0]
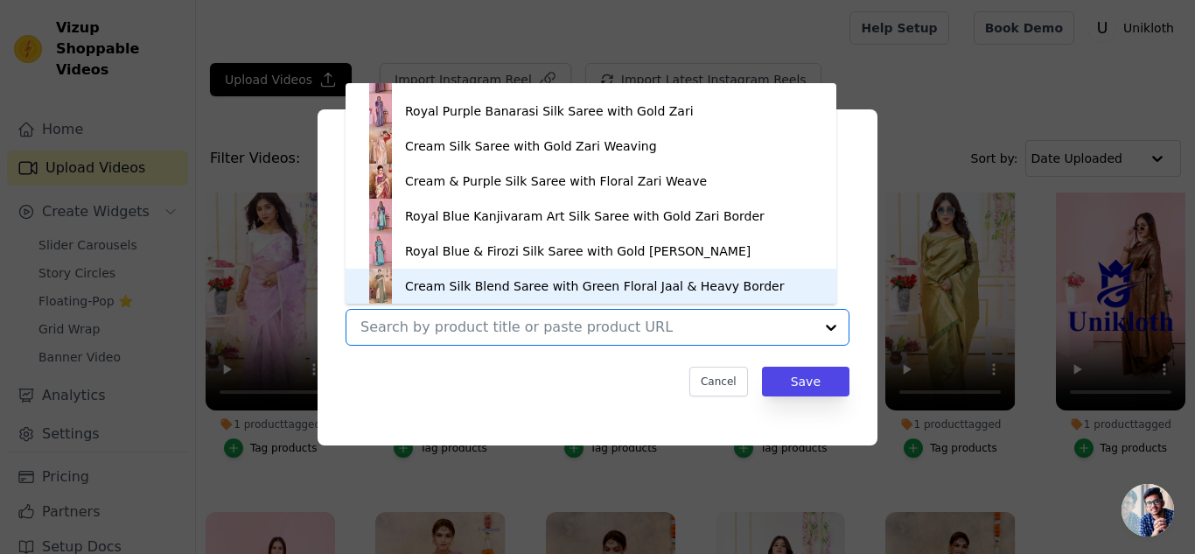
click at [653, 286] on div "Cream Silk Blend Saree with Green Floral Jaal & Heavy Border" at bounding box center [595, 285] width 380 height 17
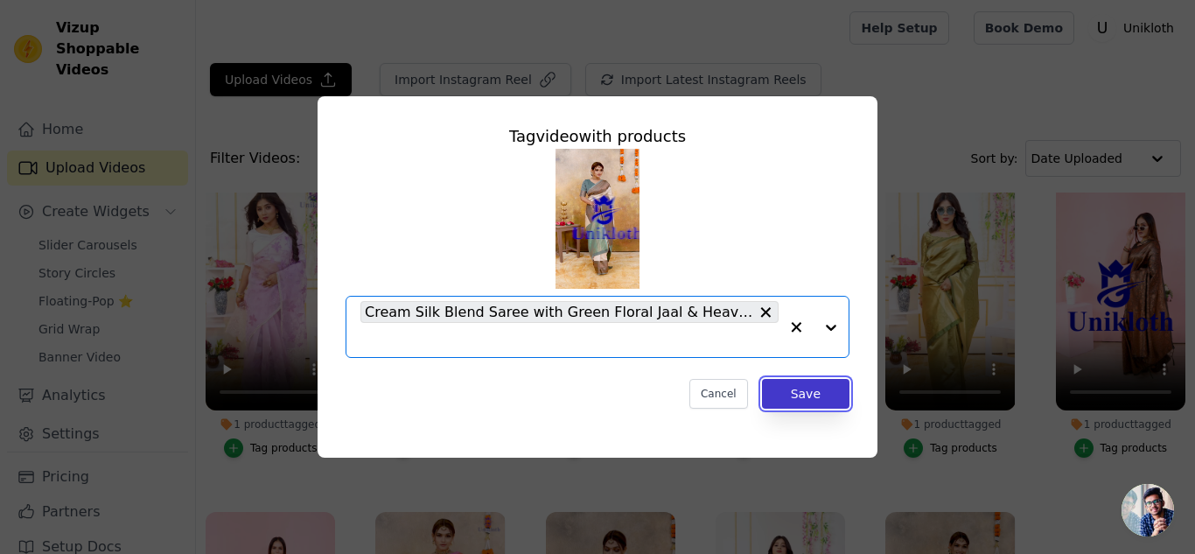
click at [806, 393] on button "Save" at bounding box center [805, 394] width 87 height 30
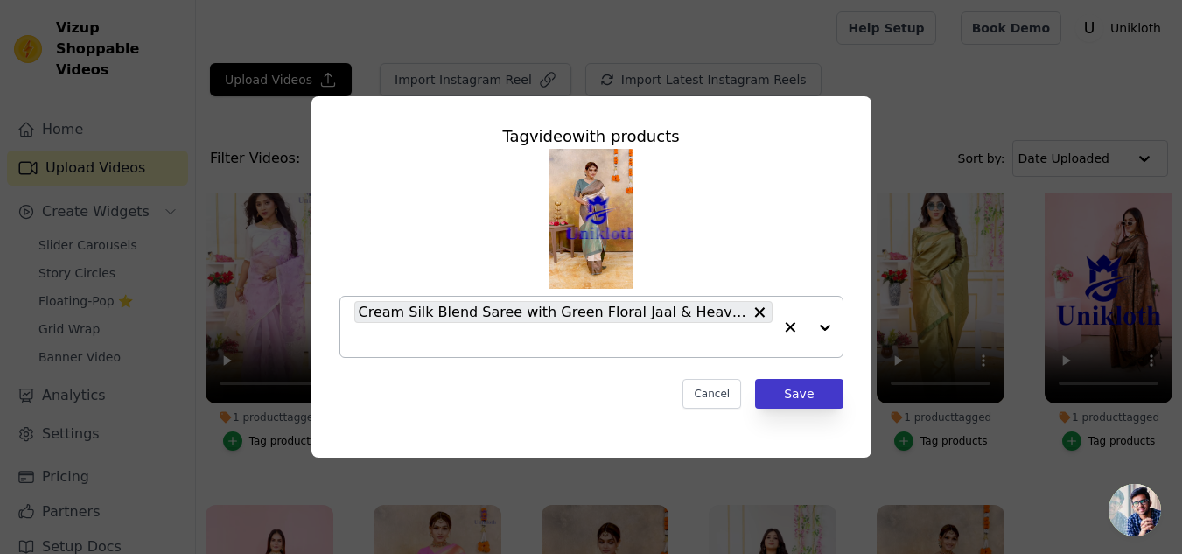
scroll to position [350, 0]
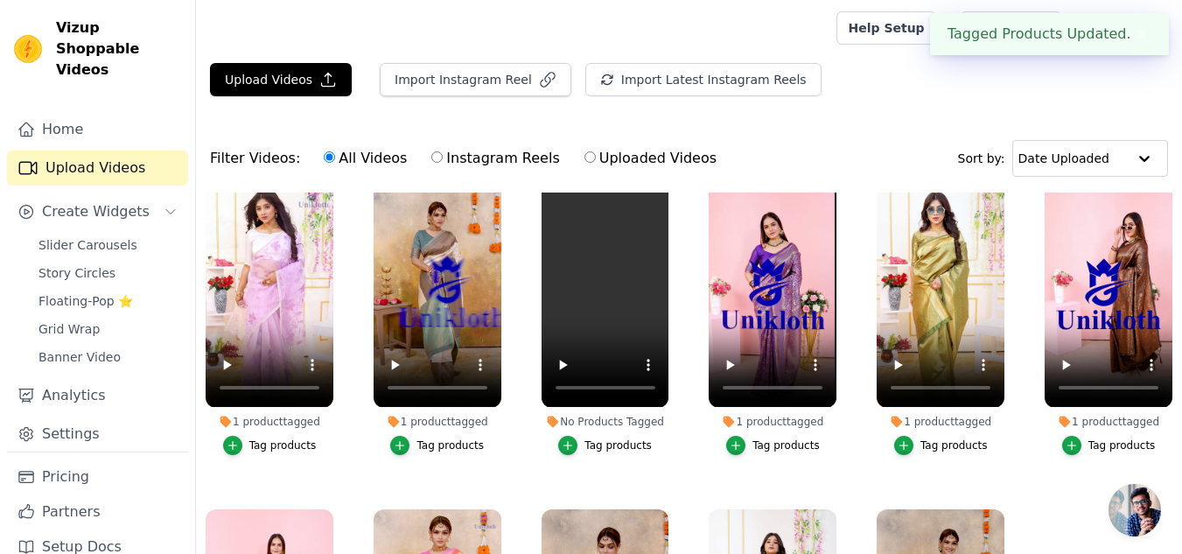
click at [599, 443] on div "Tag products" at bounding box center [617, 445] width 67 height 14
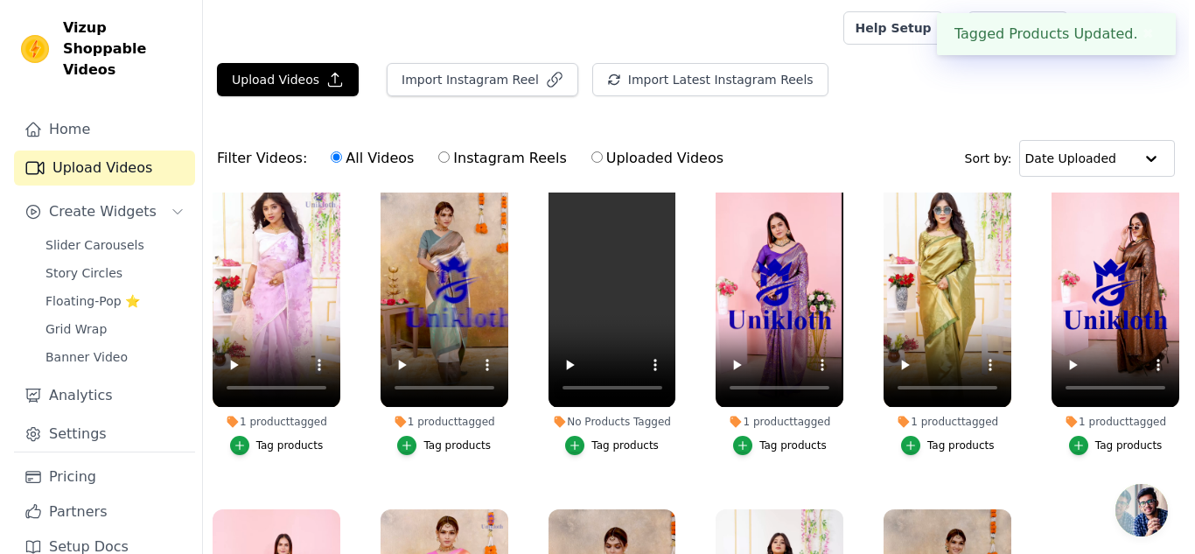
scroll to position [354, 0]
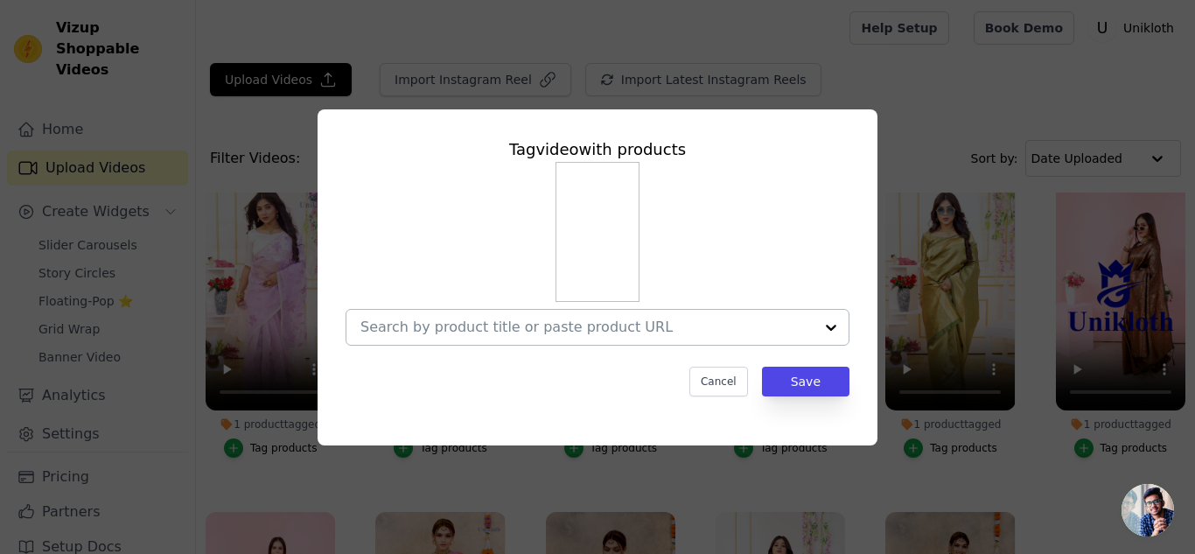
click at [829, 328] on div at bounding box center [831, 327] width 35 height 35
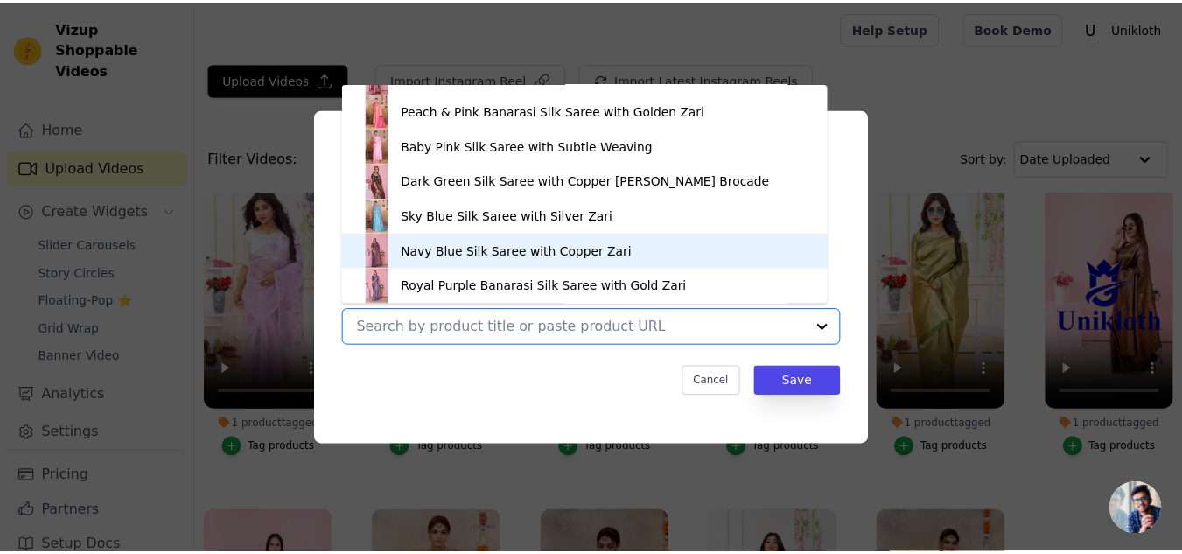
scroll to position [112, 0]
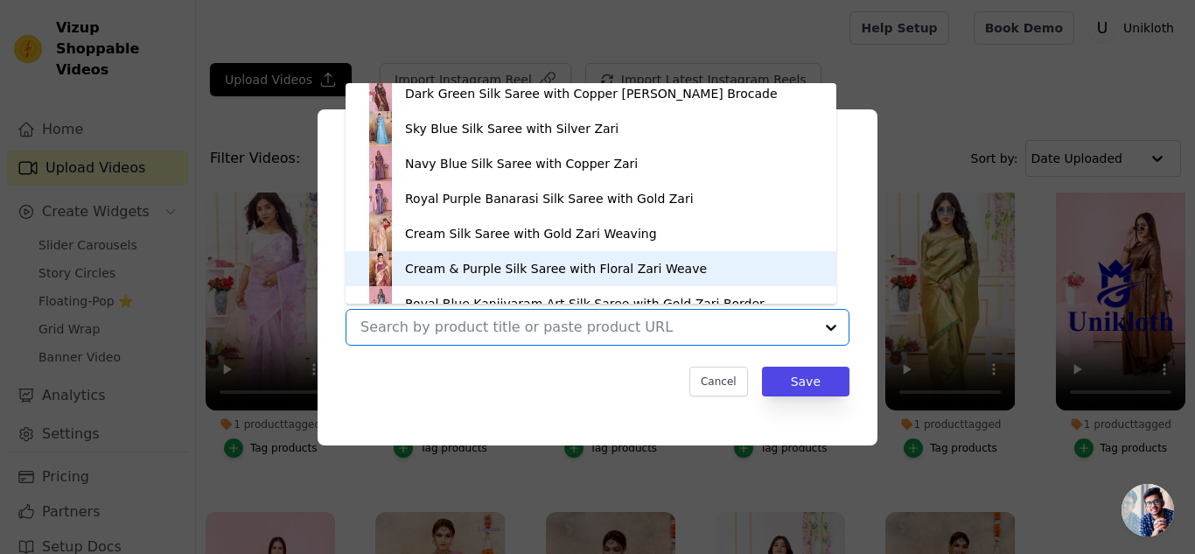
click at [699, 262] on div "Cream & Purple Silk Saree with Floral Zari Weave" at bounding box center [591, 268] width 456 height 35
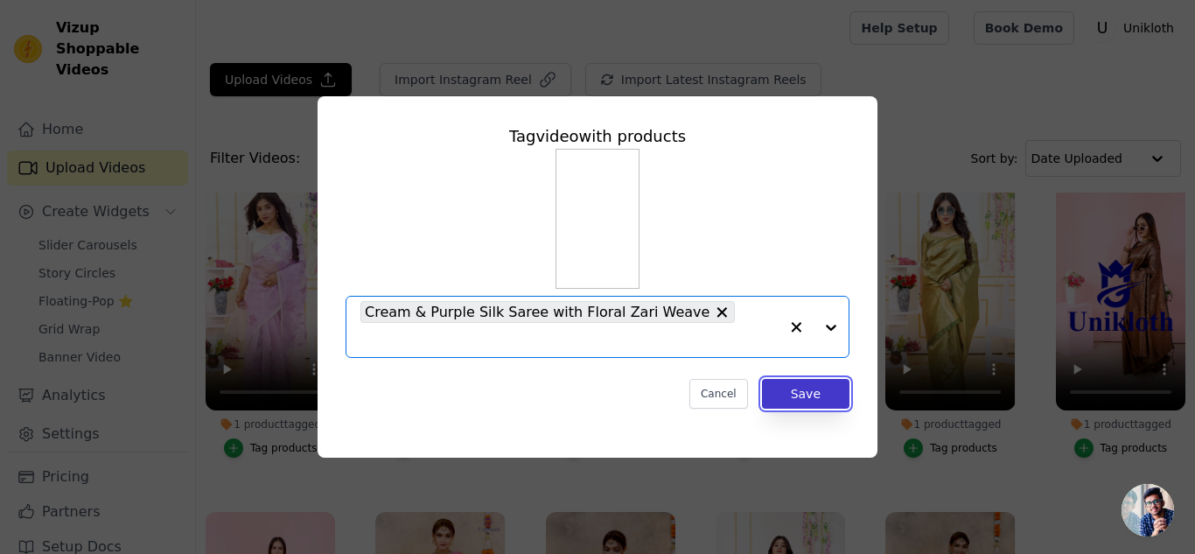
click at [814, 382] on button "Save" at bounding box center [805, 394] width 87 height 30
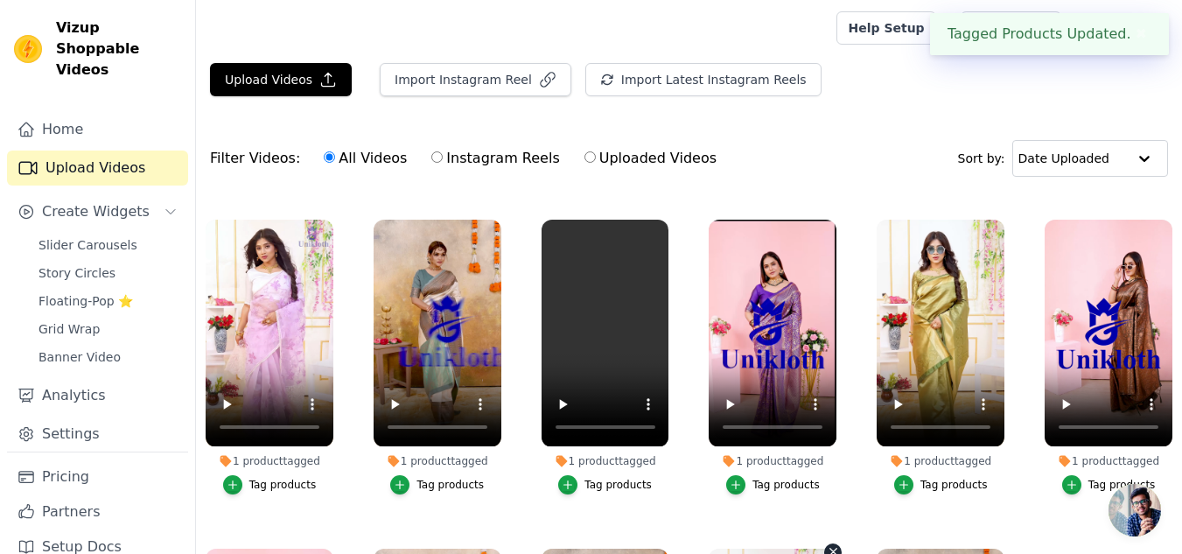
scroll to position [0, 0]
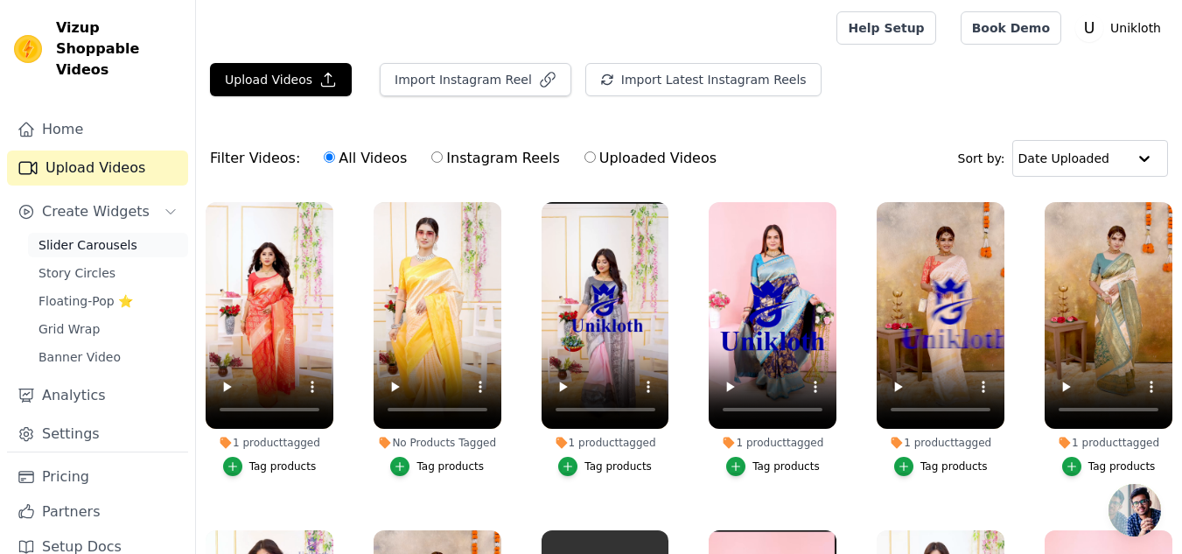
click at [87, 236] on span "Slider Carousels" at bounding box center [87, 244] width 99 height 17
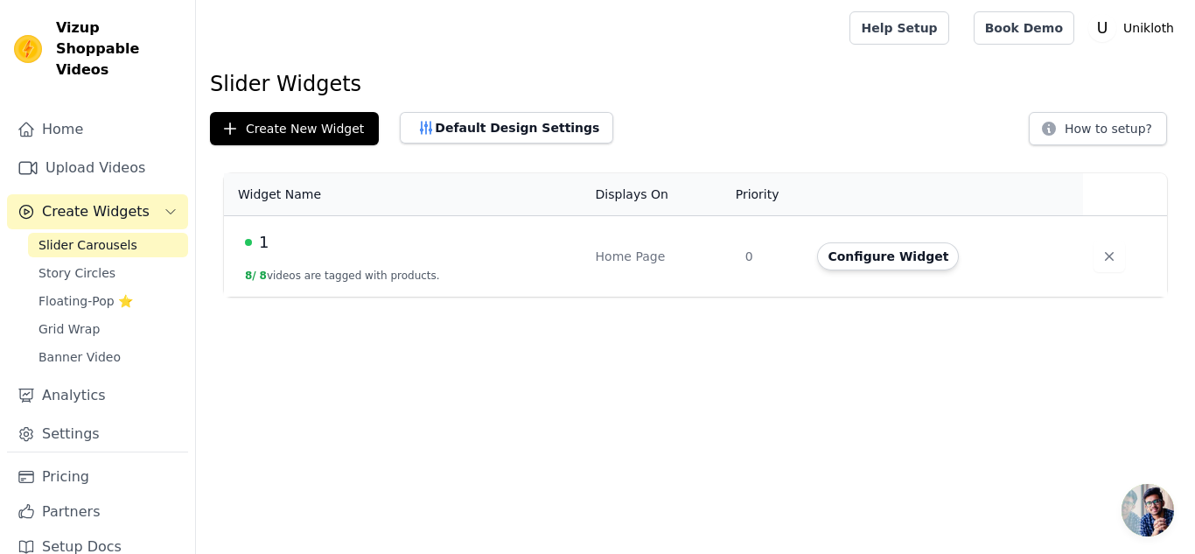
click at [360, 275] on button "8 / 8 videos are tagged with products." at bounding box center [342, 276] width 195 height 14
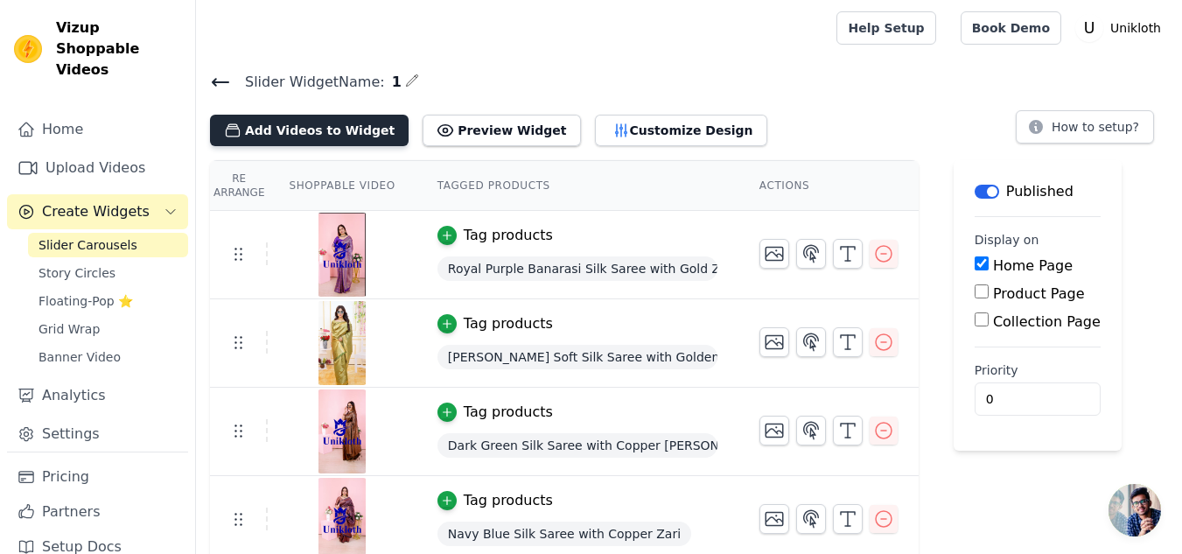
click at [282, 130] on button "Add Videos to Widget" at bounding box center [309, 130] width 199 height 31
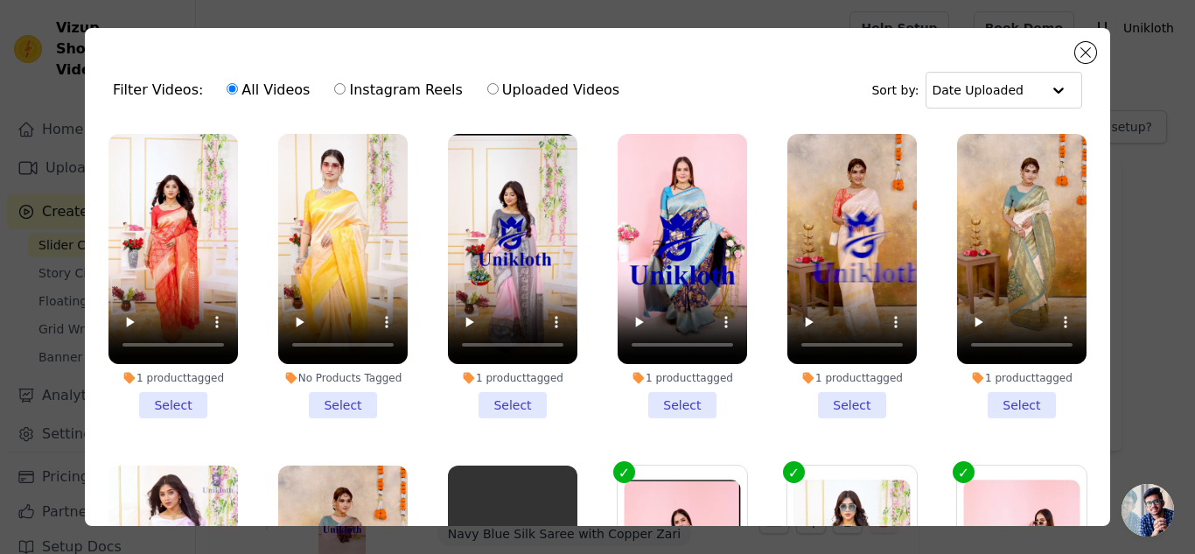
click at [179, 400] on li "1 product tagged Select" at bounding box center [172, 276] width 129 height 284
click at [0, 0] on input "1 product tagged Select" at bounding box center [0, 0] width 0 height 0
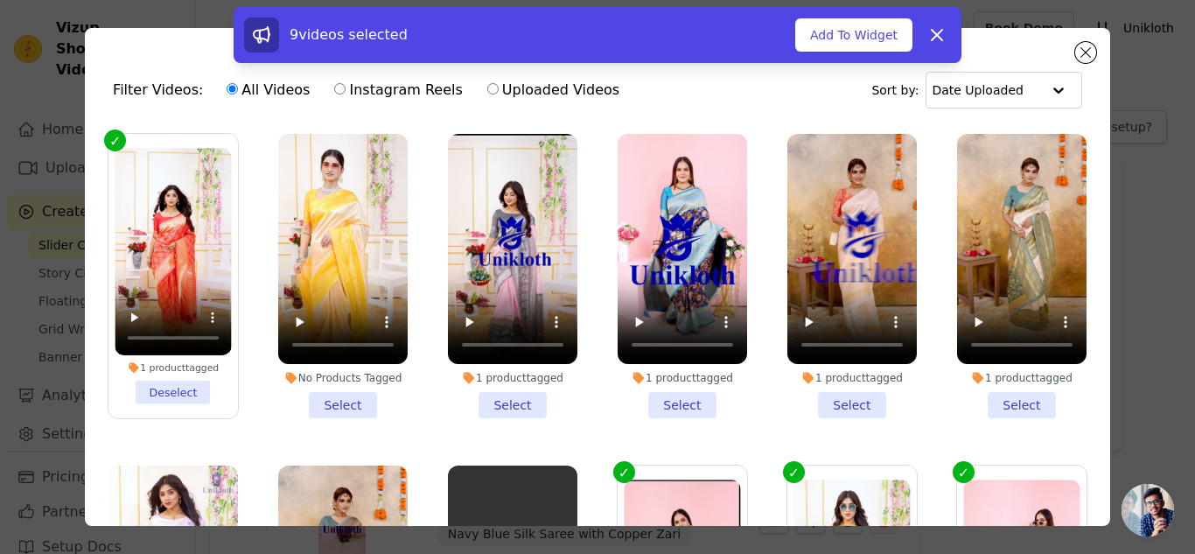
click at [334, 397] on li "No Products Tagged Select" at bounding box center [342, 276] width 129 height 284
click at [0, 0] on input "No Products Tagged Select" at bounding box center [0, 0] width 0 height 0
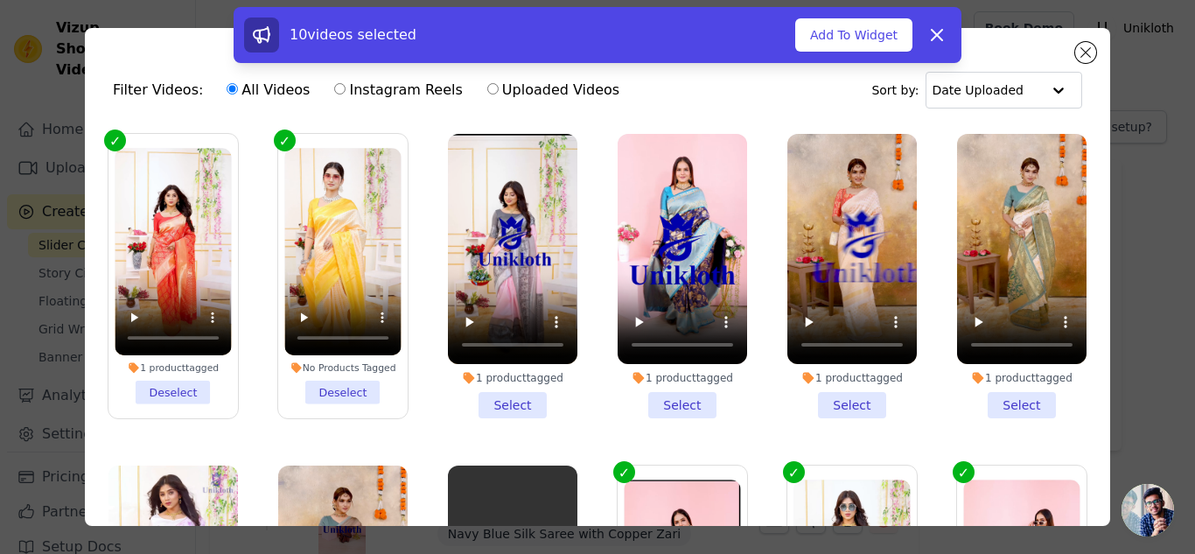
click at [507, 395] on li "1 product tagged Select" at bounding box center [512, 276] width 129 height 284
click at [0, 0] on input "1 product tagged Select" at bounding box center [0, 0] width 0 height 0
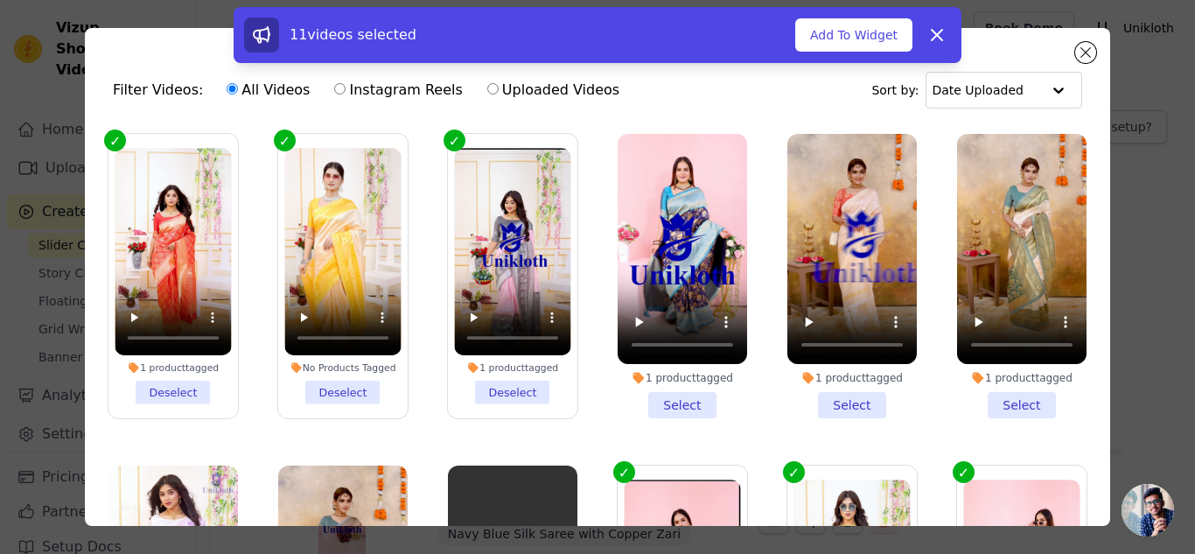
click at [675, 395] on li "1 product tagged Select" at bounding box center [682, 276] width 129 height 284
click at [0, 0] on input "1 product tagged Select" at bounding box center [0, 0] width 0 height 0
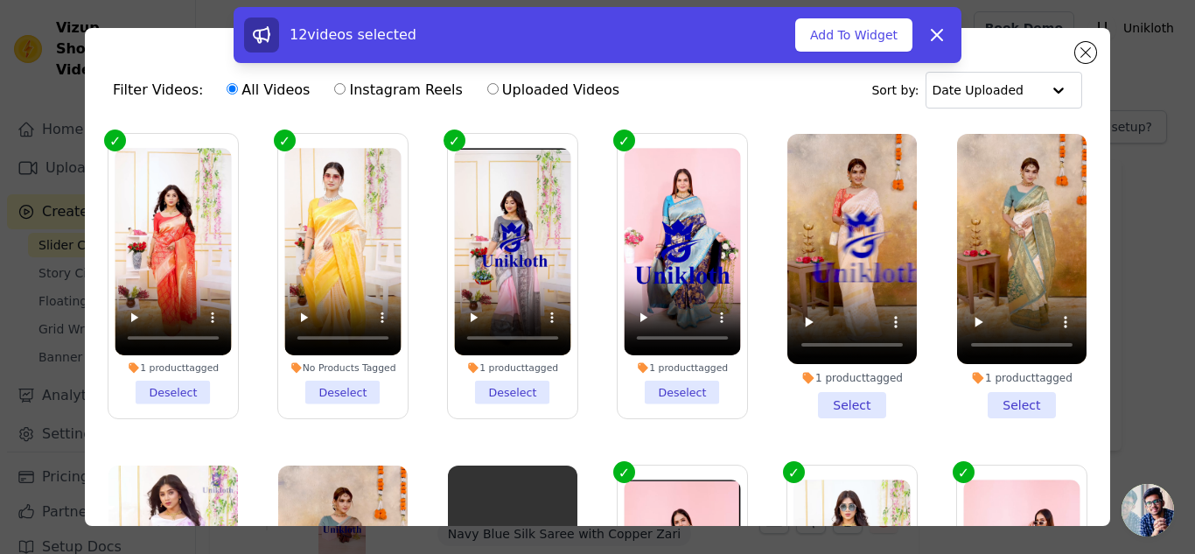
click at [827, 395] on li "1 product tagged Select" at bounding box center [851, 276] width 129 height 284
click at [0, 0] on input "1 product tagged Select" at bounding box center [0, 0] width 0 height 0
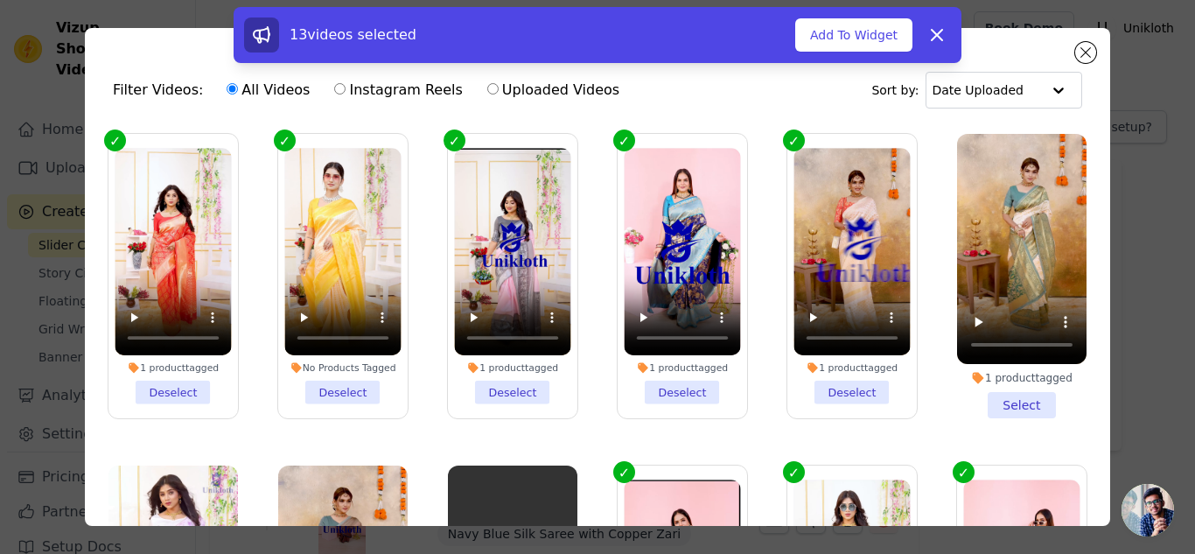
click at [994, 395] on li "1 product tagged Select" at bounding box center [1021, 276] width 129 height 284
click at [0, 0] on input "1 product tagged Select" at bounding box center [0, 0] width 0 height 0
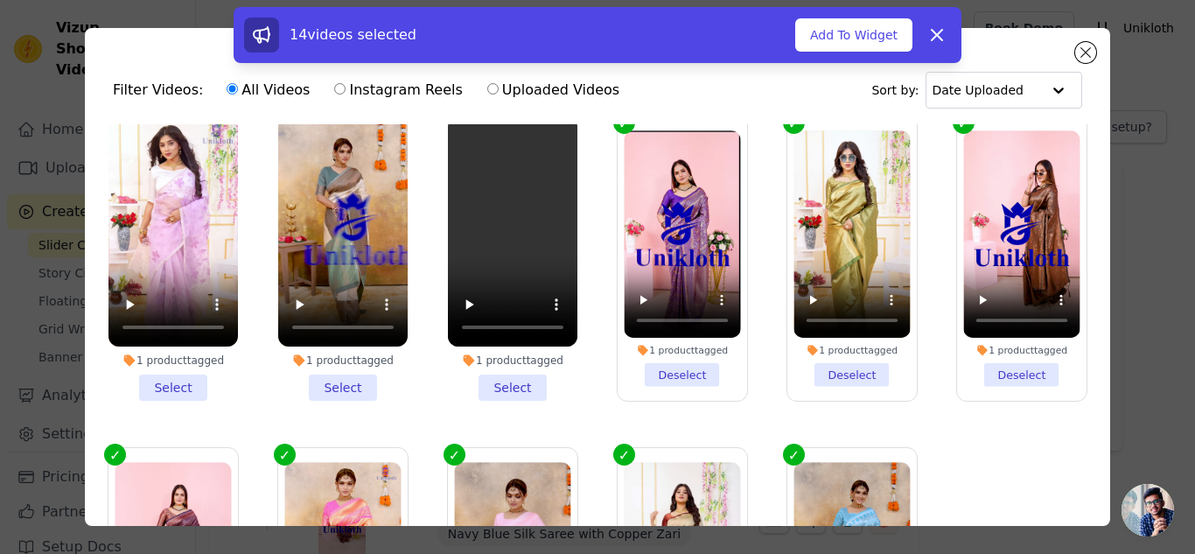
scroll to position [350, 0]
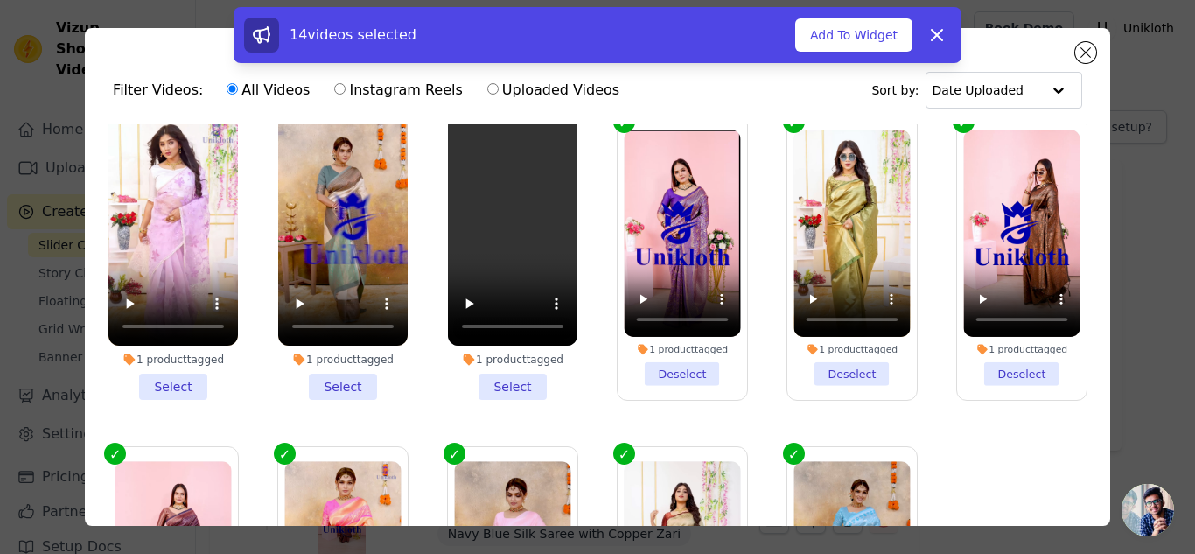
click at [500, 370] on li "1 product tagged Select" at bounding box center [512, 257] width 129 height 284
click at [0, 0] on input "1 product tagged Select" at bounding box center [0, 0] width 0 height 0
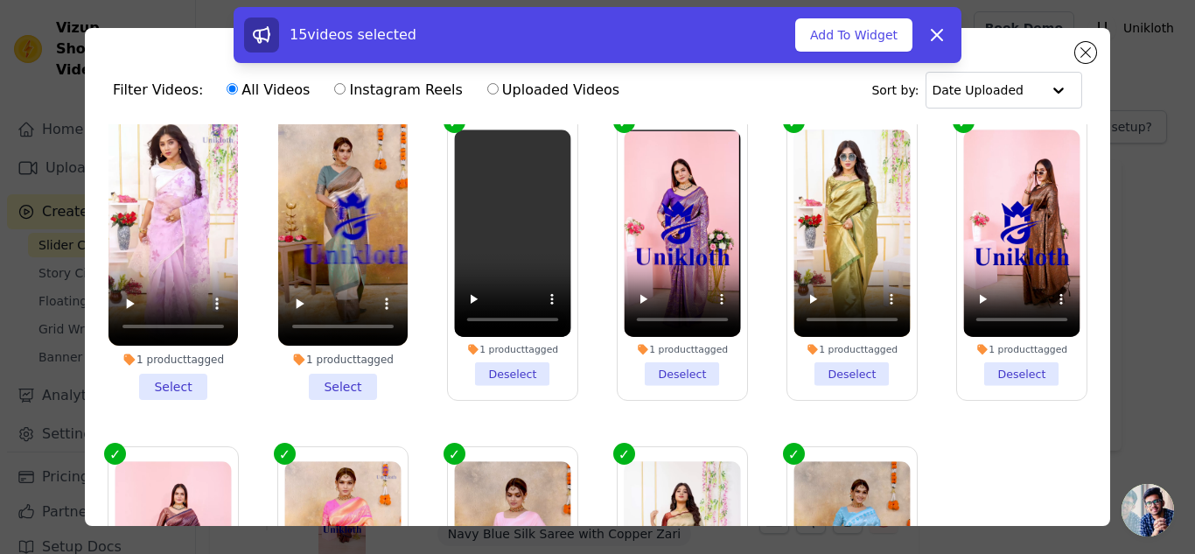
click at [346, 380] on li "1 product tagged Select" at bounding box center [342, 257] width 129 height 284
click at [0, 0] on input "1 product tagged Select" at bounding box center [0, 0] width 0 height 0
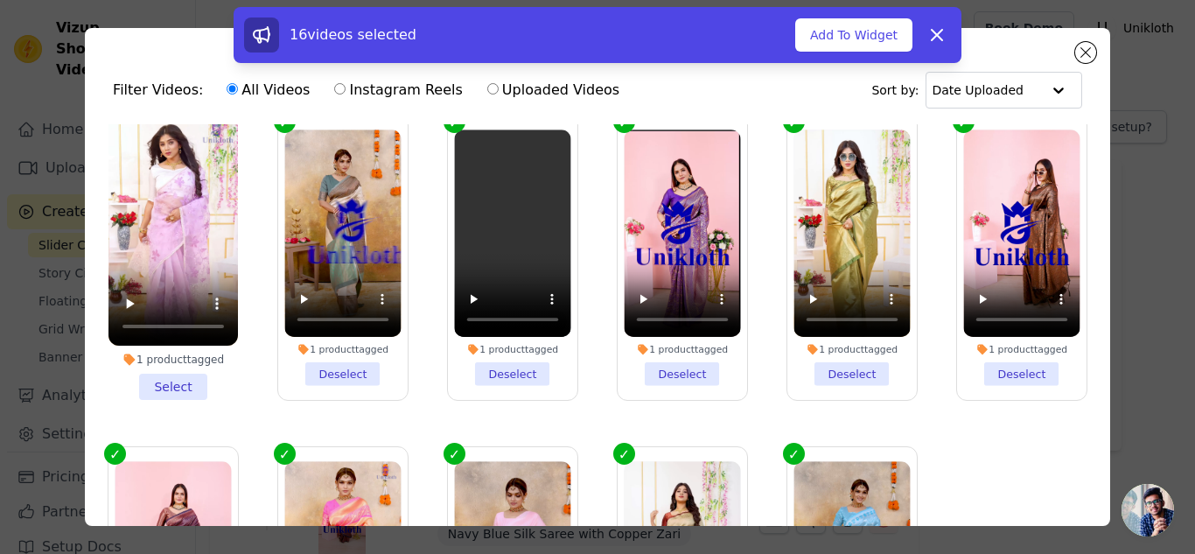
click at [175, 378] on li "1 product tagged Select" at bounding box center [172, 257] width 129 height 284
click at [0, 0] on input "1 product tagged Select" at bounding box center [0, 0] width 0 height 0
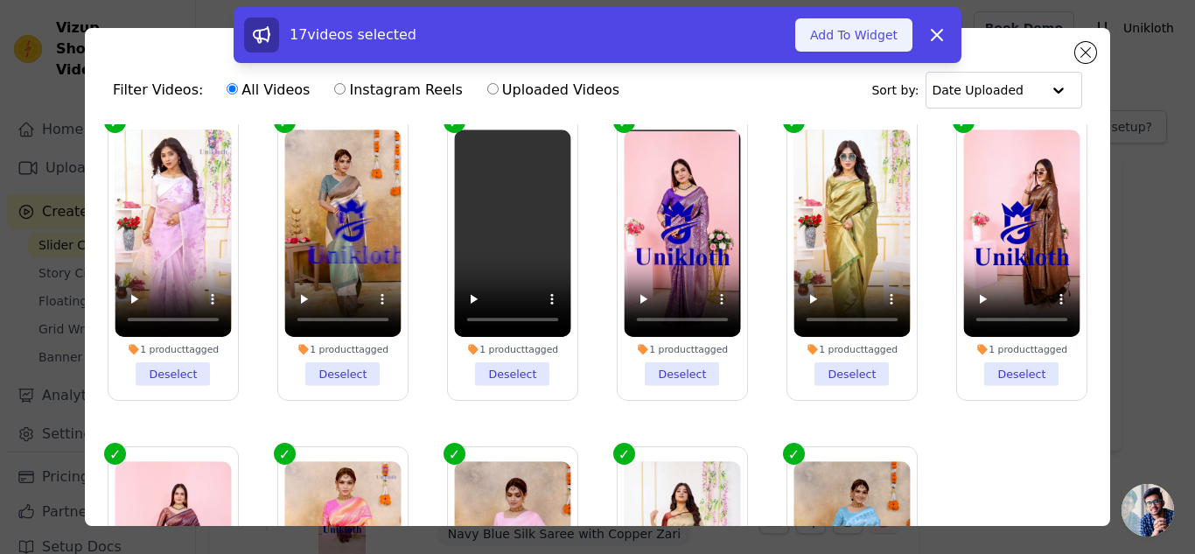
click at [850, 40] on button "Add To Widget" at bounding box center [853, 34] width 117 height 33
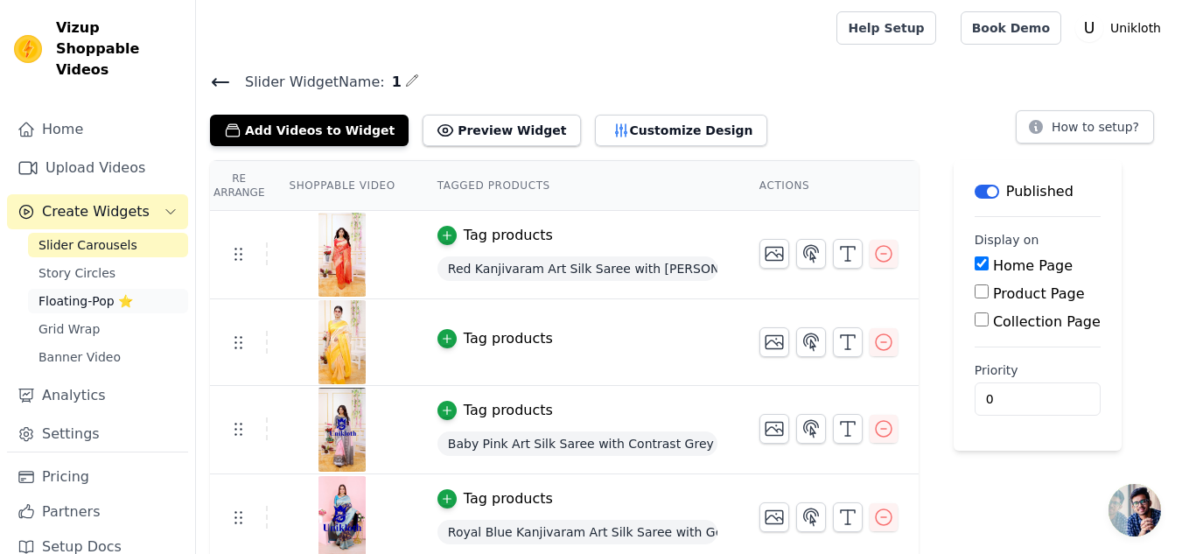
click at [106, 292] on span "Floating-Pop ⭐" at bounding box center [85, 300] width 94 height 17
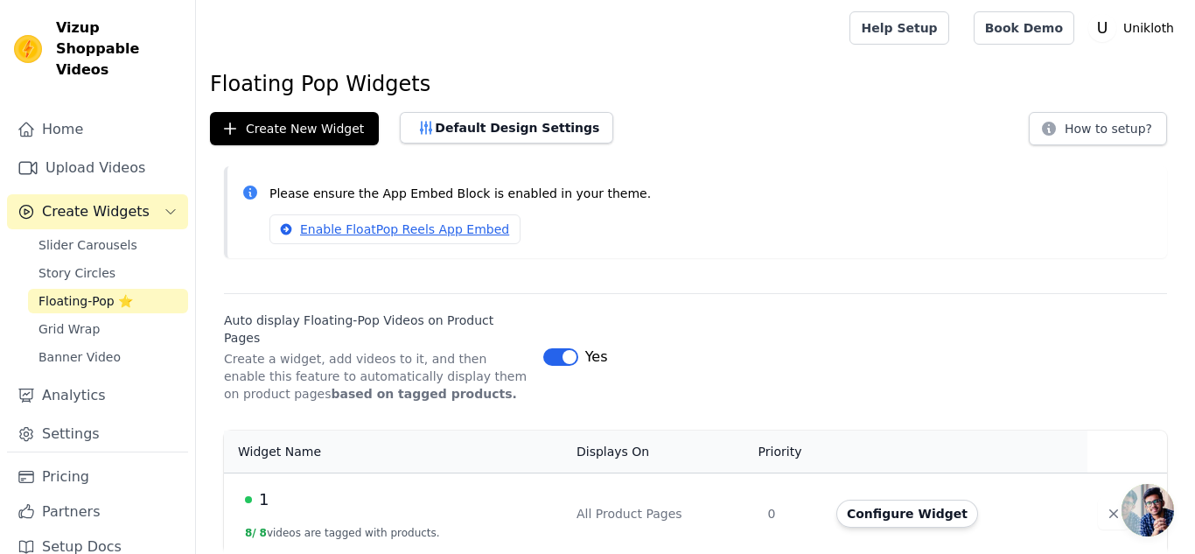
click at [349, 526] on button "8 / 8 videos are tagged with products." at bounding box center [342, 533] width 195 height 14
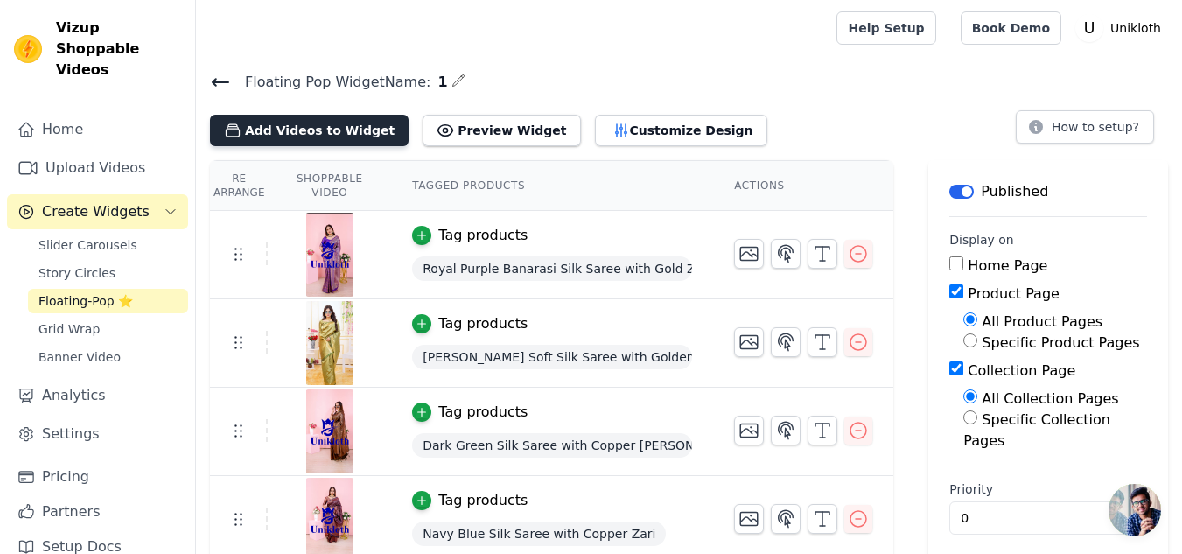
click at [314, 133] on button "Add Videos to Widget" at bounding box center [309, 130] width 199 height 31
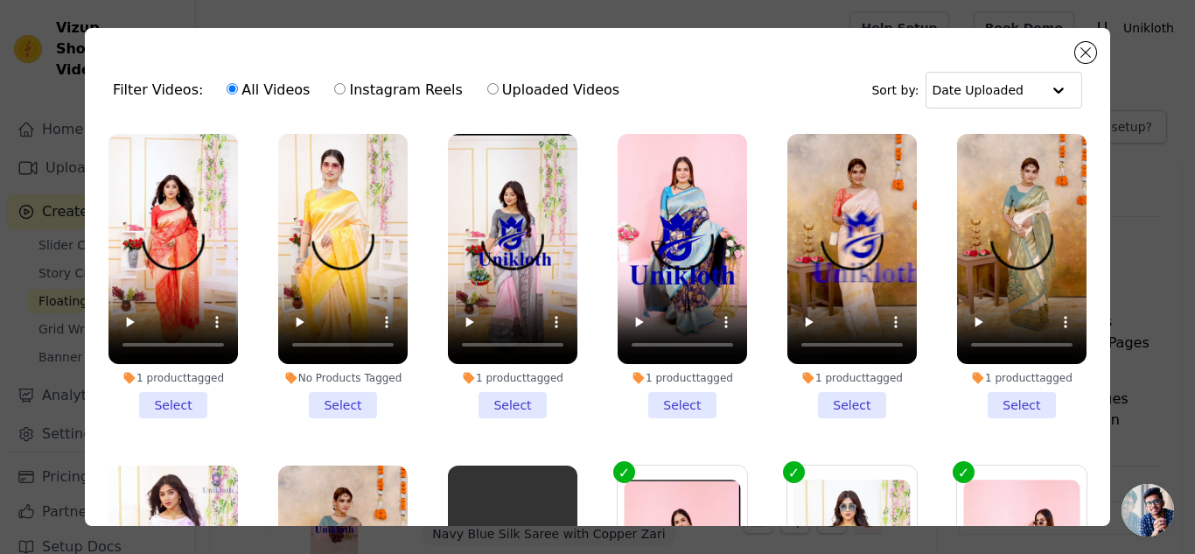
click at [176, 396] on li "1 product tagged Select" at bounding box center [172, 276] width 129 height 284
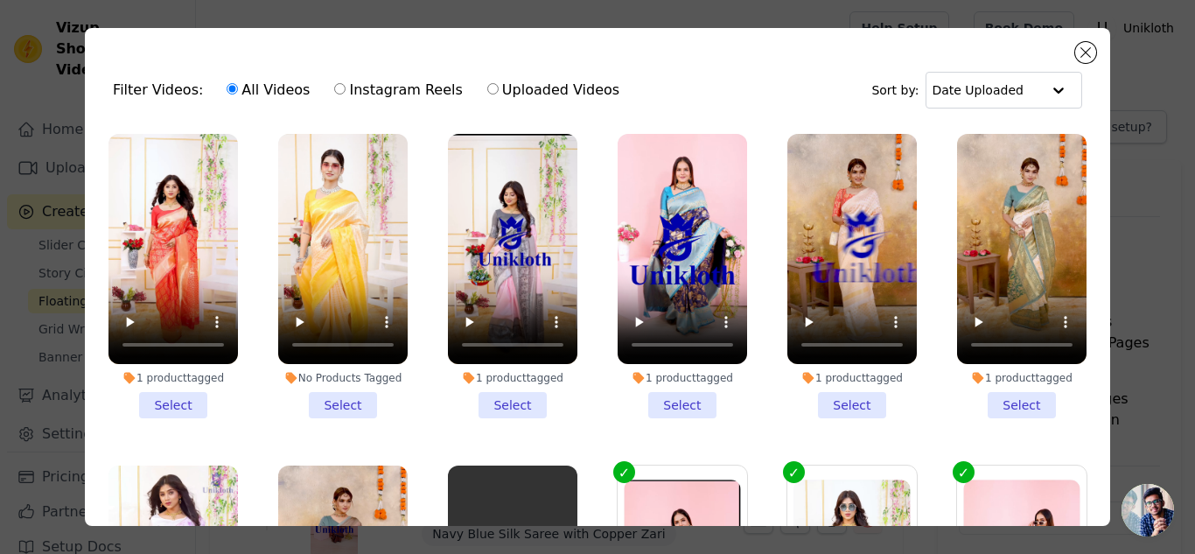
click at [0, 0] on input "1 product tagged Select" at bounding box center [0, 0] width 0 height 0
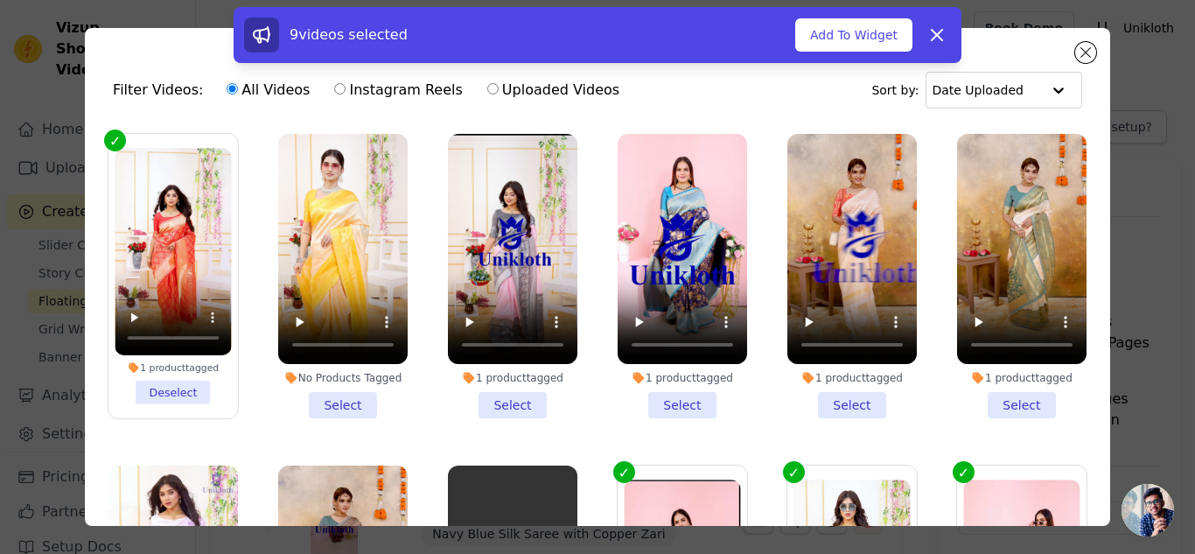
click at [343, 395] on li "No Products Tagged Select" at bounding box center [342, 276] width 129 height 284
click at [0, 0] on input "No Products Tagged Select" at bounding box center [0, 0] width 0 height 0
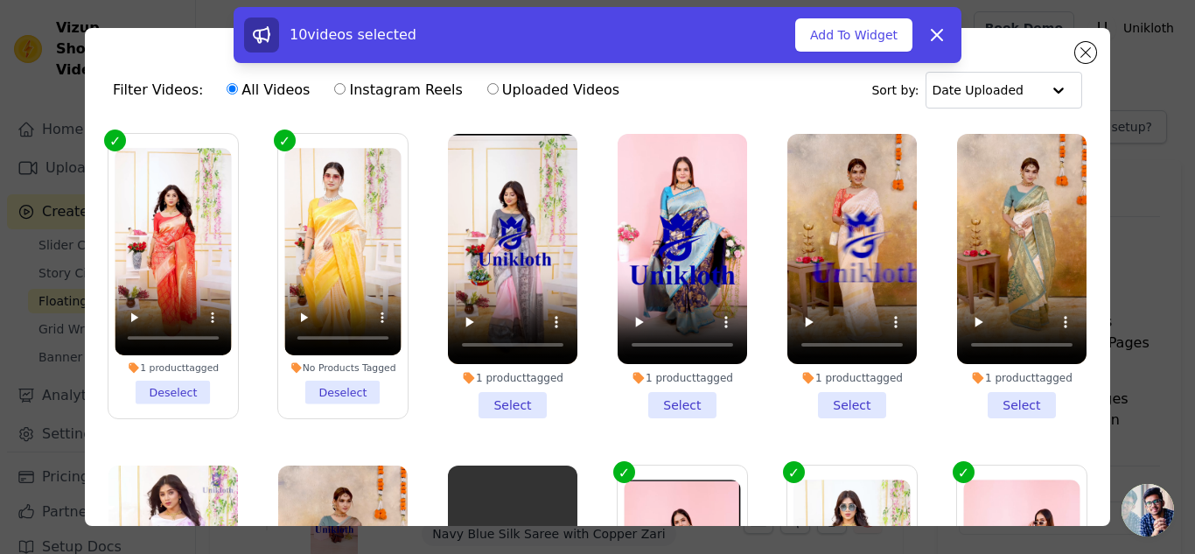
click at [493, 402] on li "1 product tagged Select" at bounding box center [512, 276] width 129 height 284
click at [0, 0] on input "1 product tagged Select" at bounding box center [0, 0] width 0 height 0
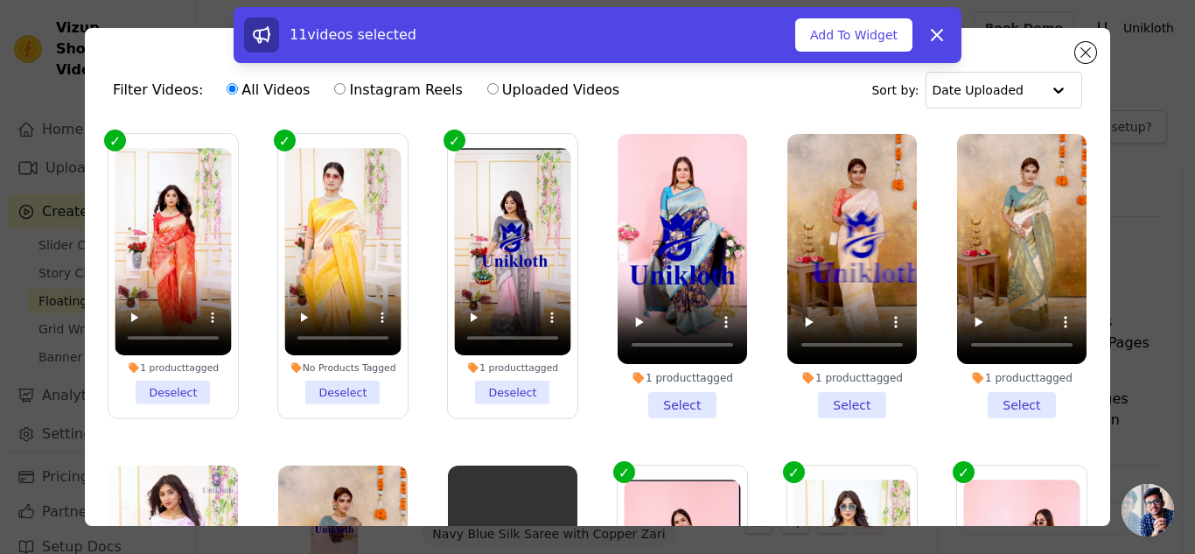
click at [670, 393] on li "1 product tagged Select" at bounding box center [682, 276] width 129 height 284
click at [0, 0] on input "1 product tagged Select" at bounding box center [0, 0] width 0 height 0
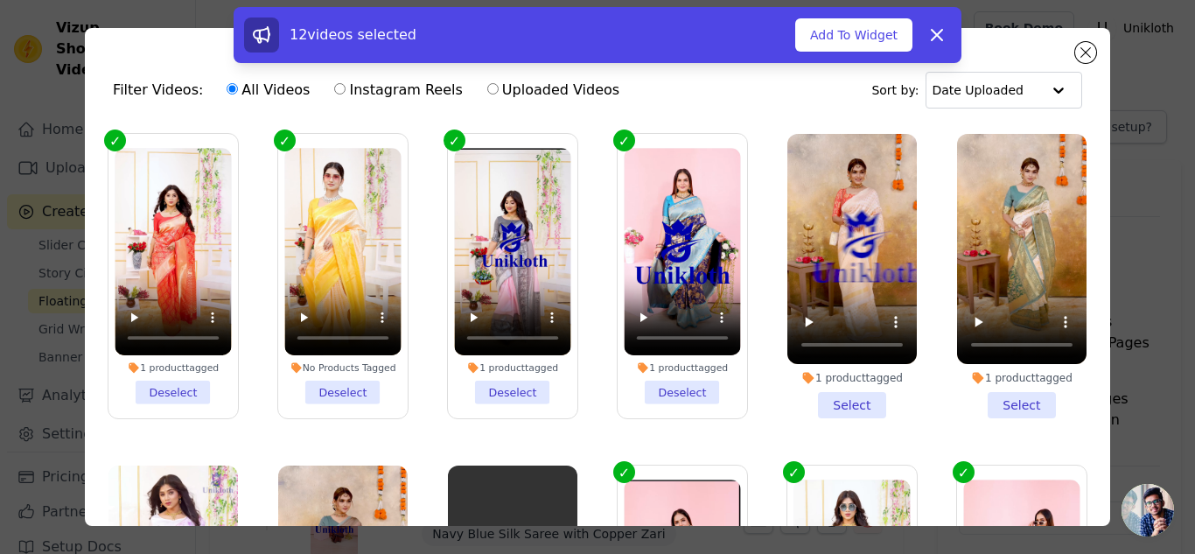
click at [836, 397] on li "1 product tagged Select" at bounding box center [851, 276] width 129 height 284
click at [0, 0] on input "1 product tagged Select" at bounding box center [0, 0] width 0 height 0
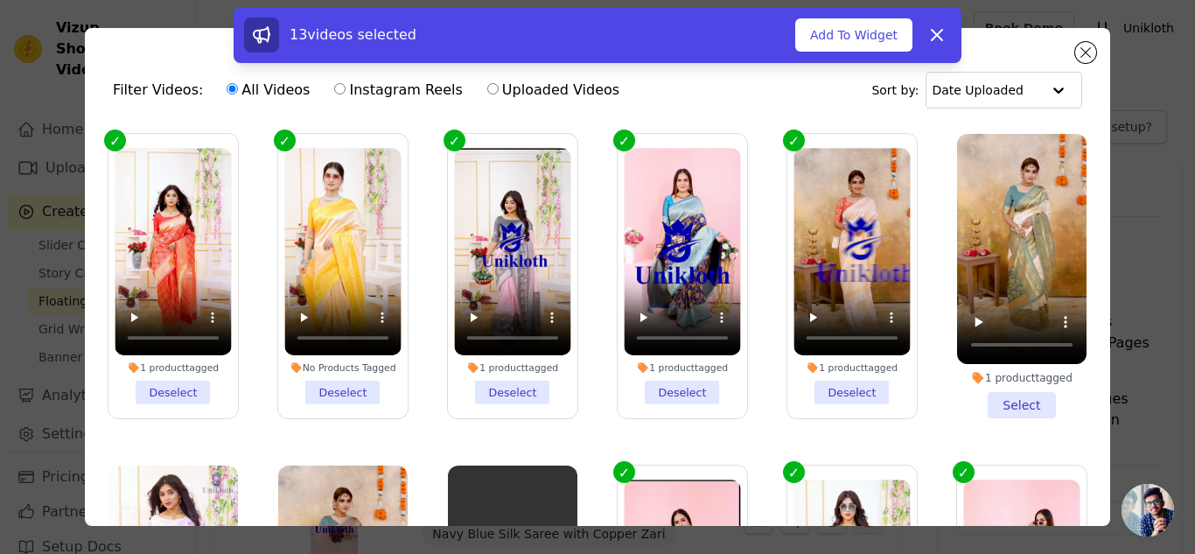
click at [1003, 395] on li "1 product tagged Select" at bounding box center [1021, 276] width 129 height 284
click at [0, 0] on input "1 product tagged Select" at bounding box center [0, 0] width 0 height 0
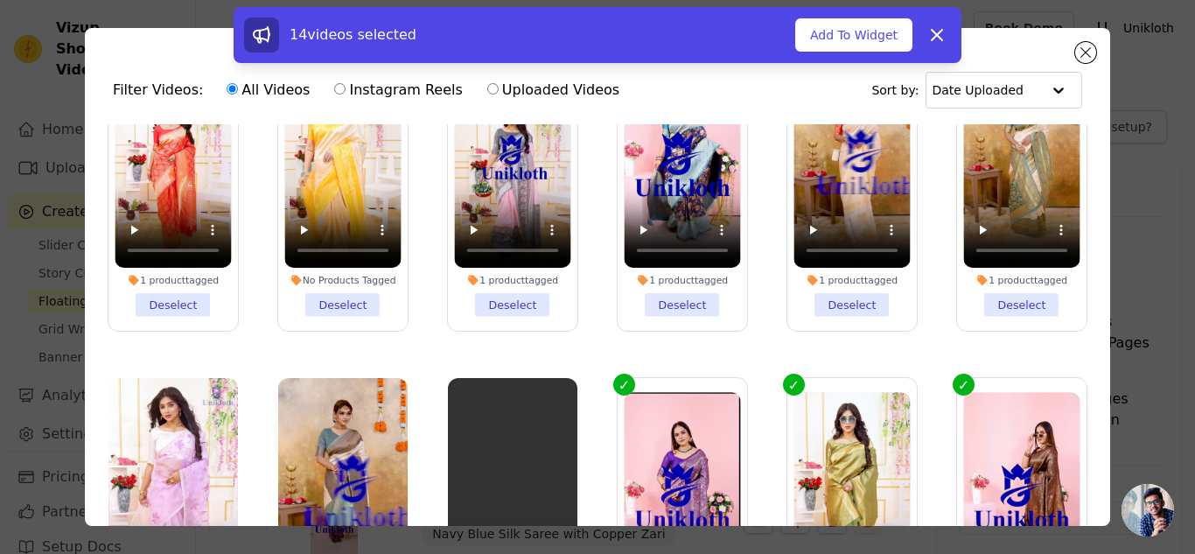
scroll to position [262, 0]
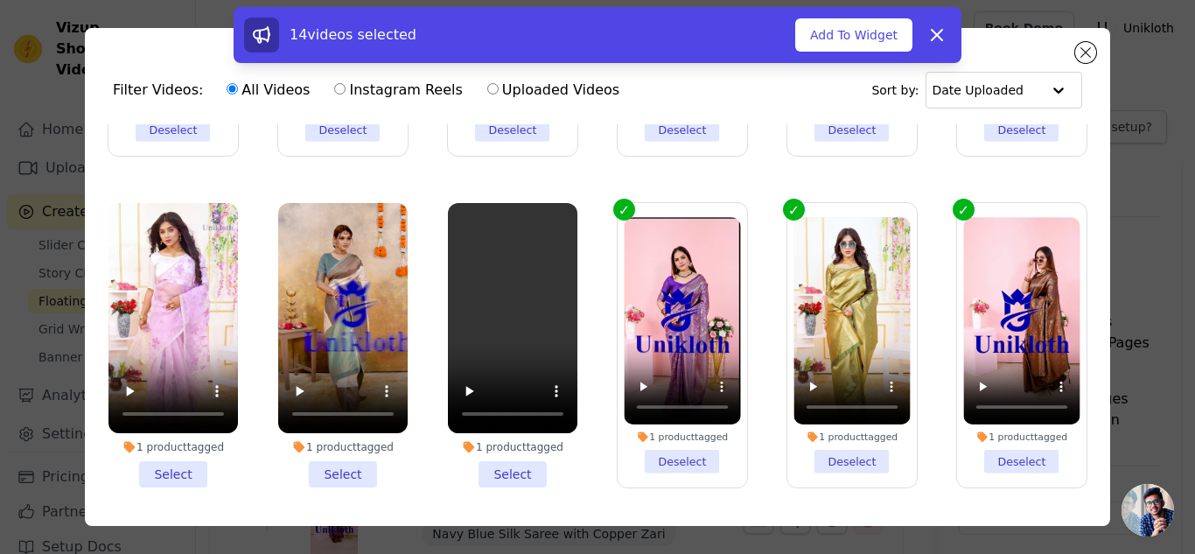
click at [501, 458] on li "1 product tagged Select" at bounding box center [512, 345] width 129 height 284
click at [0, 0] on input "1 product tagged Select" at bounding box center [0, 0] width 0 height 0
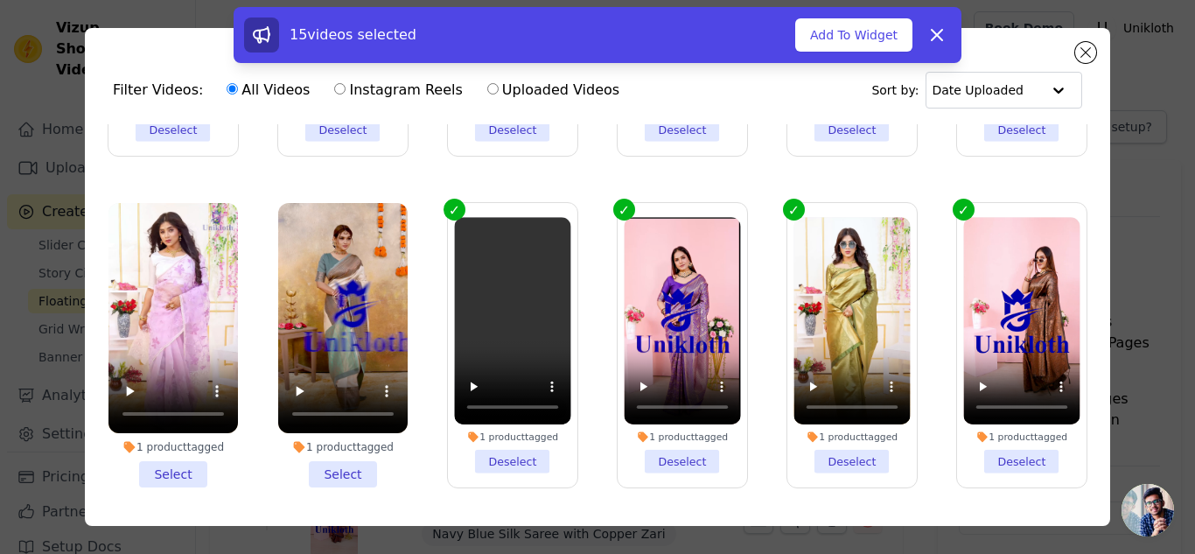
click at [335, 463] on li "1 product tagged Select" at bounding box center [342, 345] width 129 height 284
click at [0, 0] on input "1 product tagged Select" at bounding box center [0, 0] width 0 height 0
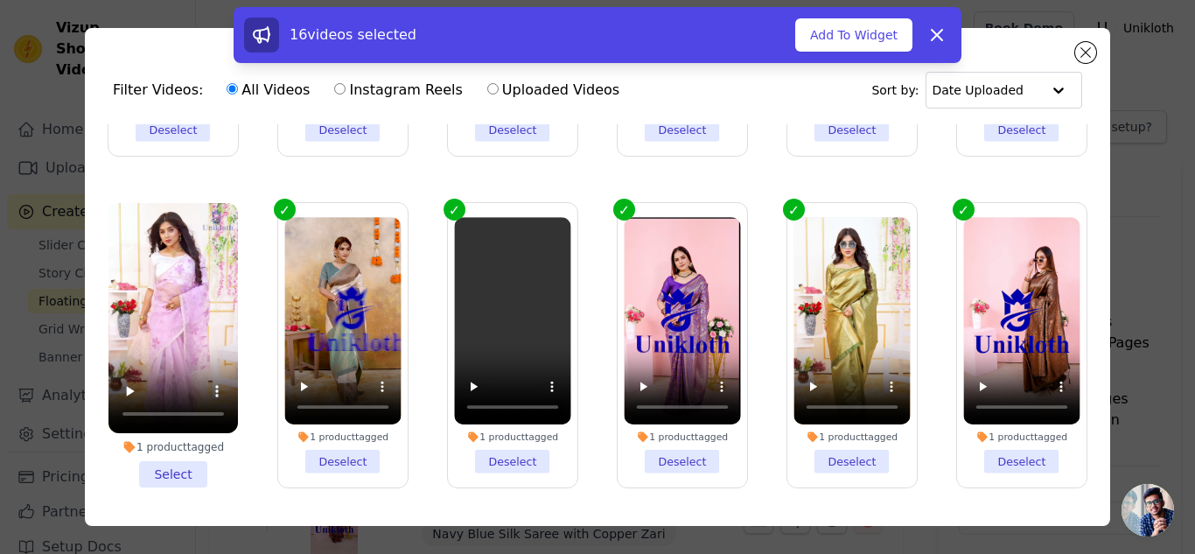
click at [171, 458] on li "1 product tagged Select" at bounding box center [172, 345] width 129 height 284
click at [0, 0] on input "1 product tagged Select" at bounding box center [0, 0] width 0 height 0
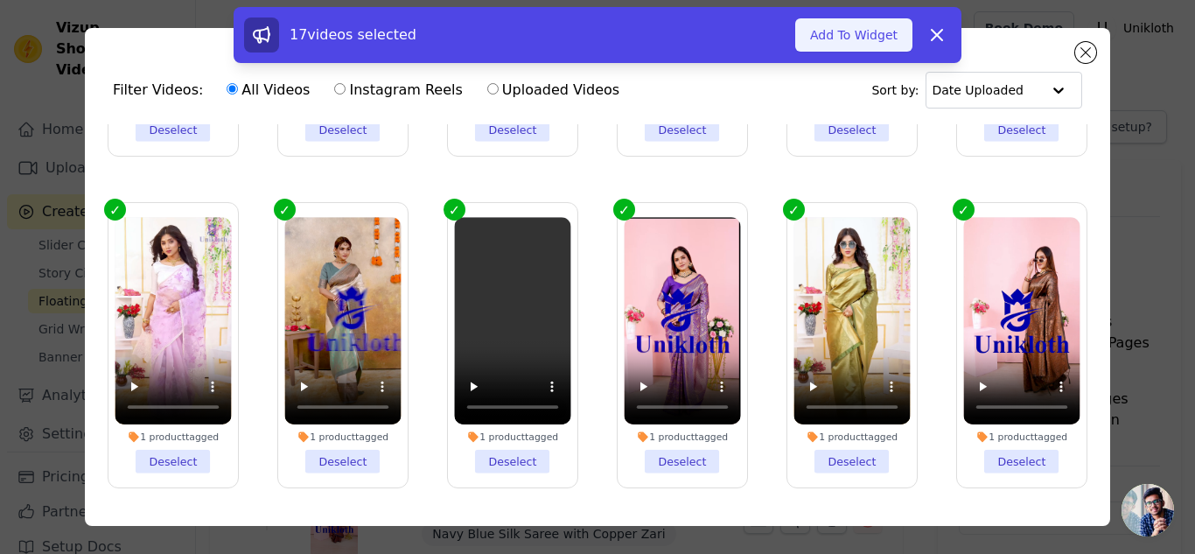
click at [841, 38] on button "Add To Widget" at bounding box center [853, 34] width 117 height 33
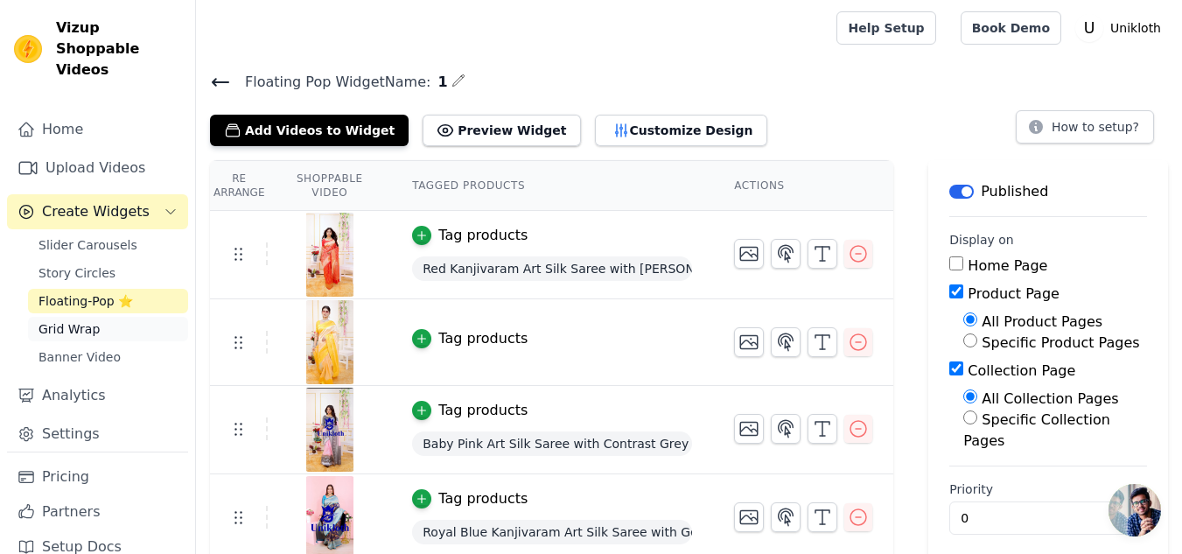
click at [97, 317] on link "Grid Wrap" at bounding box center [108, 329] width 160 height 24
